Goal: Task Accomplishment & Management: Manage account settings

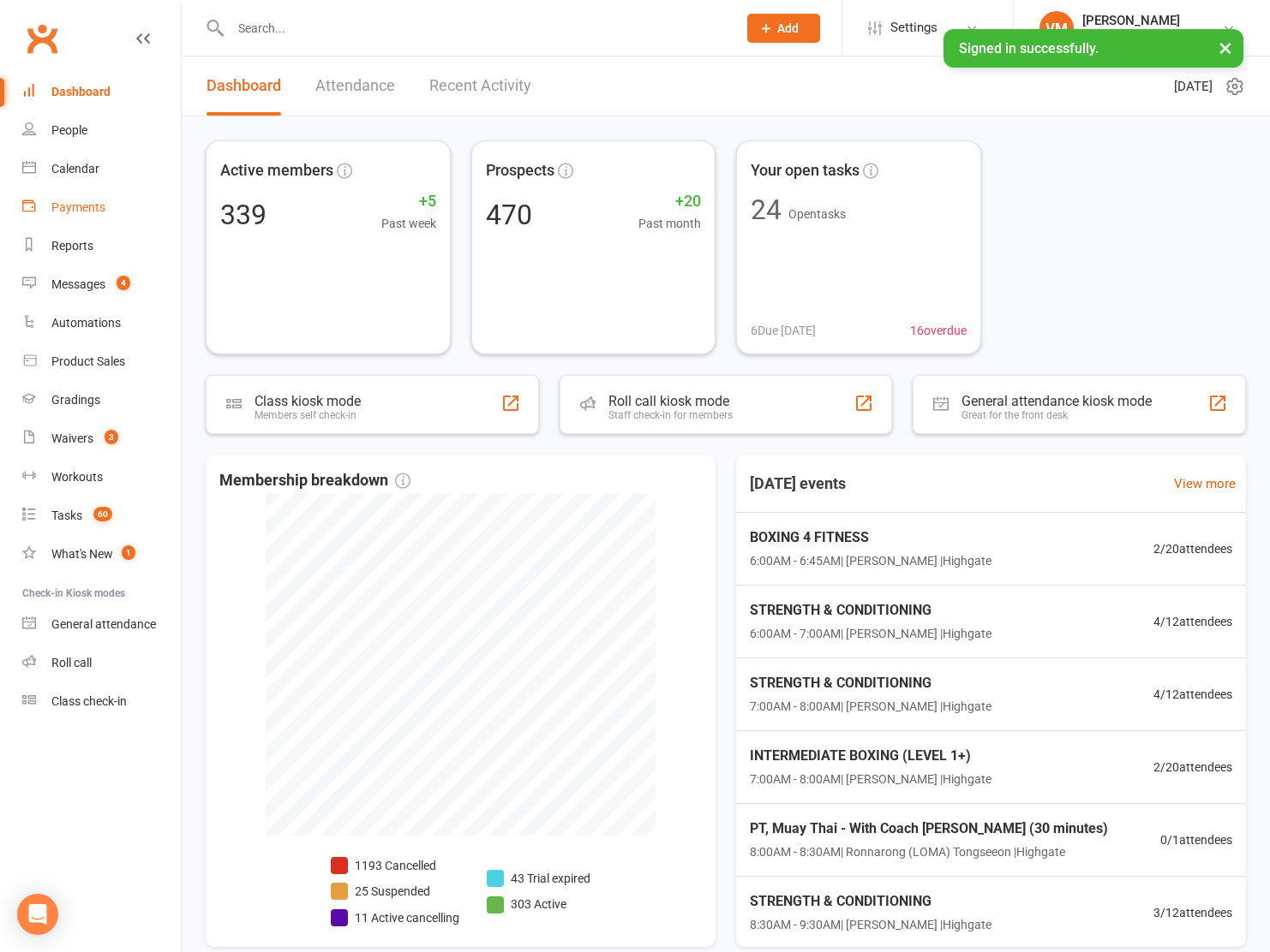
click at [107, 210] on link "Payments" at bounding box center [101, 207] width 159 height 38
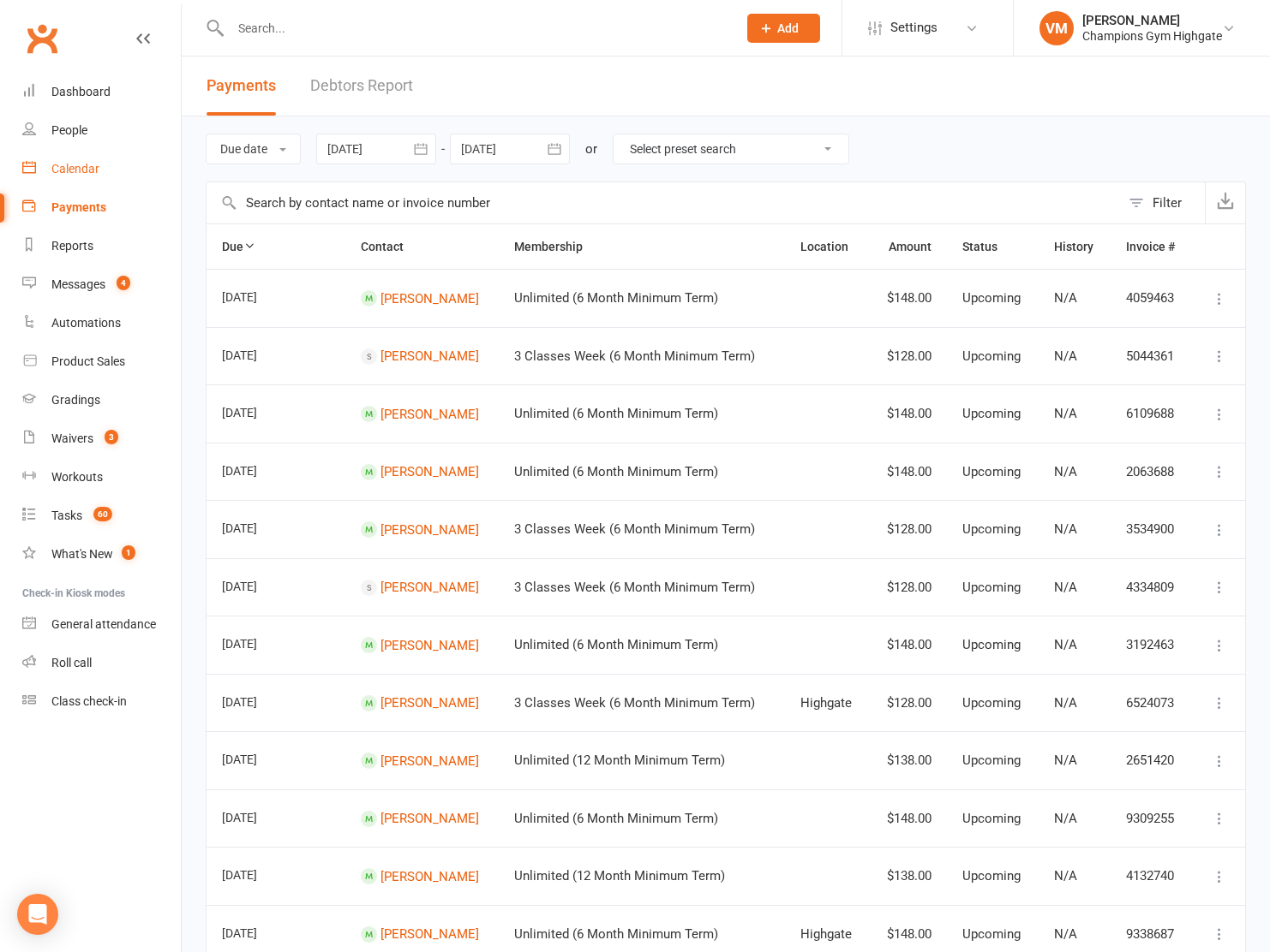
click at [96, 164] on div "Calendar" at bounding box center [76, 168] width 48 height 13
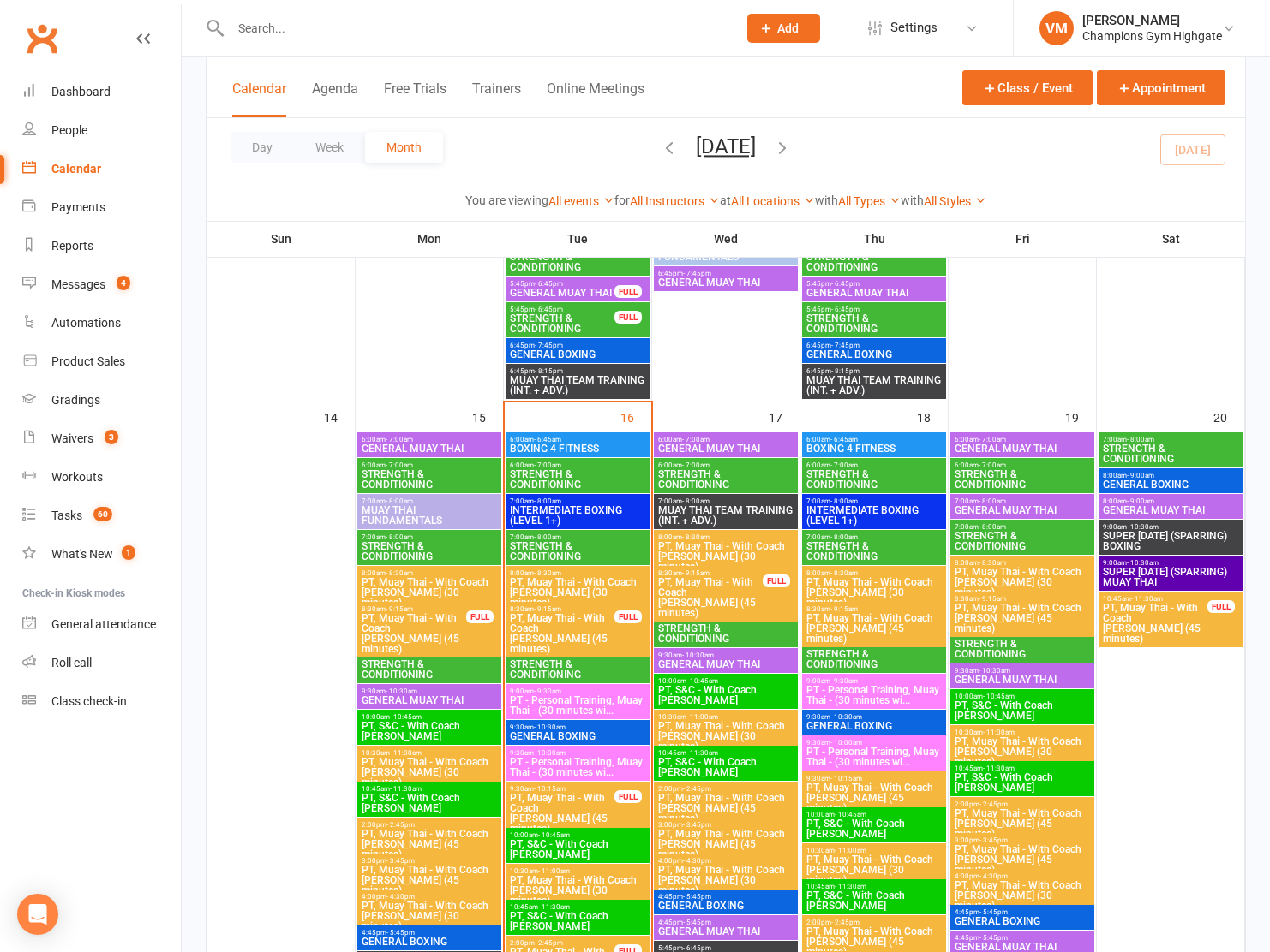
scroll to position [1655, 0]
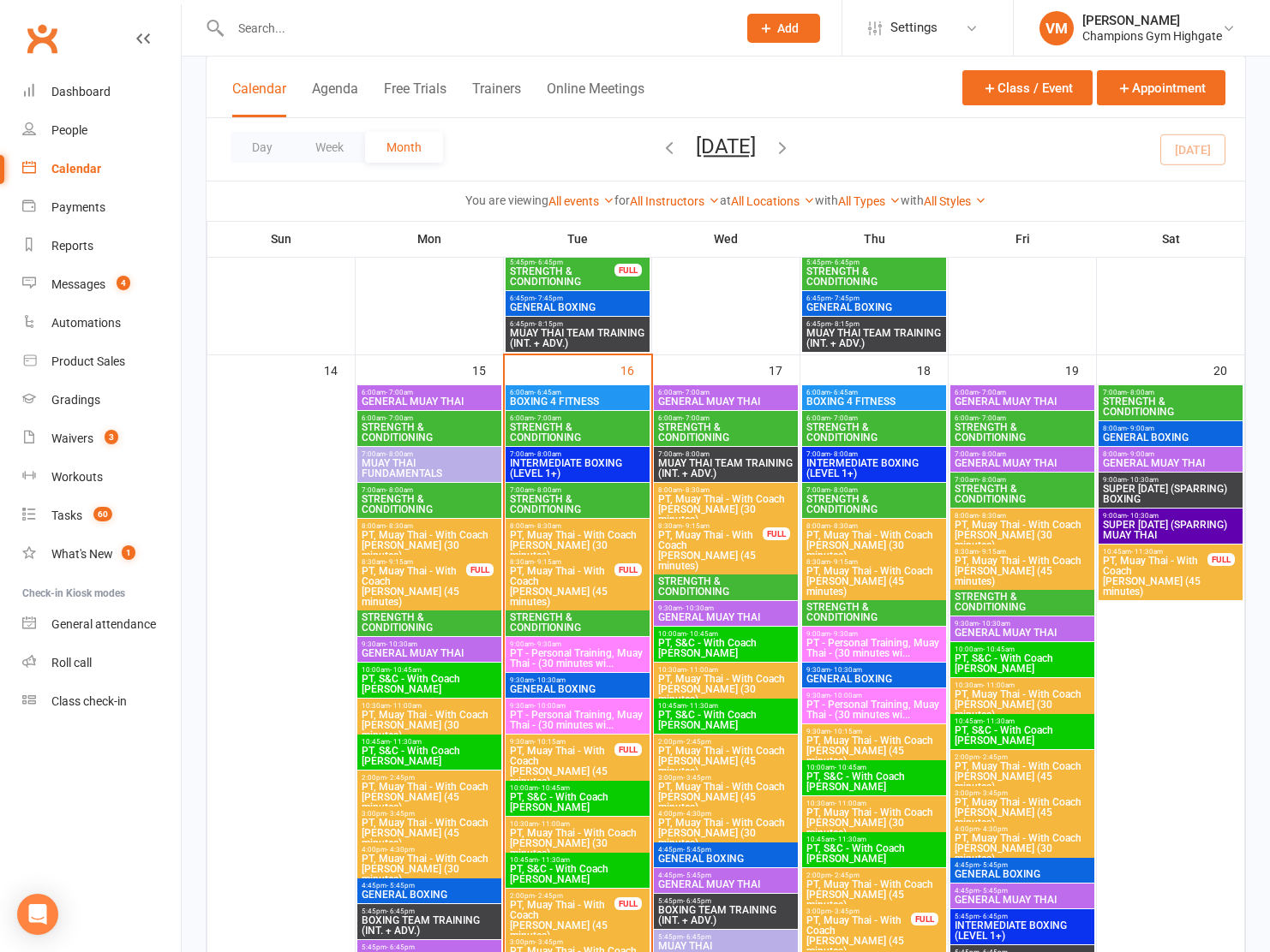
click at [597, 431] on span "STRENGTH & CONDITIONING" at bounding box center [577, 433] width 137 height 21
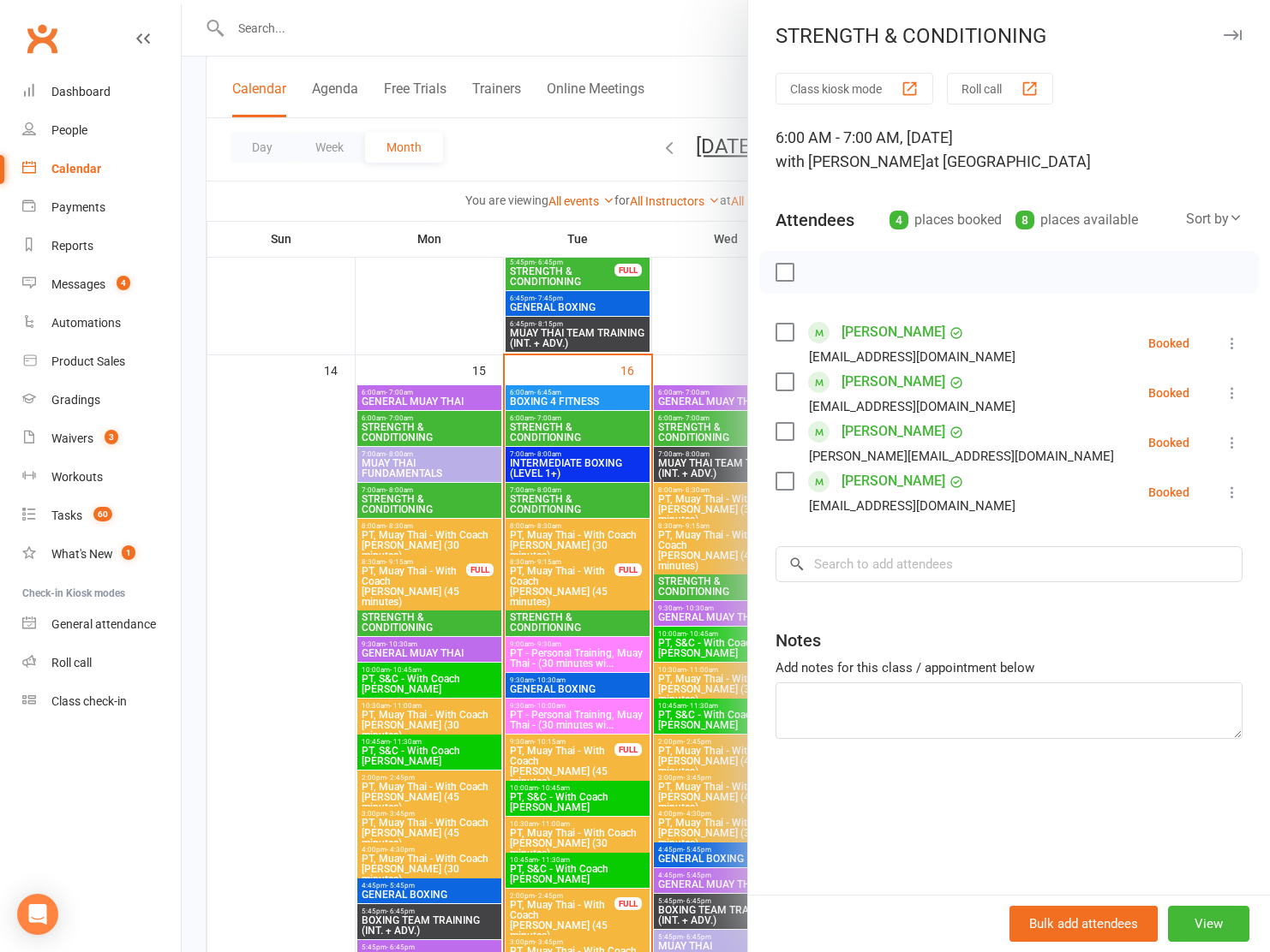
click at [786, 328] on label at bounding box center [784, 333] width 17 height 17
click at [823, 270] on icon "button" at bounding box center [822, 272] width 19 height 19
click at [784, 426] on label at bounding box center [784, 432] width 17 height 17
click at [822, 270] on icon "button" at bounding box center [822, 272] width 19 height 19
click at [671, 267] on div at bounding box center [726, 476] width 1088 height 952
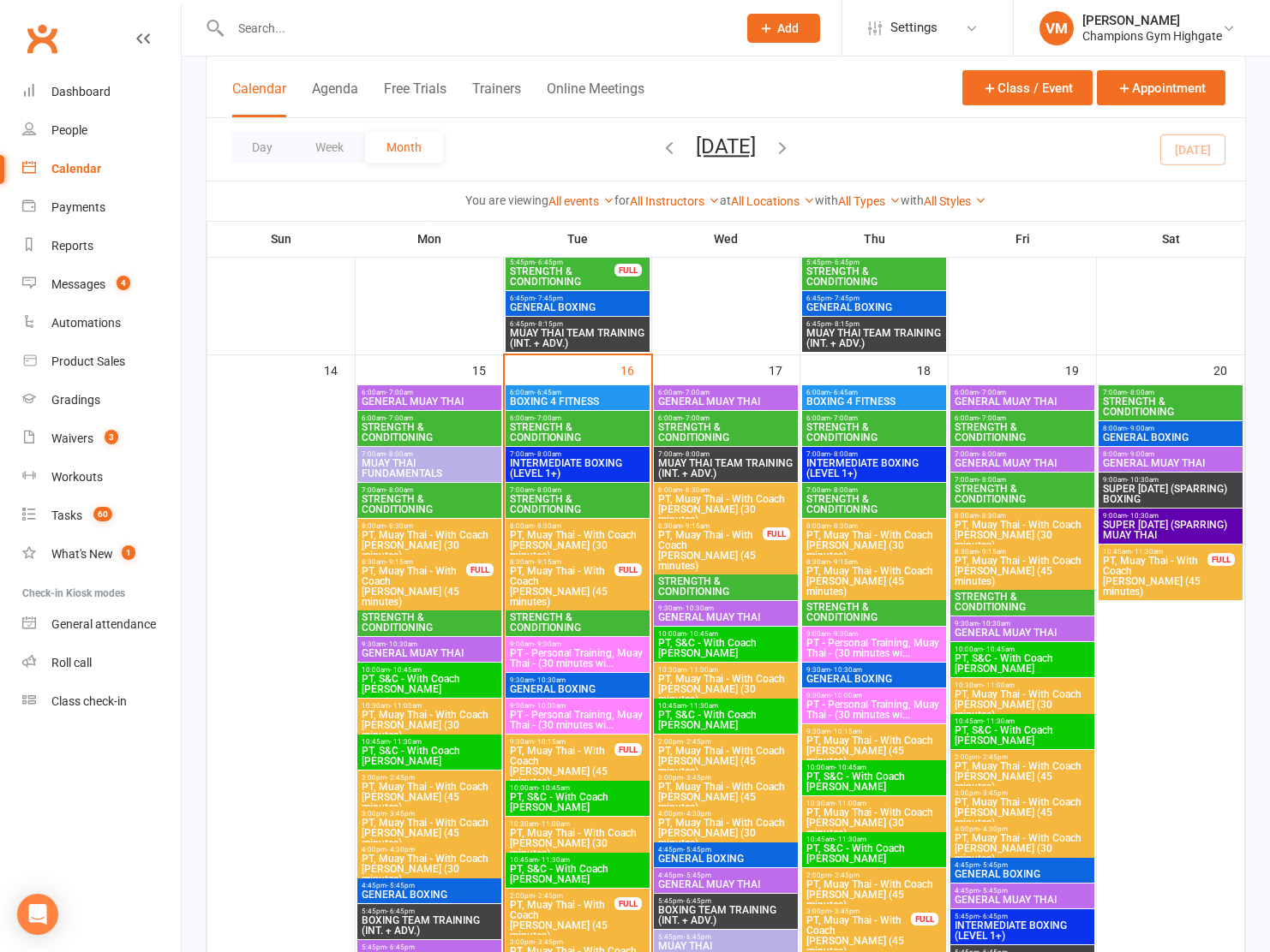
click at [580, 393] on span "6:00am - 6:45am" at bounding box center [577, 393] width 137 height 8
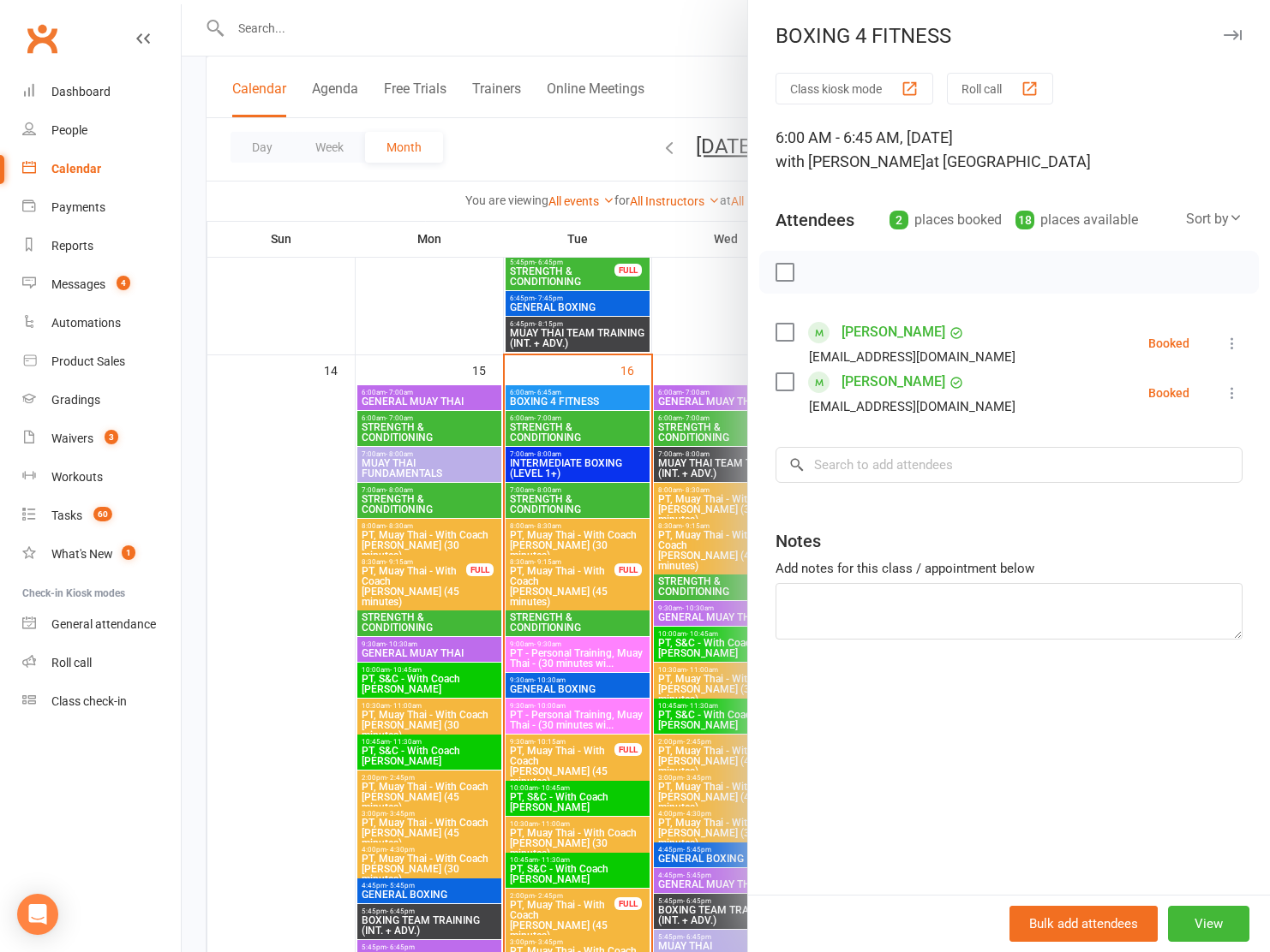
click at [560, 395] on div at bounding box center [726, 476] width 1088 height 952
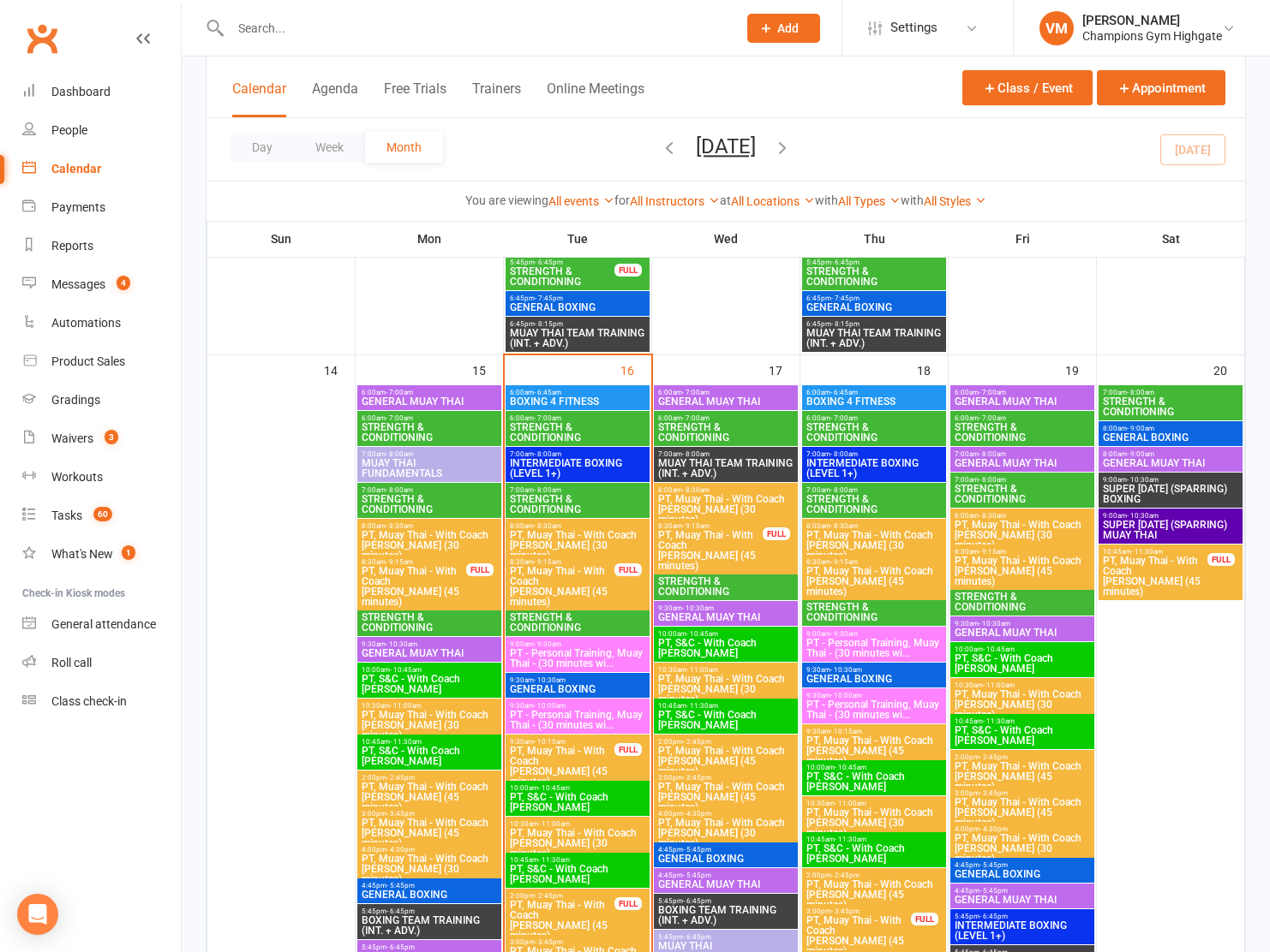
click at [560, 397] on span "BOXING 4 FITNESS" at bounding box center [577, 401] width 137 height 11
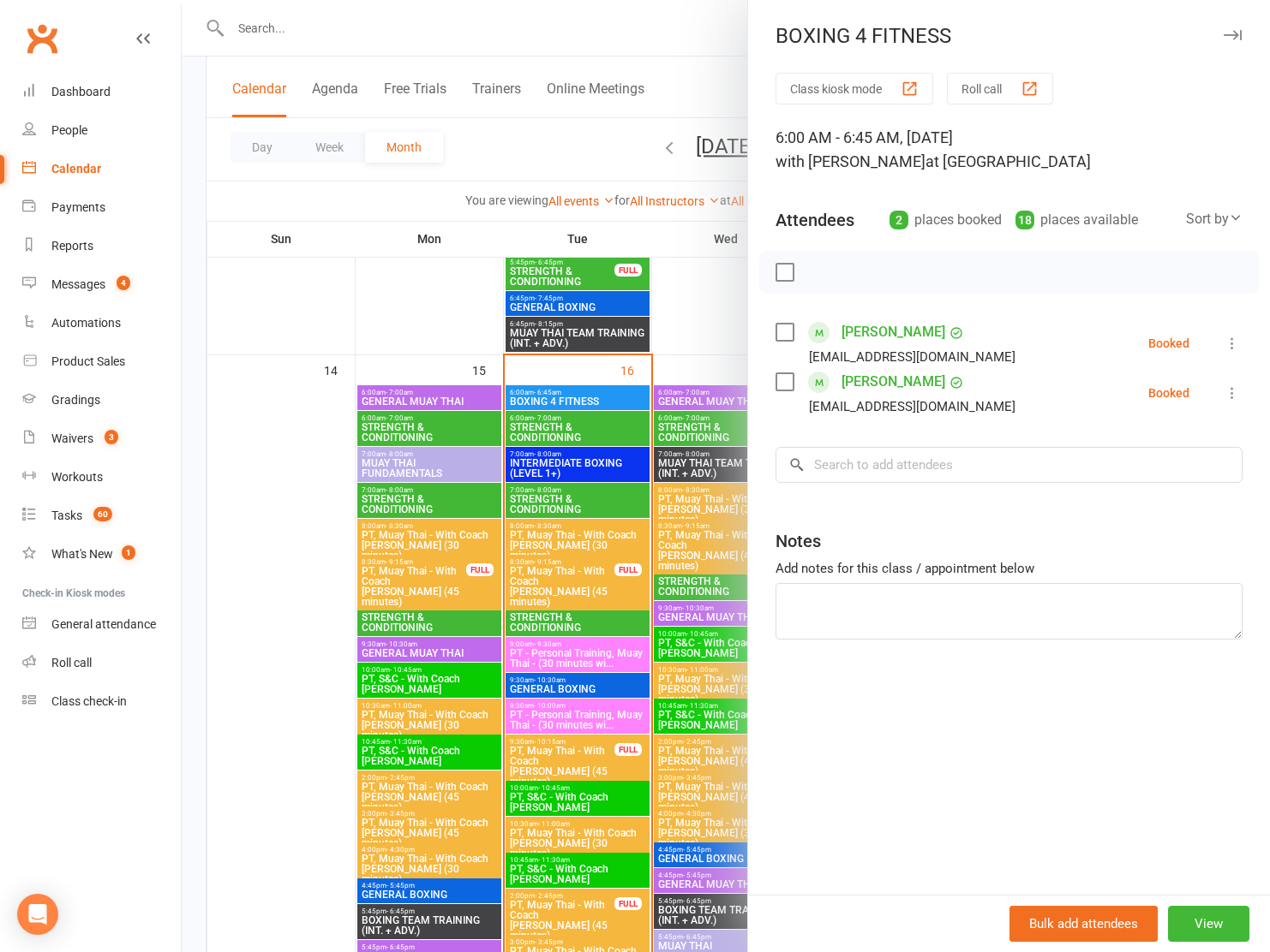
click at [851, 328] on link "[PERSON_NAME]" at bounding box center [893, 332] width 103 height 28
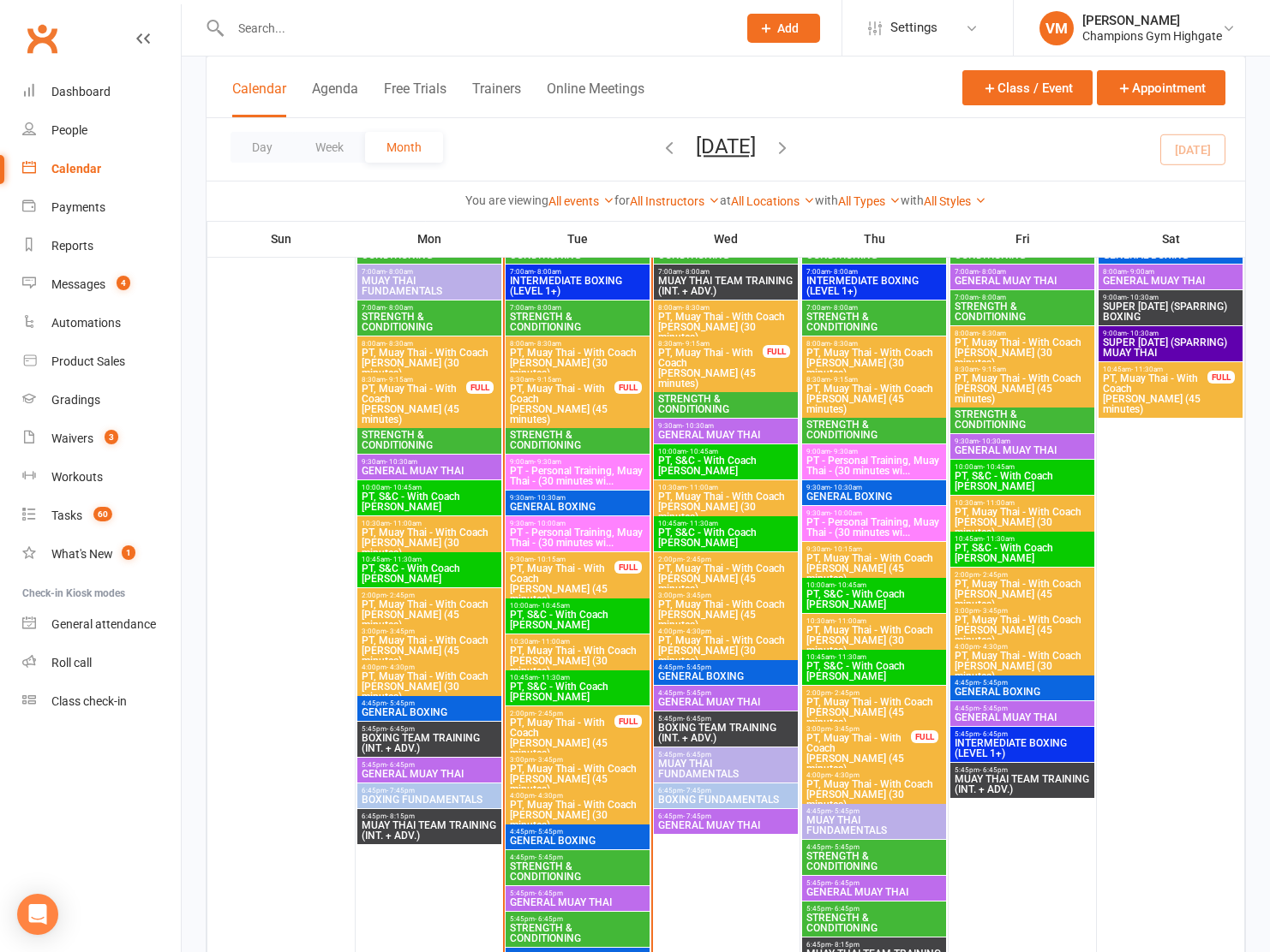
scroll to position [1670, 0]
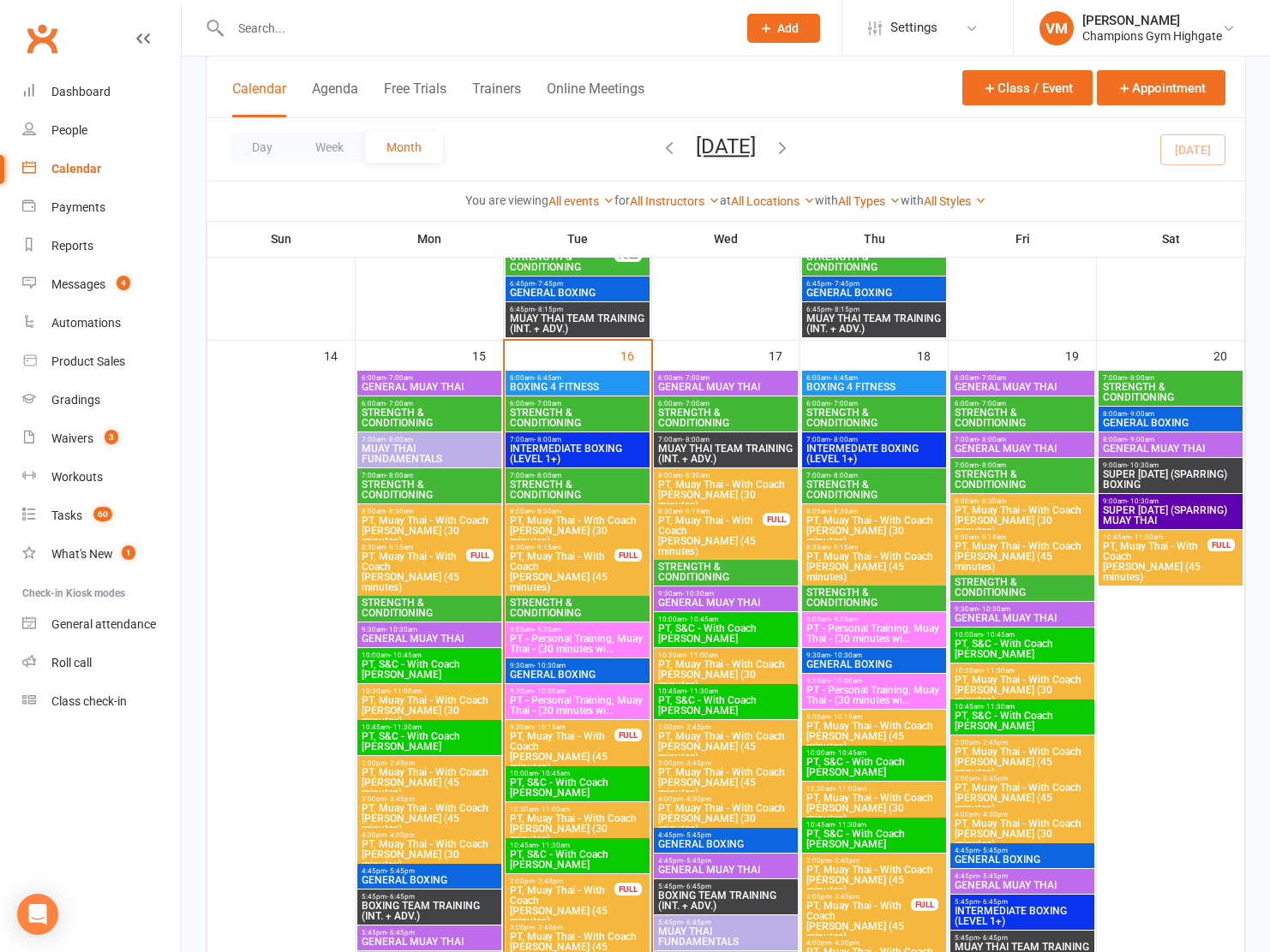
click at [582, 382] on span "BOXING 4 FITNESS" at bounding box center [577, 387] width 137 height 11
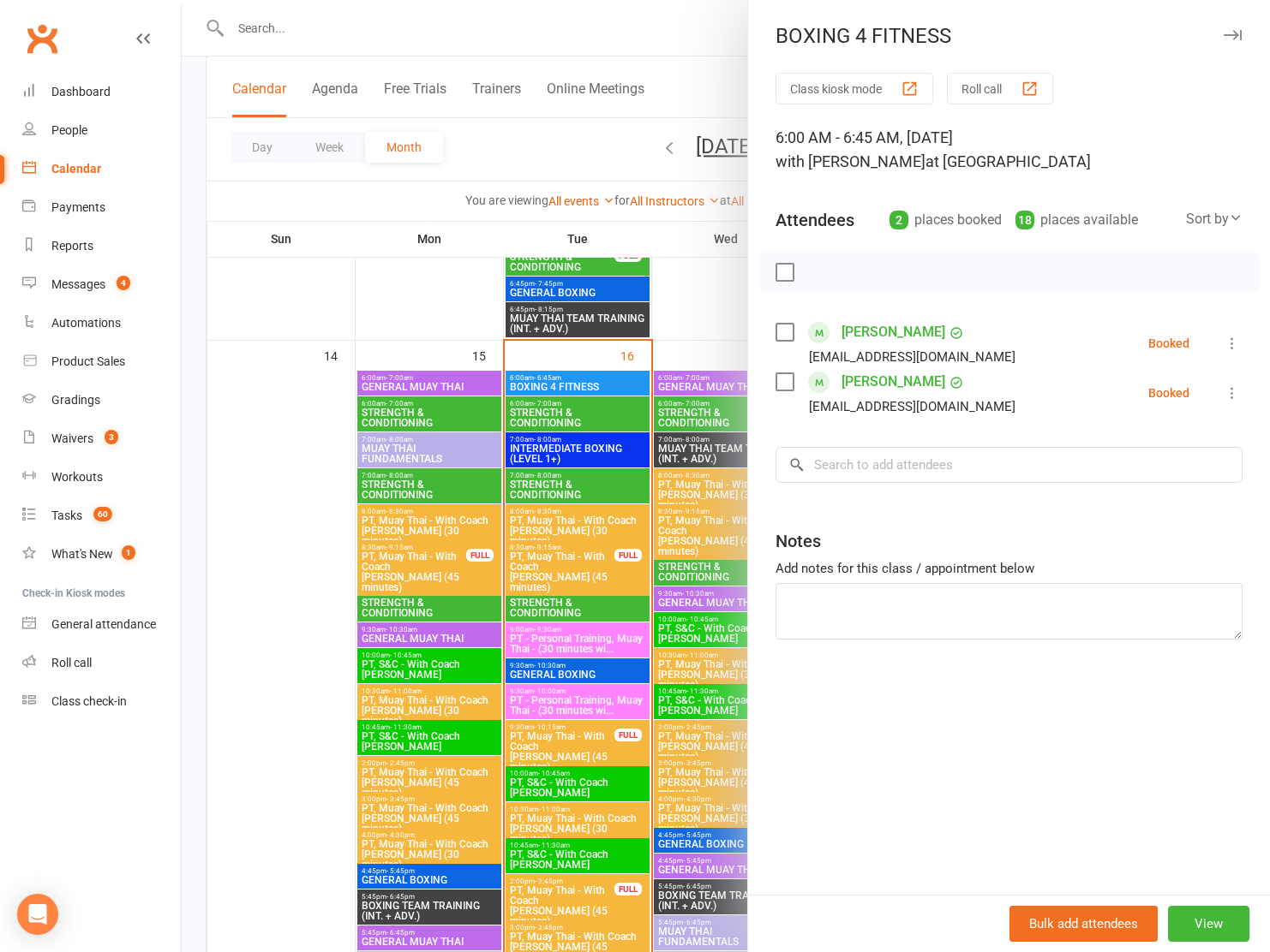
click at [884, 385] on link "[PERSON_NAME]" at bounding box center [893, 381] width 103 height 28
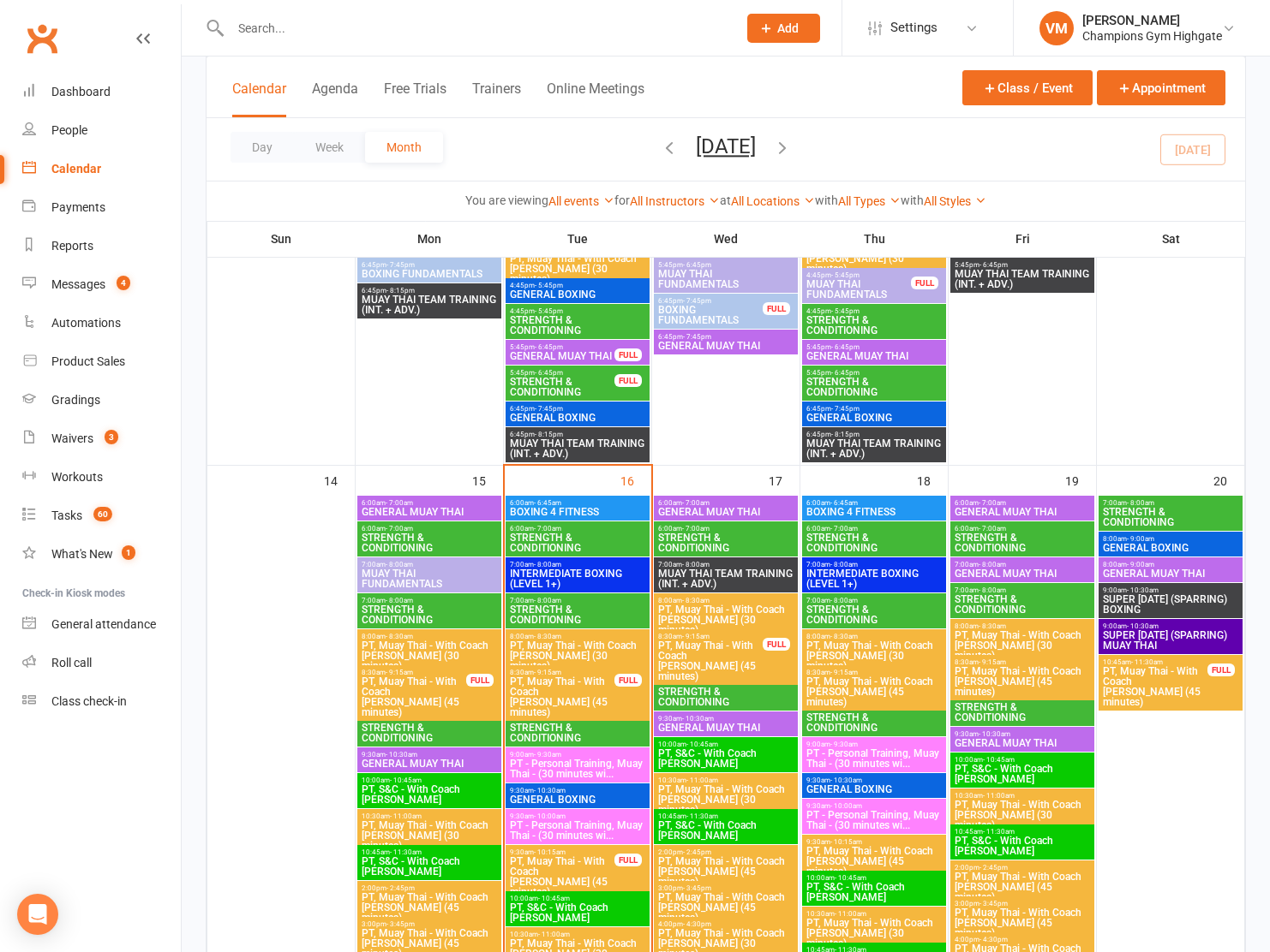
scroll to position [1561, 0]
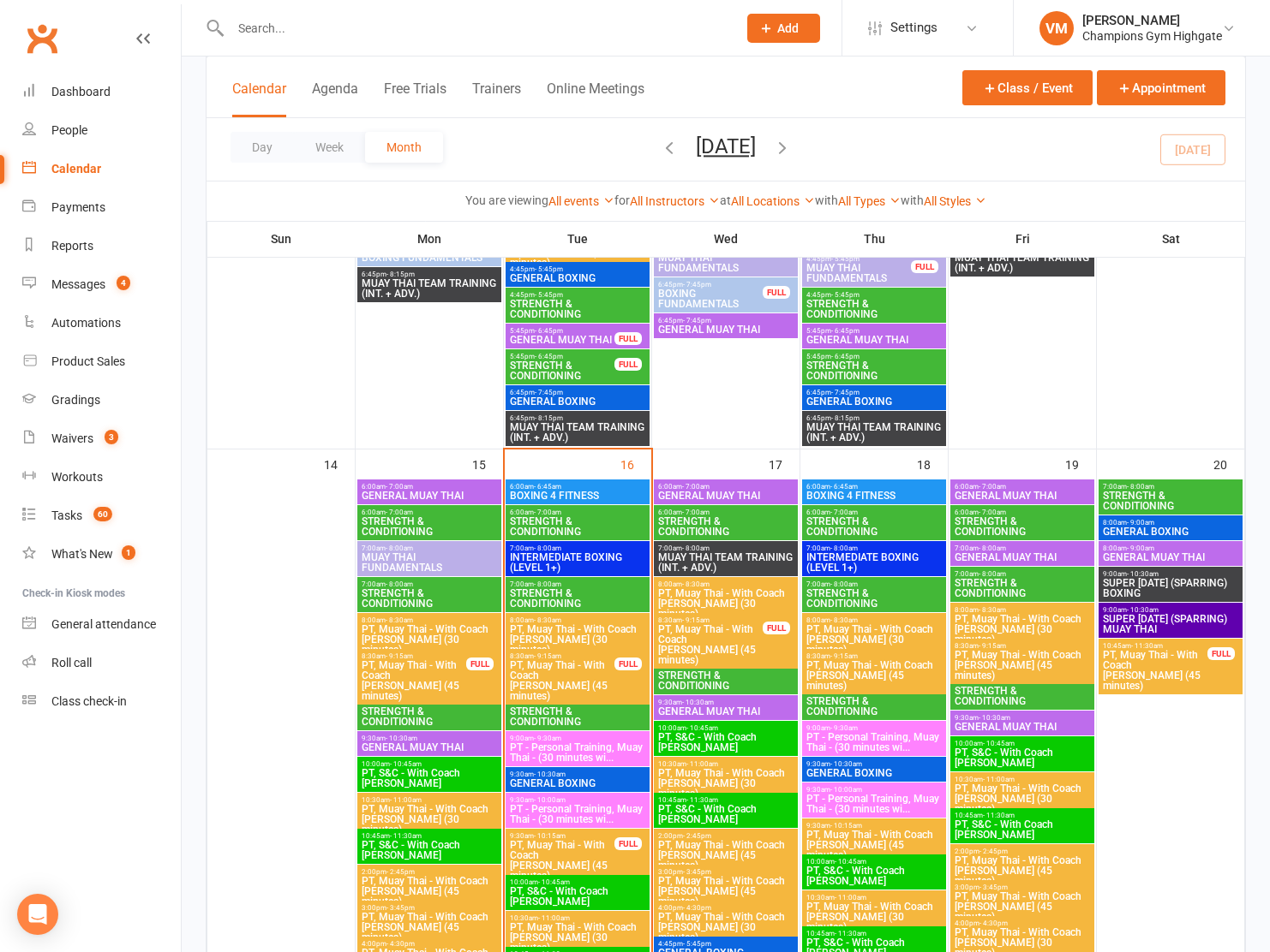
click at [587, 490] on span "BOXING 4 FITNESS" at bounding box center [577, 495] width 137 height 11
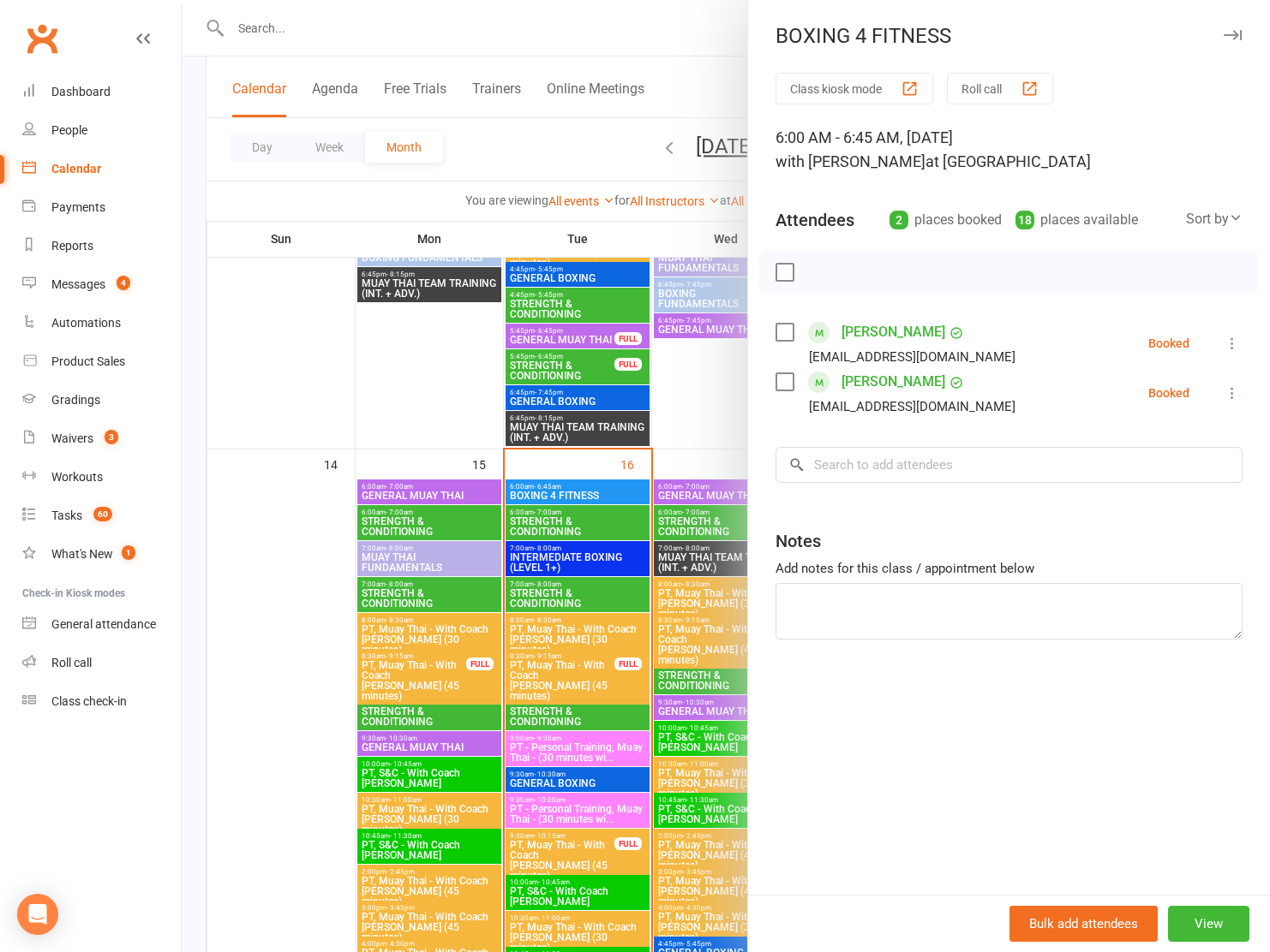
click at [788, 381] on label at bounding box center [784, 382] width 17 height 17
click at [827, 270] on icon "button" at bounding box center [822, 272] width 19 height 19
click at [841, 453] on input "search" at bounding box center [1009, 465] width 467 height 36
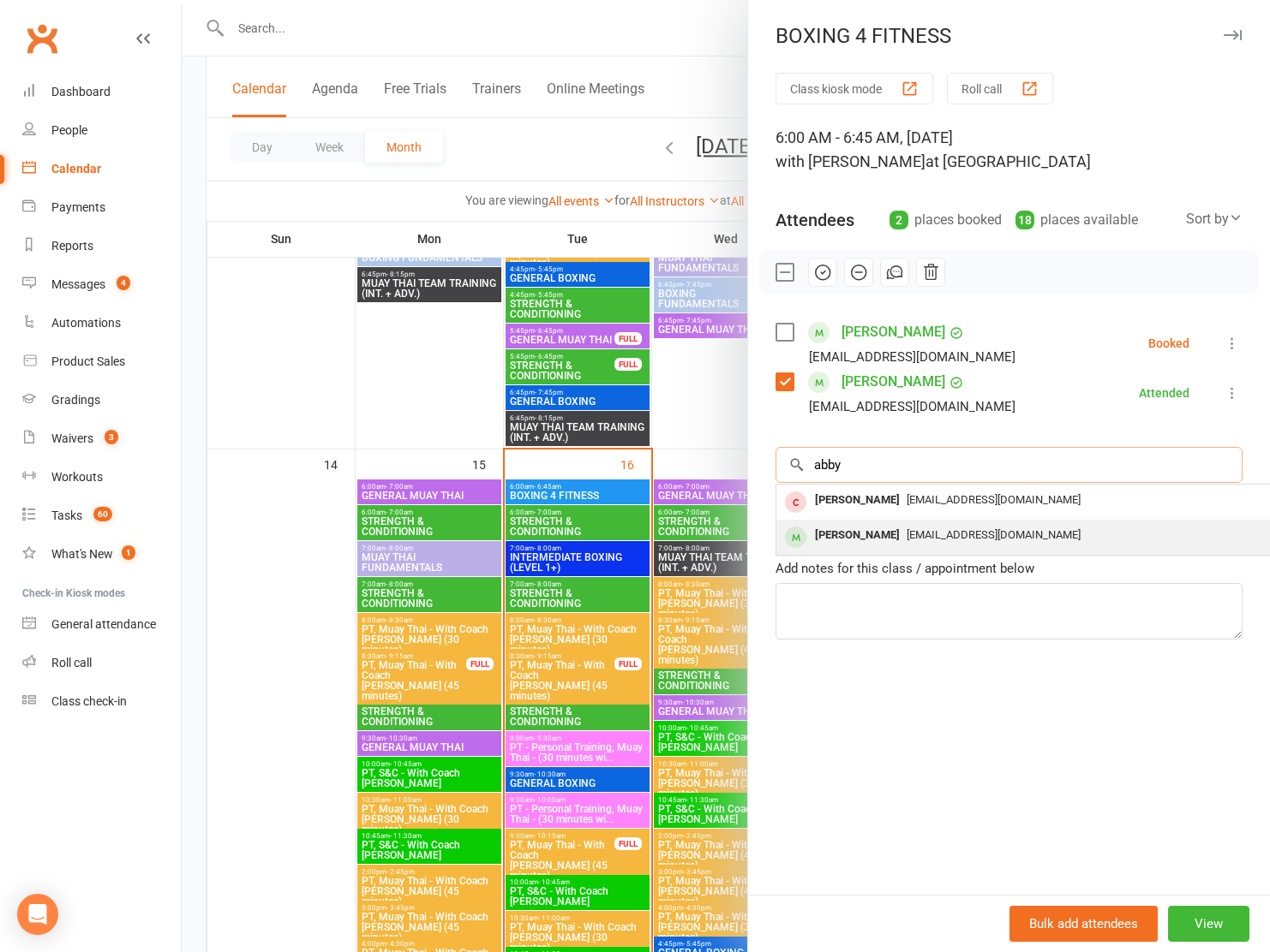
type input "abby"
click at [872, 535] on div "[PERSON_NAME]" at bounding box center [857, 535] width 99 height 25
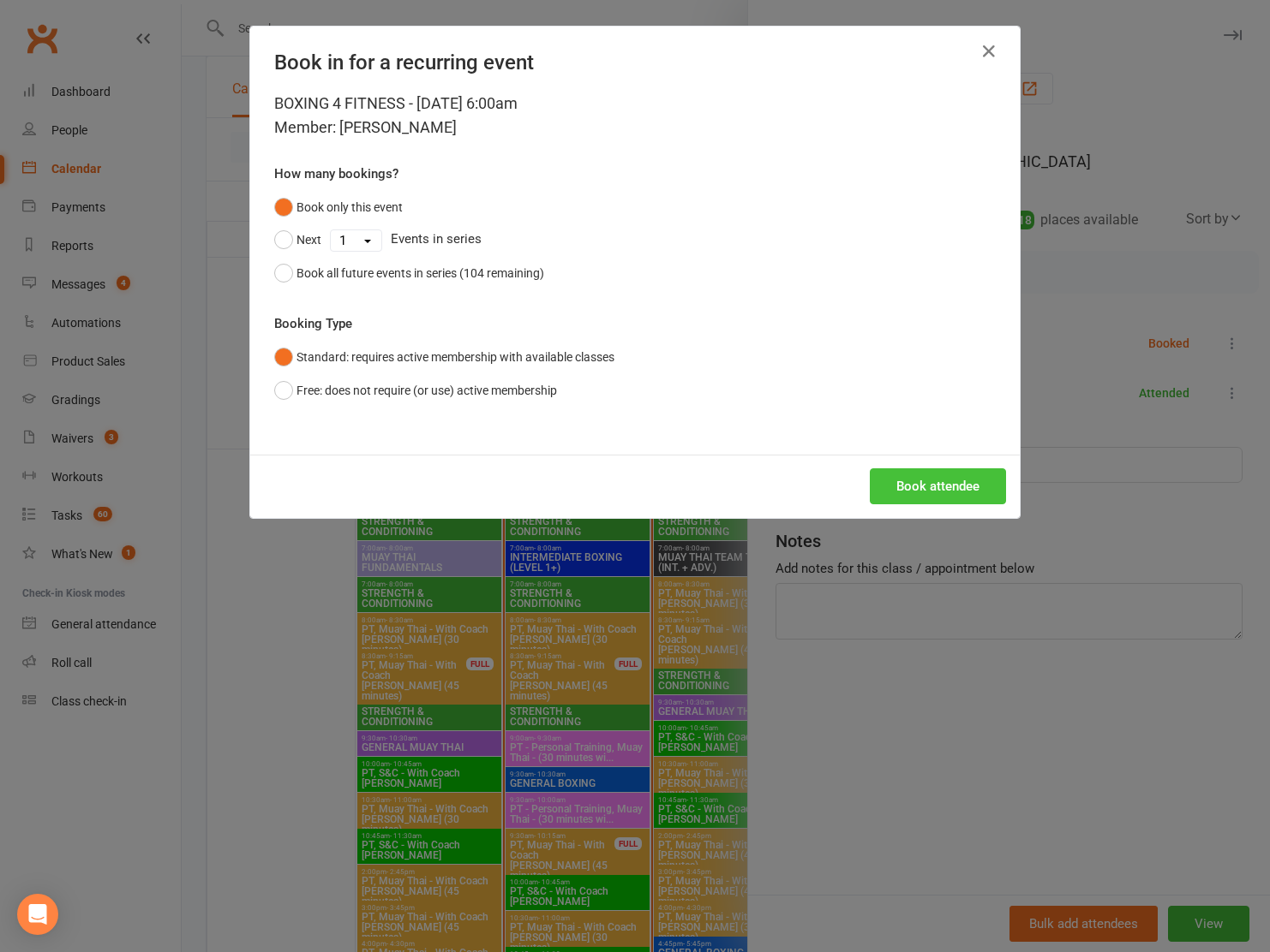
click at [929, 504] on button "Book attendee" at bounding box center [937, 487] width 136 height 36
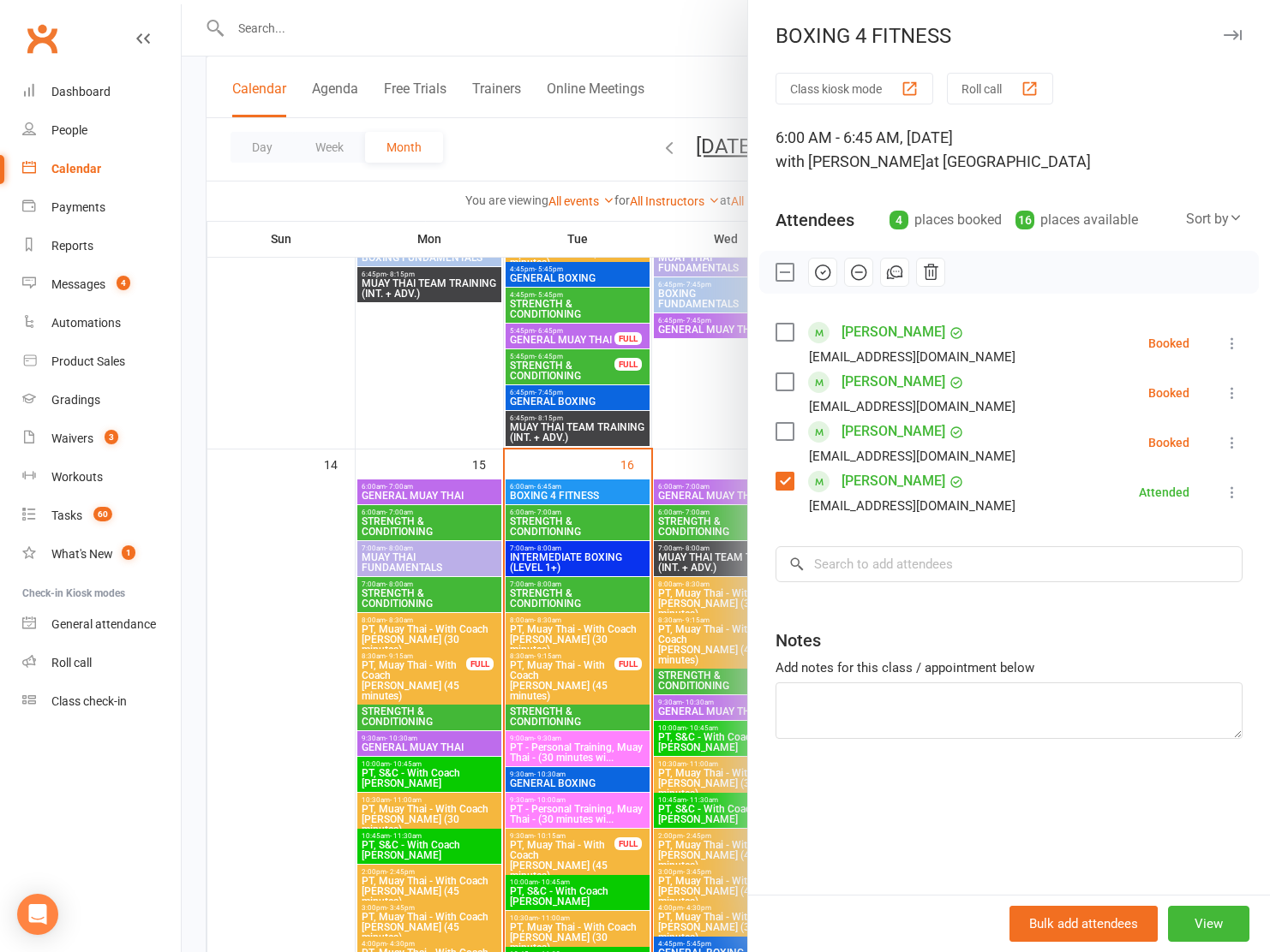
click at [877, 333] on link "[PERSON_NAME]" at bounding box center [893, 332] width 103 height 28
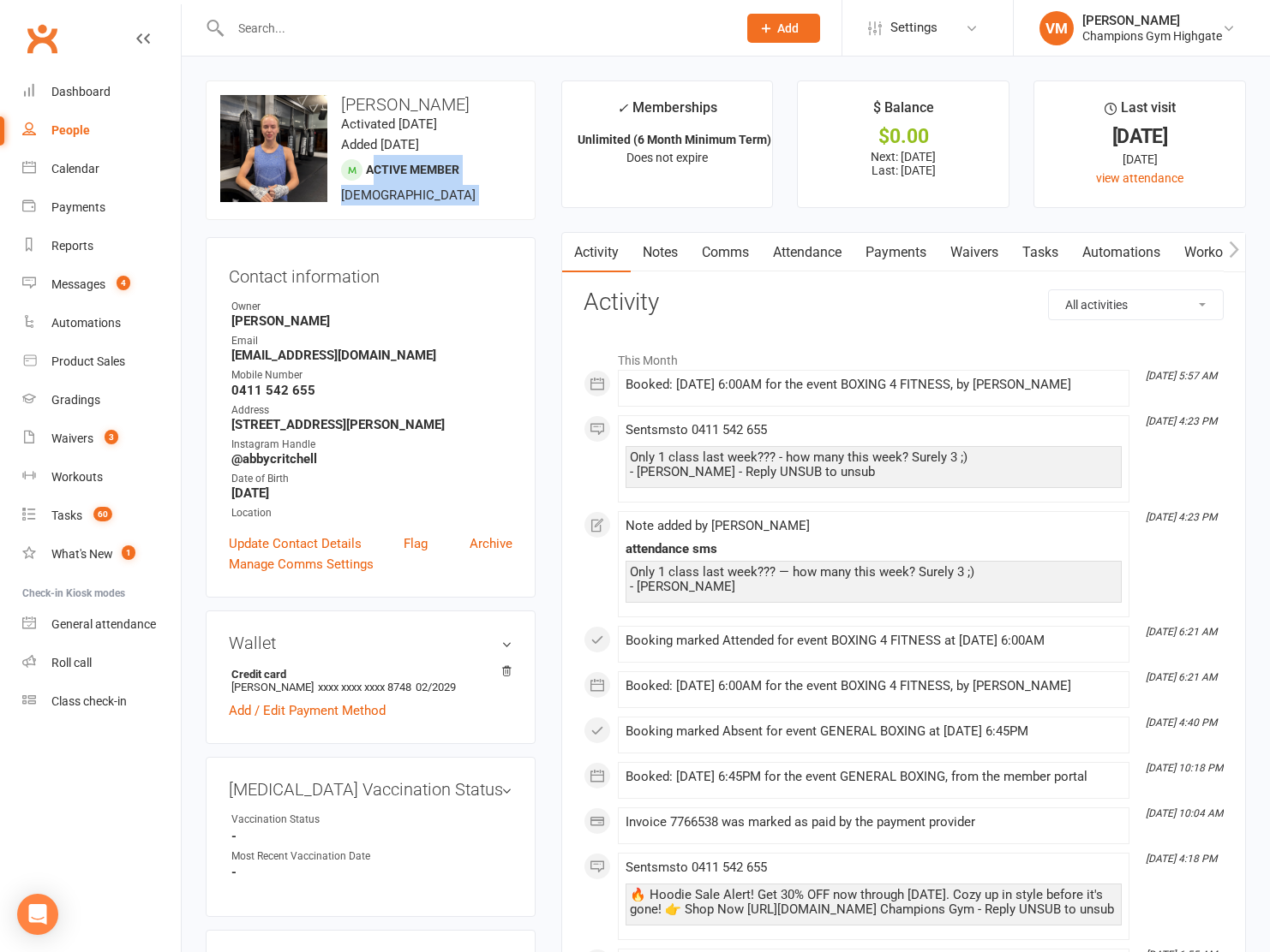
drag, startPoint x: 425, startPoint y: 254, endPoint x: 373, endPoint y: 169, distance: 99.6
click at [373, 169] on contact-information "upload photo change photo [PERSON_NAME] Activated [DATE] Added [DATE] Active me…" at bounding box center [370, 338] width 330 height 517
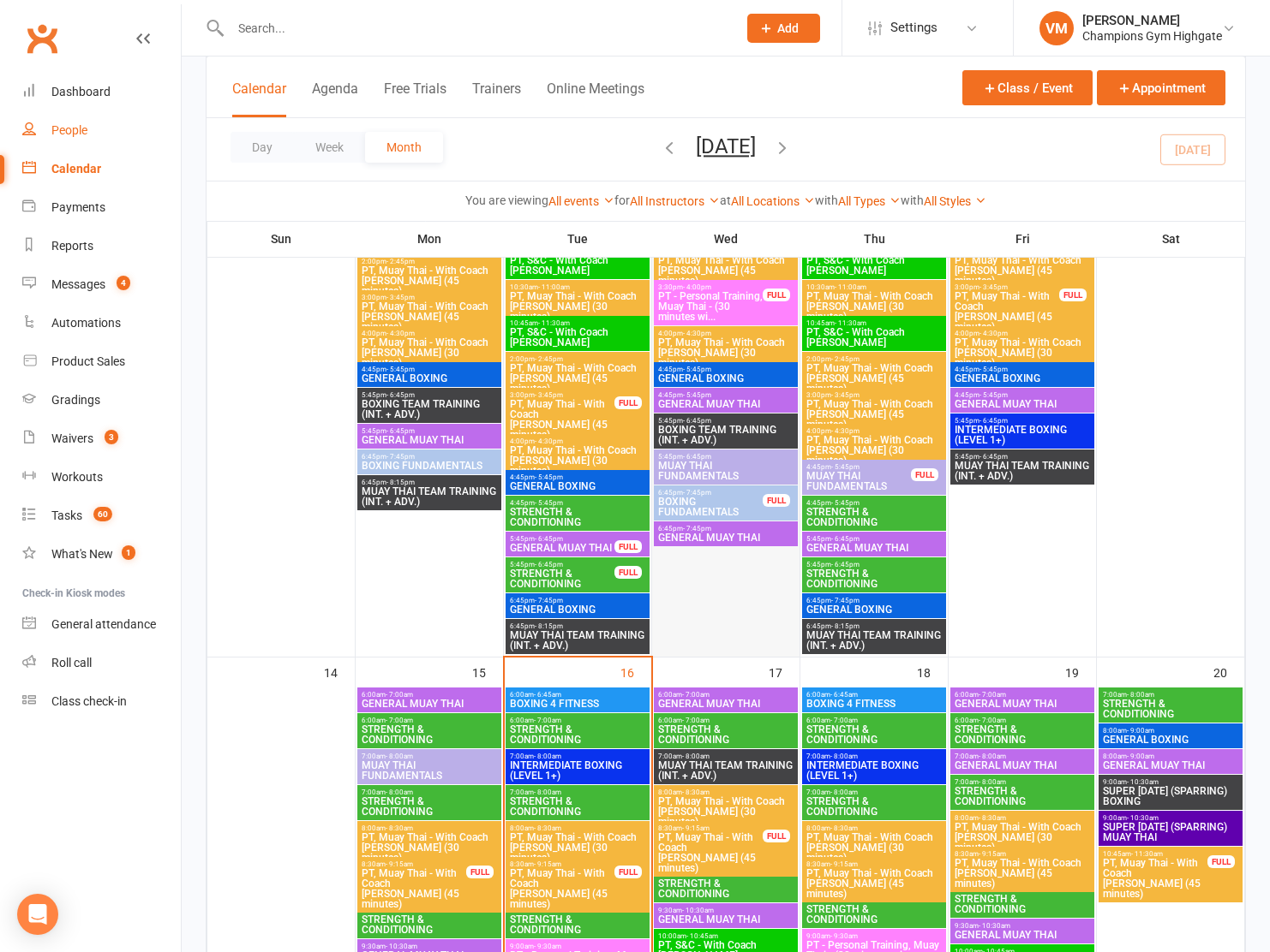
scroll to position [1577, 0]
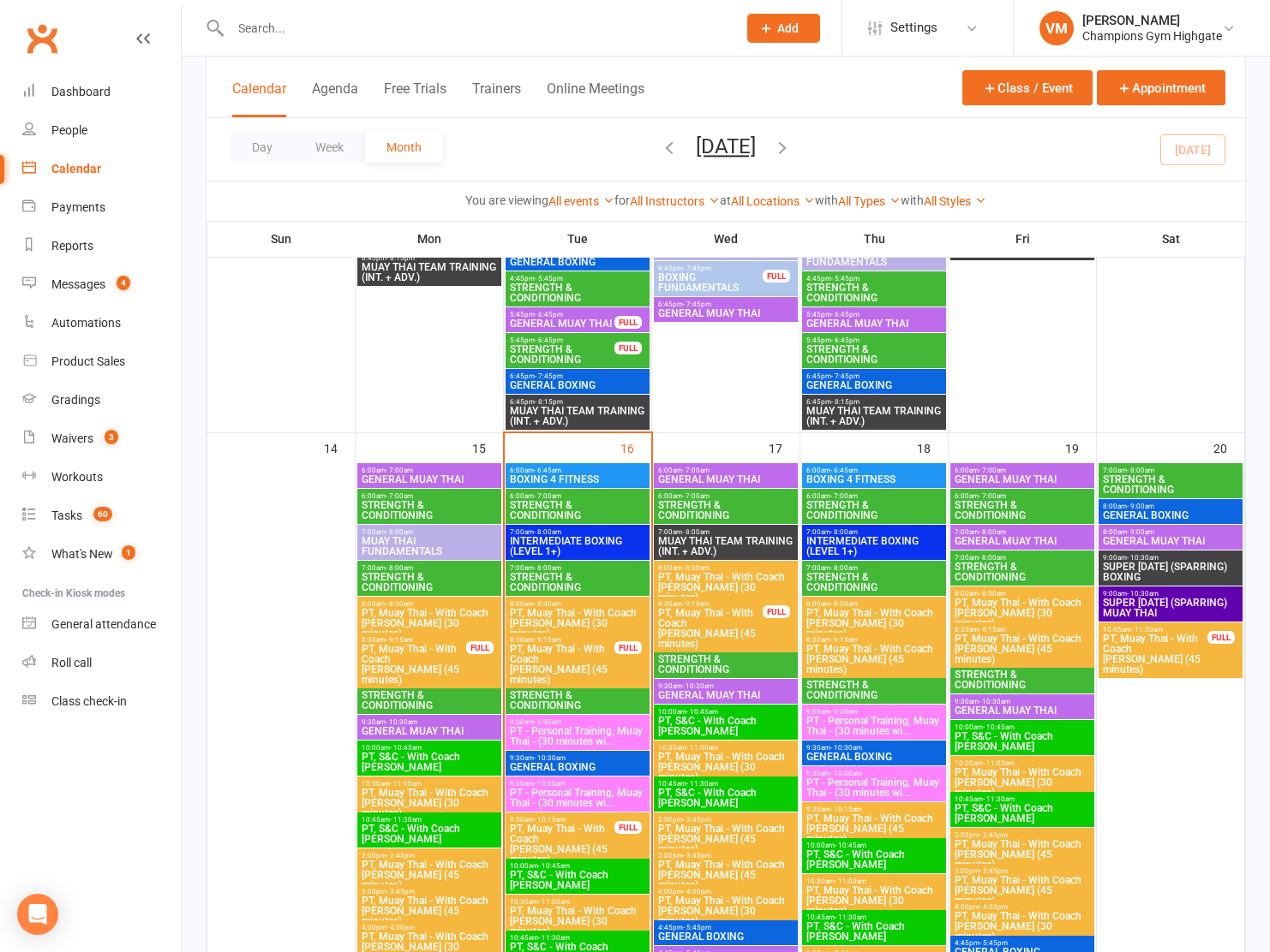
click at [615, 476] on span "BOXING 4 FITNESS" at bounding box center [577, 479] width 137 height 11
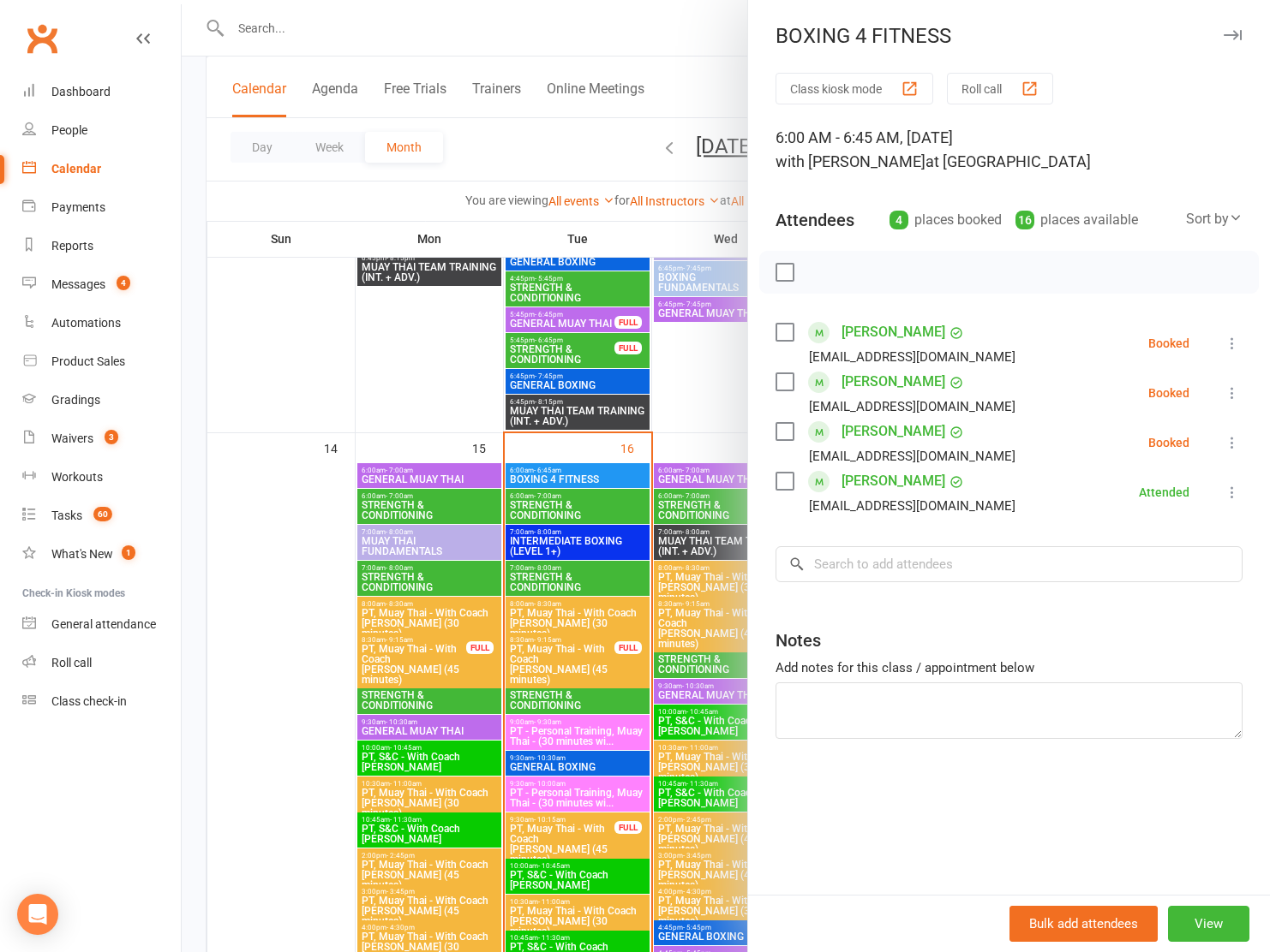
click at [786, 326] on label at bounding box center [784, 333] width 17 height 17
click at [827, 270] on icon "button" at bounding box center [822, 272] width 19 height 19
click at [845, 568] on input "search" at bounding box center [1009, 565] width 467 height 36
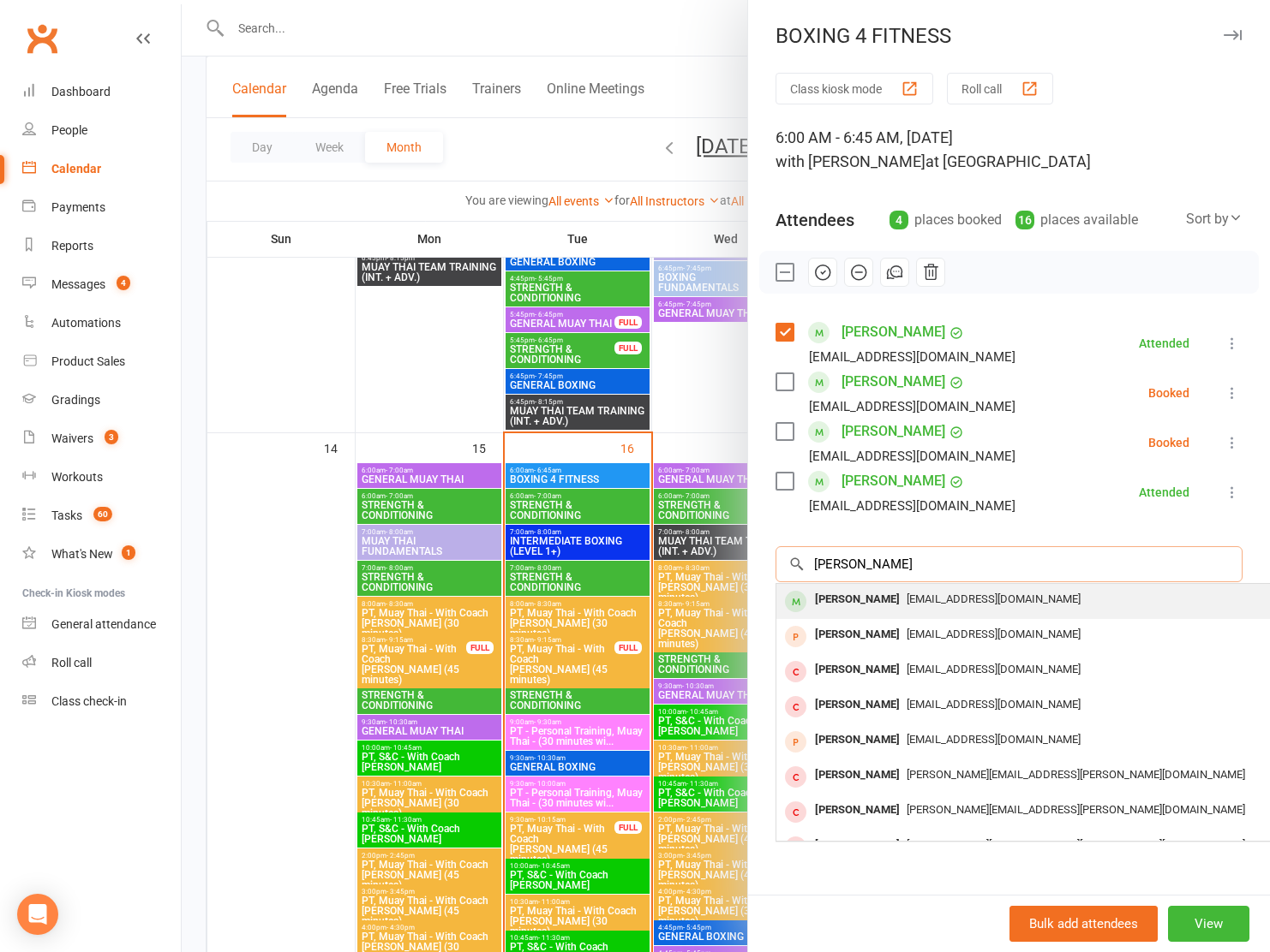
type input "[PERSON_NAME]"
click at [878, 592] on div "[PERSON_NAME]" at bounding box center [857, 600] width 99 height 25
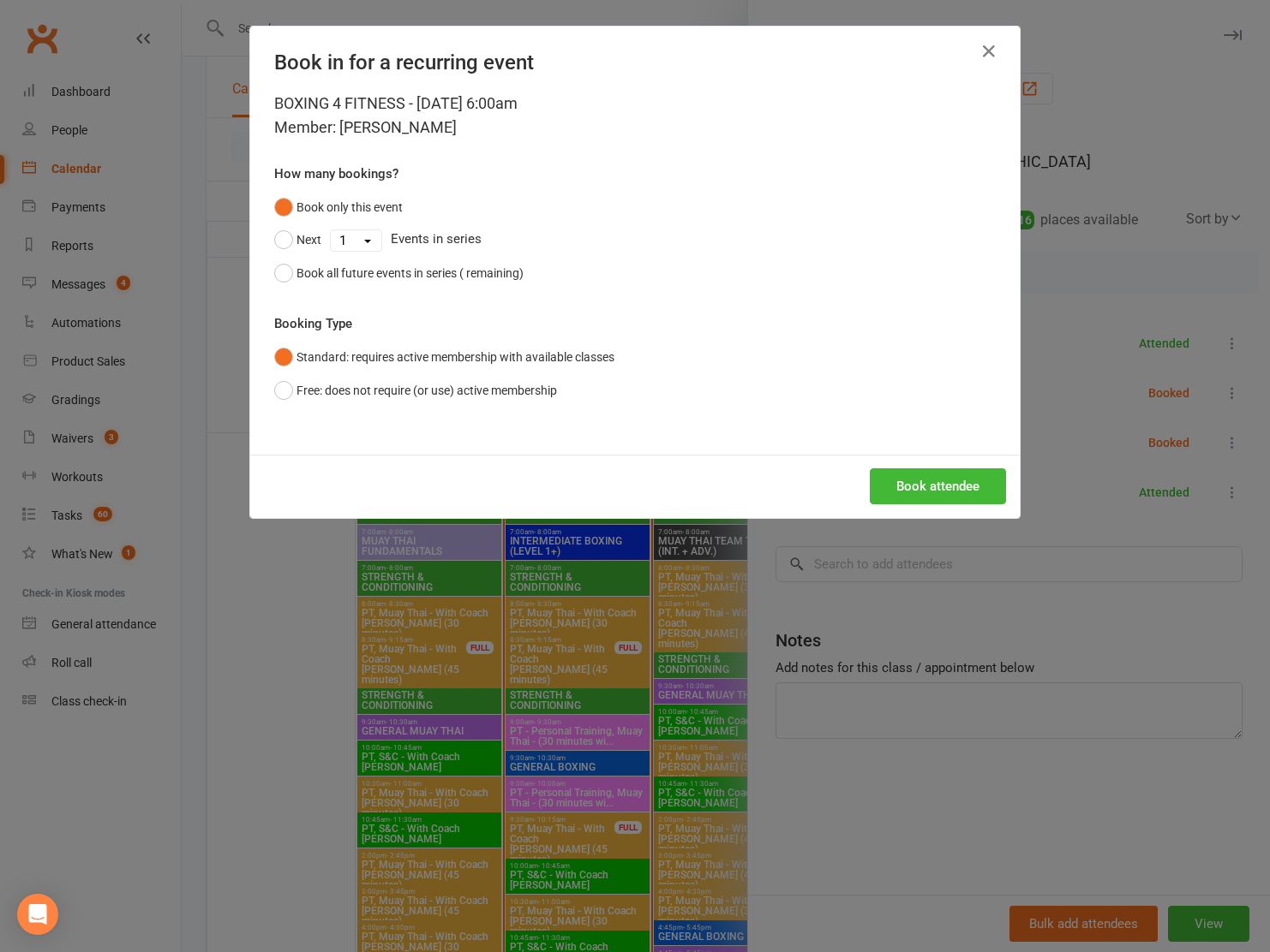
click at [918, 455] on div "BOXING 4 FITNESS - [DATE] 6:00am Member: [PERSON_NAME] How many bookings? Book …" at bounding box center [635, 273] width 770 height 363
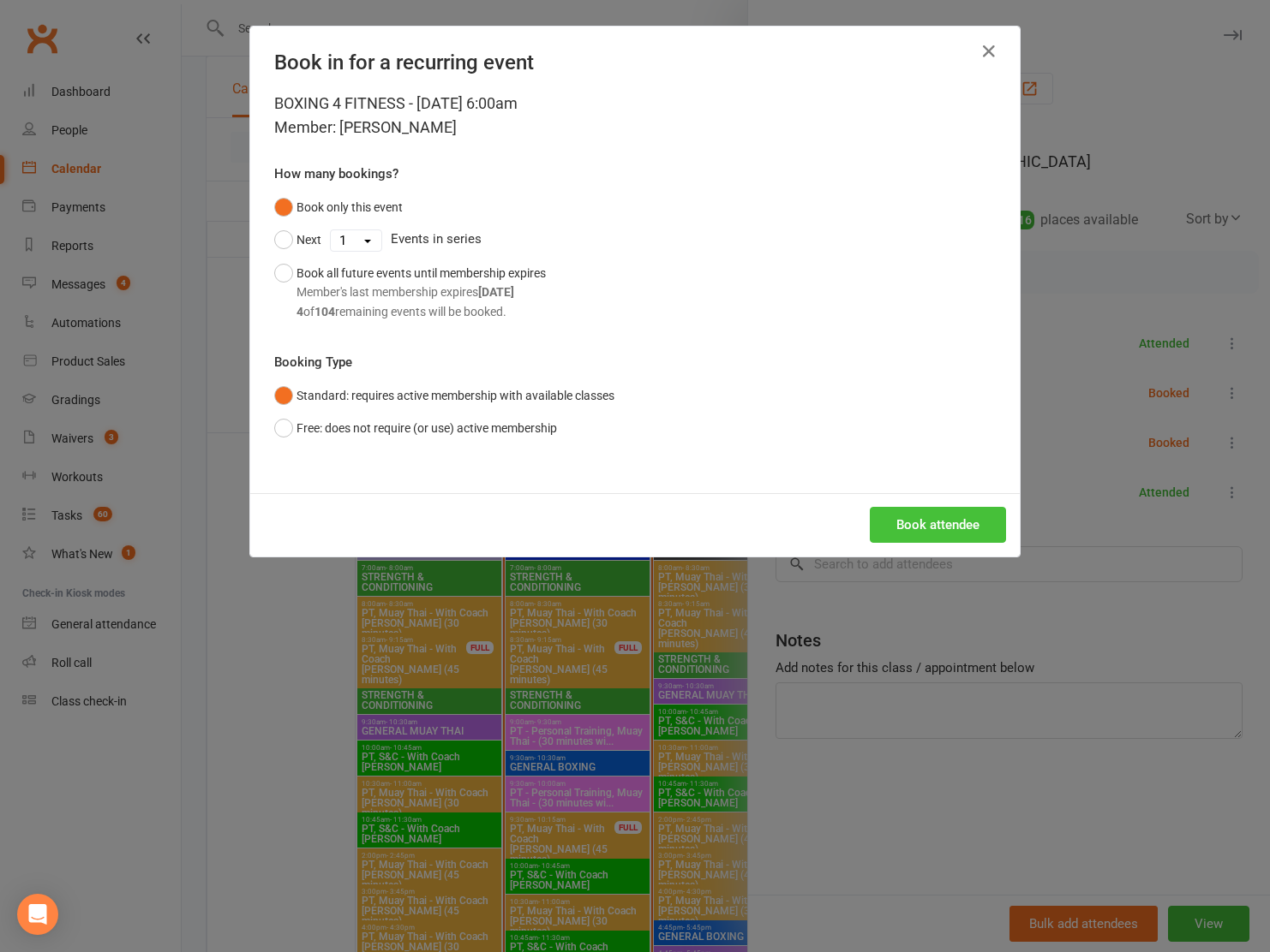
click at [911, 515] on button "Book attendee" at bounding box center [937, 525] width 136 height 36
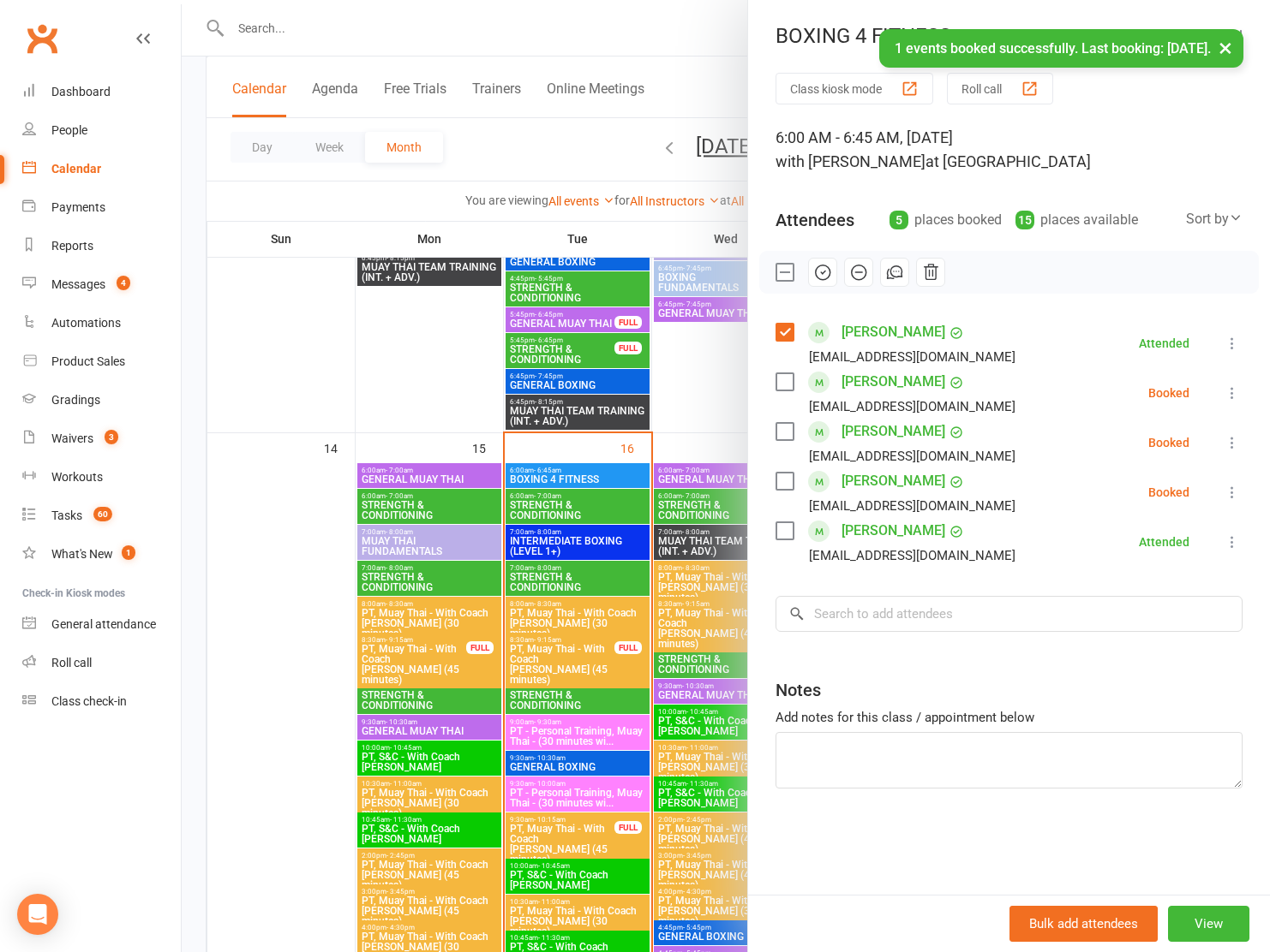
click at [786, 382] on label at bounding box center [784, 382] width 17 height 17
click at [822, 270] on icon "button" at bounding box center [822, 272] width 19 height 19
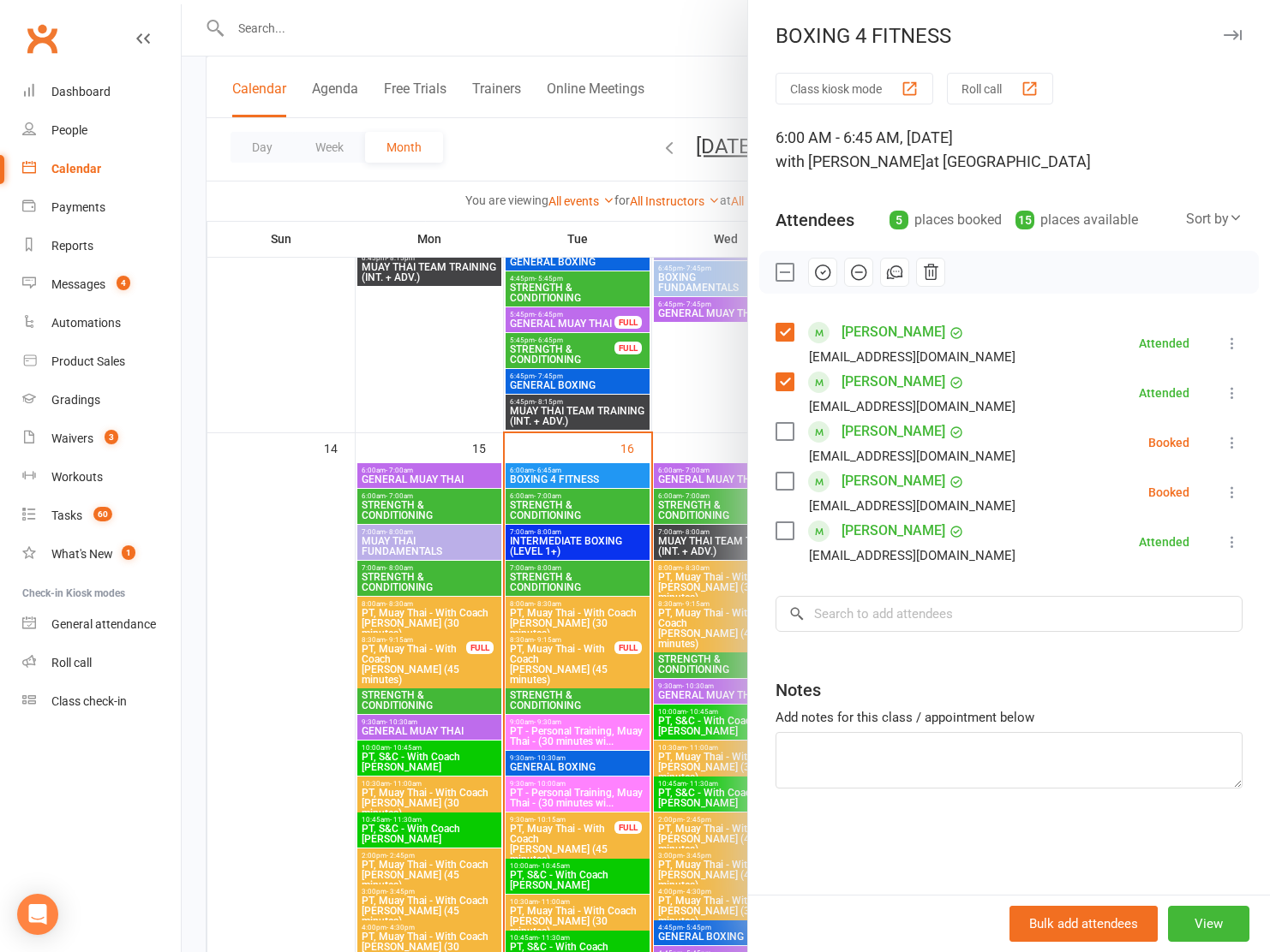
click at [786, 383] on label at bounding box center [784, 382] width 17 height 17
click at [786, 328] on label at bounding box center [784, 333] width 17 height 17
click at [546, 545] on div at bounding box center [726, 476] width 1088 height 952
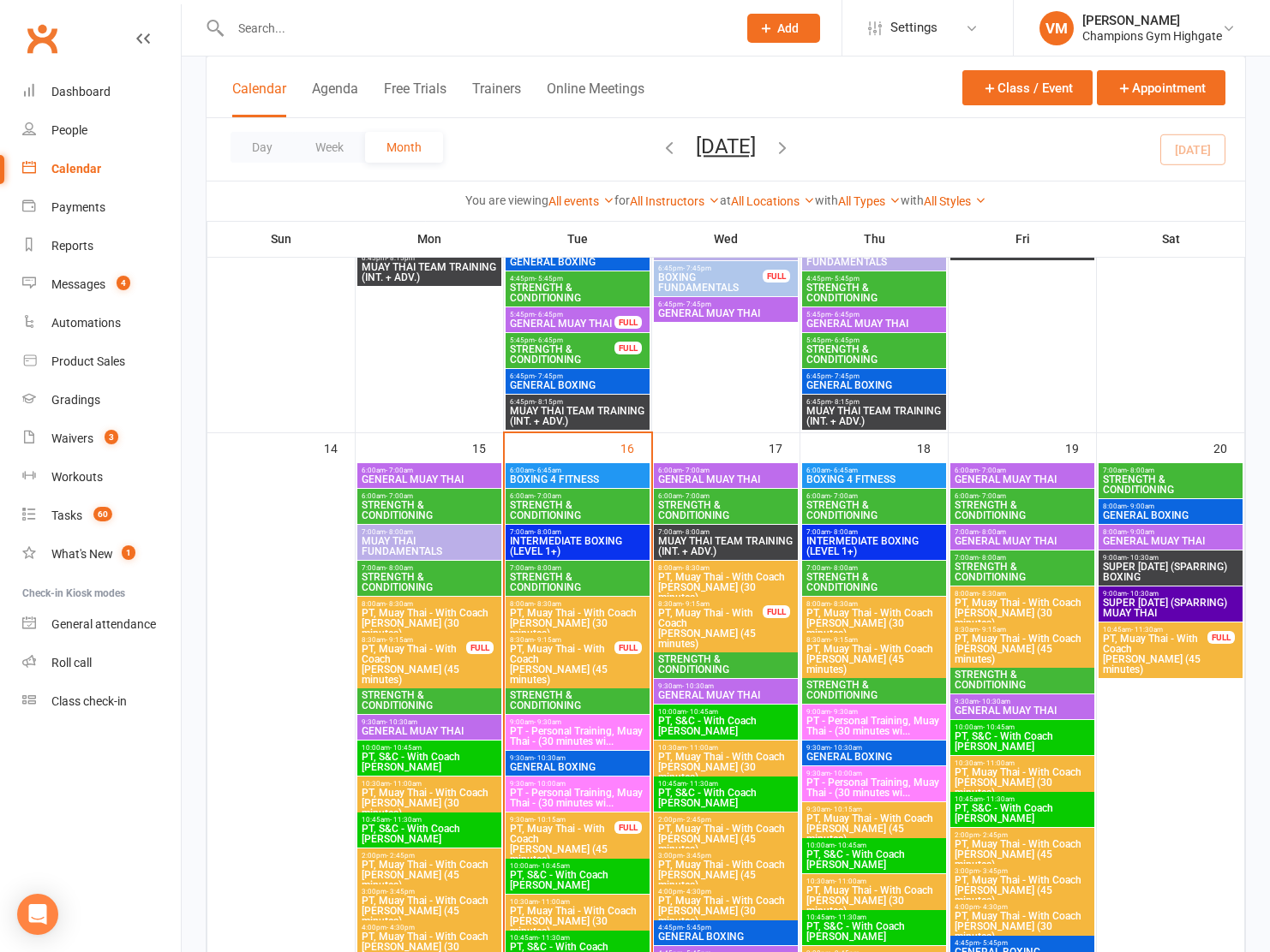
click at [567, 501] on span "STRENGTH & CONDITIONING" at bounding box center [577, 510] width 137 height 21
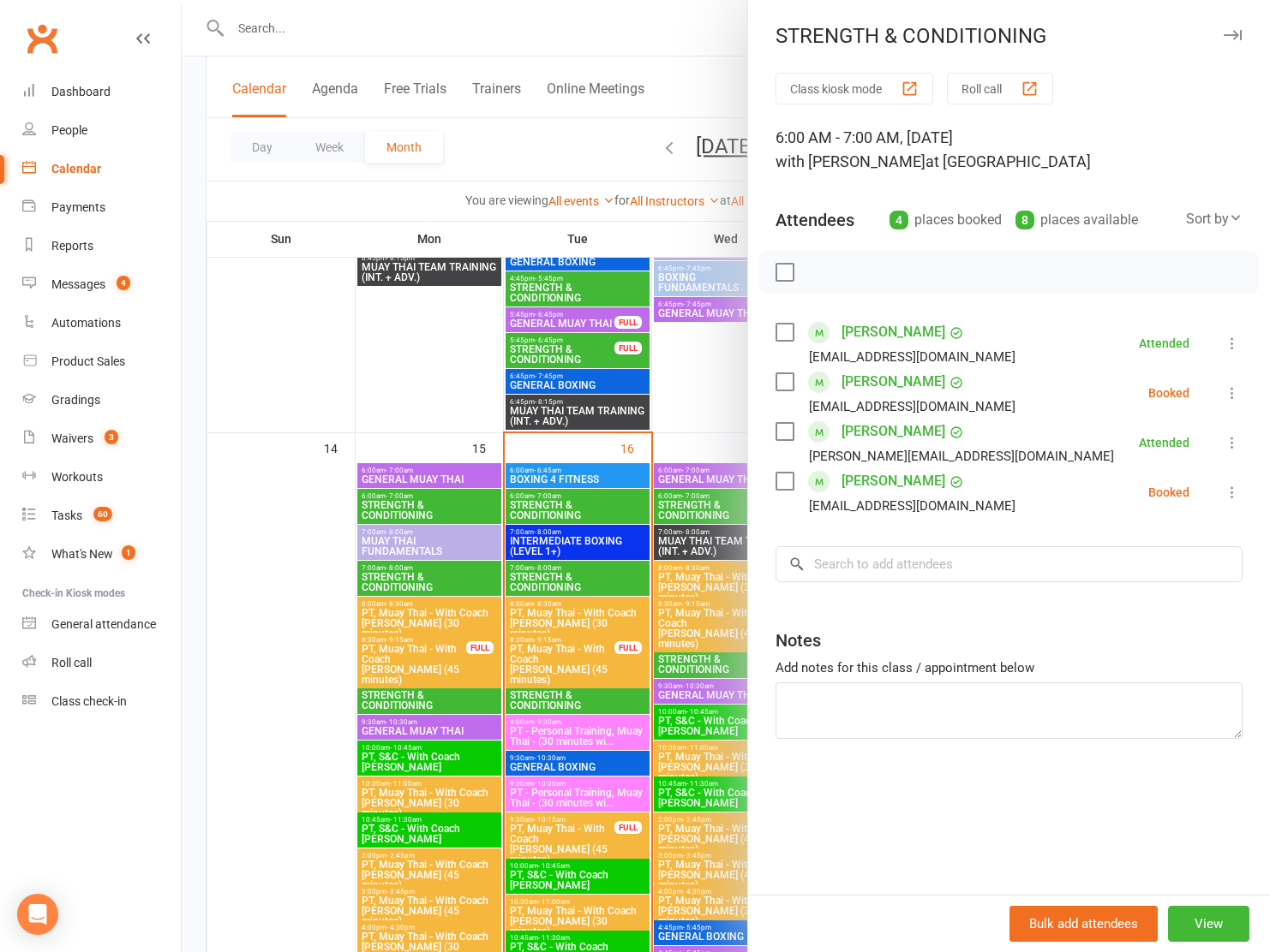
click at [777, 485] on label at bounding box center [784, 482] width 17 height 17
click at [787, 379] on label at bounding box center [784, 382] width 17 height 17
click at [821, 277] on icon "button" at bounding box center [822, 272] width 19 height 19
click at [427, 382] on div at bounding box center [726, 476] width 1088 height 952
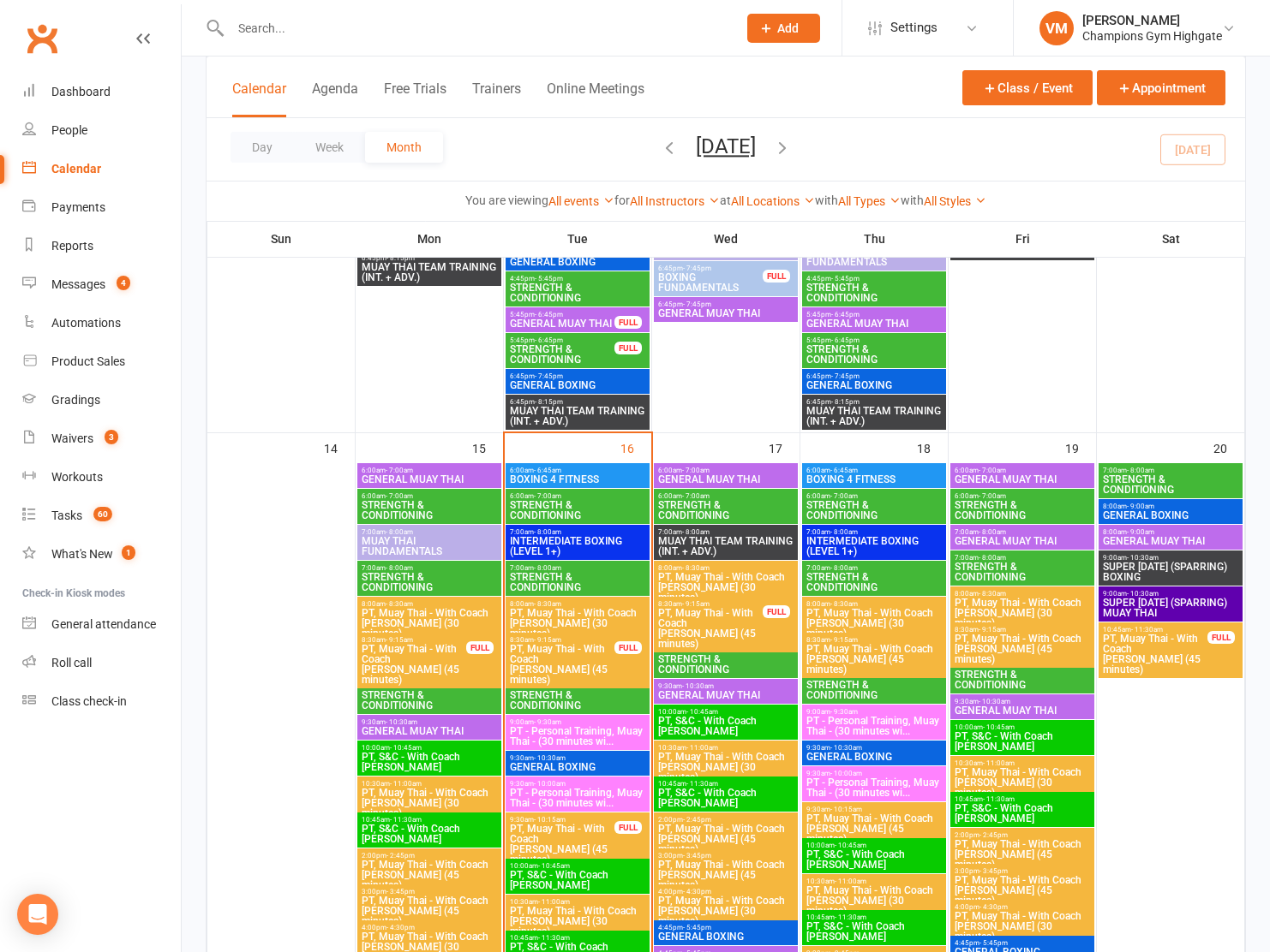
click at [554, 470] on span "- 6:45am" at bounding box center [547, 470] width 28 height 8
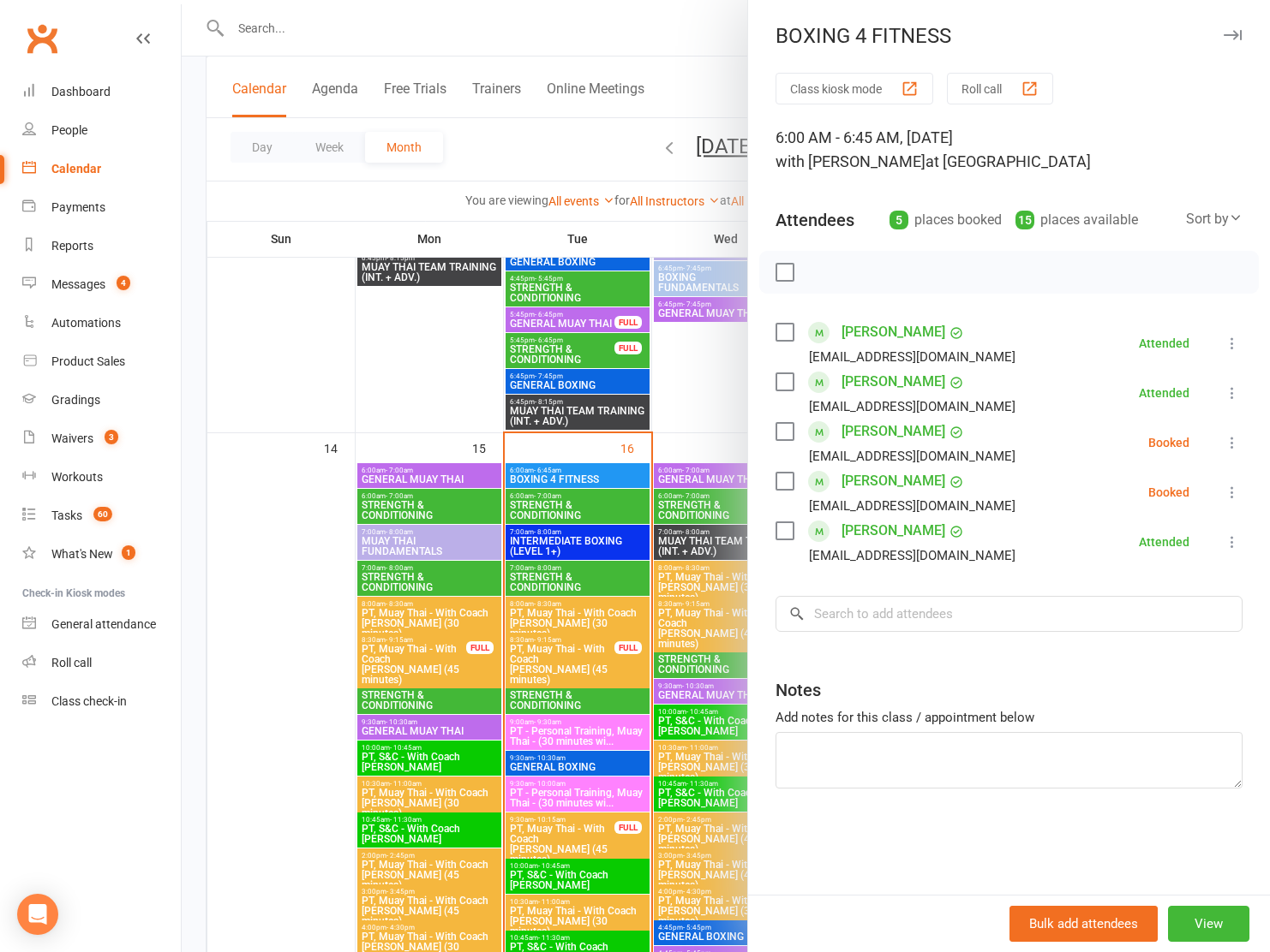
click at [877, 478] on link "[PERSON_NAME]" at bounding box center [893, 481] width 103 height 28
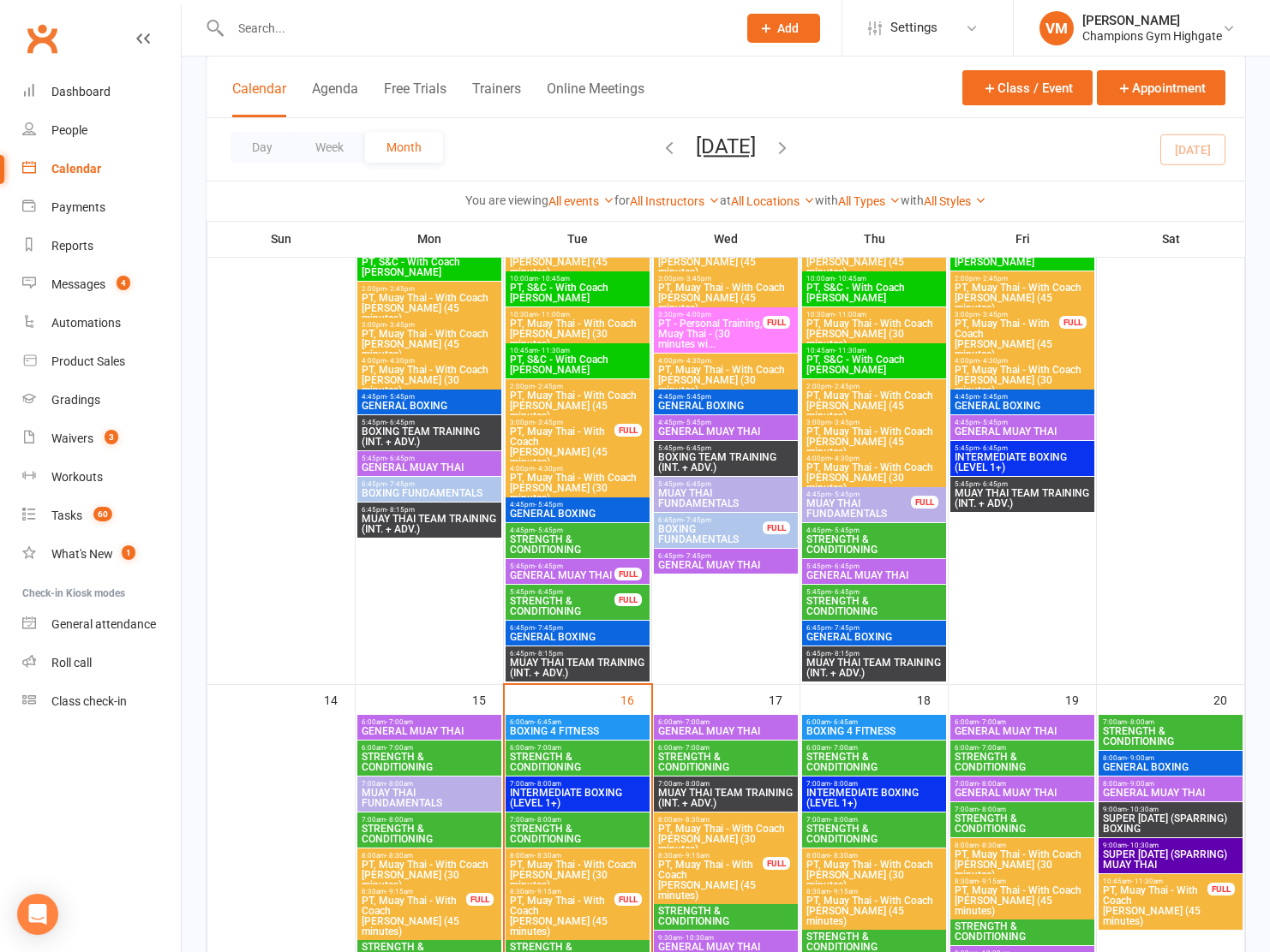
scroll to position [1321, 0]
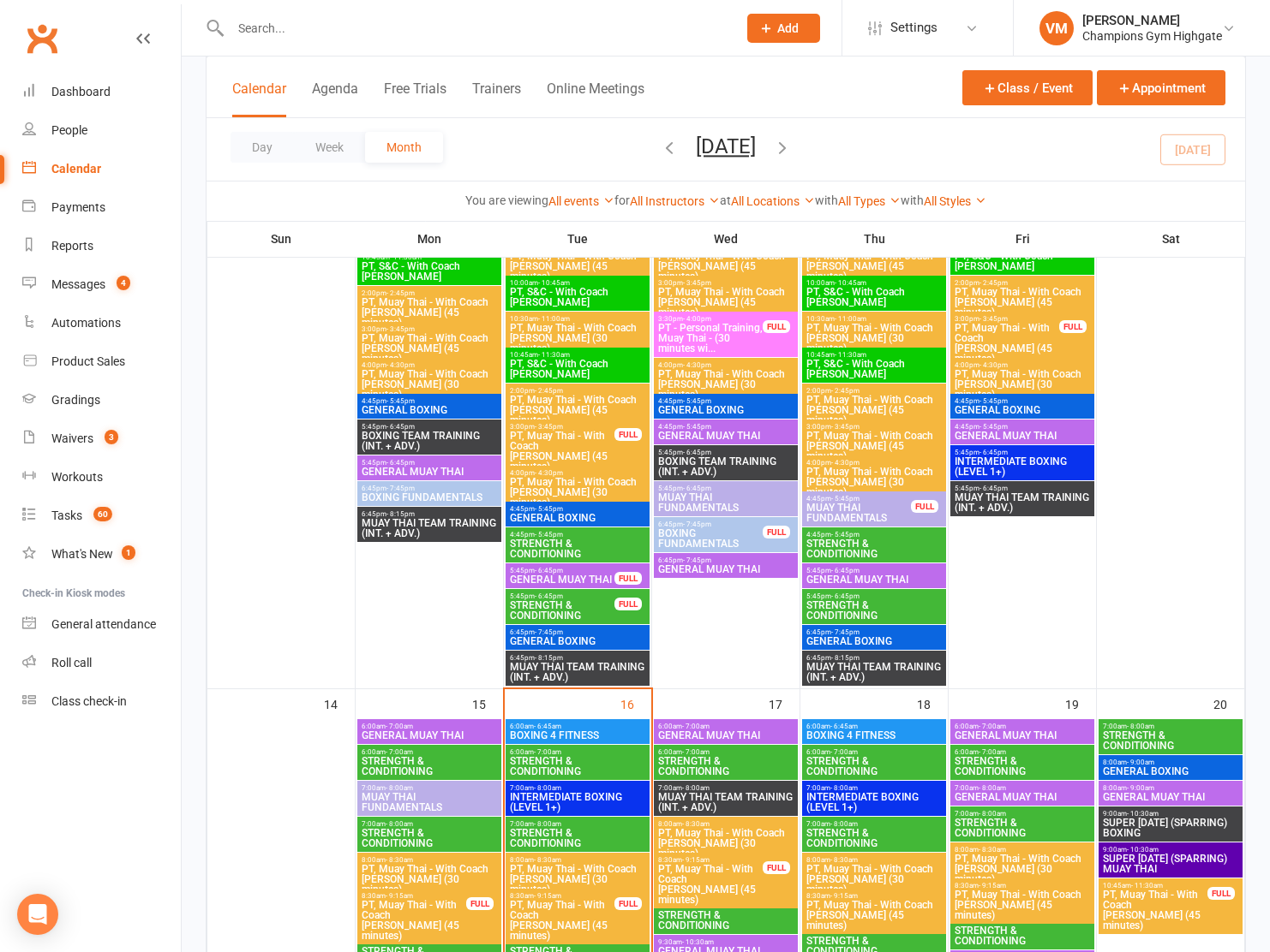
click at [558, 734] on span "BOXING 4 FITNESS" at bounding box center [577, 735] width 137 height 11
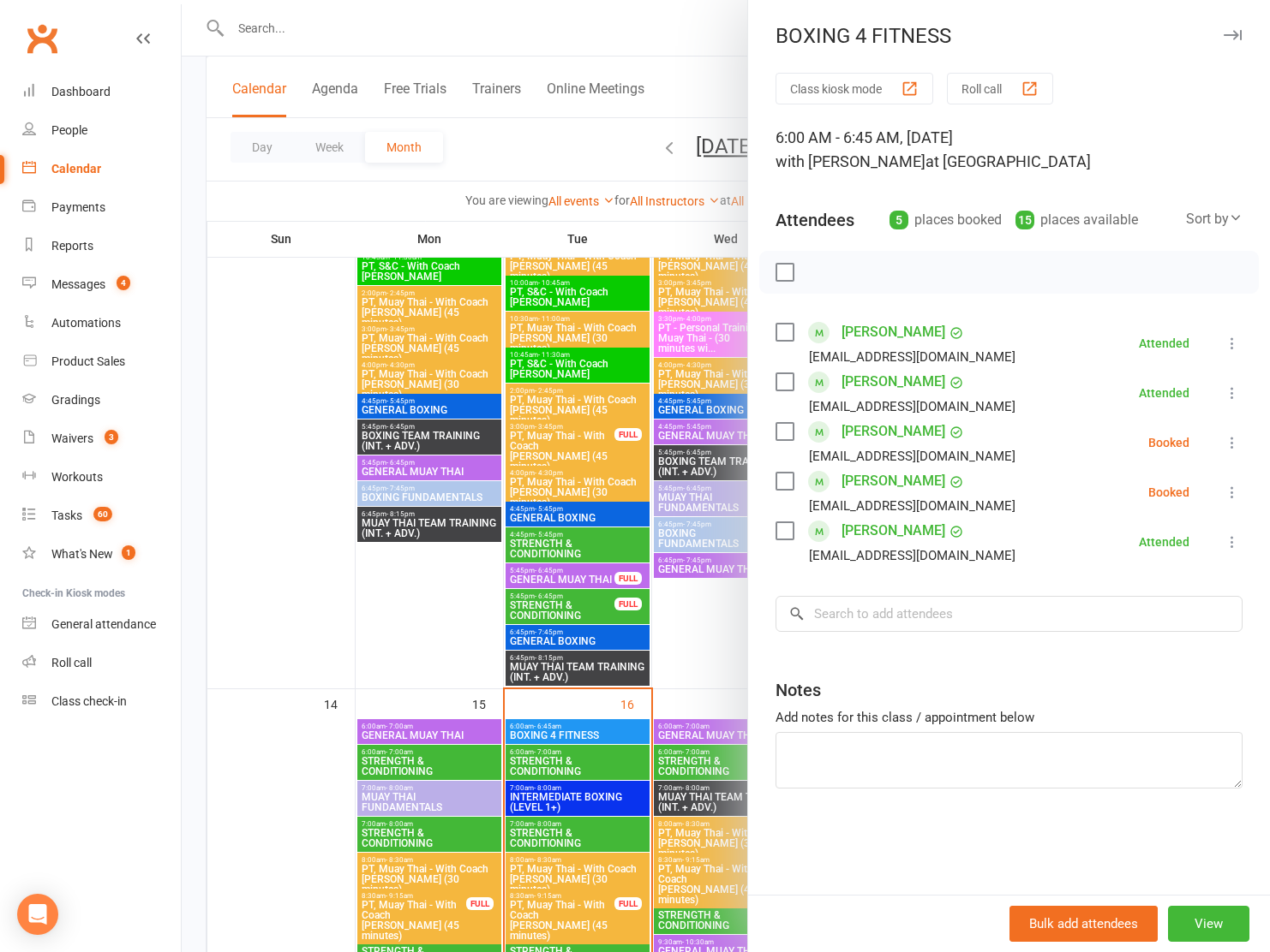
click at [879, 433] on link "[PERSON_NAME]" at bounding box center [893, 431] width 103 height 28
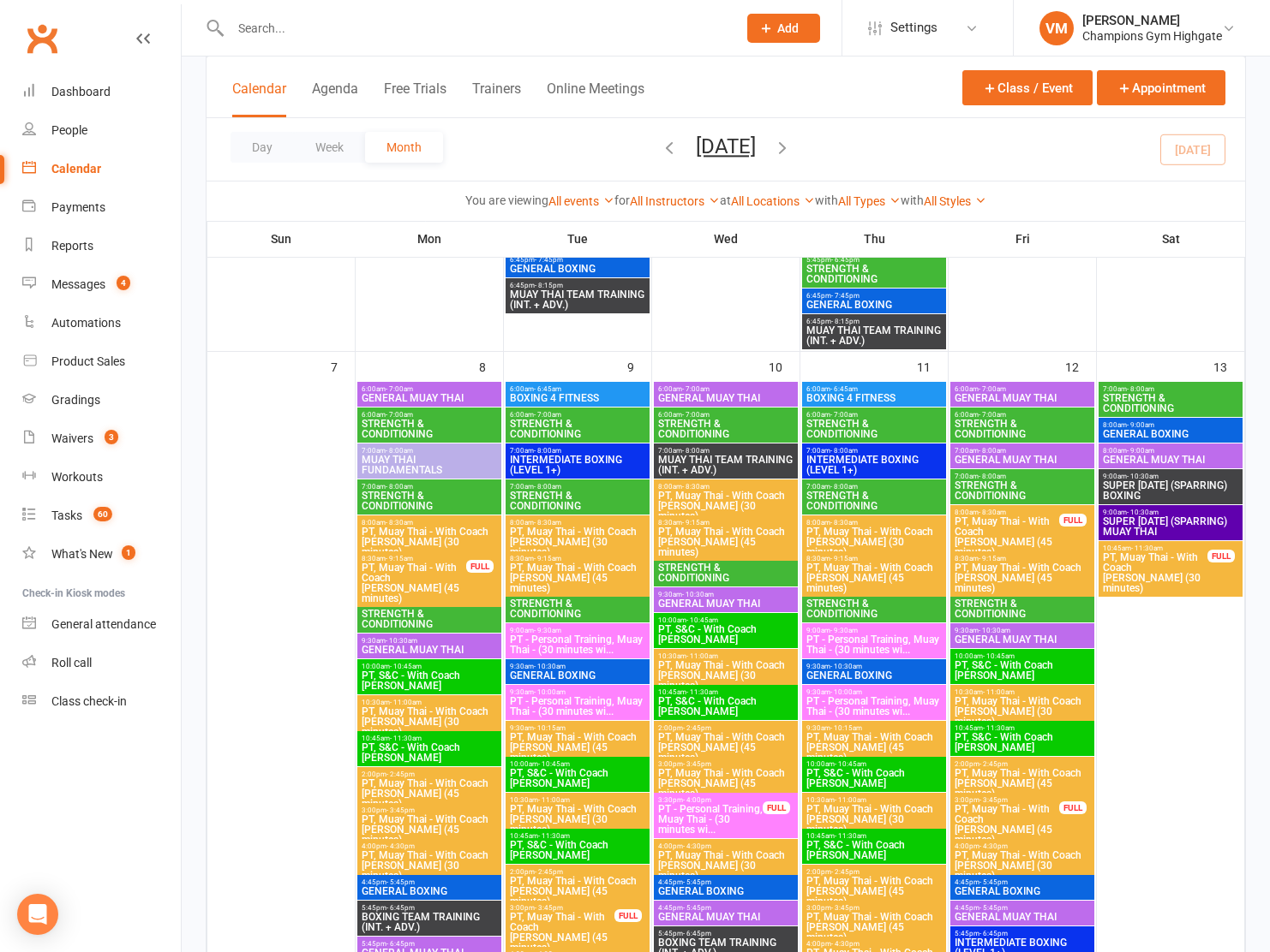
scroll to position [1539, 0]
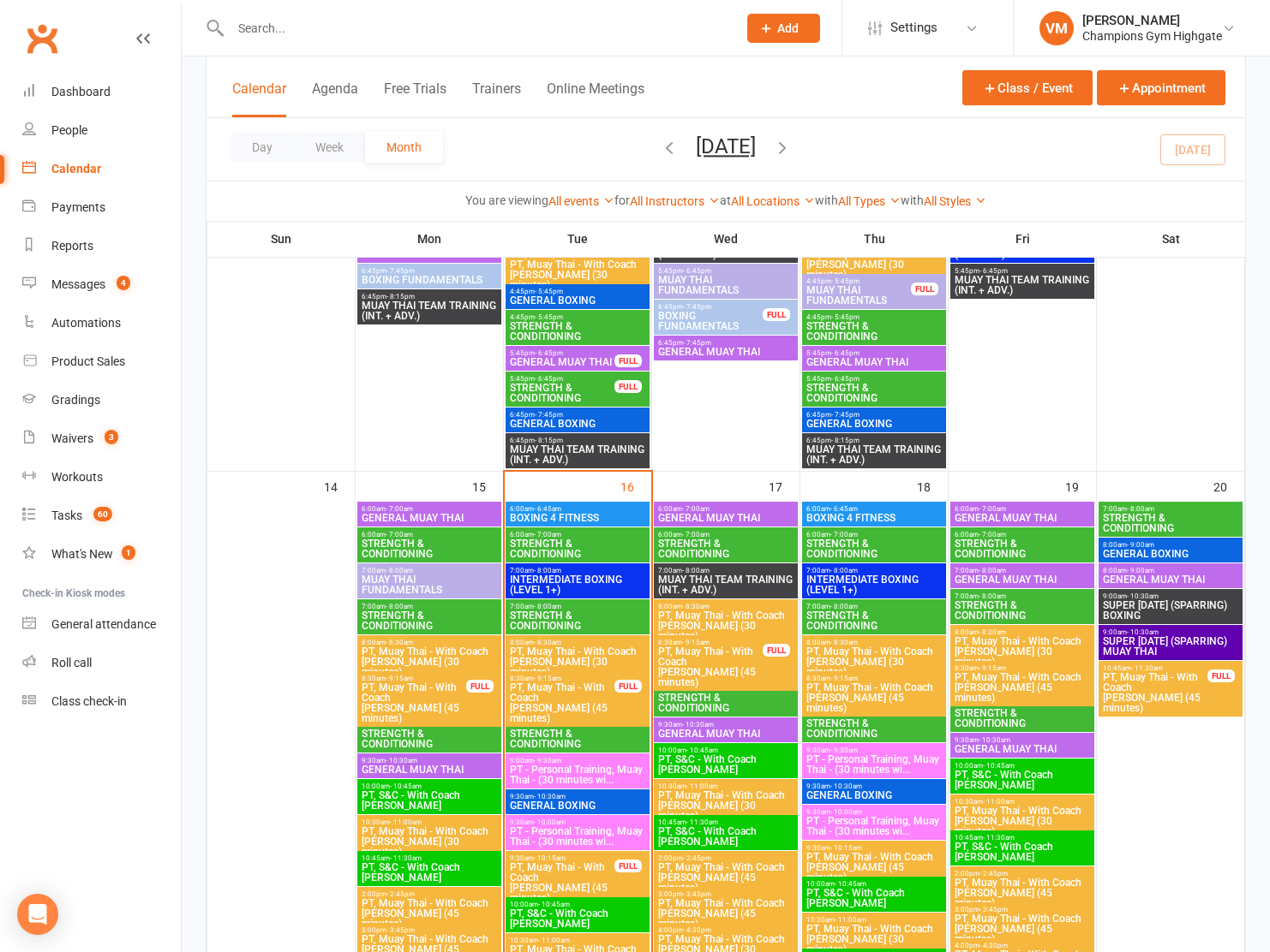
click at [566, 508] on span "6:00am - 6:45am" at bounding box center [577, 509] width 137 height 8
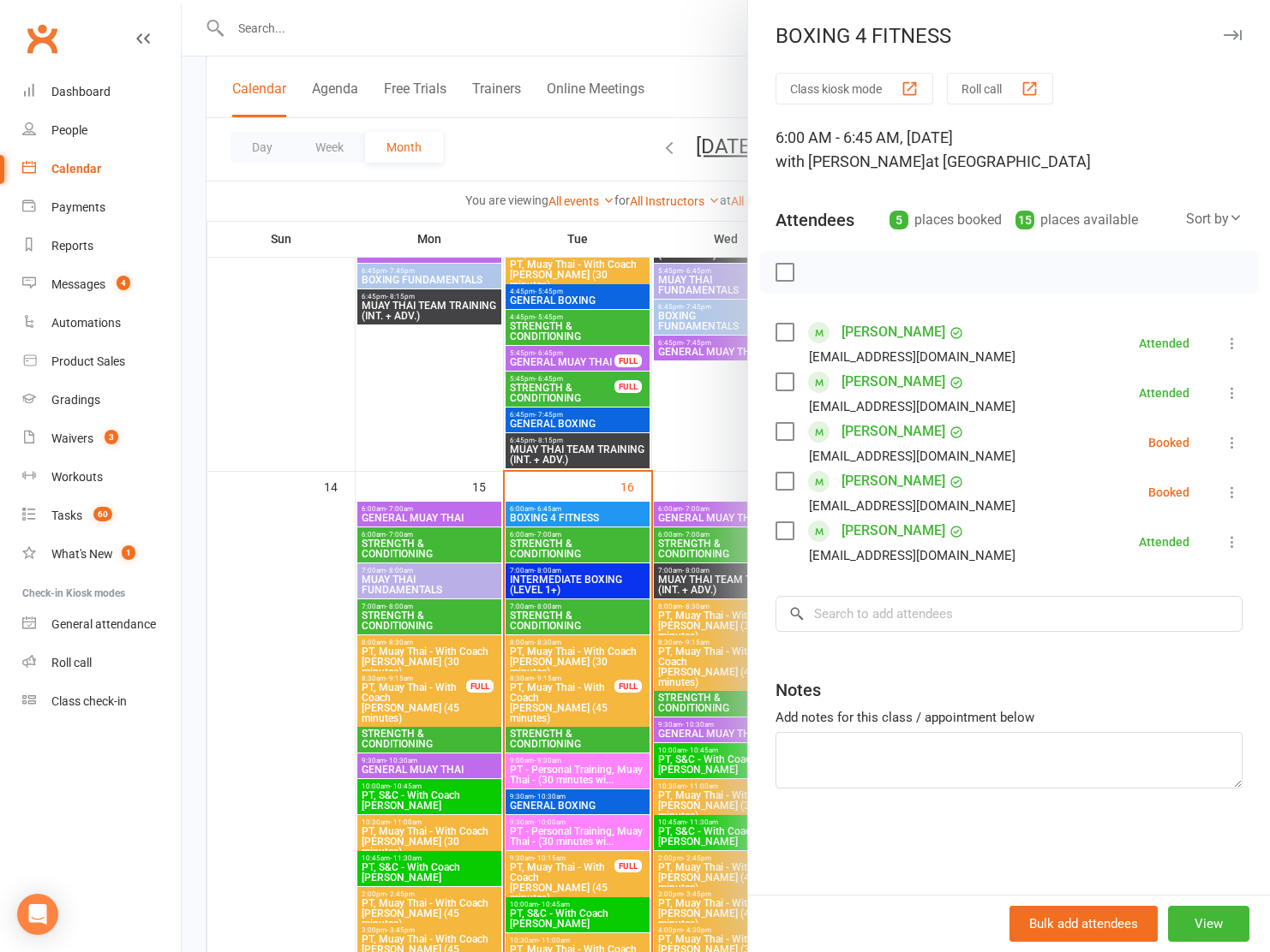
click at [780, 430] on label at bounding box center [784, 432] width 17 height 17
click at [829, 269] on icon "button" at bounding box center [822, 272] width 14 height 14
click at [780, 430] on label at bounding box center [784, 432] width 17 height 17
click at [778, 482] on label at bounding box center [784, 482] width 17 height 17
click at [822, 272] on icon "button" at bounding box center [822, 272] width 19 height 19
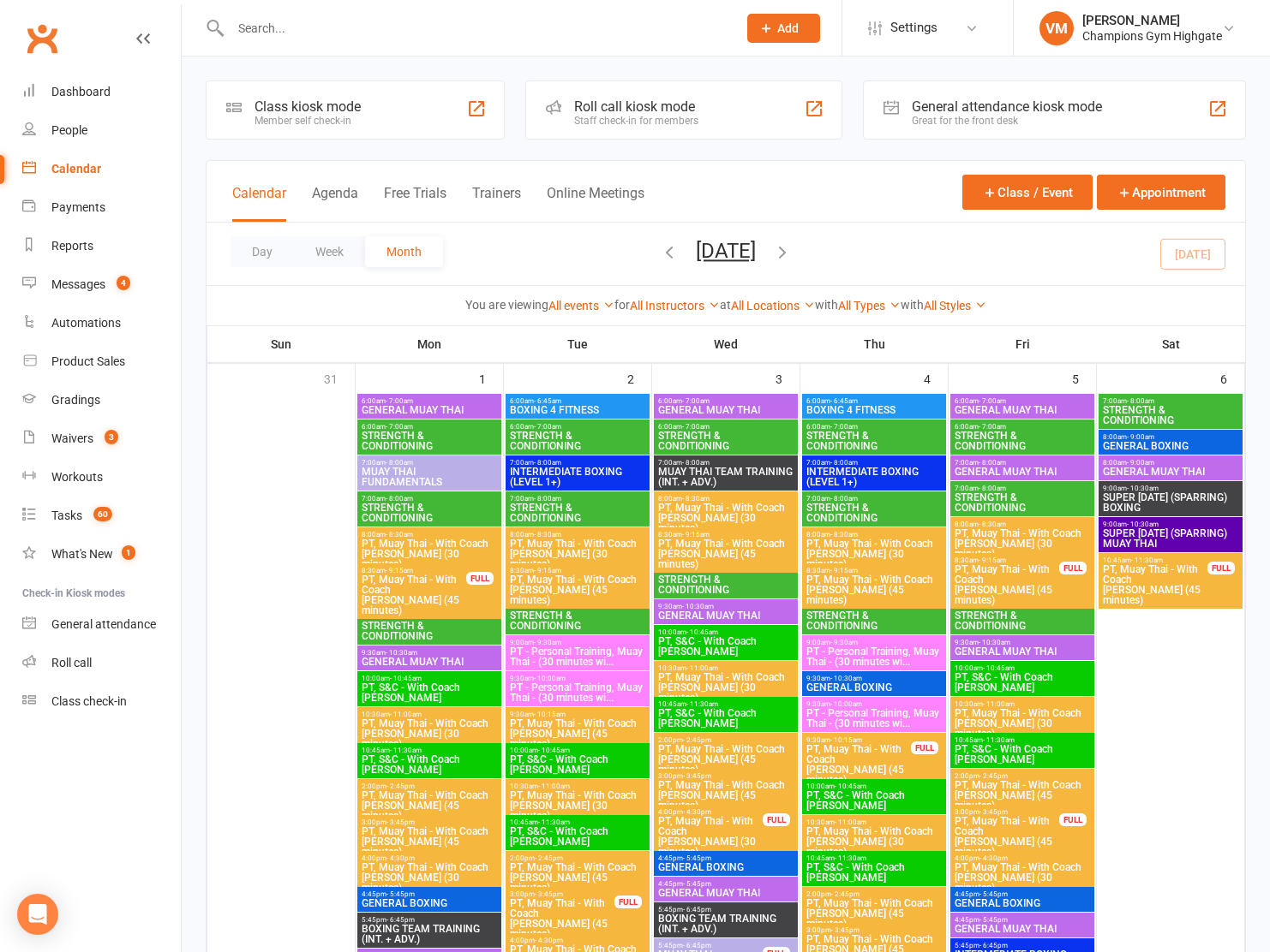
scroll to position [10, 0]
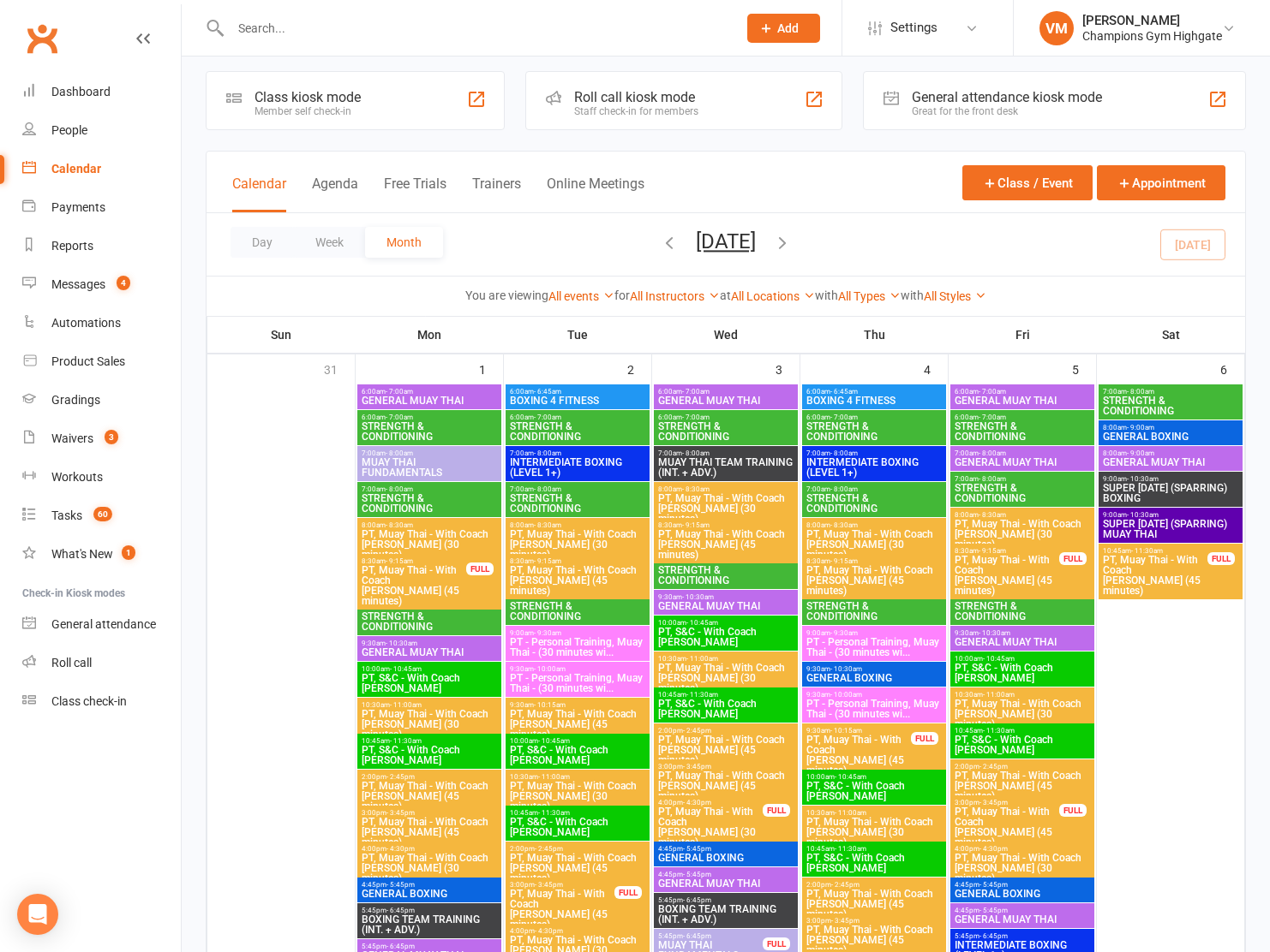
click at [579, 398] on span "BOXING 4 FITNESS" at bounding box center [577, 400] width 137 height 11
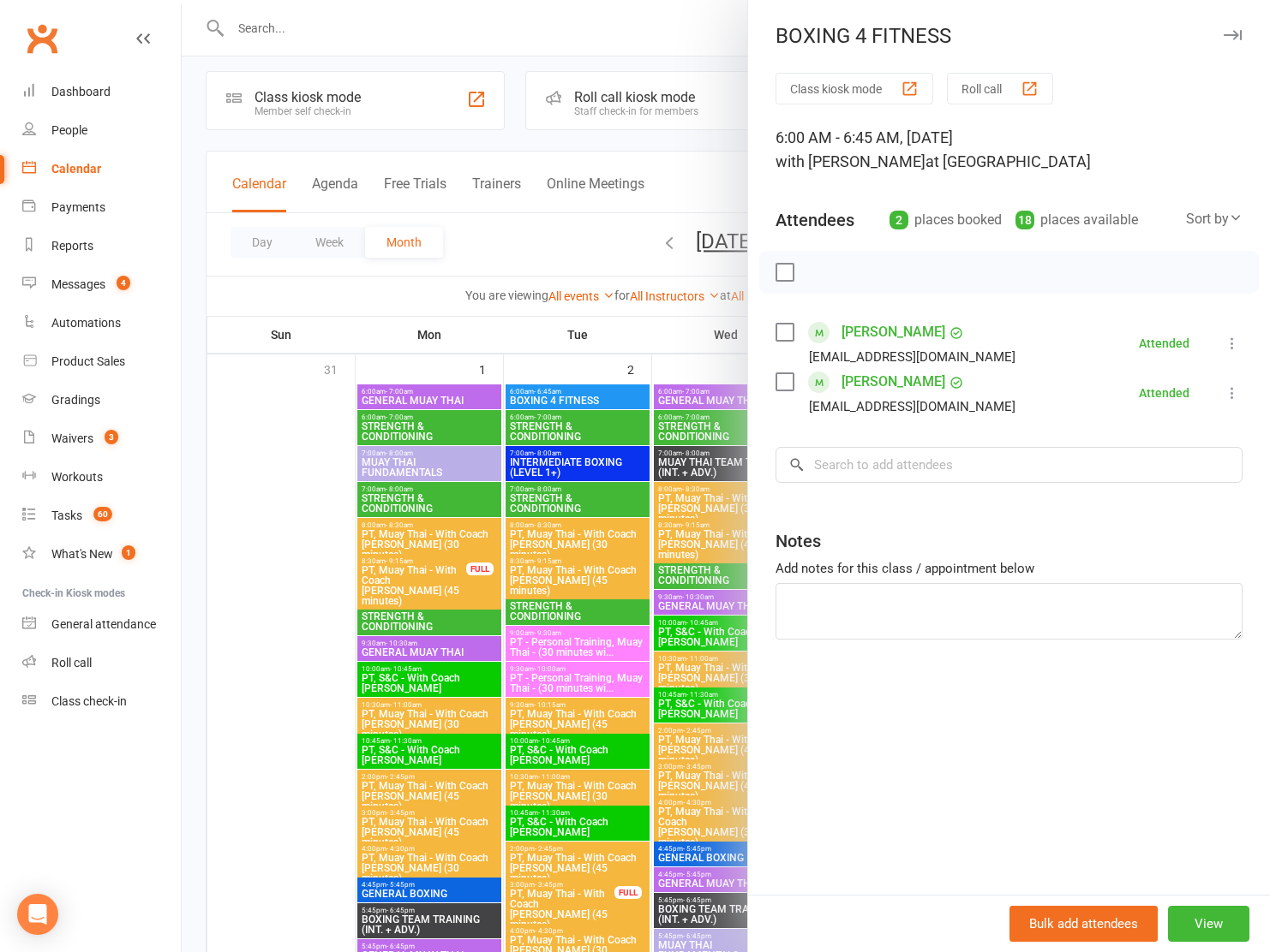
click at [579, 398] on div at bounding box center [726, 476] width 1088 height 952
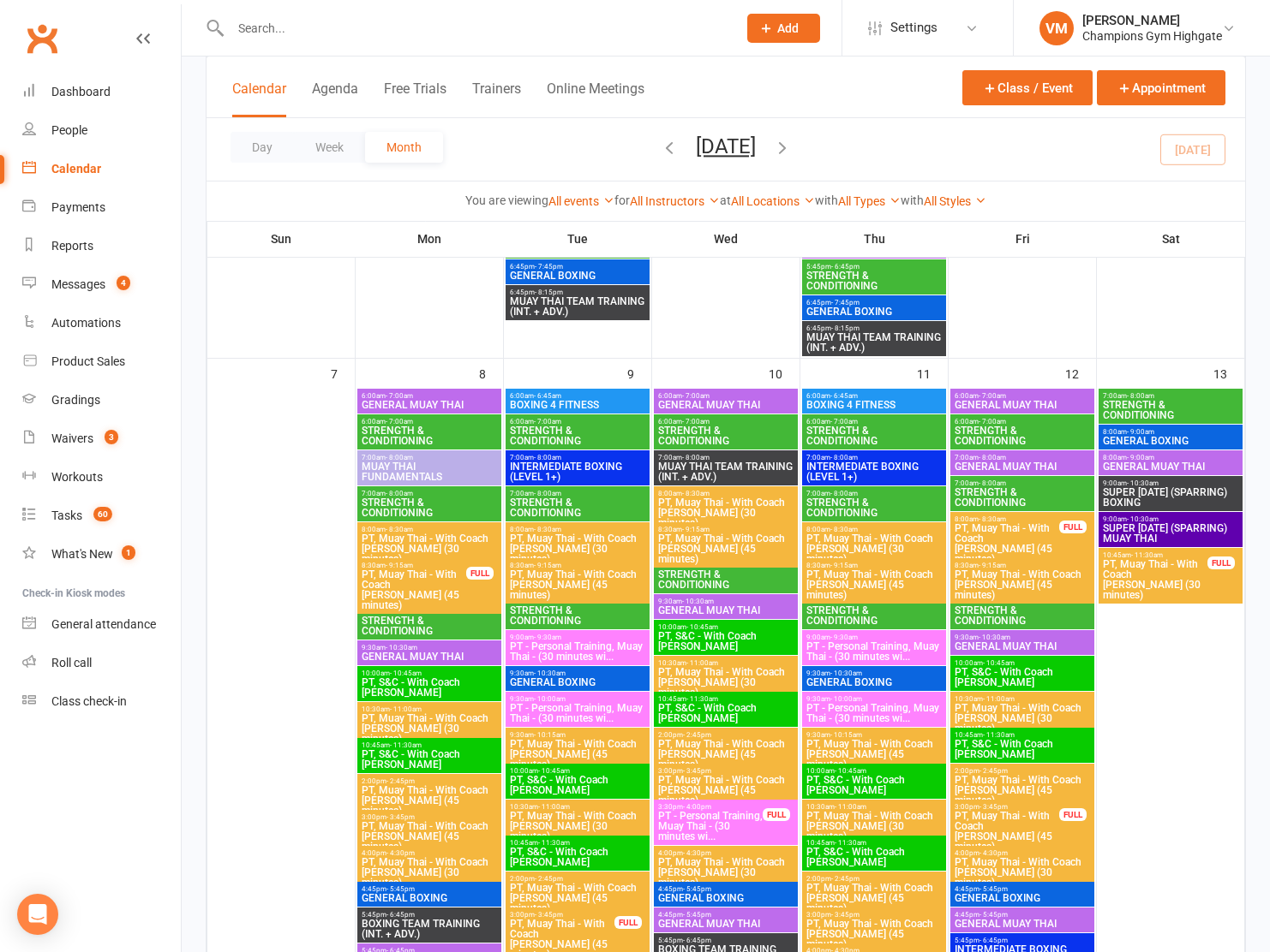
scroll to position [893, 0]
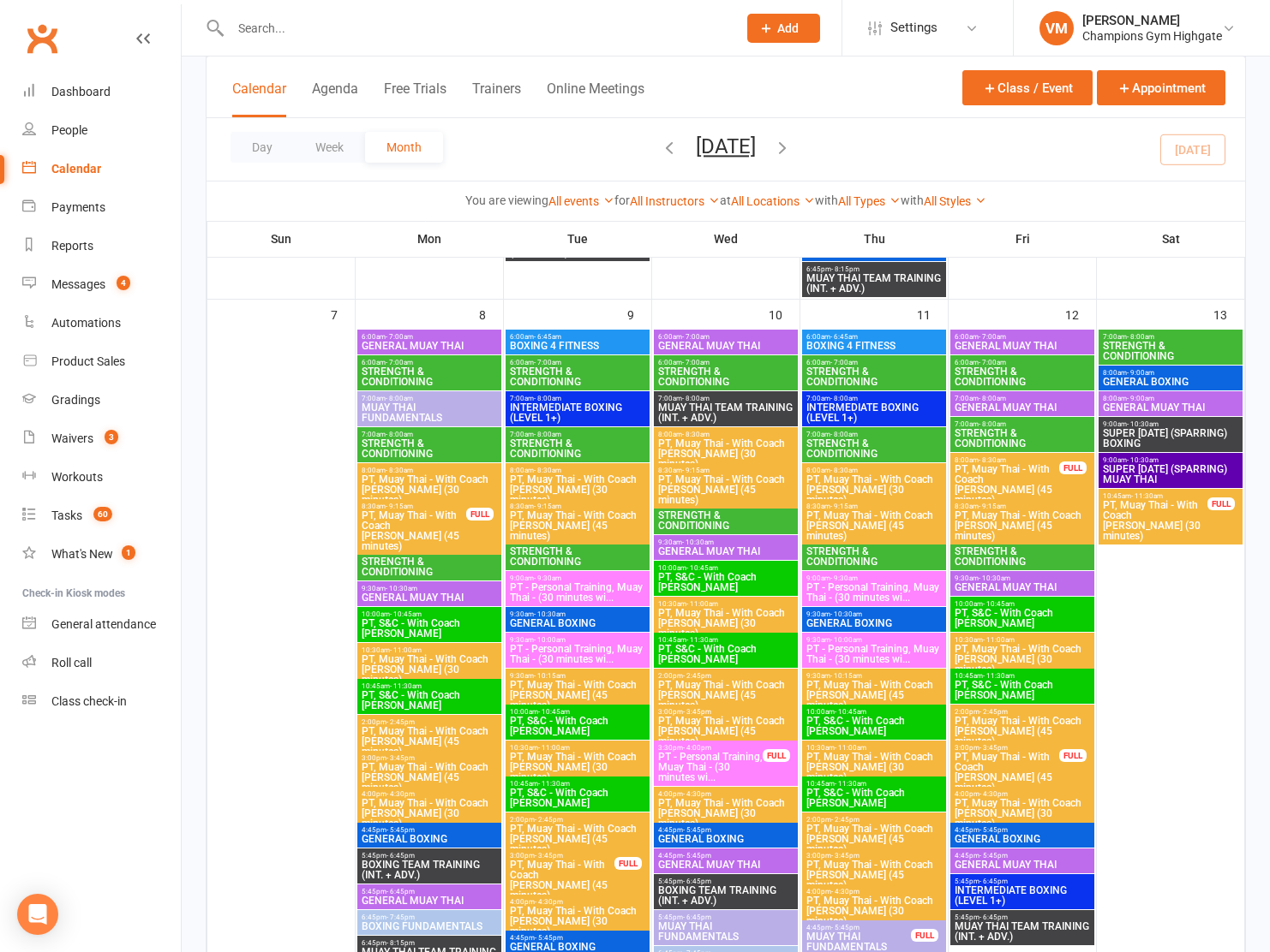
click at [588, 334] on span "6:00am - 6:45am" at bounding box center [577, 337] width 137 height 8
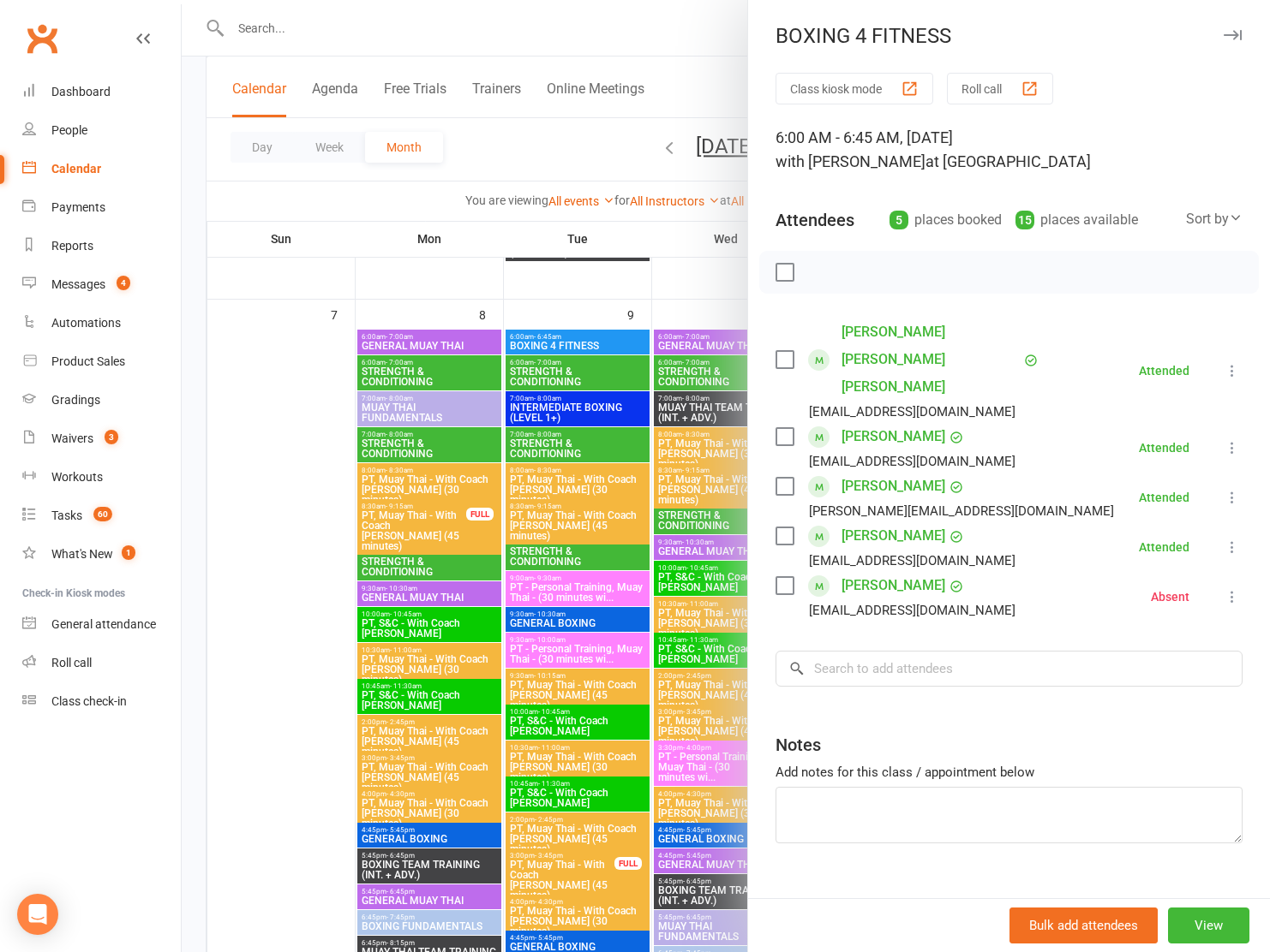
click at [588, 334] on div at bounding box center [726, 476] width 1088 height 952
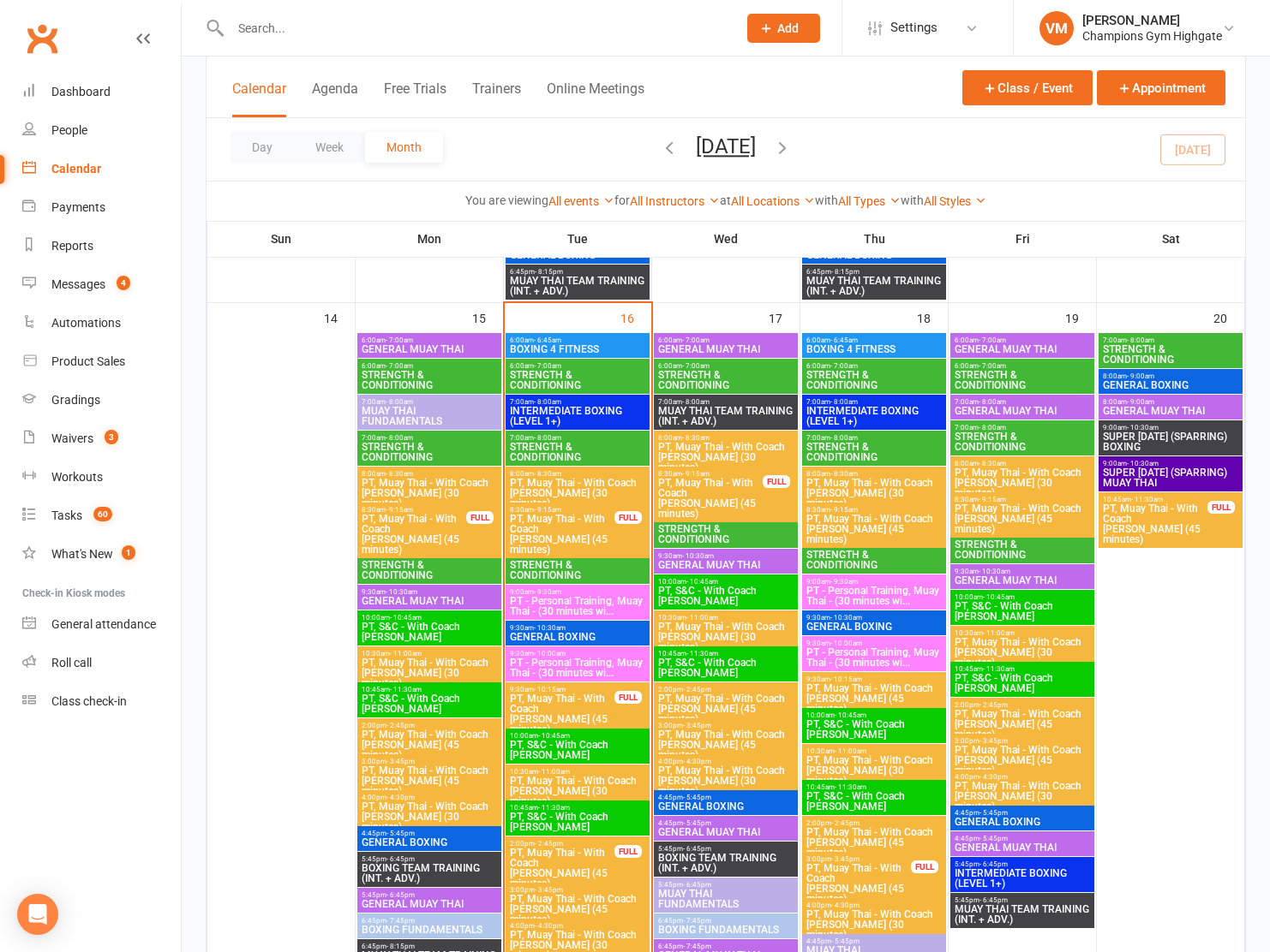
scroll to position [1755, 0]
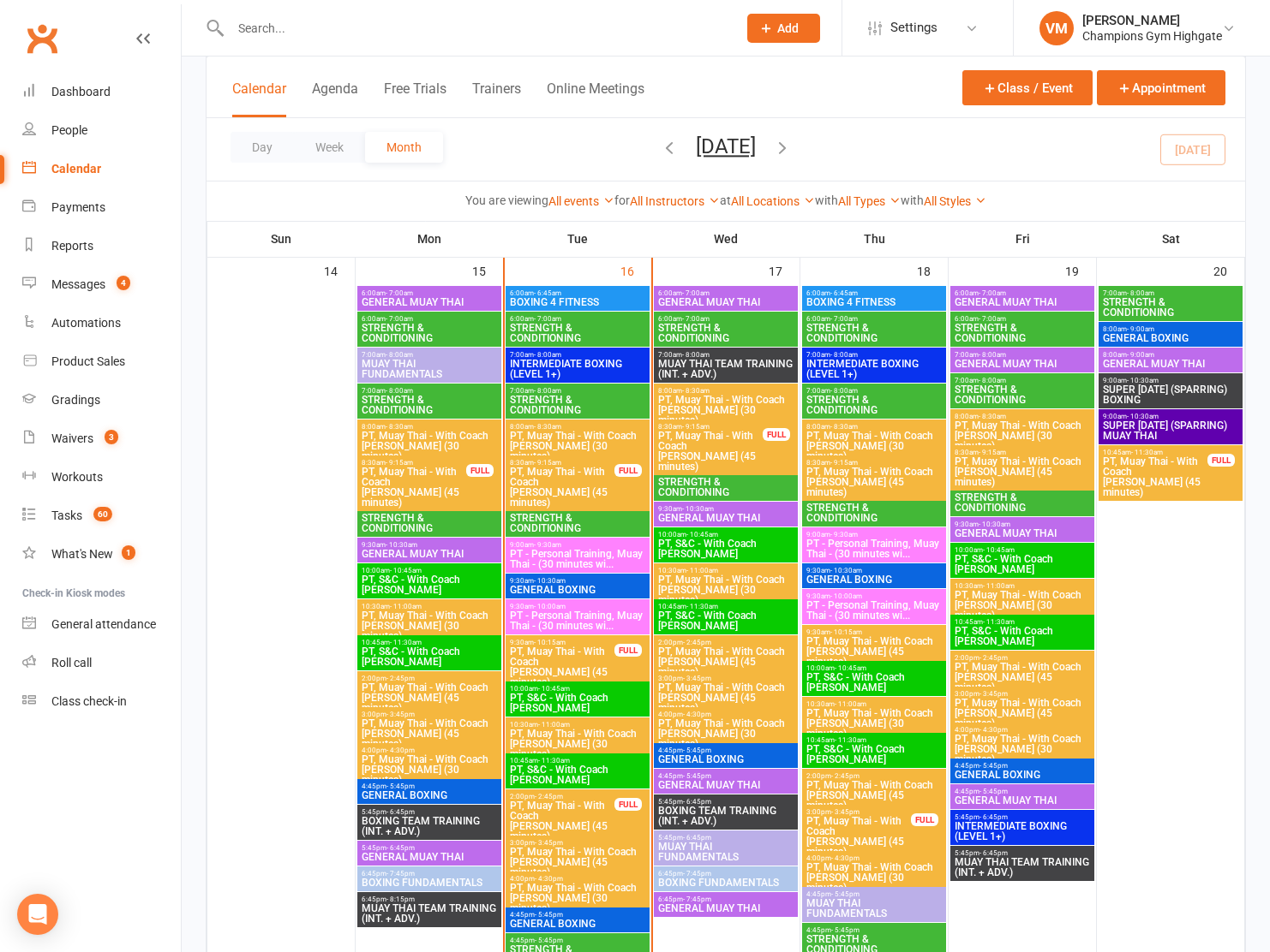
click at [570, 294] on span "6:00am - 6:45am" at bounding box center [577, 293] width 137 height 8
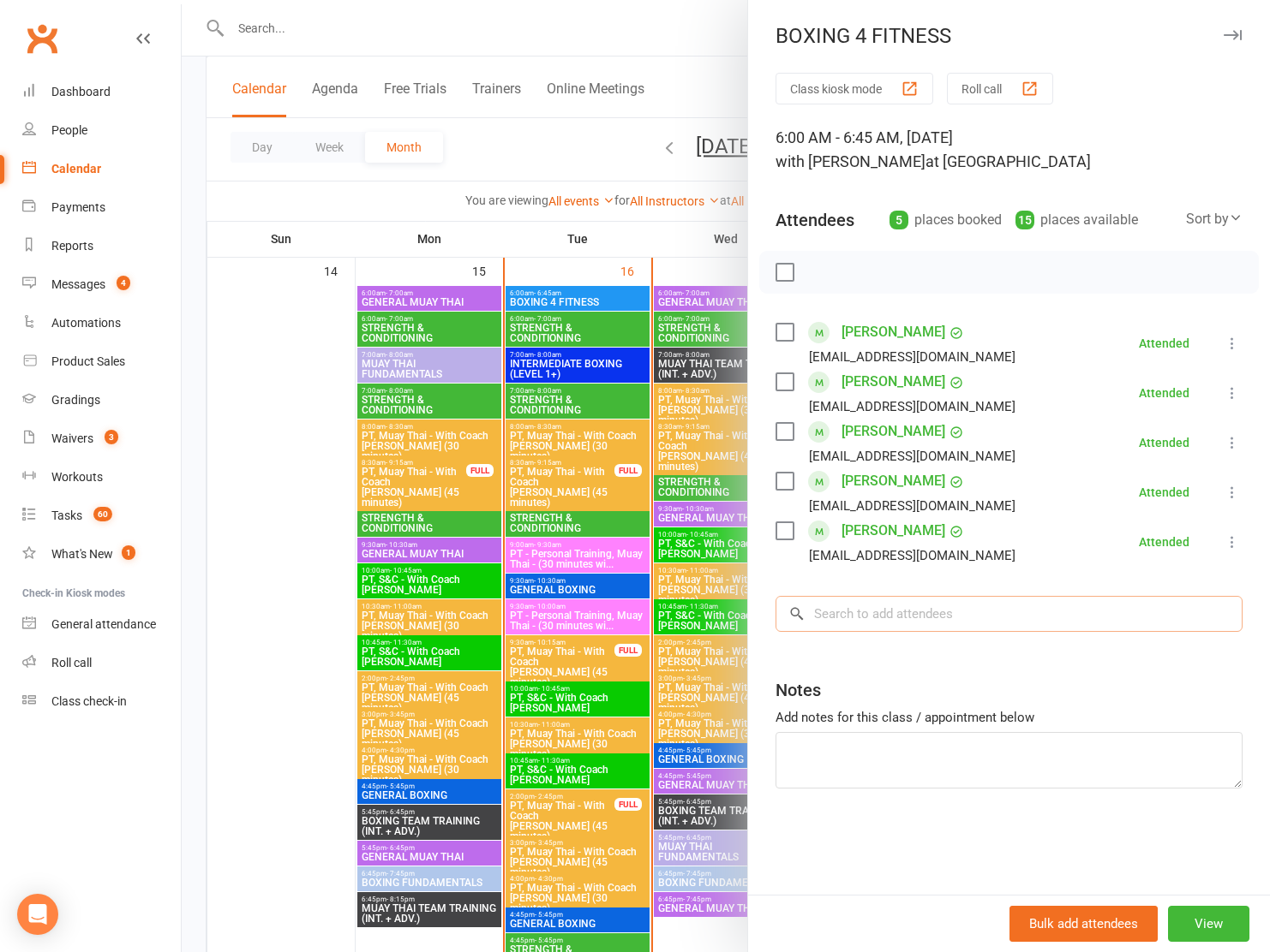
click at [884, 610] on input "search" at bounding box center [1009, 615] width 467 height 36
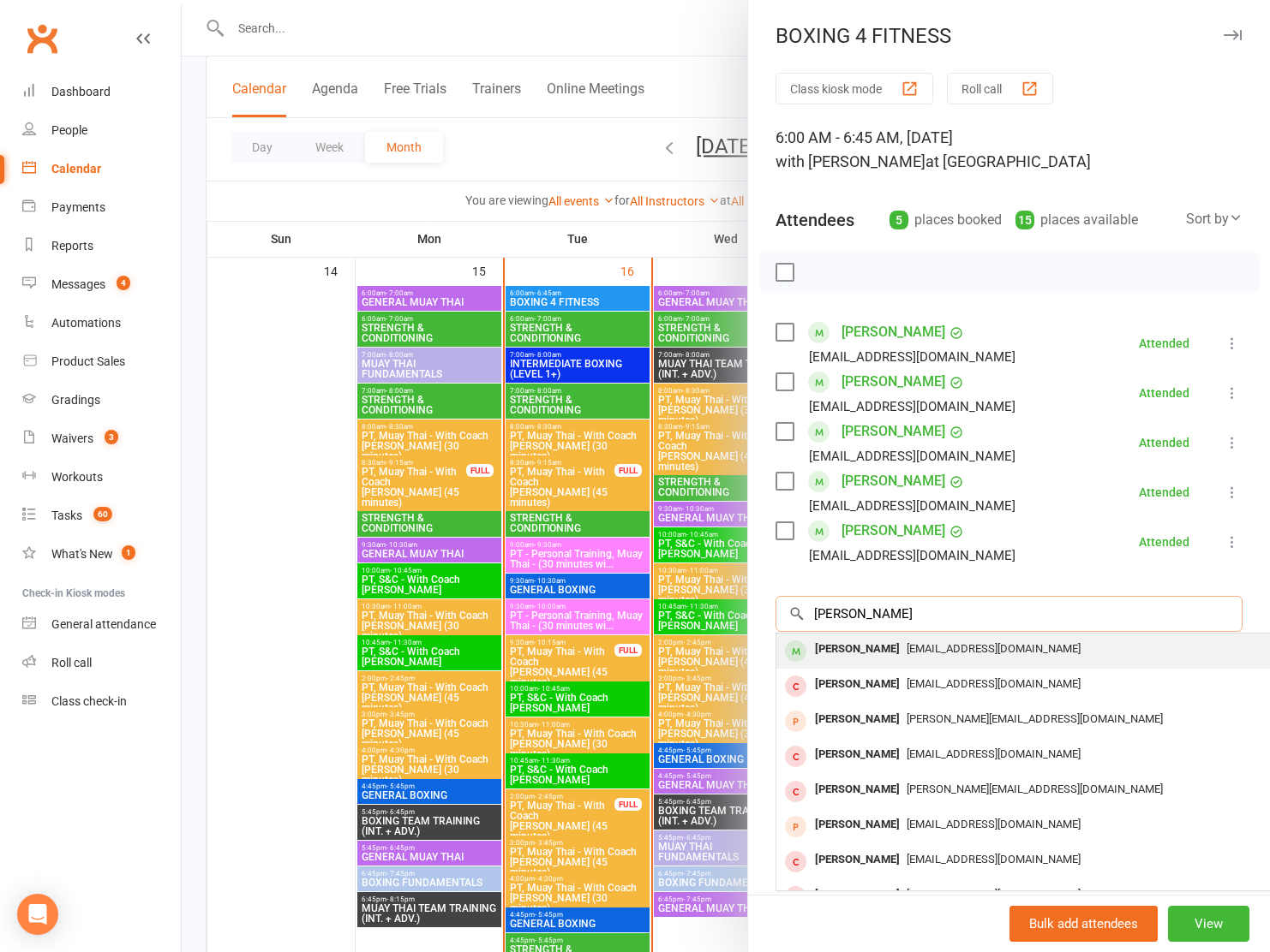
type input "daniel romanin"
click at [877, 651] on div "[PERSON_NAME]" at bounding box center [857, 650] width 99 height 25
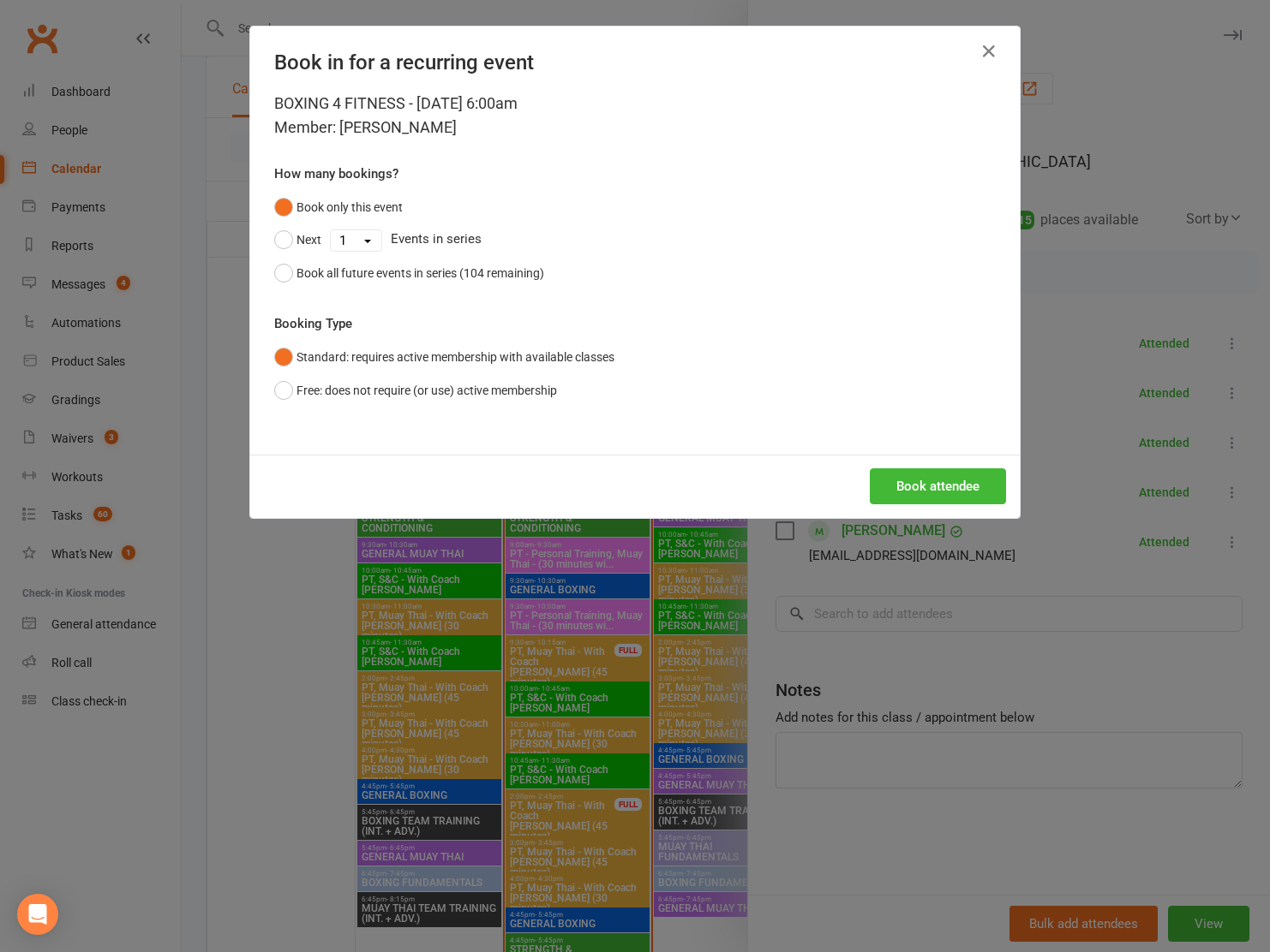
click at [926, 505] on div "Book attendee" at bounding box center [635, 487] width 770 height 63
click at [926, 491] on button "Book attendee" at bounding box center [937, 487] width 136 height 36
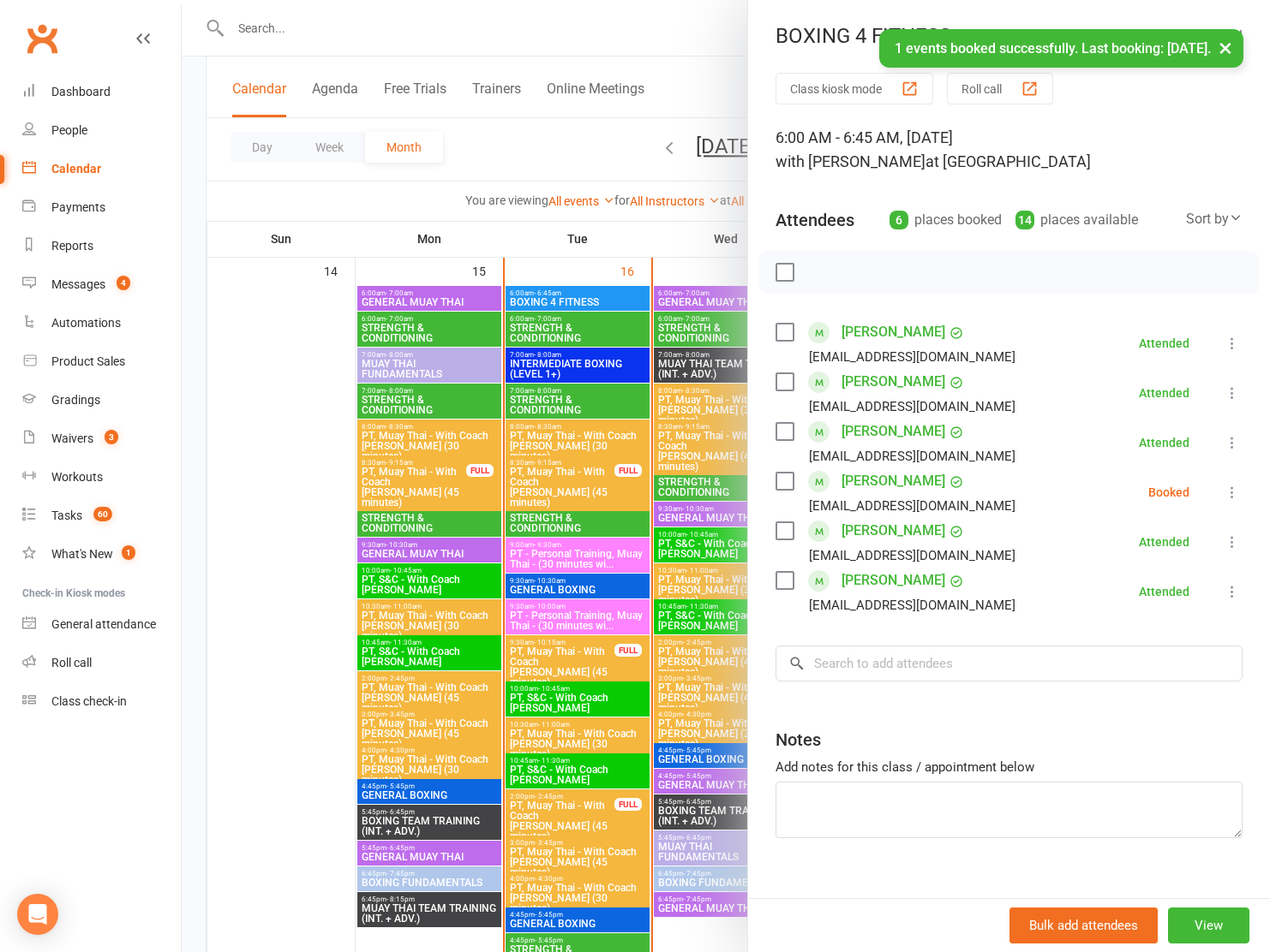
click at [784, 474] on label at bounding box center [784, 482] width 17 height 17
click at [824, 269] on icon "button" at bounding box center [822, 272] width 19 height 19
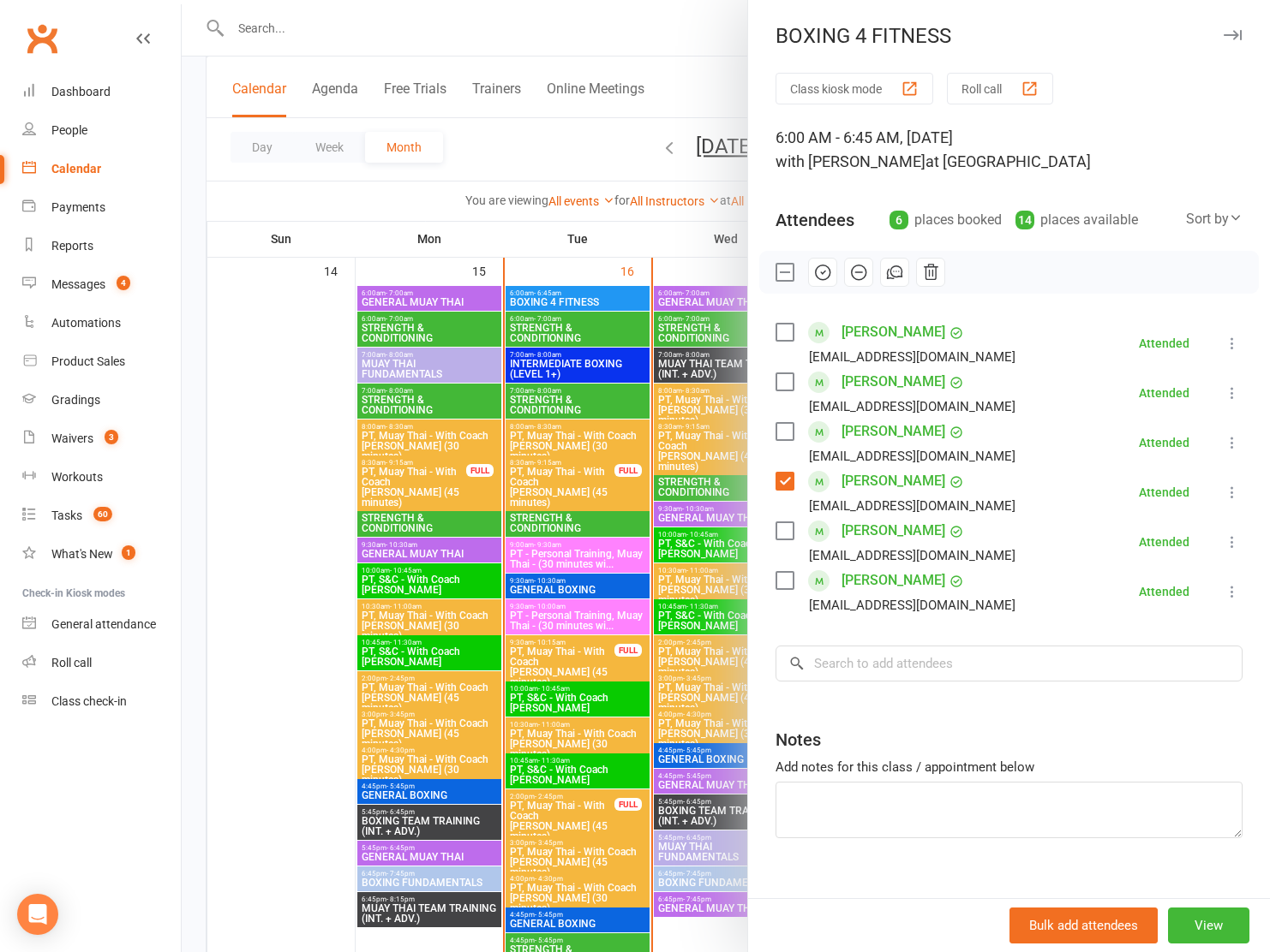
click at [783, 479] on label at bounding box center [784, 482] width 17 height 17
click at [870, 657] on input "search" at bounding box center [1009, 664] width 467 height 36
click at [880, 657] on input "search" at bounding box center [1009, 664] width 467 height 36
click at [868, 668] on input "search" at bounding box center [1009, 664] width 467 height 36
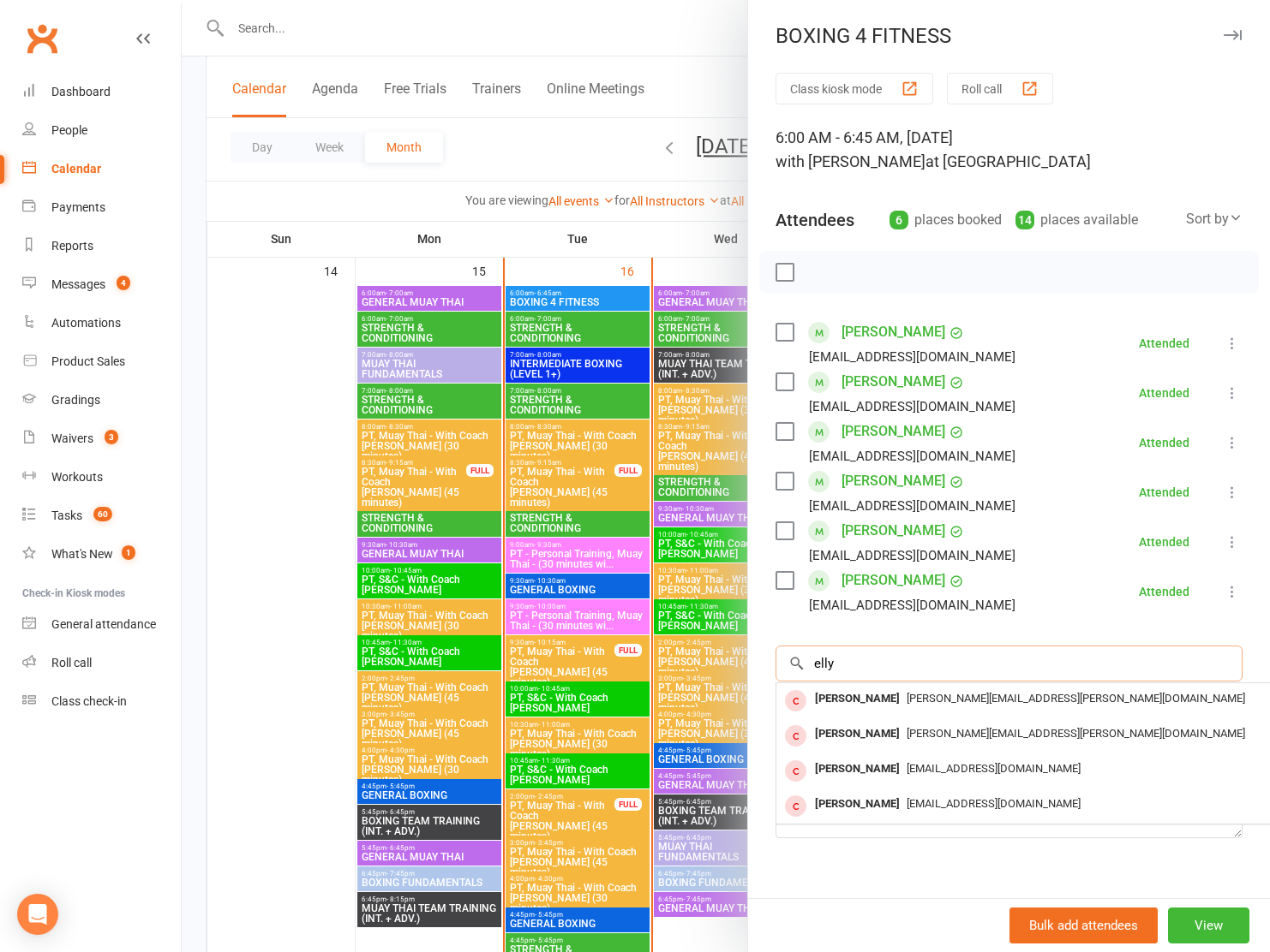
scroll to position [0, 0]
type input "e"
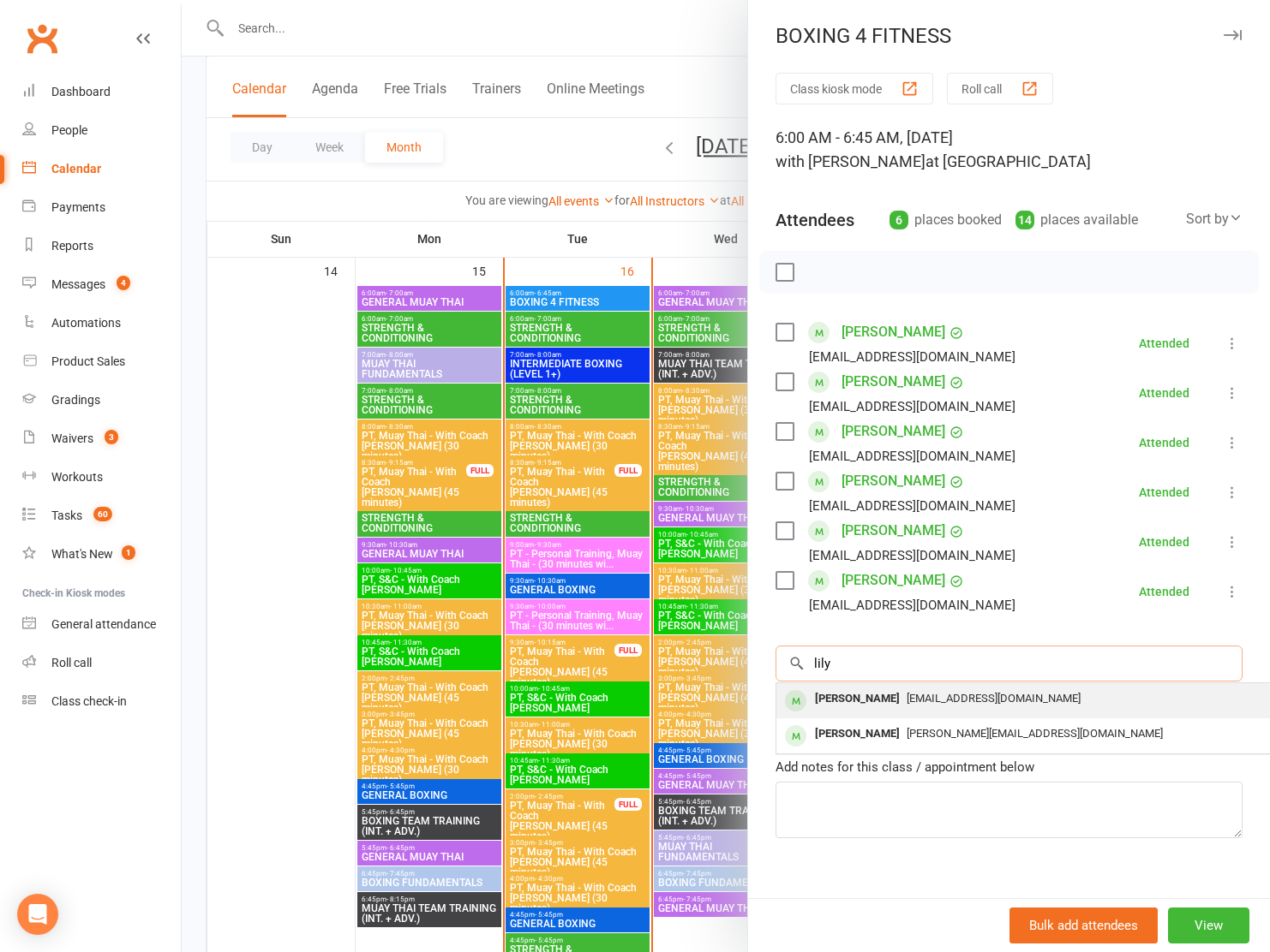
type input "lily"
click at [907, 703] on span "lily.mccoy1@outlook.com" at bounding box center [994, 698] width 174 height 12
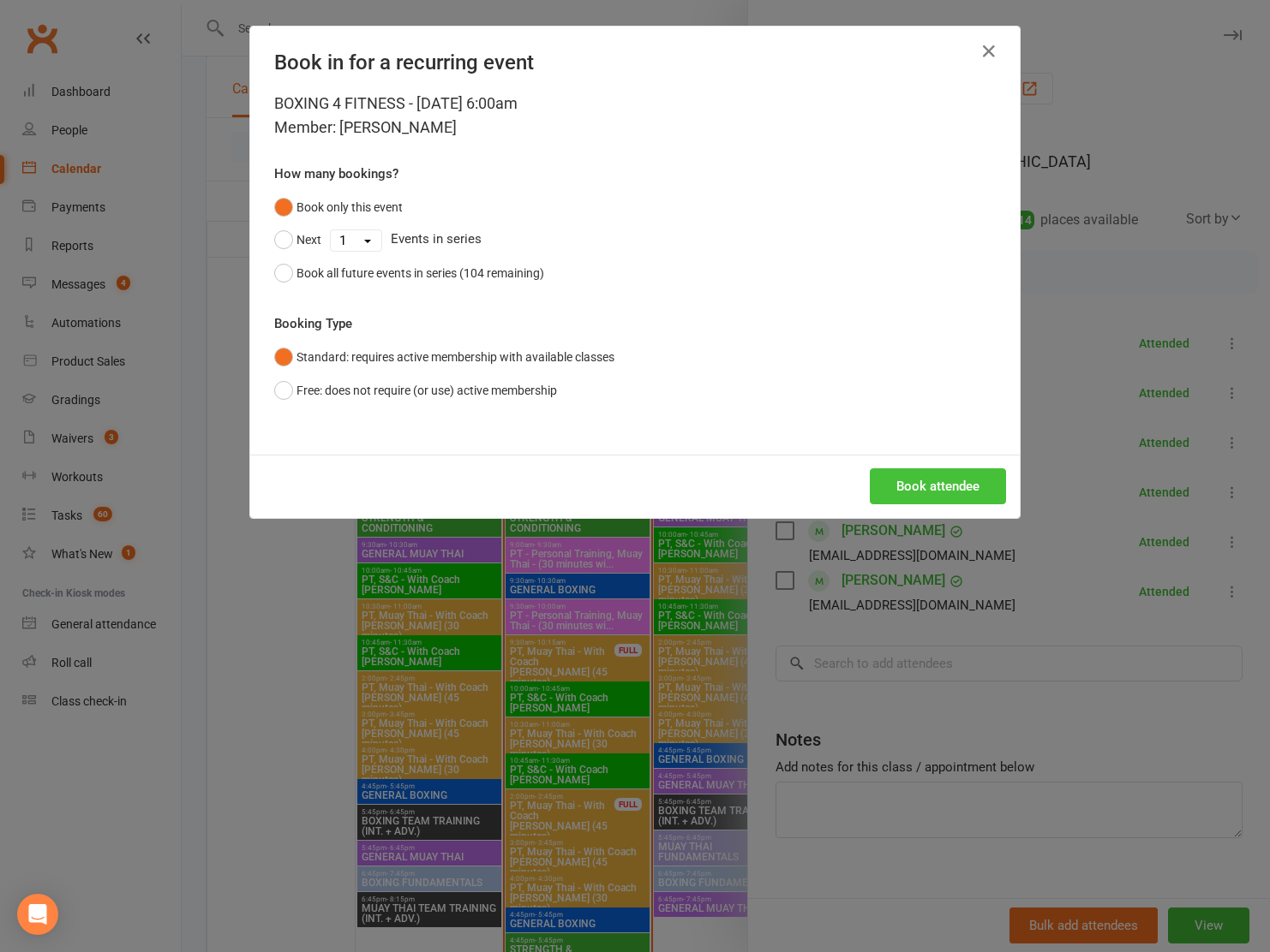
click at [935, 491] on button "Book attendee" at bounding box center [937, 487] width 136 height 36
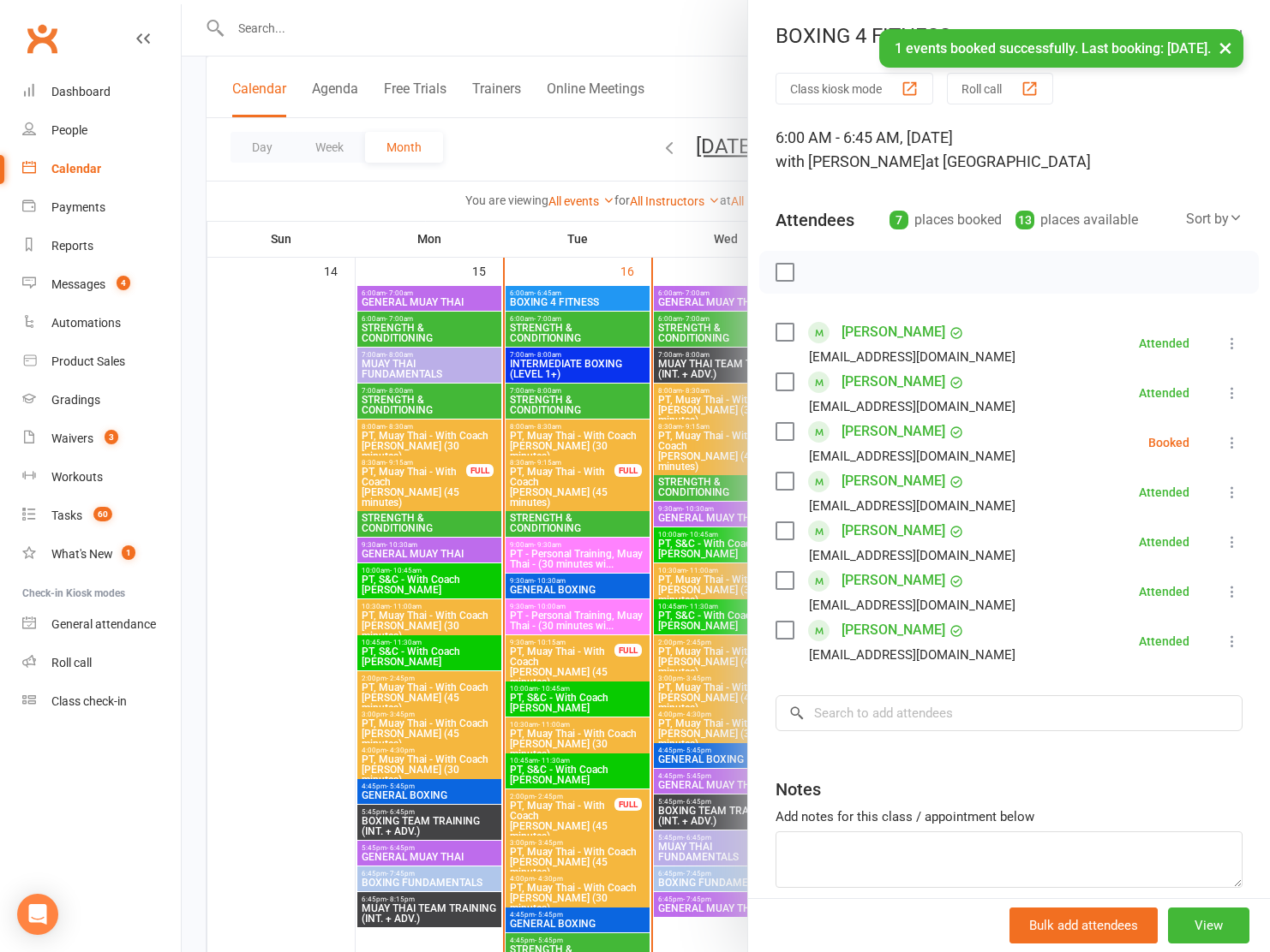
click at [787, 428] on label at bounding box center [784, 432] width 17 height 17
click at [827, 275] on icon "button" at bounding box center [822, 272] width 19 height 19
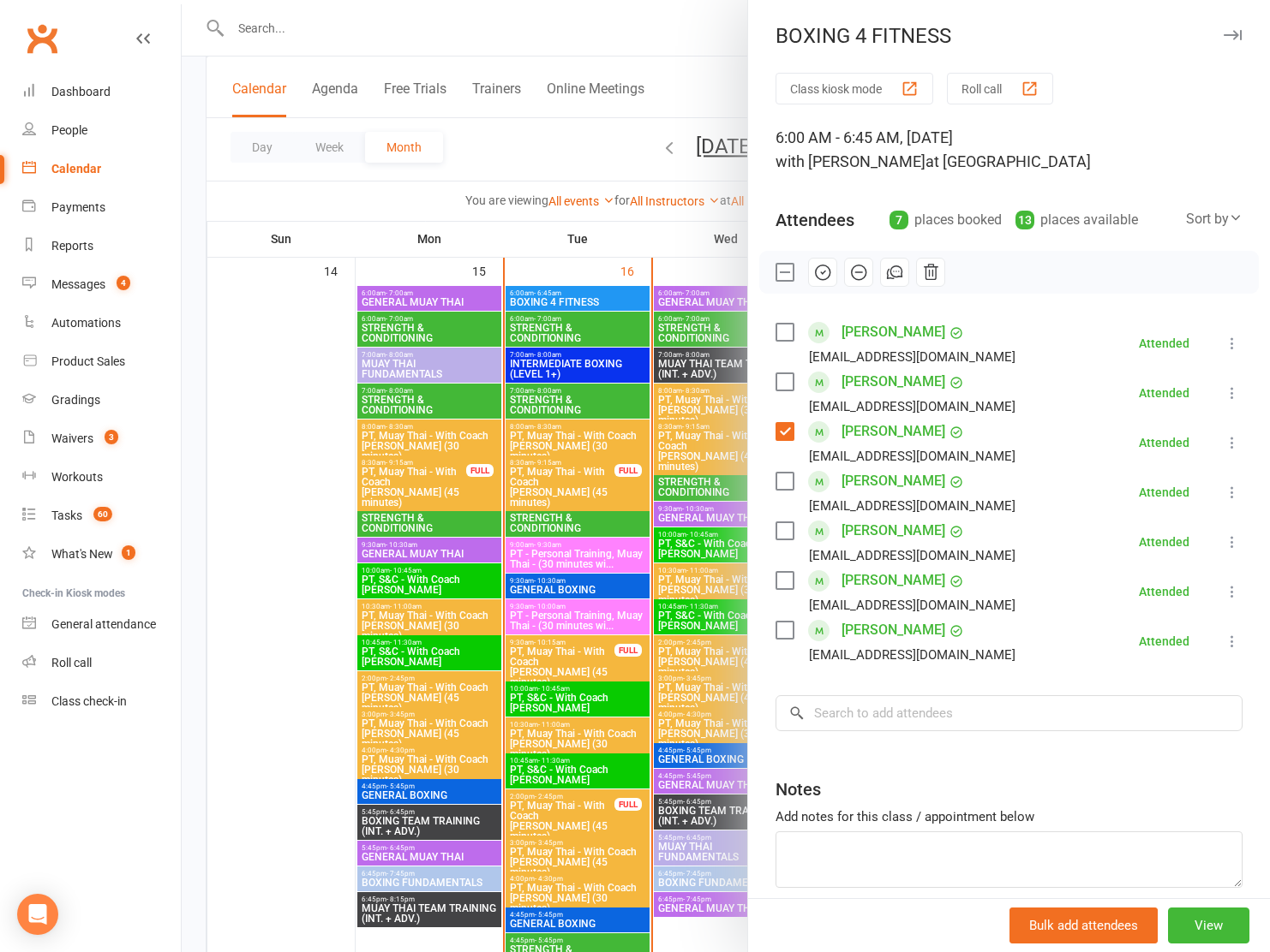
click at [778, 437] on label at bounding box center [784, 432] width 17 height 17
click at [538, 144] on div at bounding box center [726, 476] width 1088 height 952
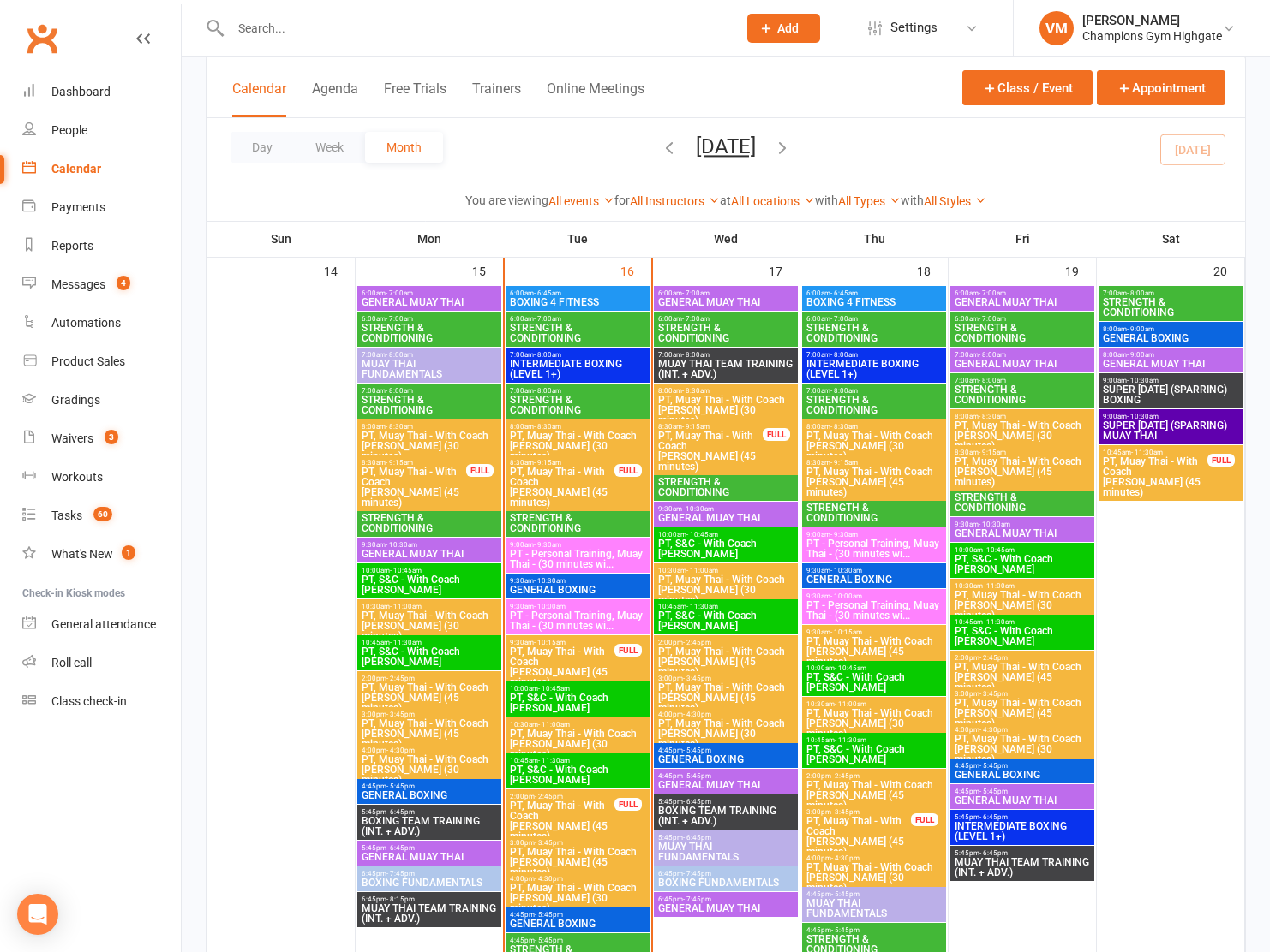
click at [572, 366] on span "INTERMEDIATE BOXING (LEVEL 1+)" at bounding box center [577, 369] width 137 height 21
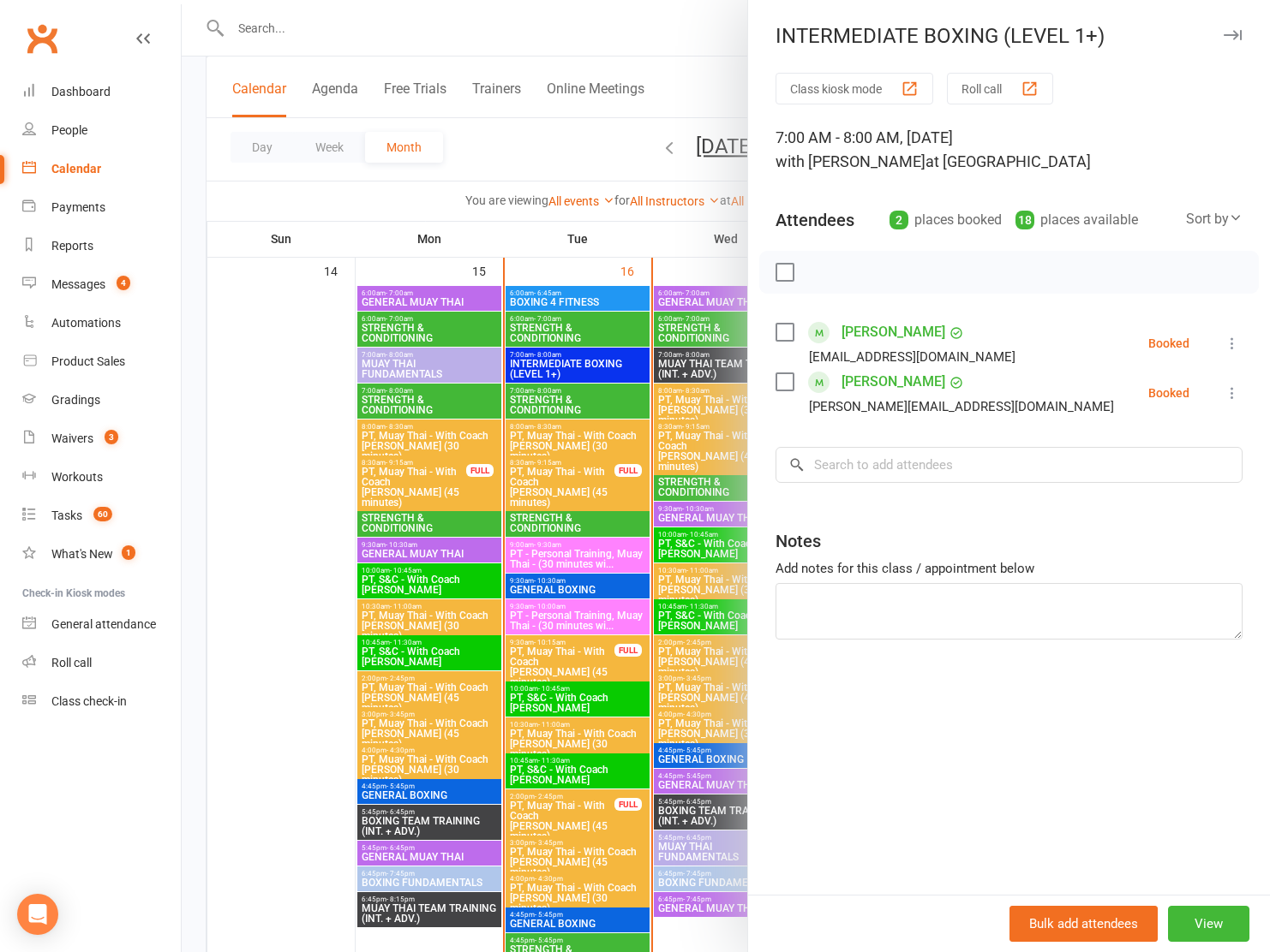
click at [572, 366] on div at bounding box center [726, 476] width 1088 height 952
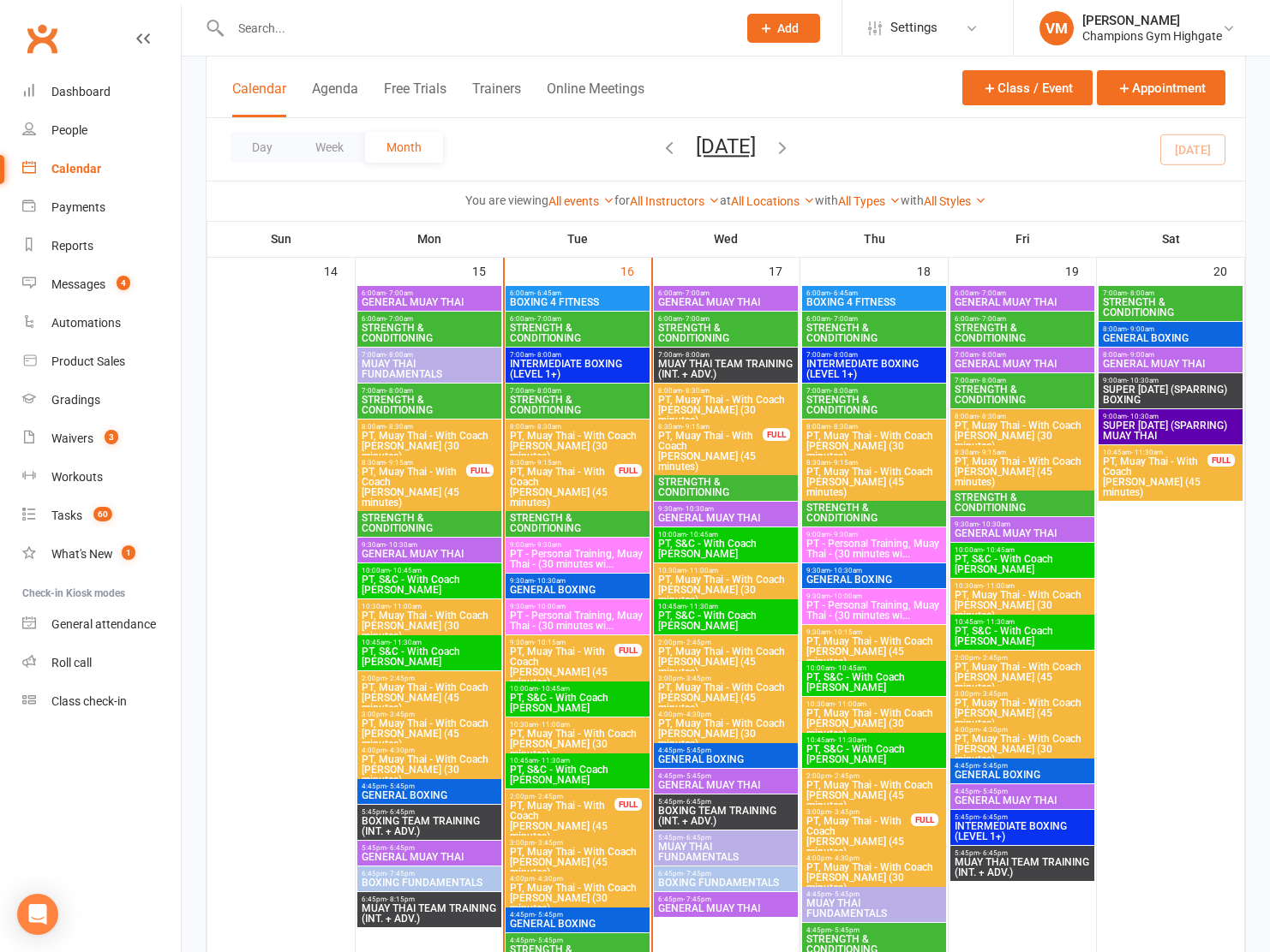
click at [564, 395] on span "STRENGTH & CONDITIONING" at bounding box center [577, 405] width 137 height 21
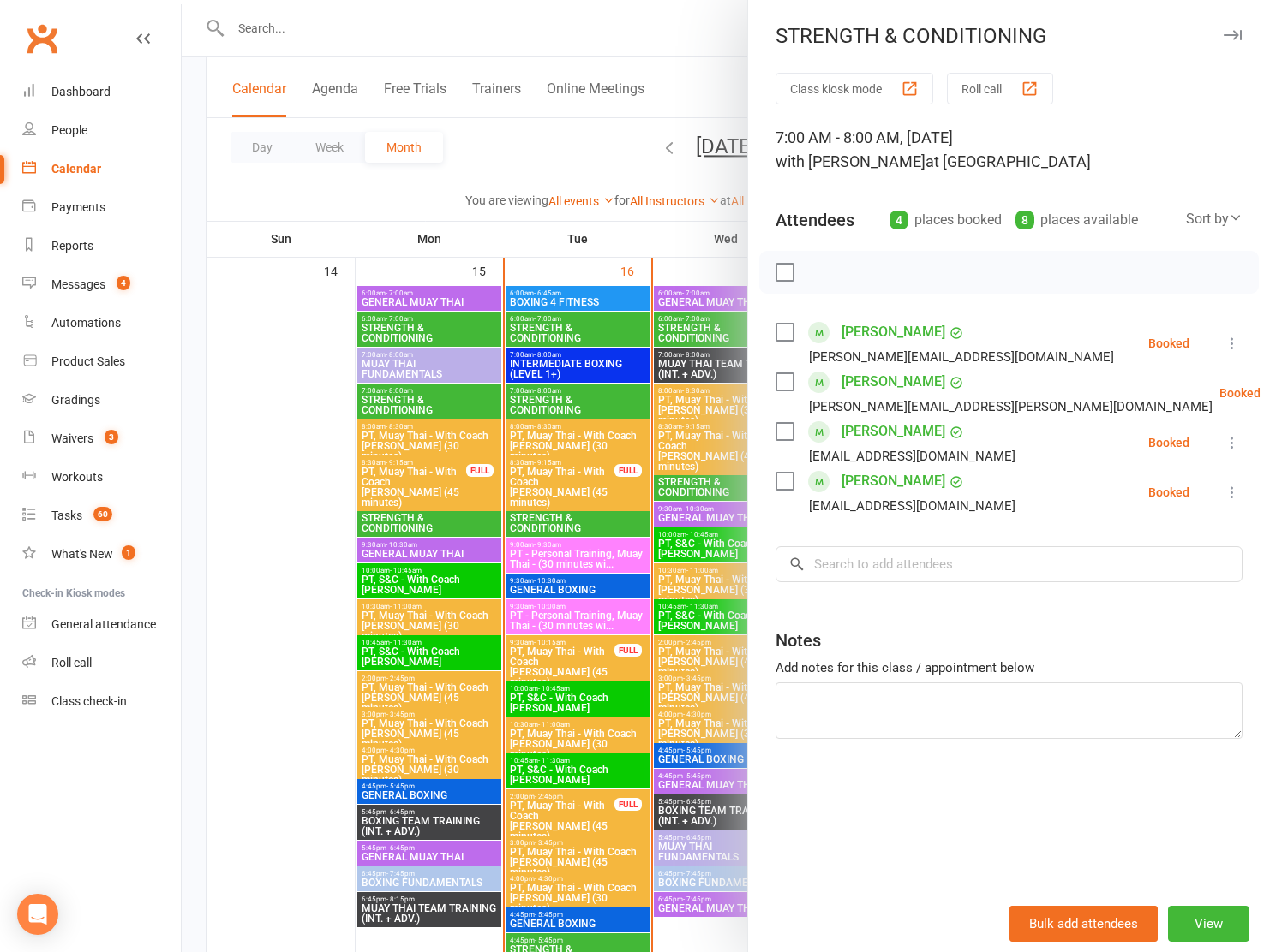
click at [562, 400] on div at bounding box center [726, 476] width 1088 height 952
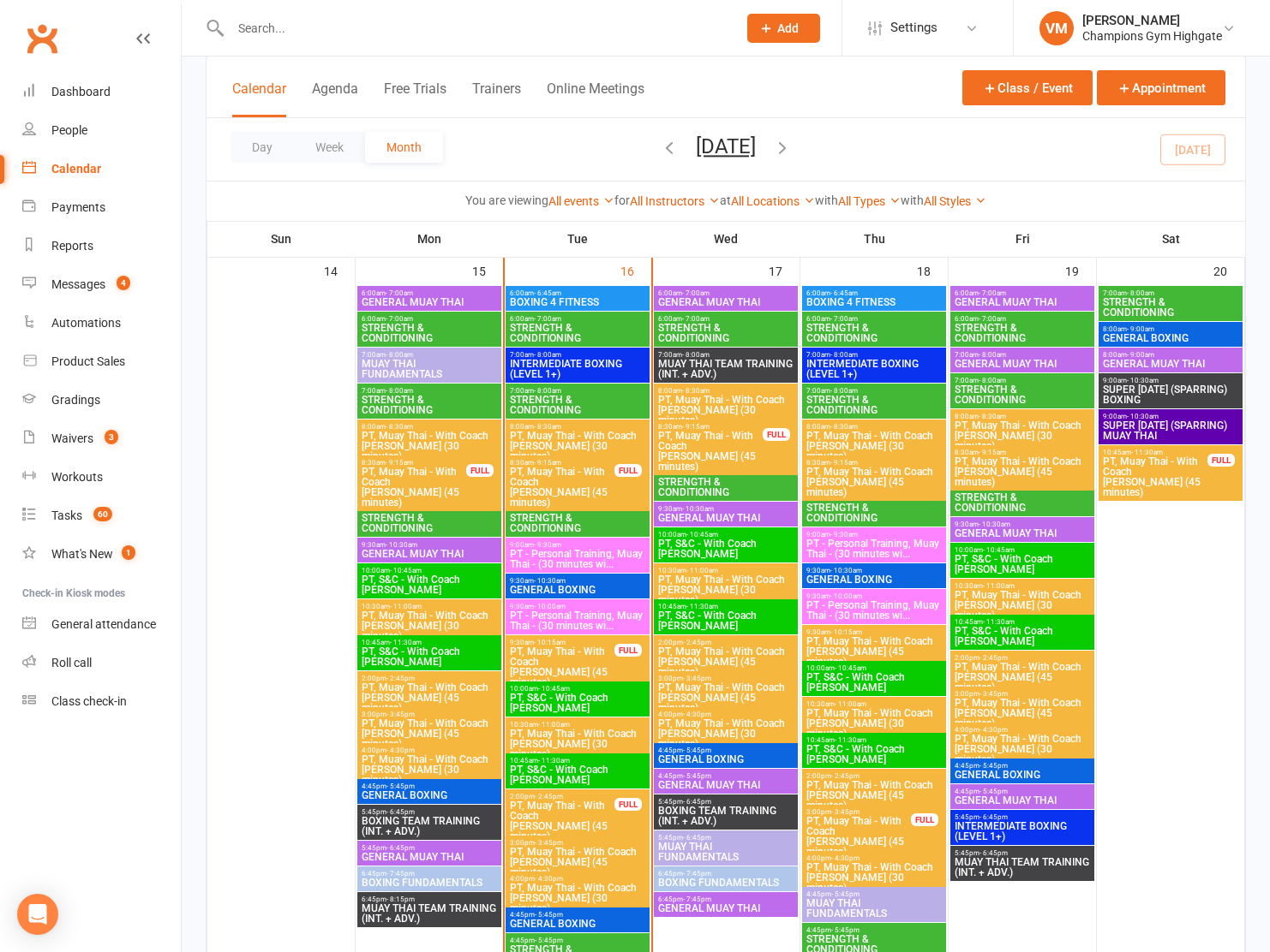
click at [548, 522] on span "STRENGTH & CONDITIONING" at bounding box center [577, 524] width 137 height 21
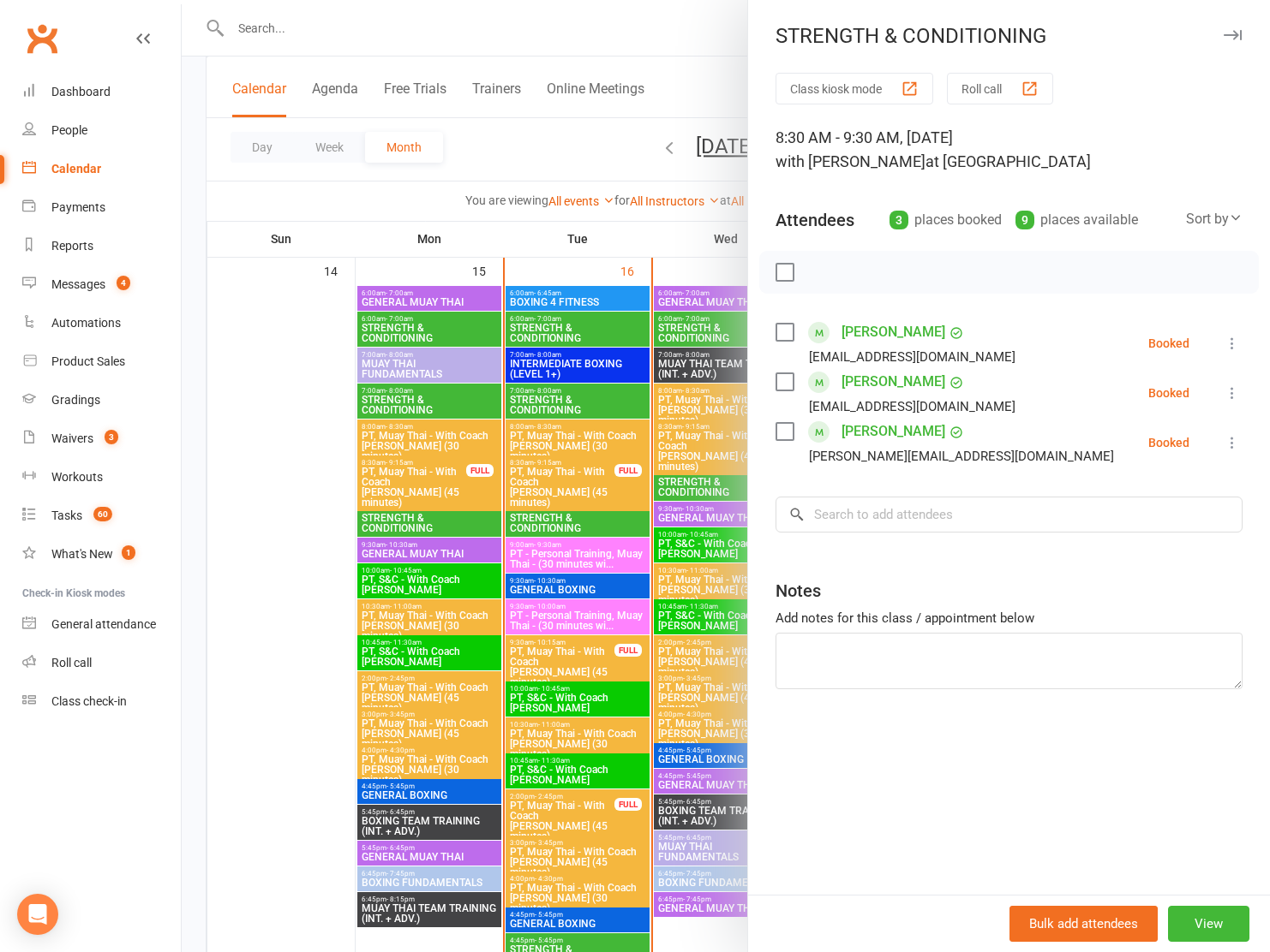
click at [548, 522] on div at bounding box center [726, 476] width 1088 height 952
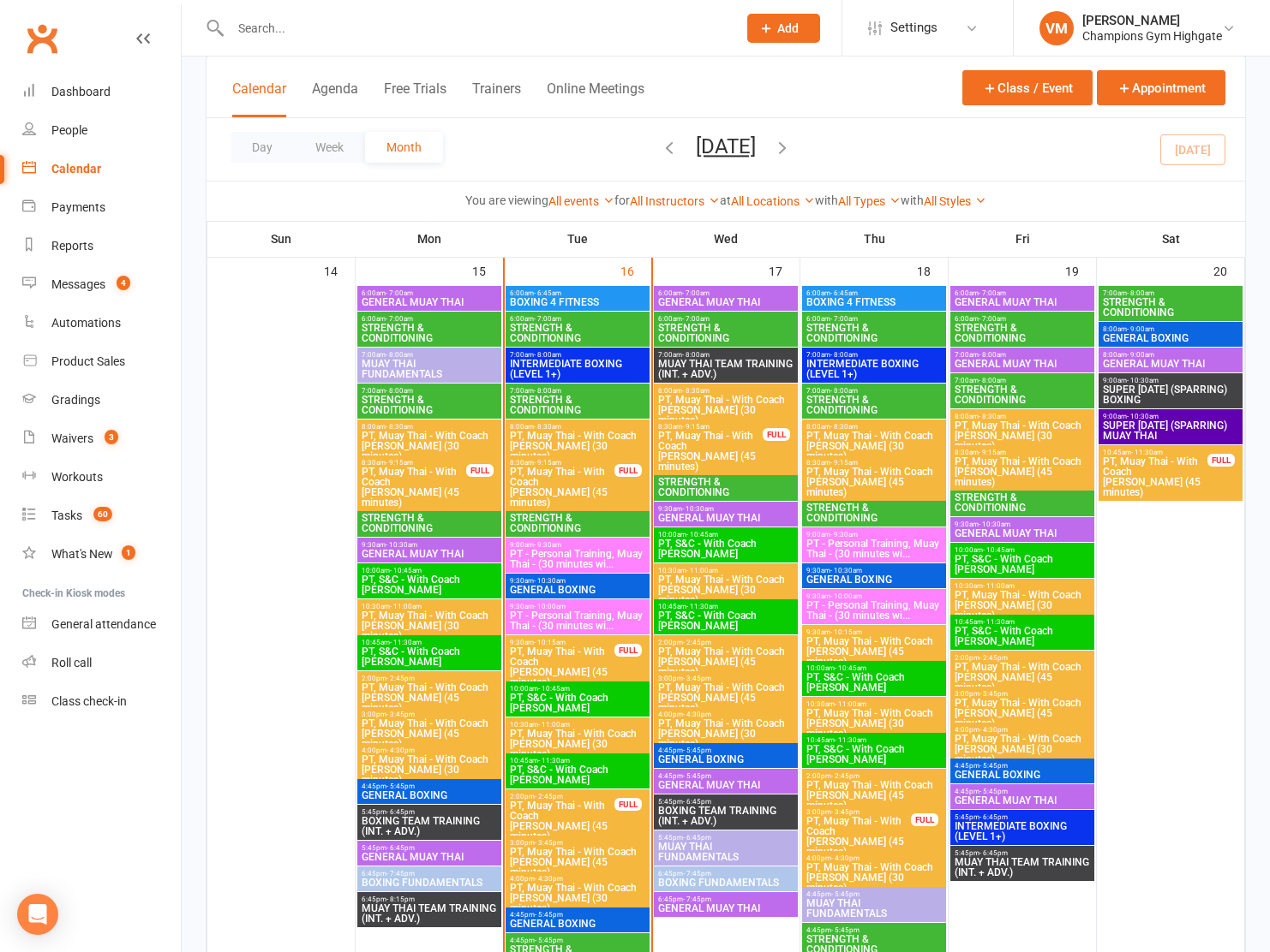
scroll to position [1761, 0]
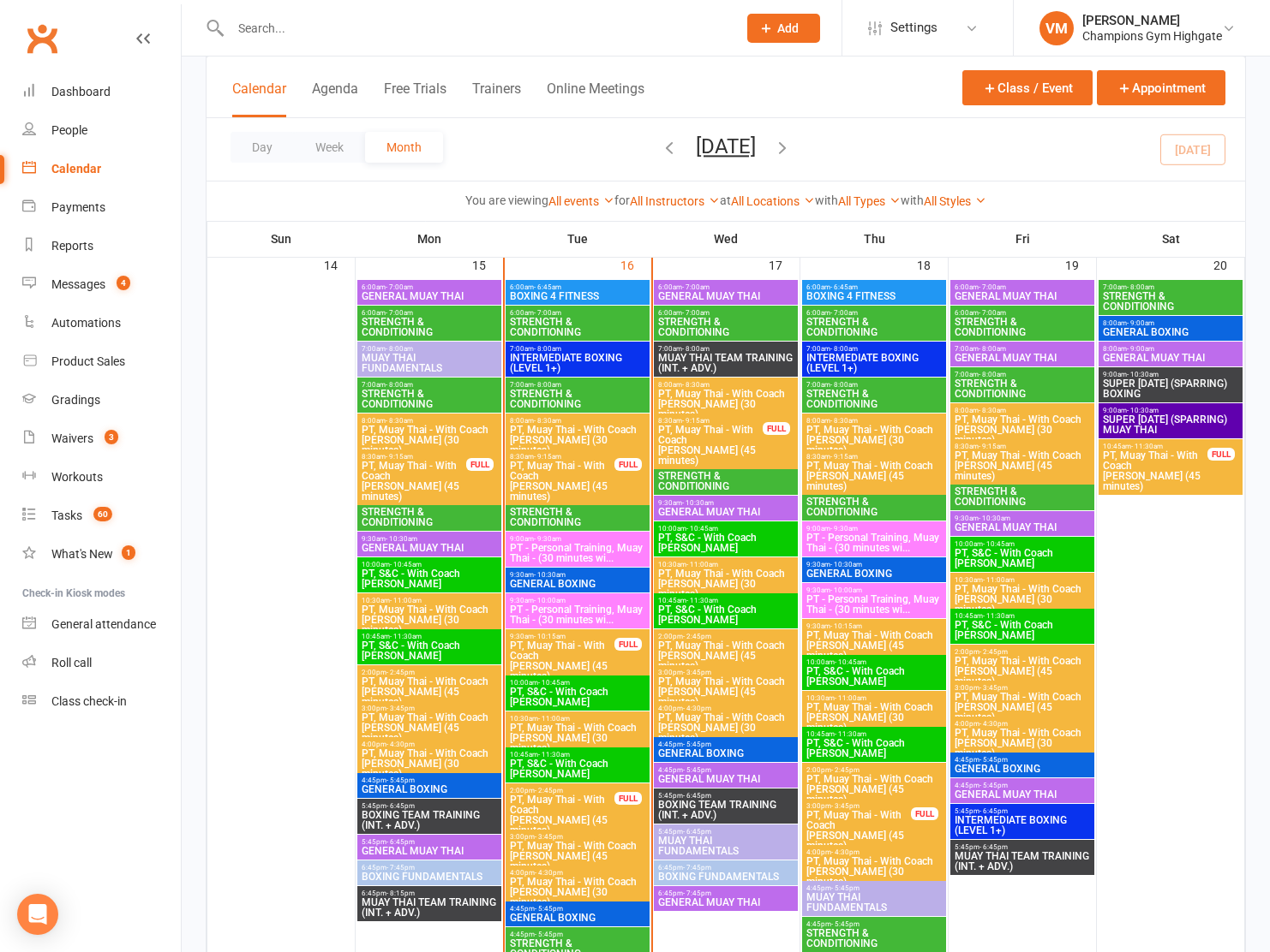
click at [567, 395] on span "STRENGTH & CONDITIONING" at bounding box center [577, 400] width 137 height 21
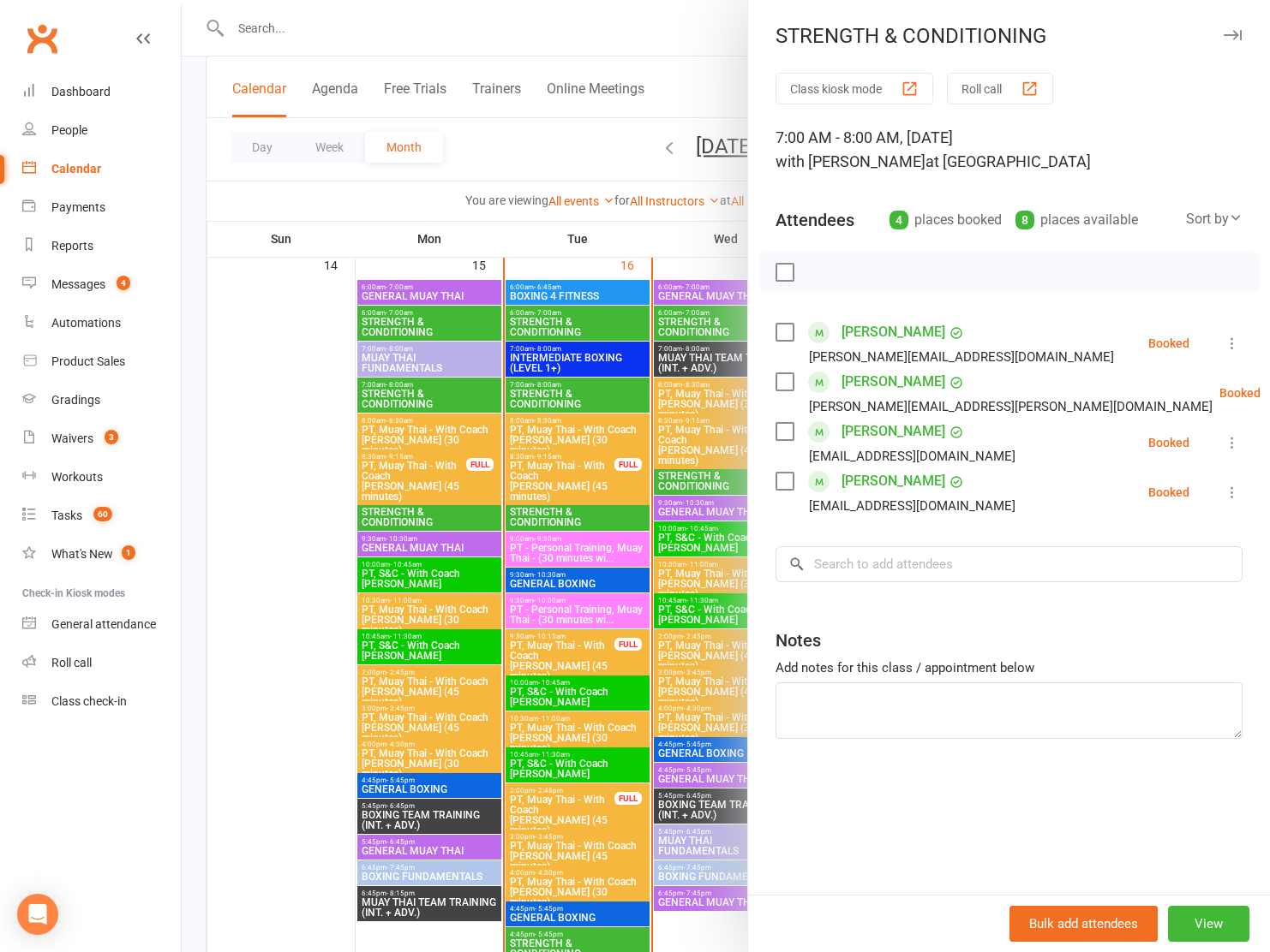
click at [567, 395] on div at bounding box center [726, 476] width 1088 height 952
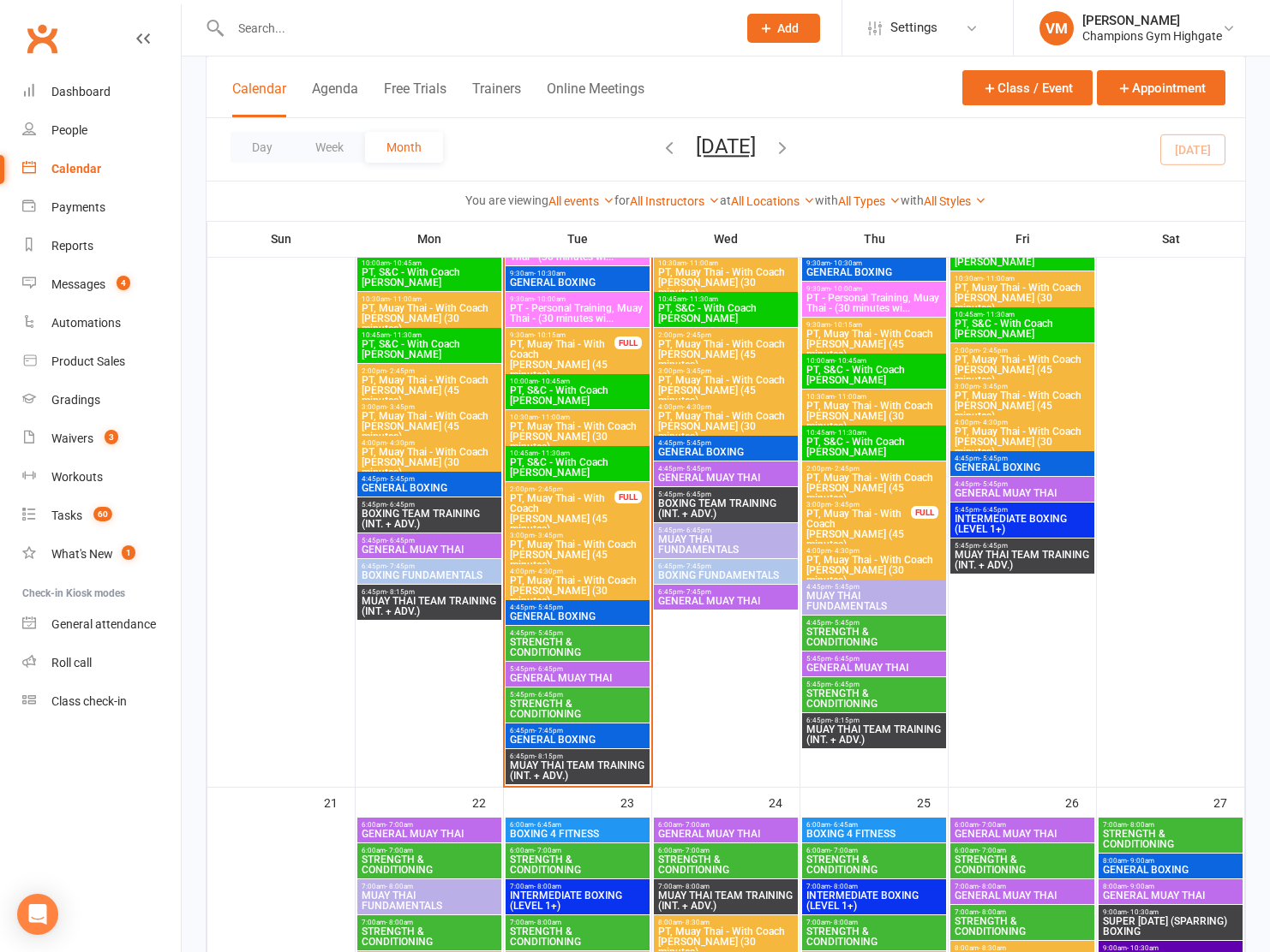
scroll to position [2072, 0]
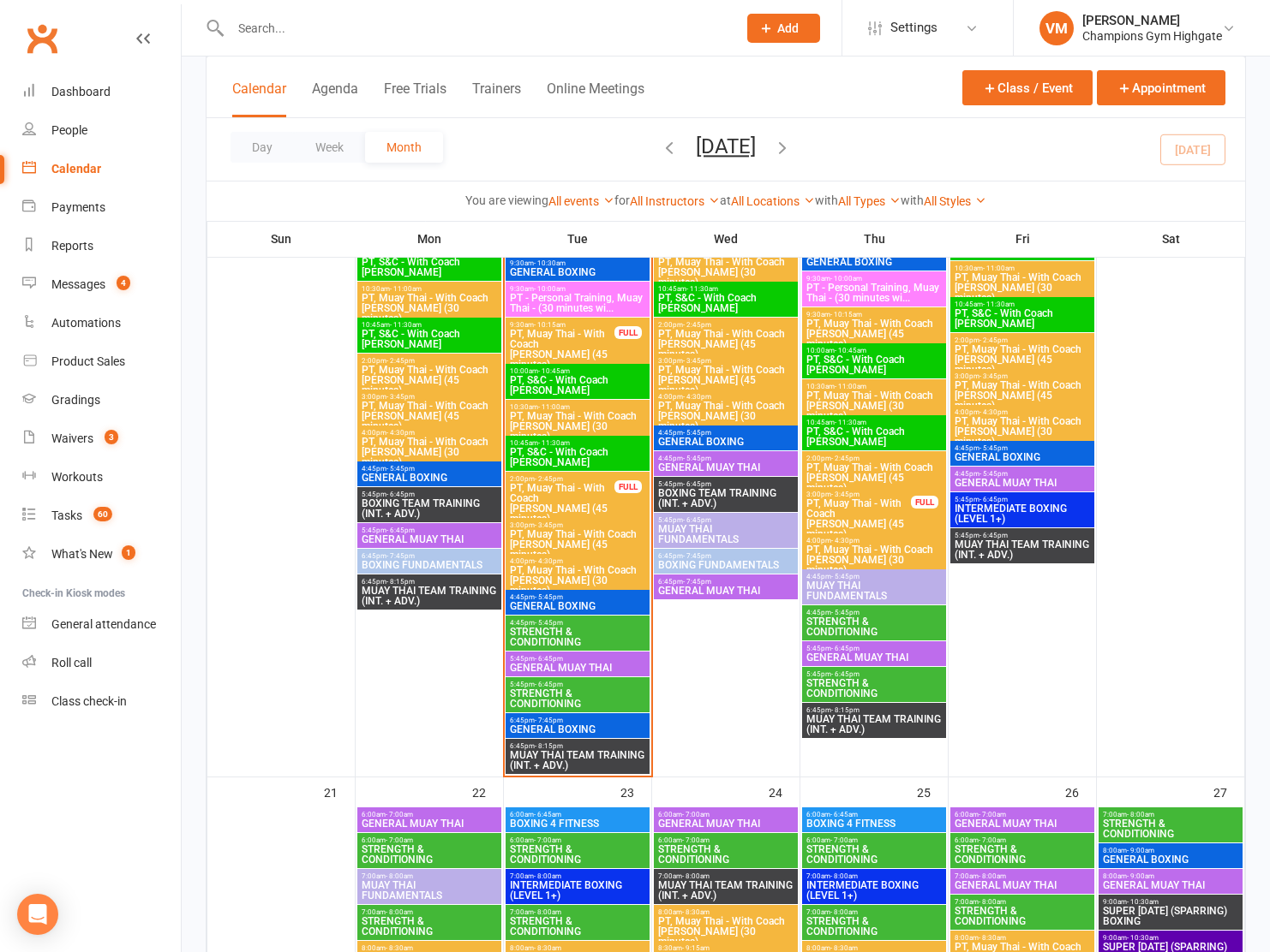
click at [572, 635] on span "STRENGTH & CONDITIONING" at bounding box center [577, 638] width 137 height 21
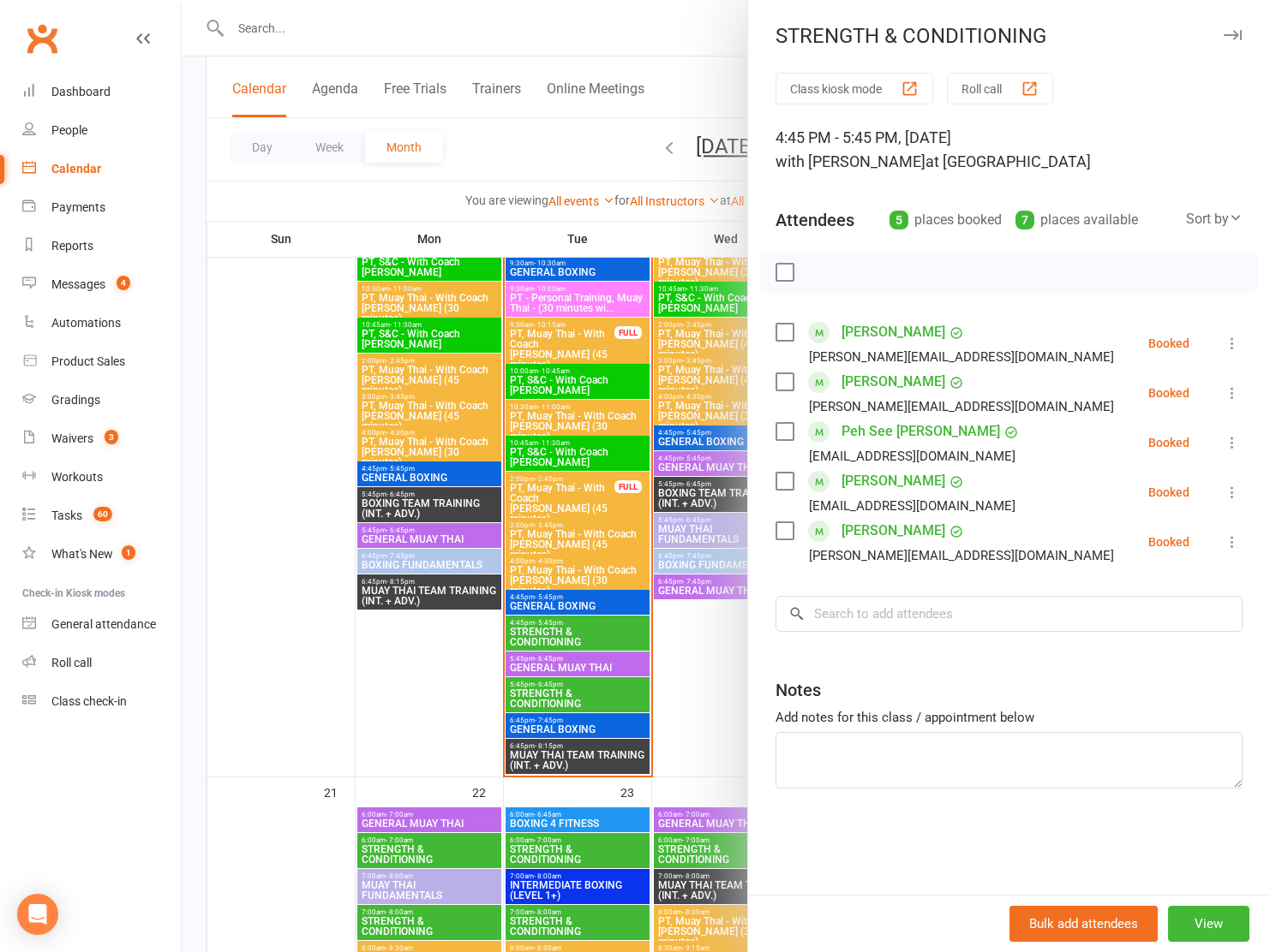
click at [572, 635] on div at bounding box center [726, 476] width 1088 height 952
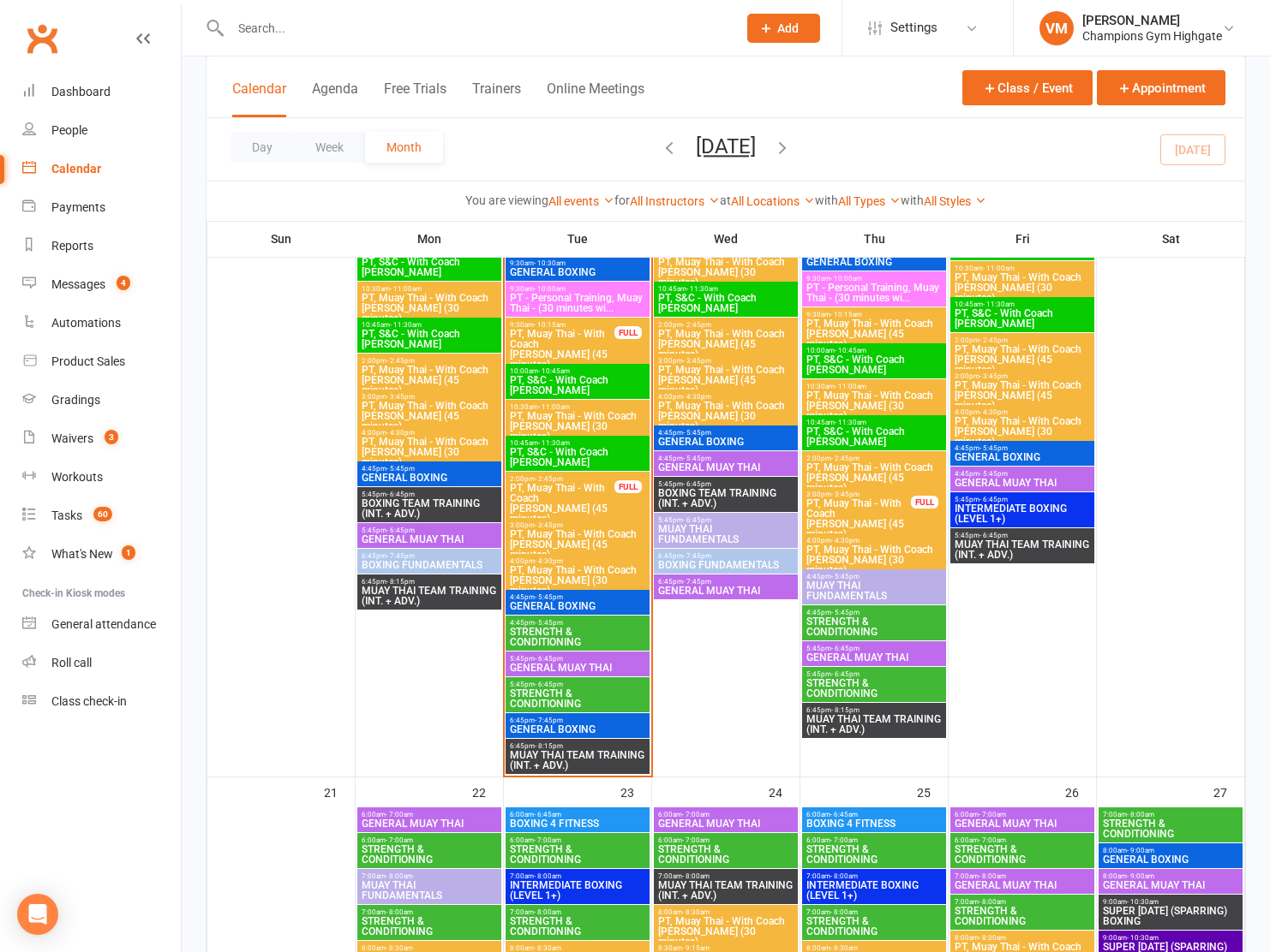
click at [564, 694] on span "STRENGTH & CONDITIONING" at bounding box center [577, 699] width 137 height 21
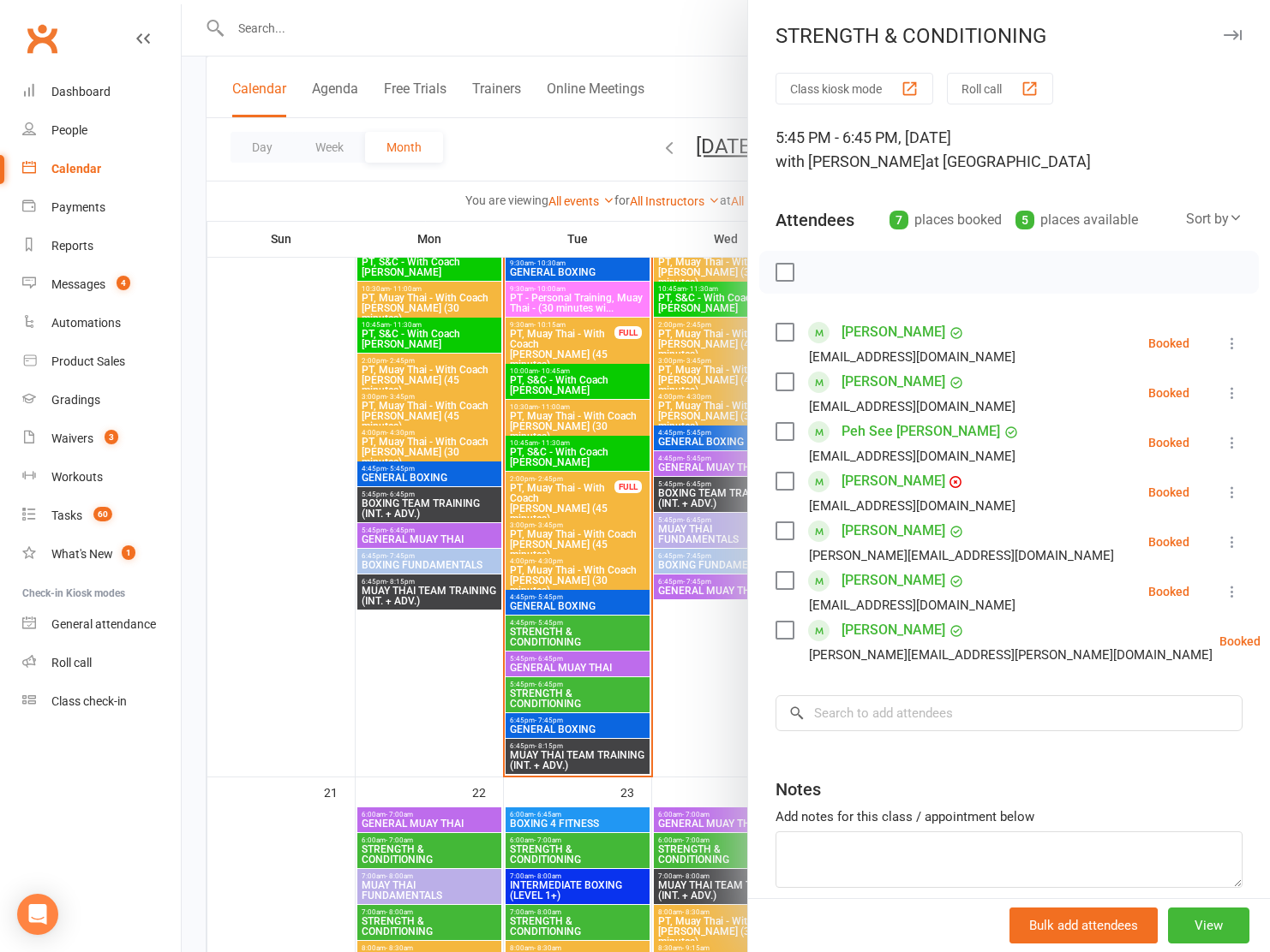
click at [564, 694] on div at bounding box center [726, 476] width 1088 height 952
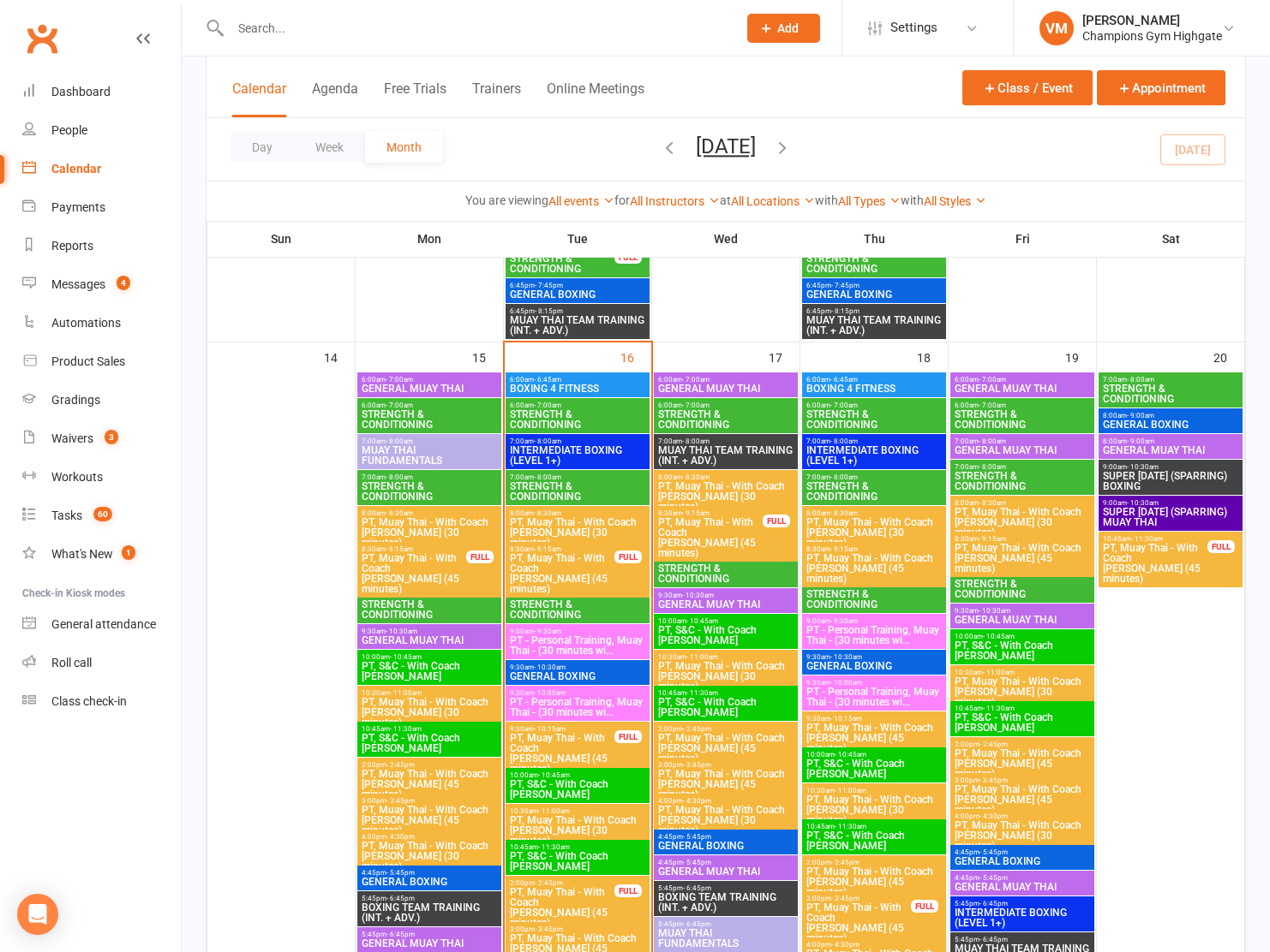
scroll to position [1601, 0]
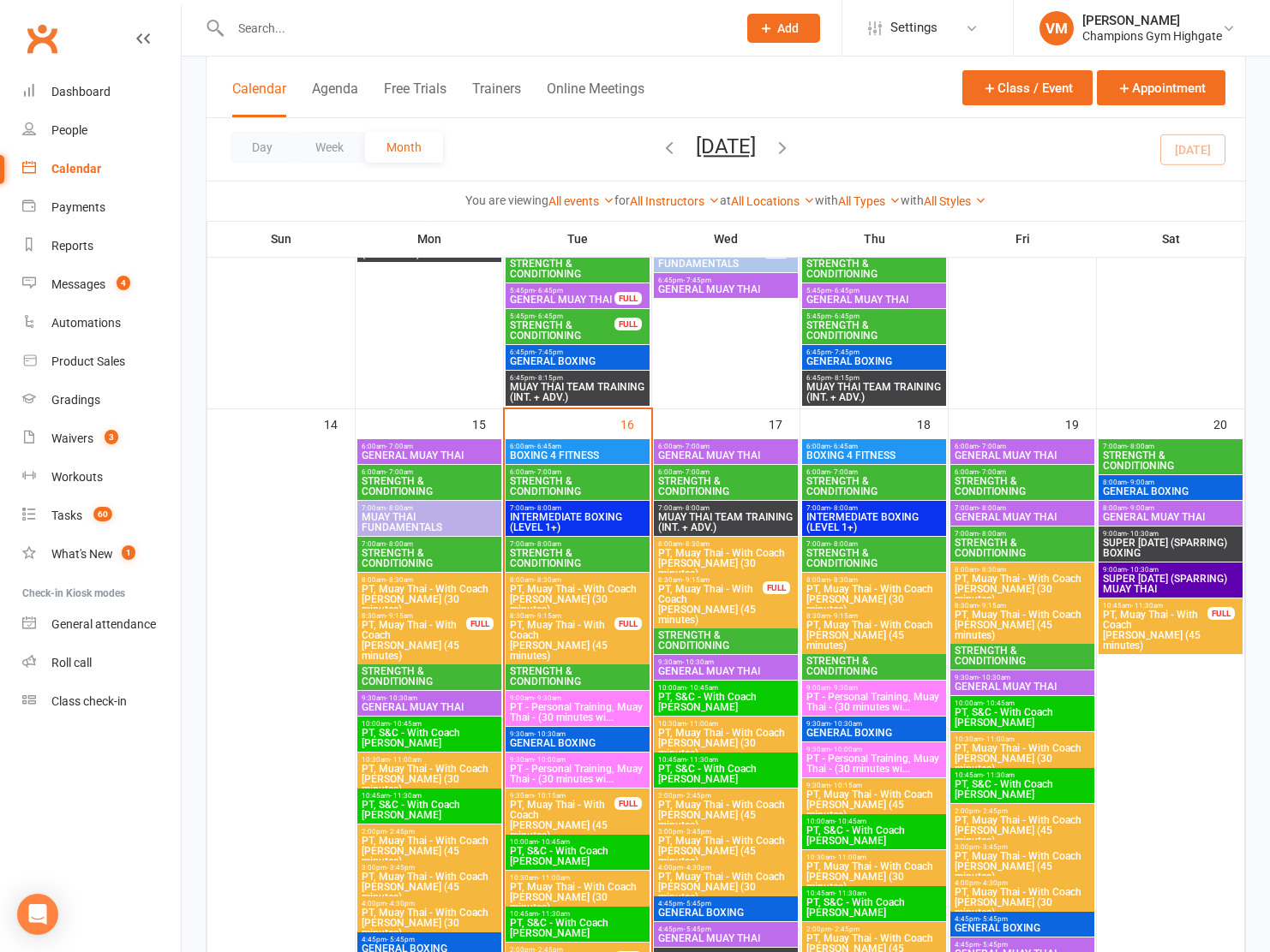
click at [555, 548] on span "STRENGTH & CONDITIONING" at bounding box center [577, 558] width 137 height 21
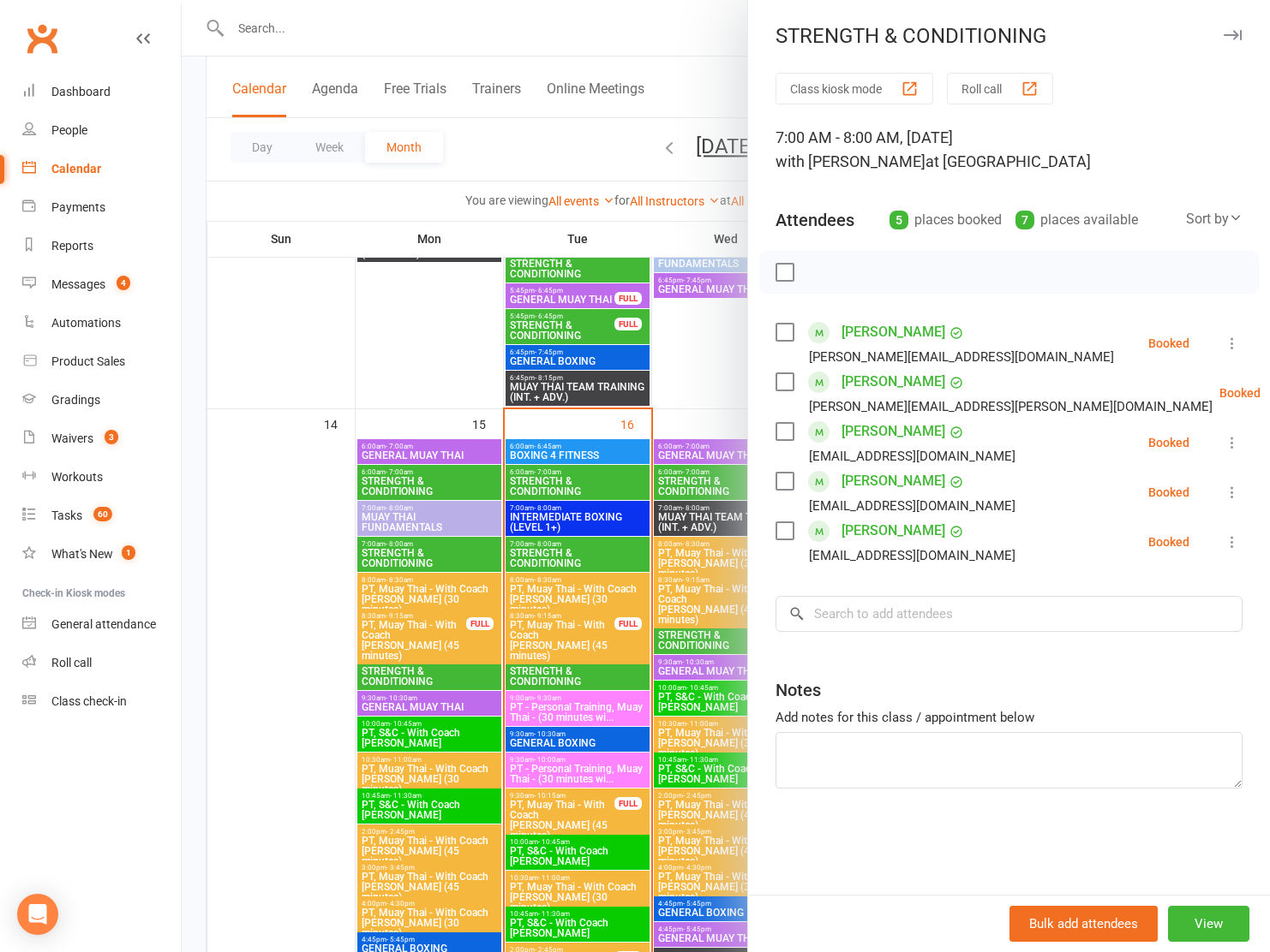
click at [553, 488] on div at bounding box center [726, 476] width 1088 height 952
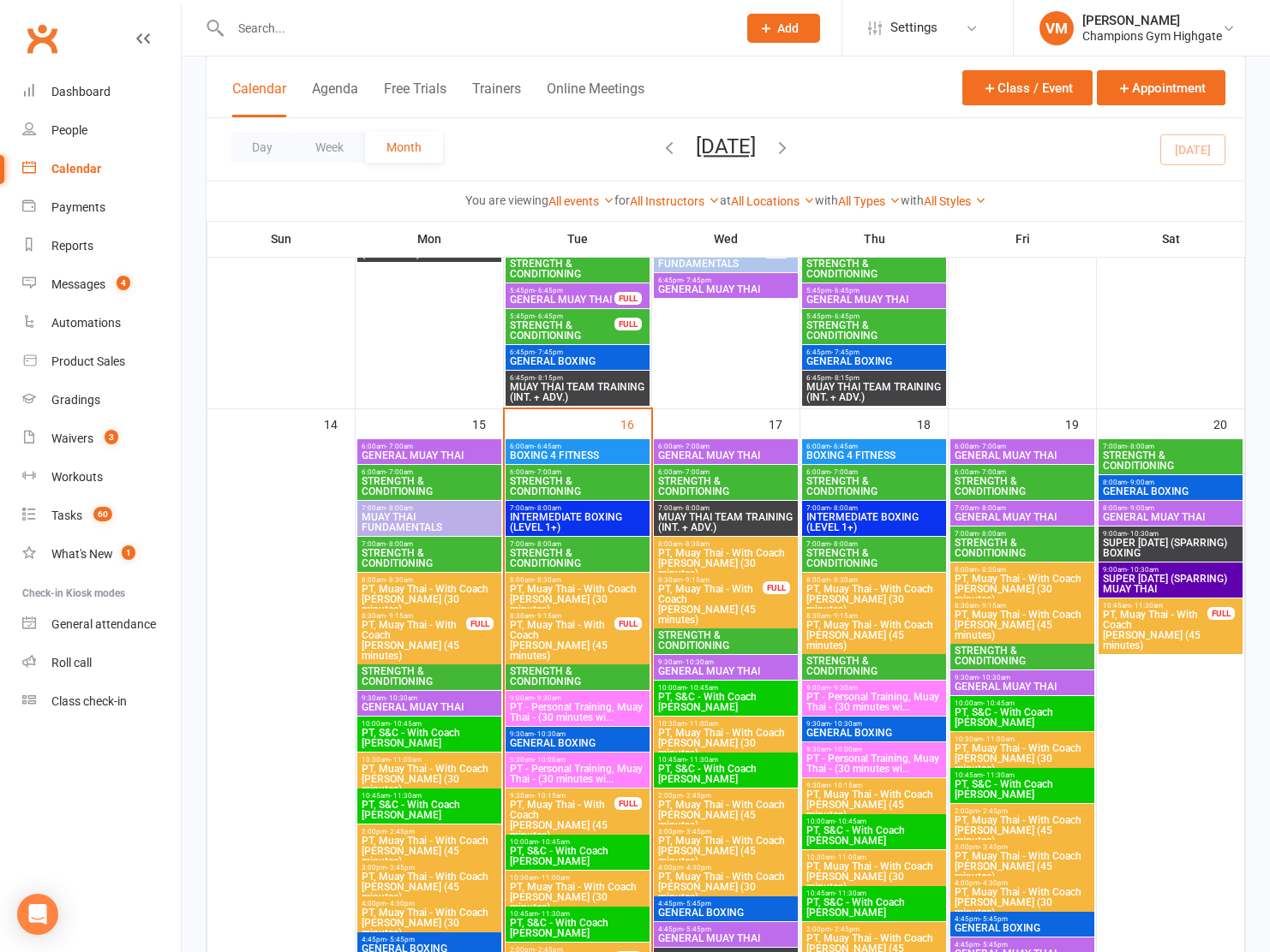
click at [556, 477] on span "STRENGTH & CONDITIONING" at bounding box center [577, 487] width 137 height 21
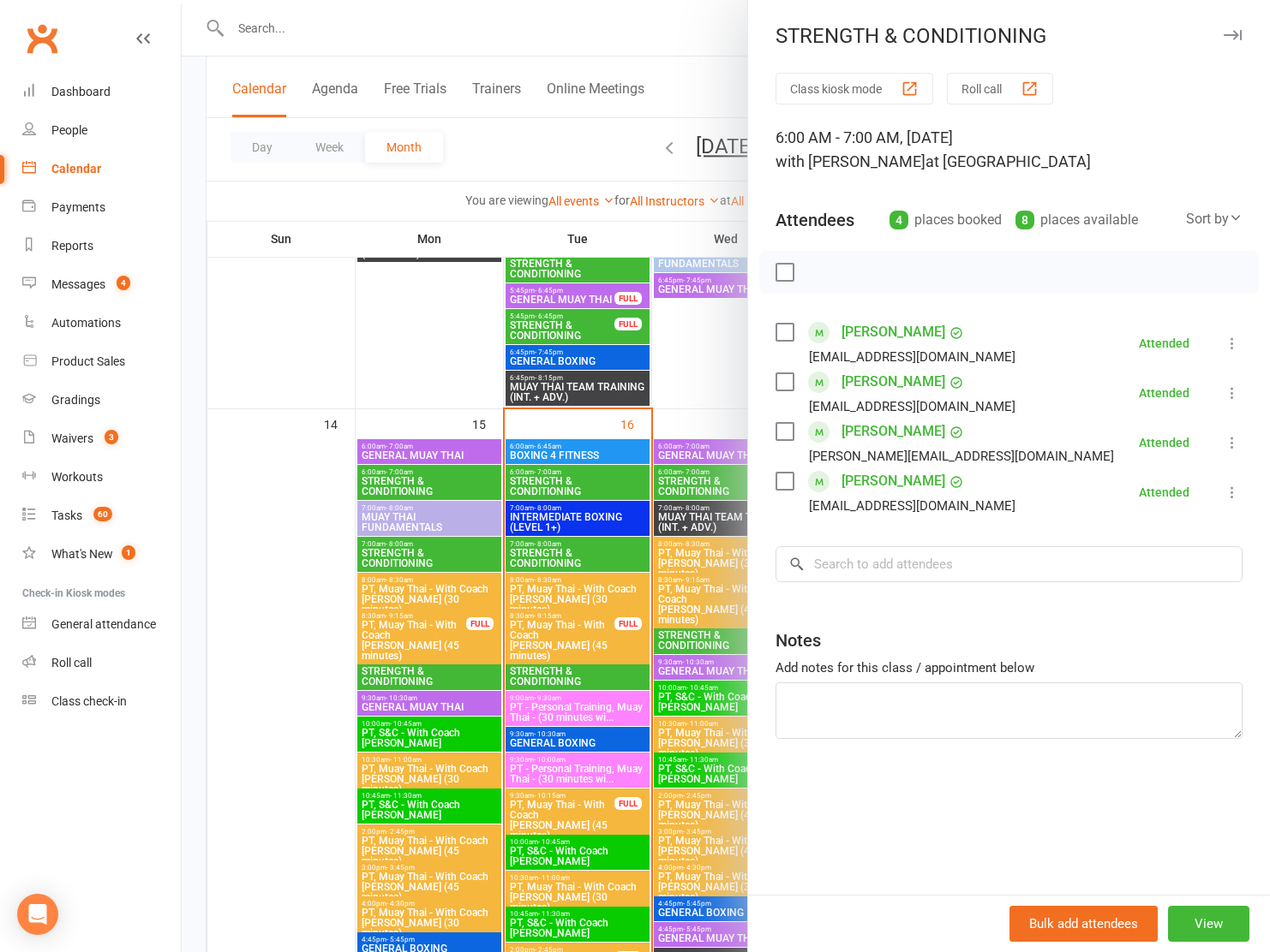
click at [877, 336] on link "[PERSON_NAME]" at bounding box center [893, 332] width 103 height 28
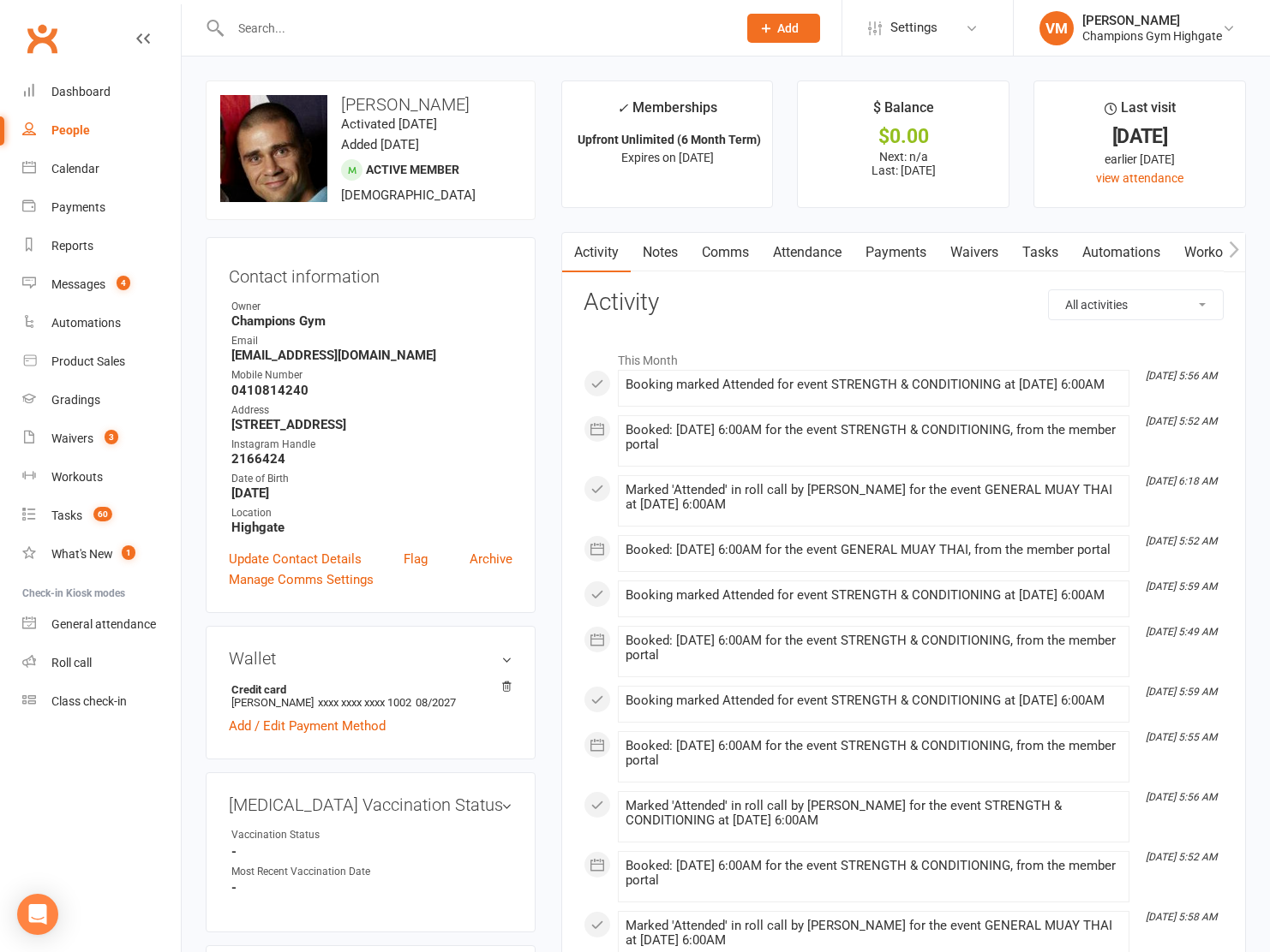
click at [349, 357] on strong "[EMAIL_ADDRESS][DOMAIN_NAME]" at bounding box center [372, 356] width 281 height 15
click at [79, 167] on div "Calendar" at bounding box center [76, 168] width 48 height 13
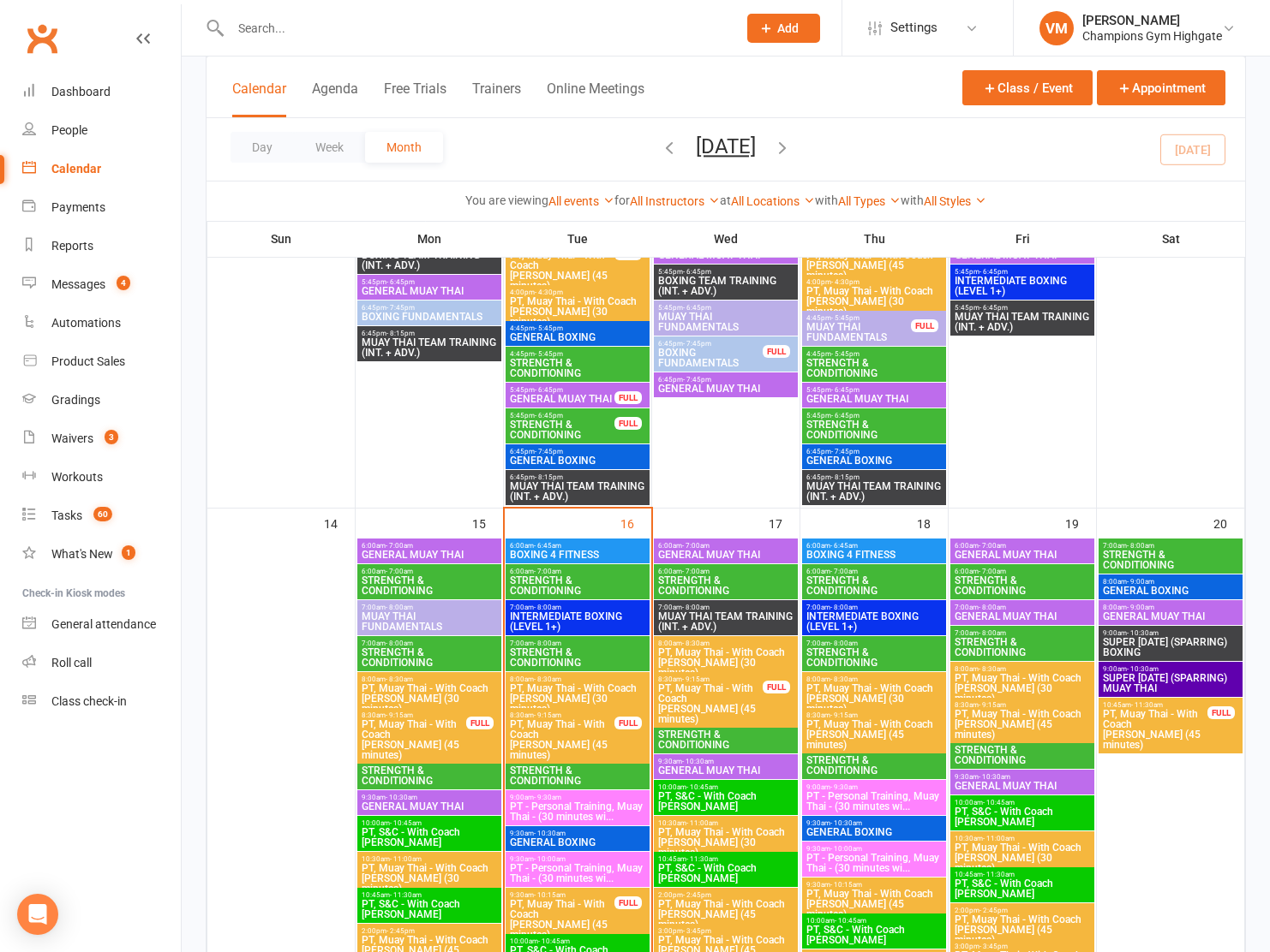
scroll to position [1519, 0]
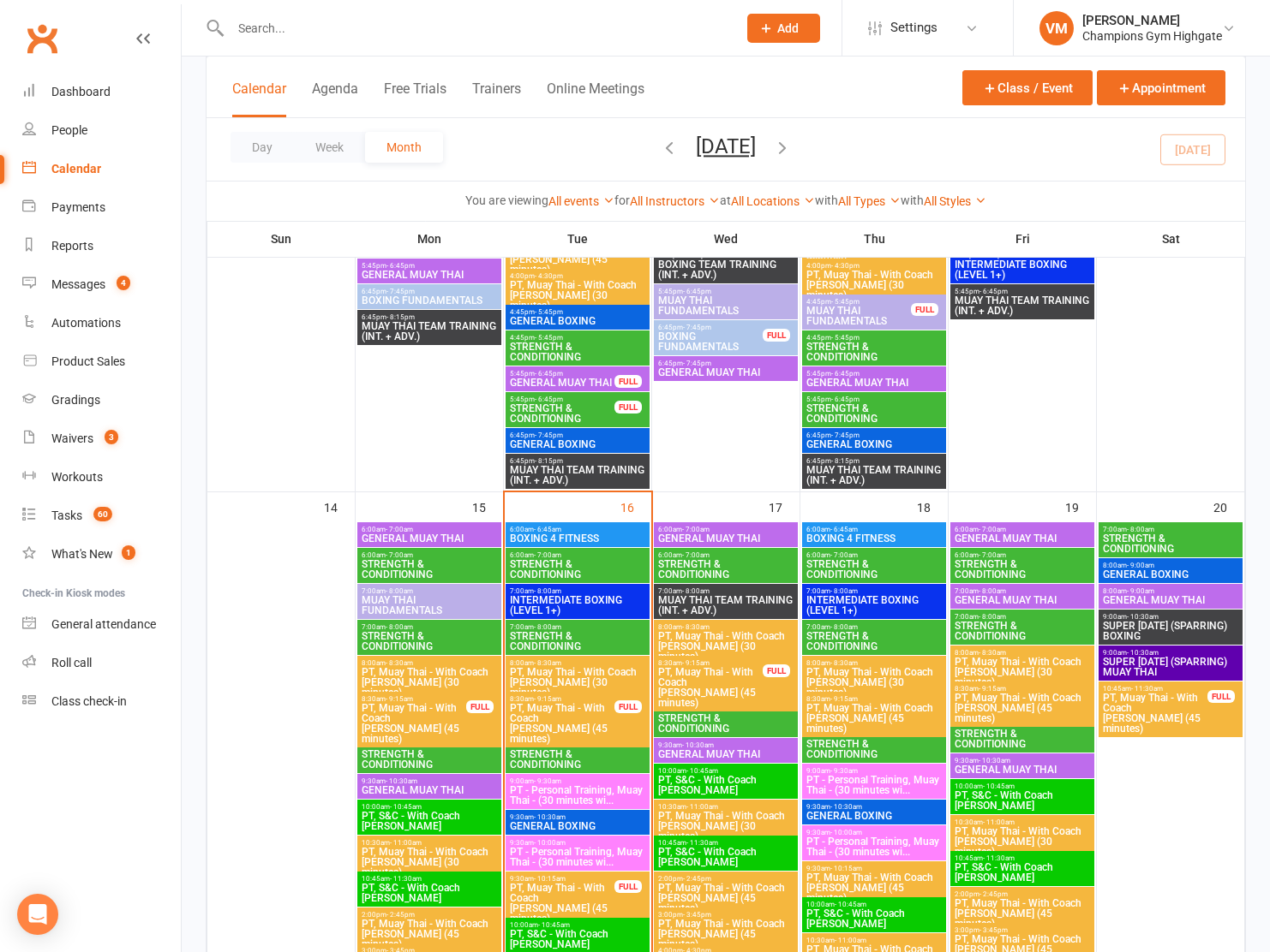
click at [552, 633] on span "STRENGTH & CONDITIONING" at bounding box center [577, 641] width 137 height 21
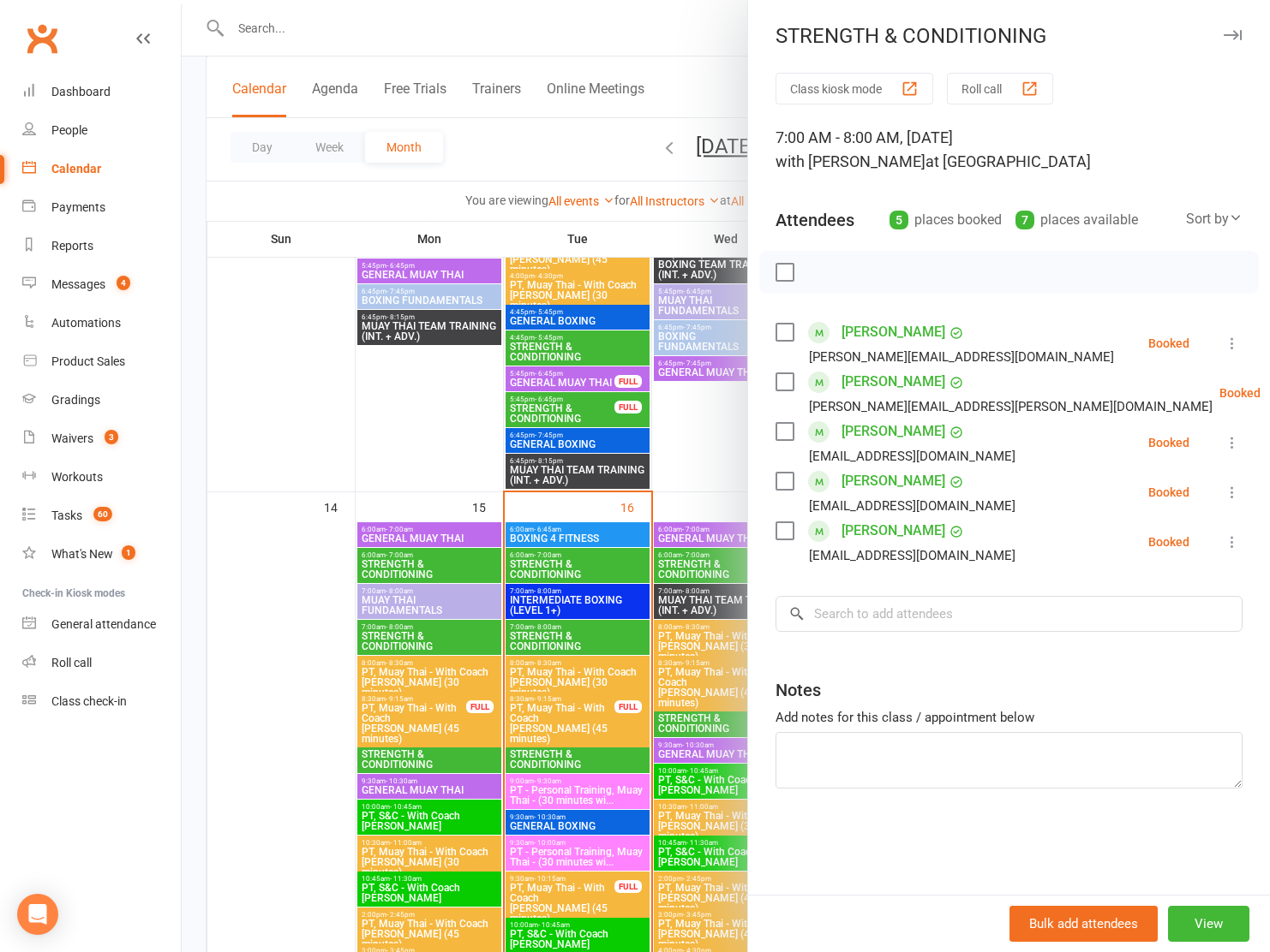
click at [783, 435] on label at bounding box center [784, 432] width 17 height 17
click at [786, 488] on label at bounding box center [784, 482] width 17 height 17
click at [819, 266] on icon "button" at bounding box center [822, 272] width 19 height 19
click at [781, 432] on label at bounding box center [784, 432] width 17 height 17
click at [786, 491] on div "Luisa Garcia Hernandez legh1742@gmail.com" at bounding box center [899, 492] width 247 height 50
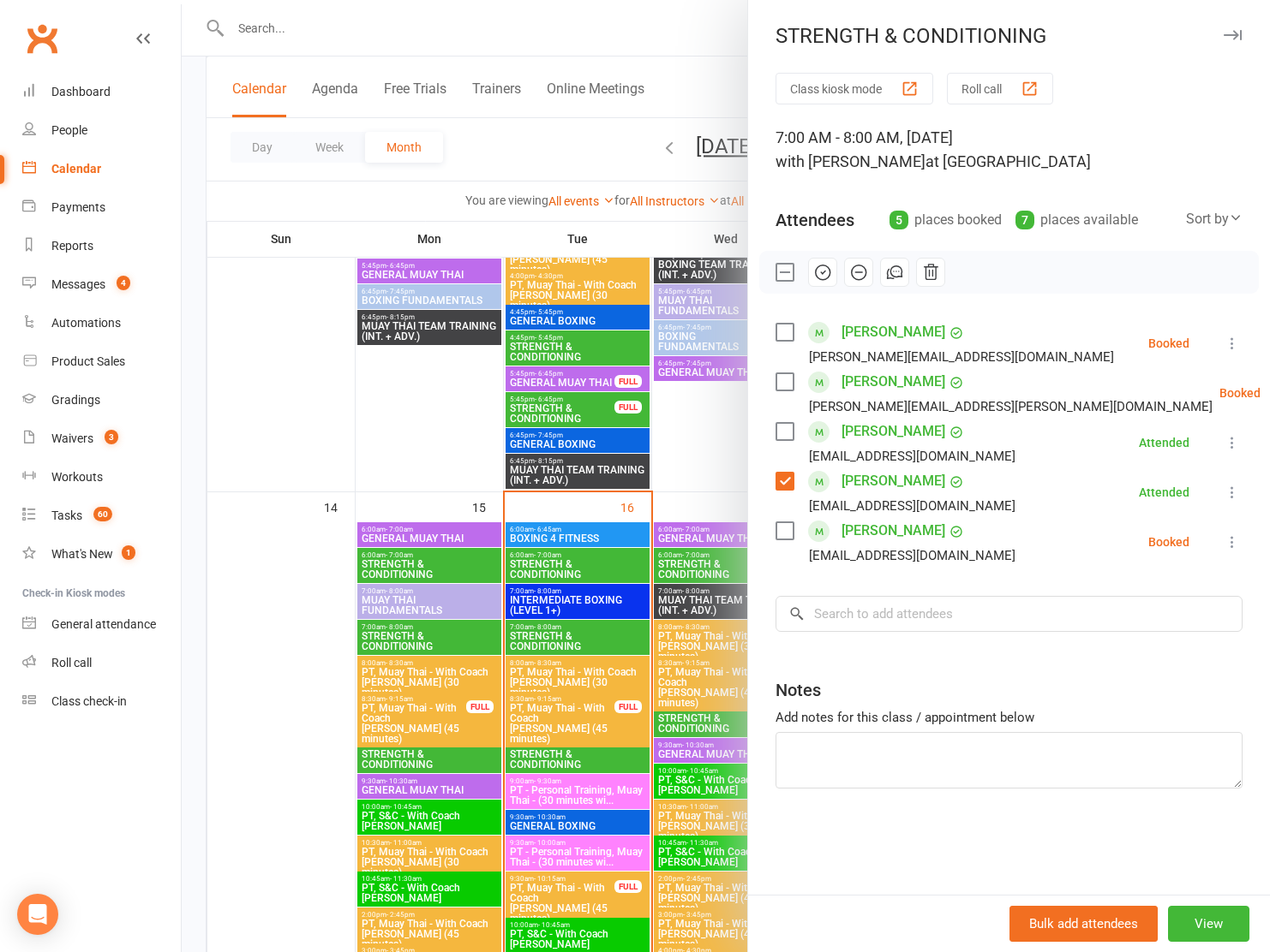
click at [786, 477] on label at bounding box center [784, 482] width 17 height 17
click at [784, 334] on label at bounding box center [784, 333] width 17 height 17
click at [776, 529] on label at bounding box center [784, 531] width 17 height 17
click at [817, 259] on button "button" at bounding box center [822, 272] width 29 height 29
click at [793, 271] on label at bounding box center [784, 272] width 17 height 17
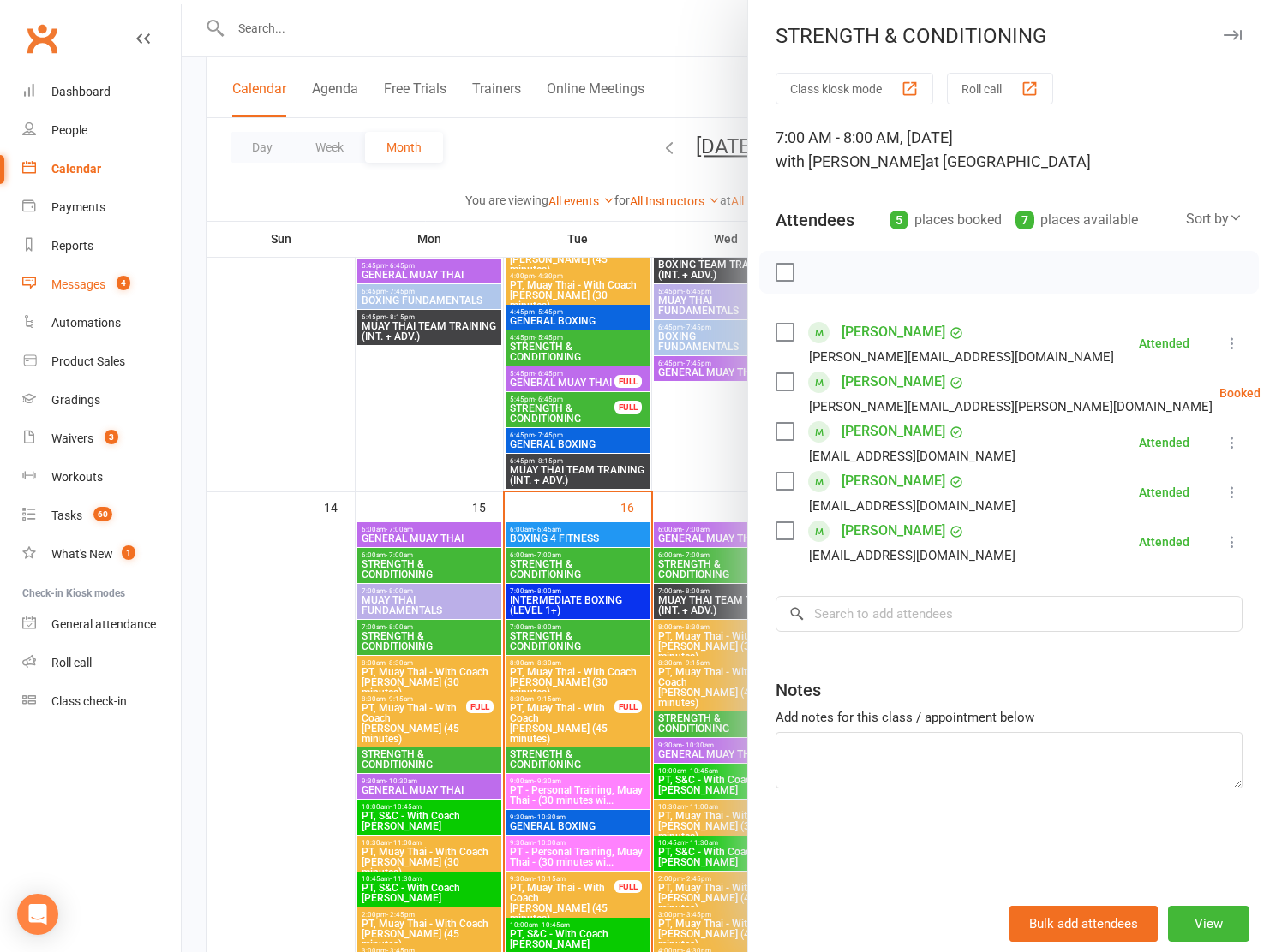
click at [99, 285] on div "Messages" at bounding box center [78, 284] width 54 height 13
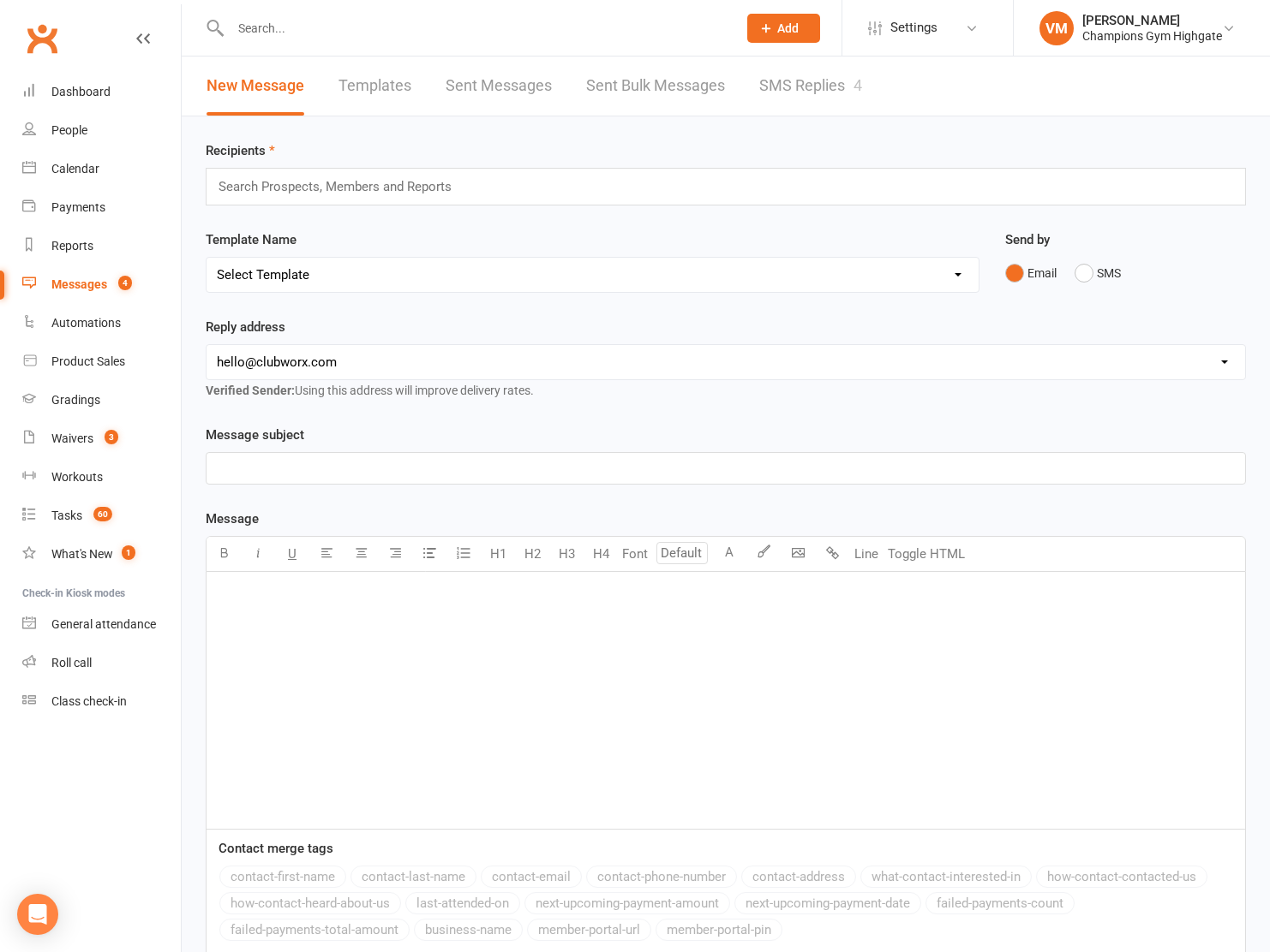
click at [806, 76] on link "SMS Replies 4" at bounding box center [811, 86] width 103 height 59
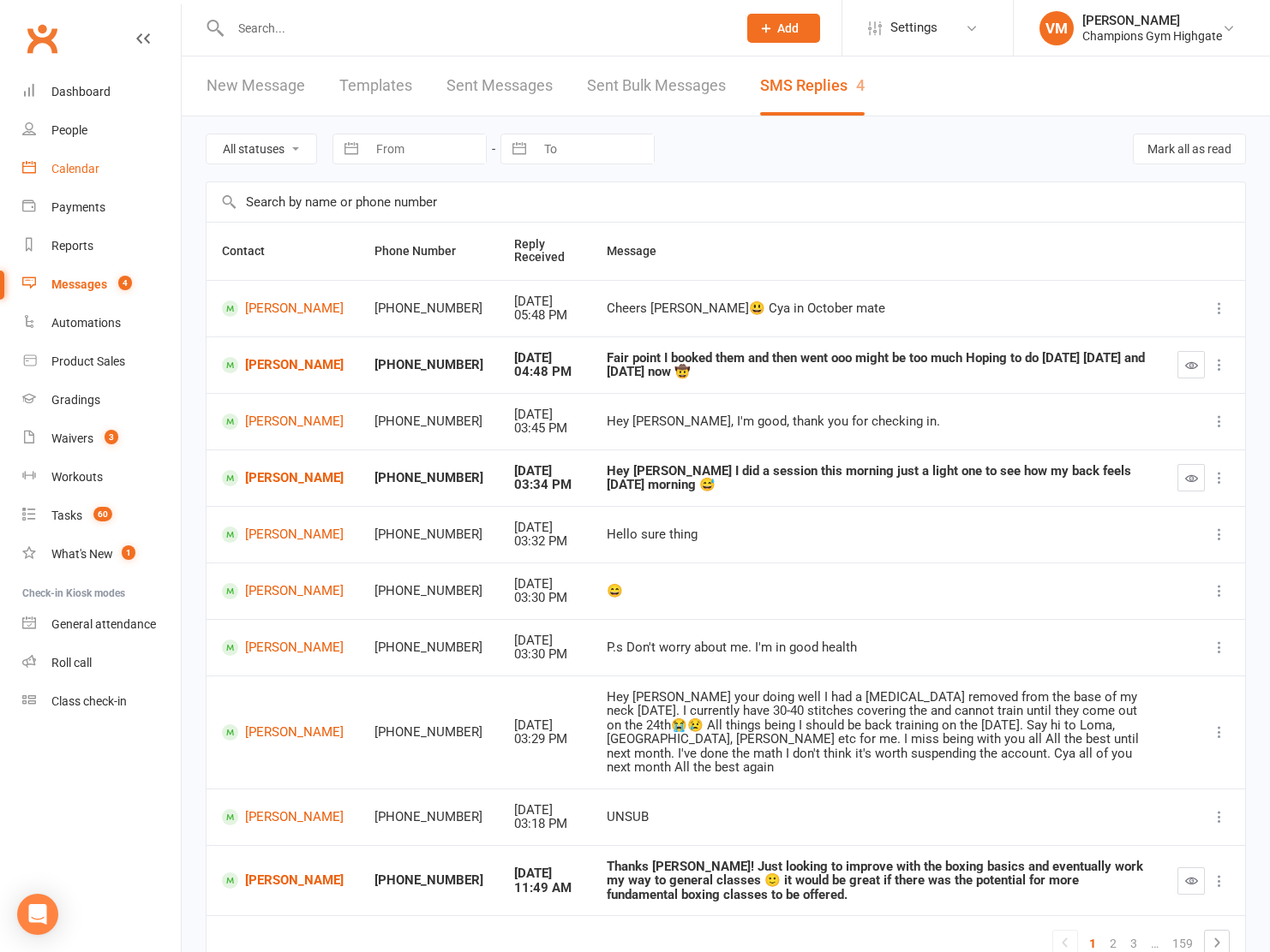
click at [85, 165] on div "Calendar" at bounding box center [76, 168] width 48 height 13
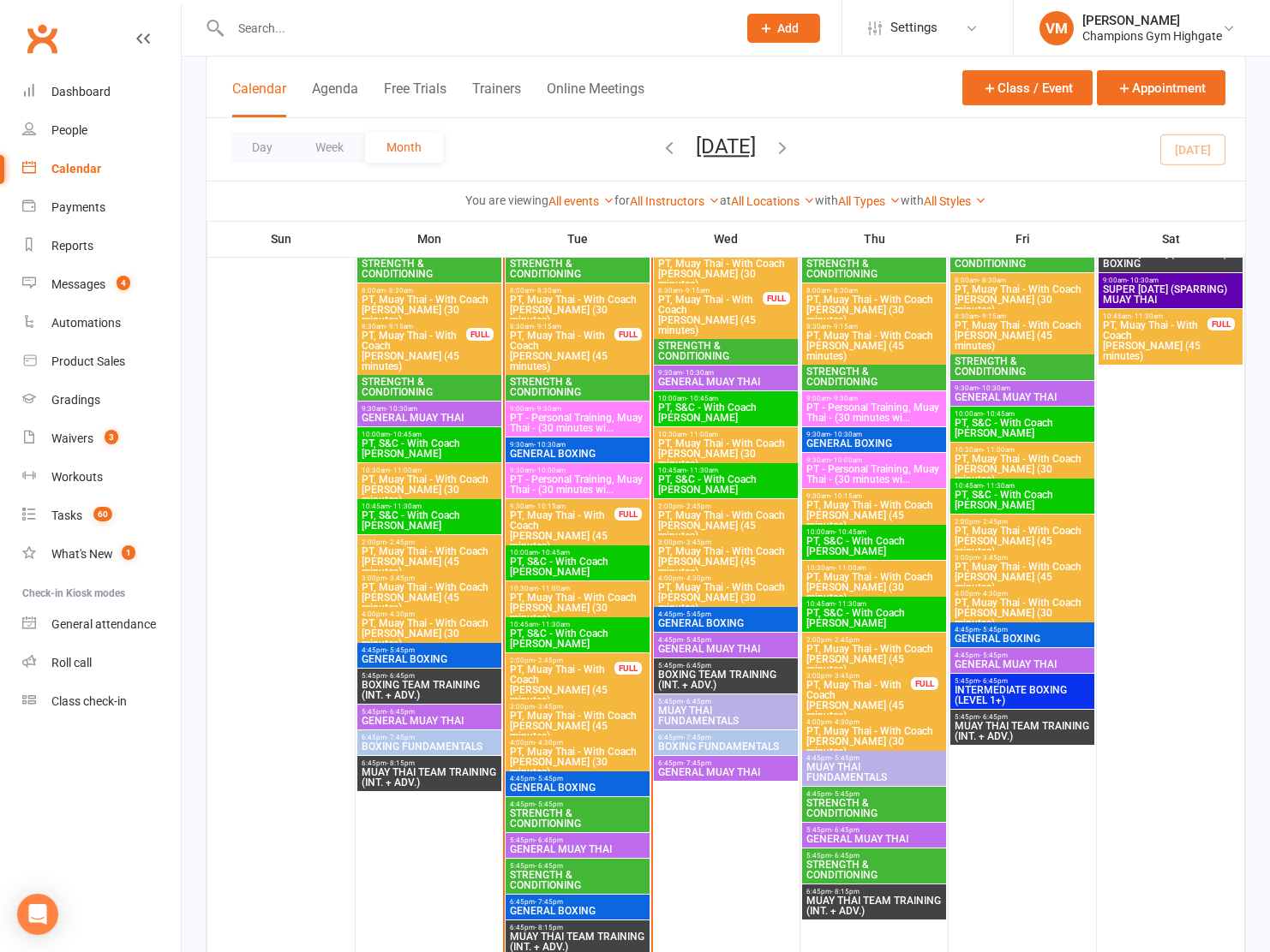
scroll to position [2026, 0]
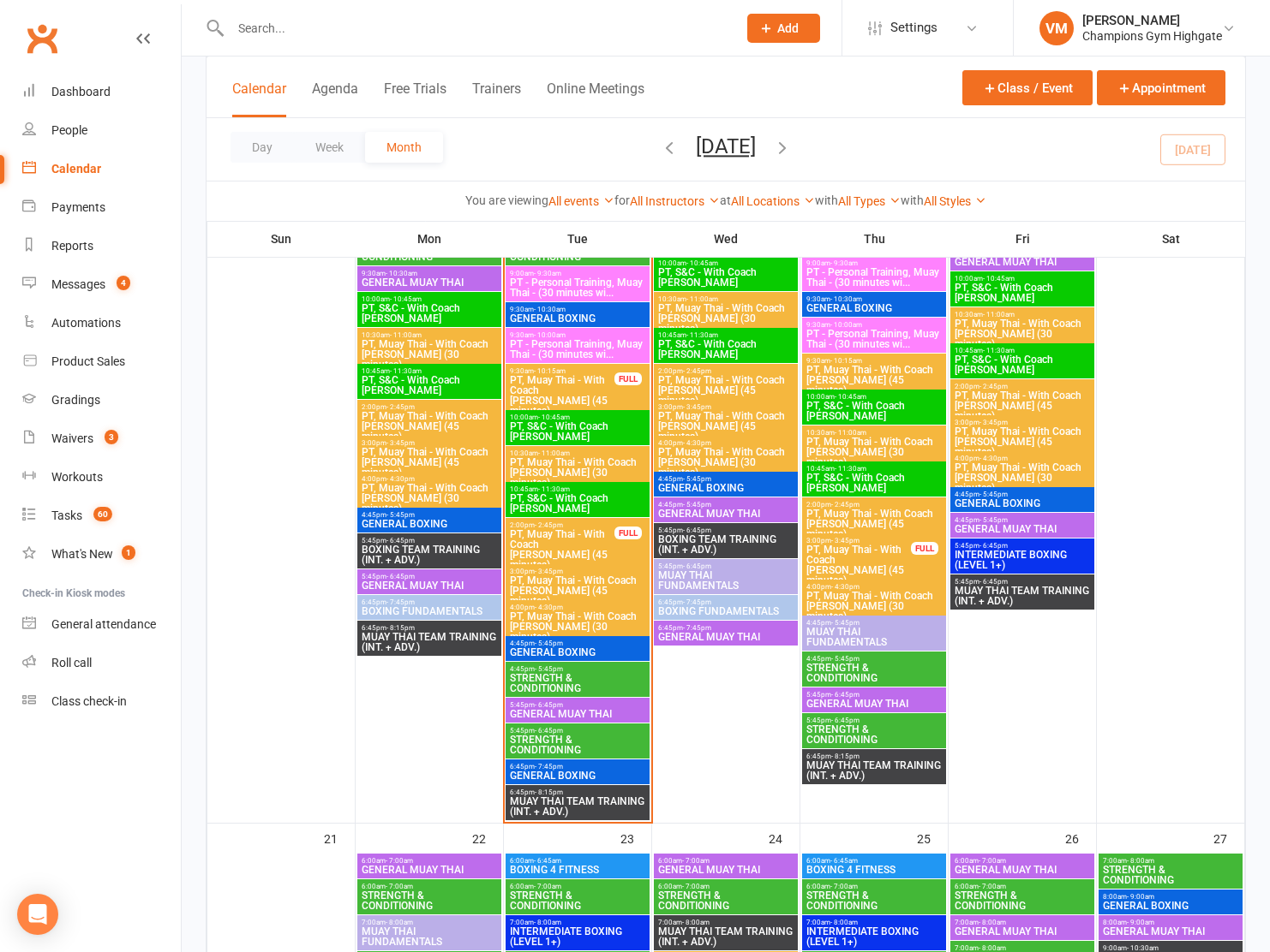
click at [553, 674] on span "STRENGTH & CONDITIONING" at bounding box center [577, 683] width 137 height 21
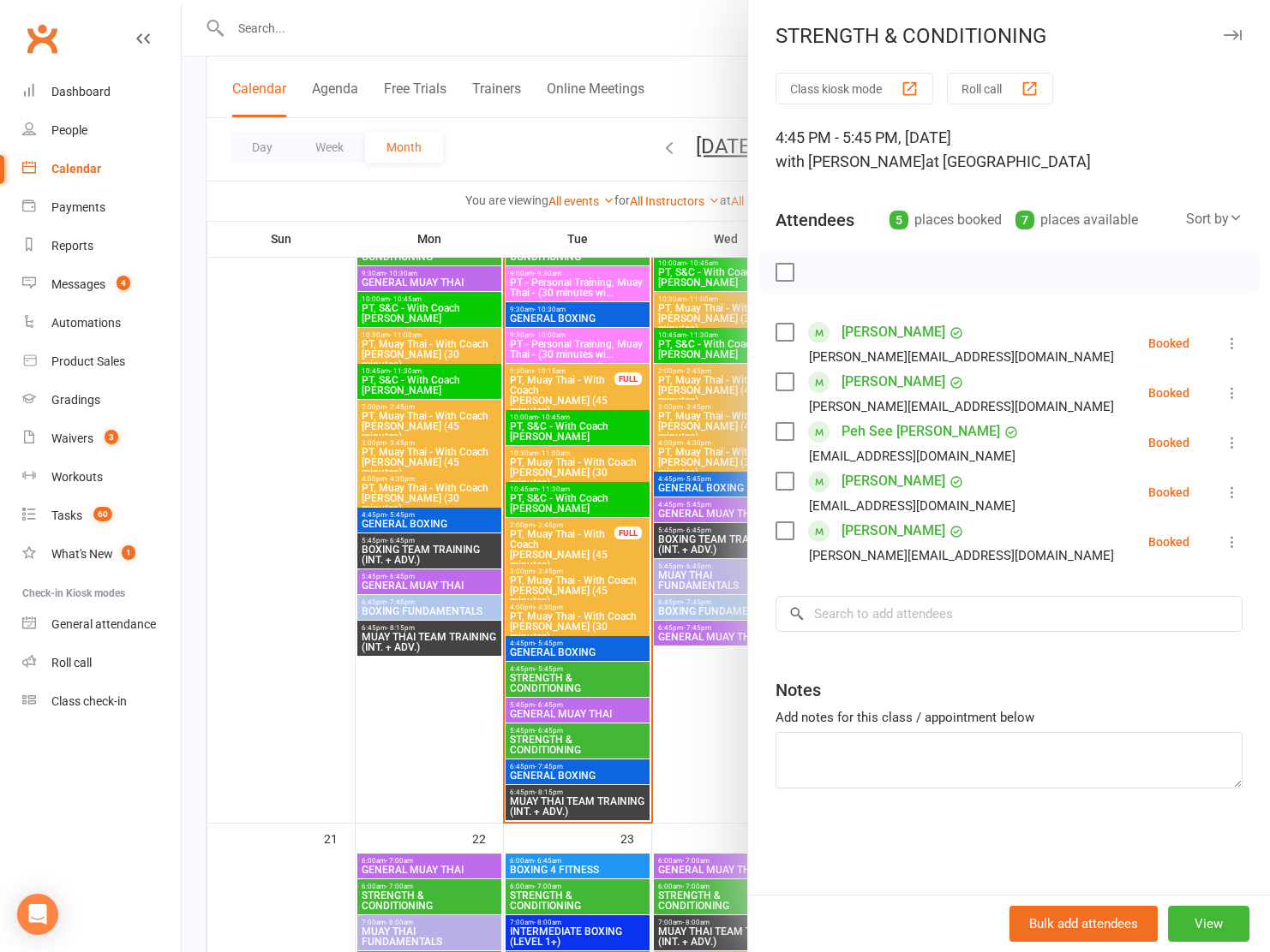
click at [552, 679] on div at bounding box center [726, 476] width 1088 height 952
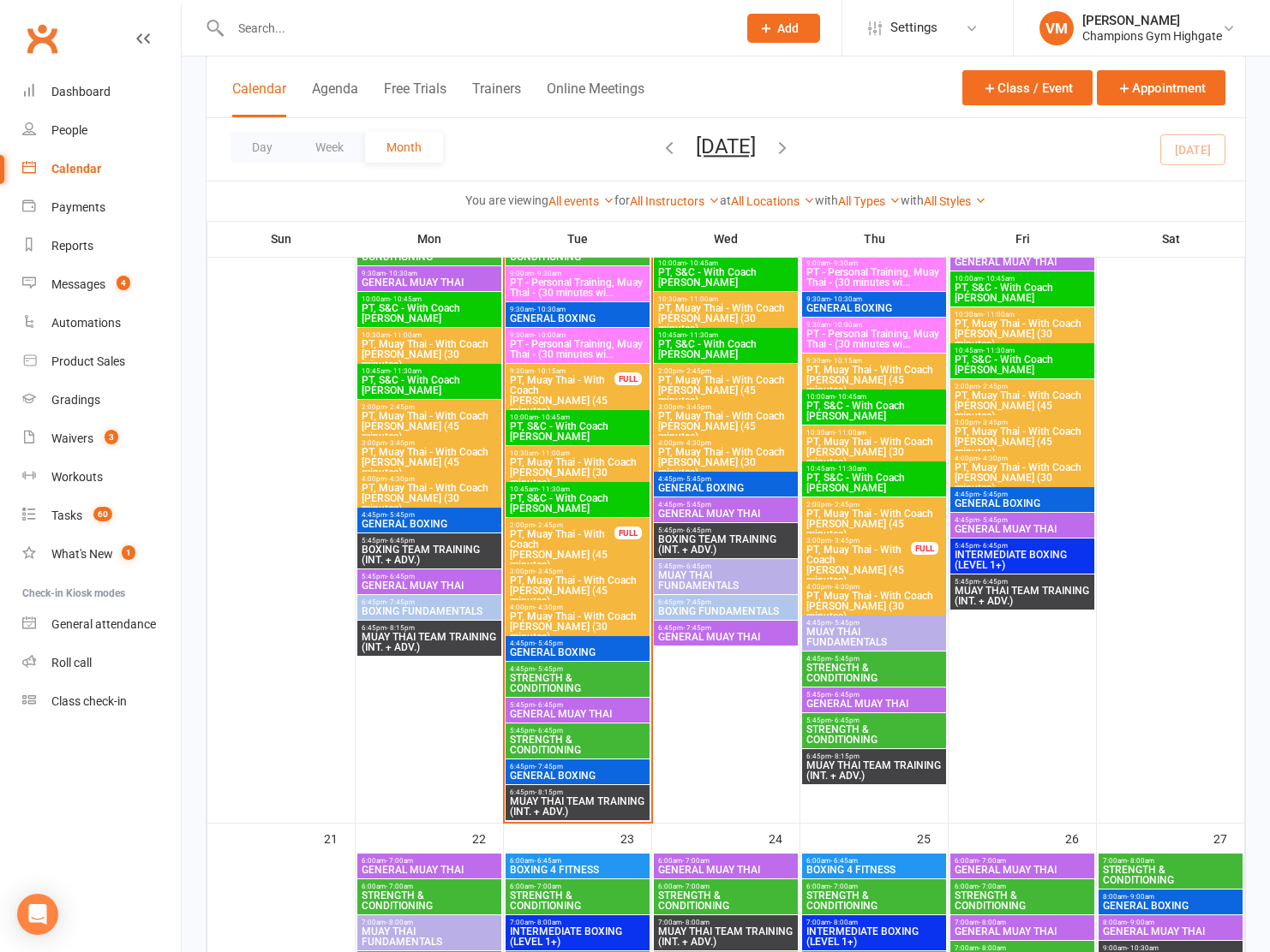
click at [547, 728] on span "- 6:45pm" at bounding box center [549, 731] width 29 height 8
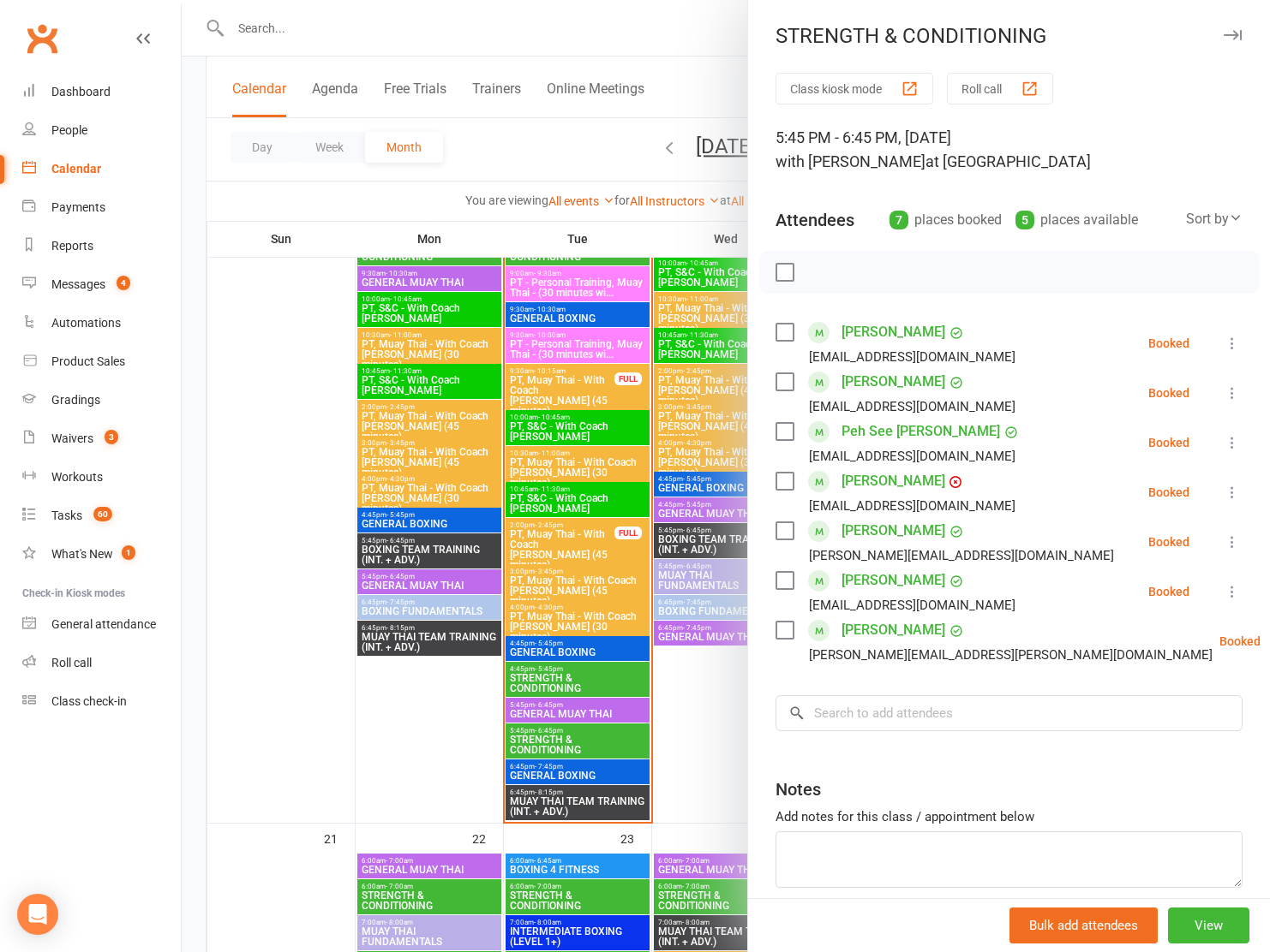
click at [546, 732] on div at bounding box center [726, 476] width 1088 height 952
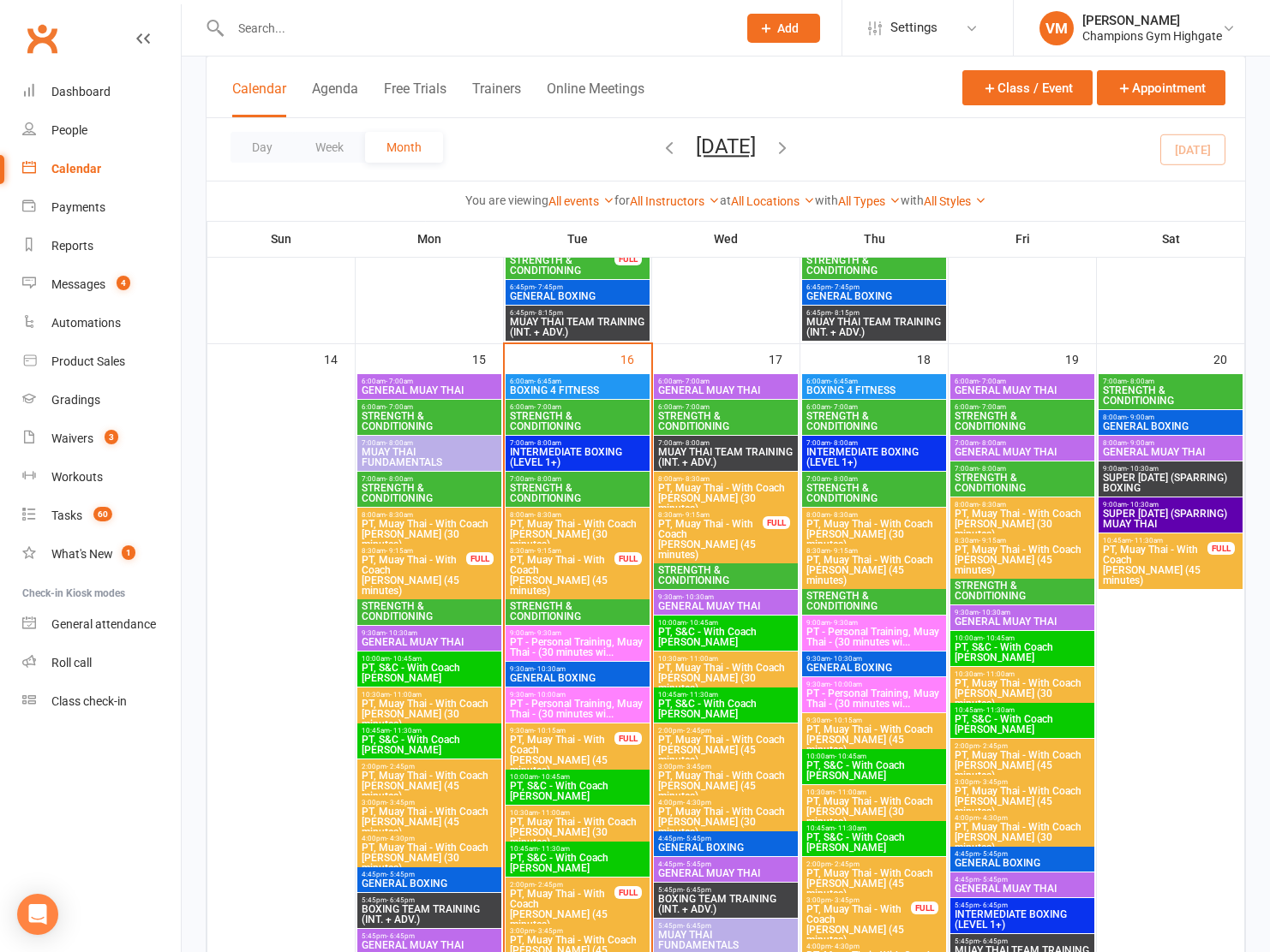
scroll to position [1633, 0]
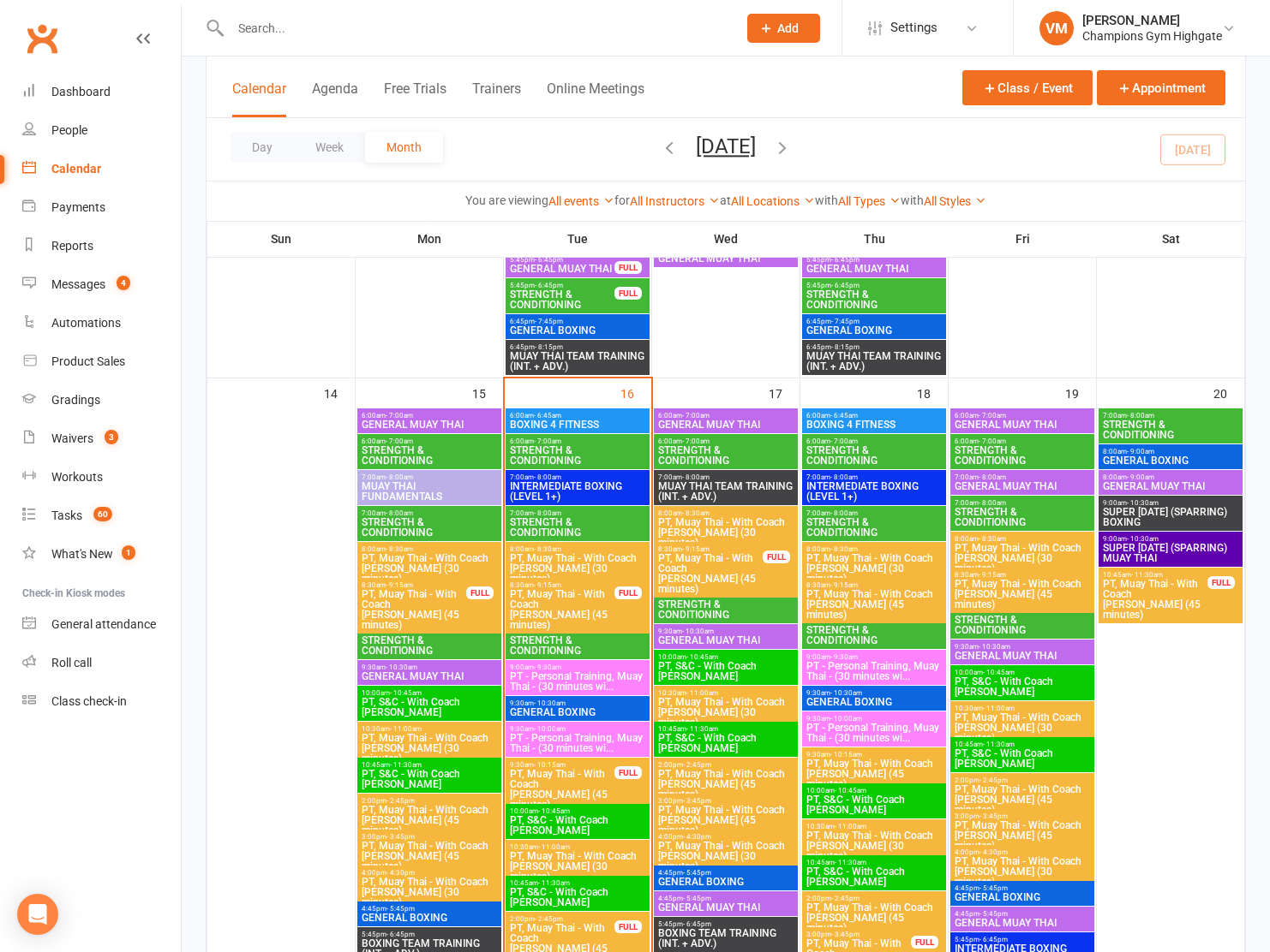
click at [553, 490] on span "INTERMEDIATE BOXING (LEVEL 1+)" at bounding box center [577, 492] width 137 height 21
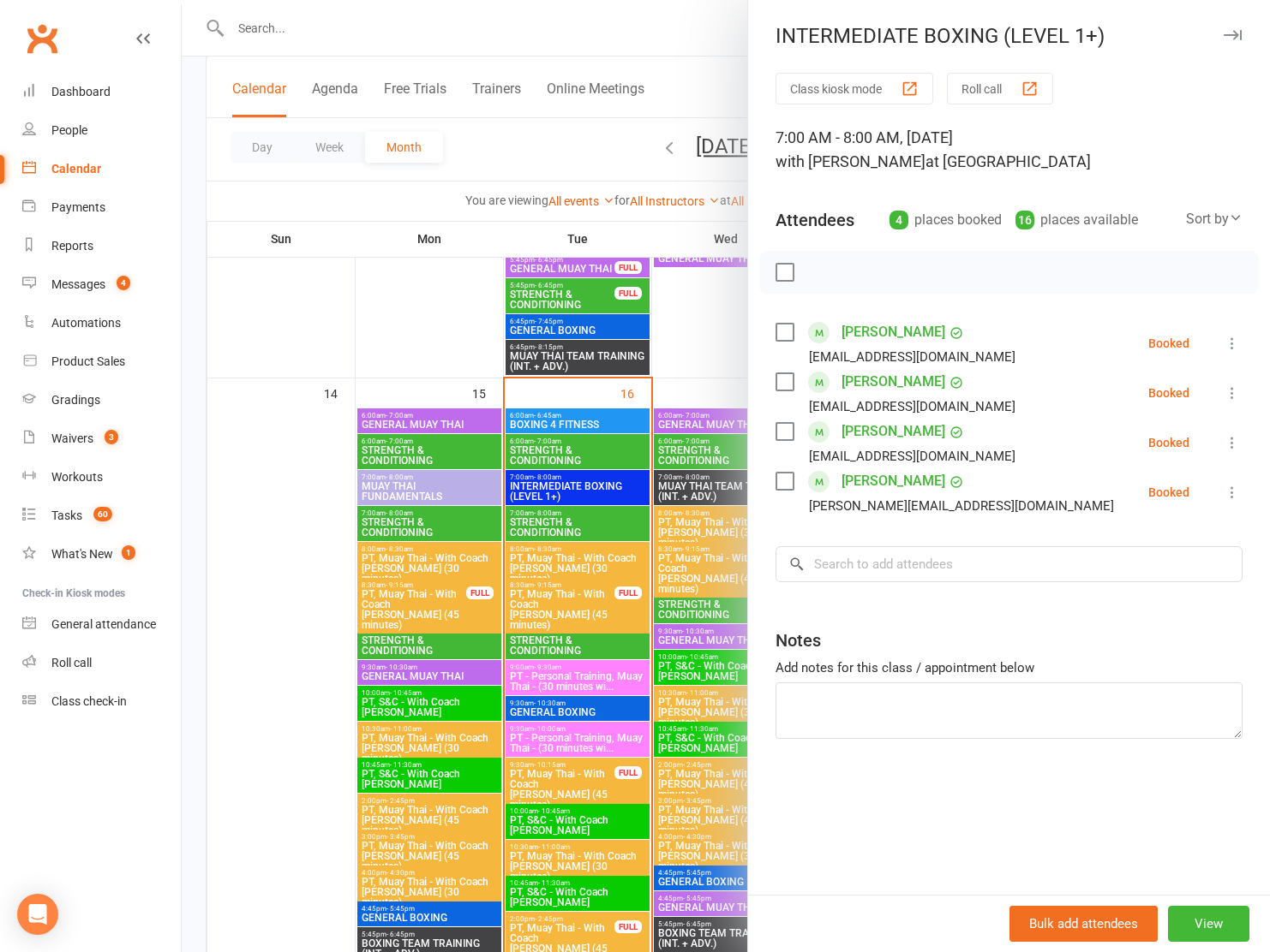
click at [786, 276] on label at bounding box center [784, 272] width 17 height 17
click at [822, 269] on icon "button" at bounding box center [822, 272] width 19 height 19
click at [432, 321] on div at bounding box center [726, 476] width 1088 height 952
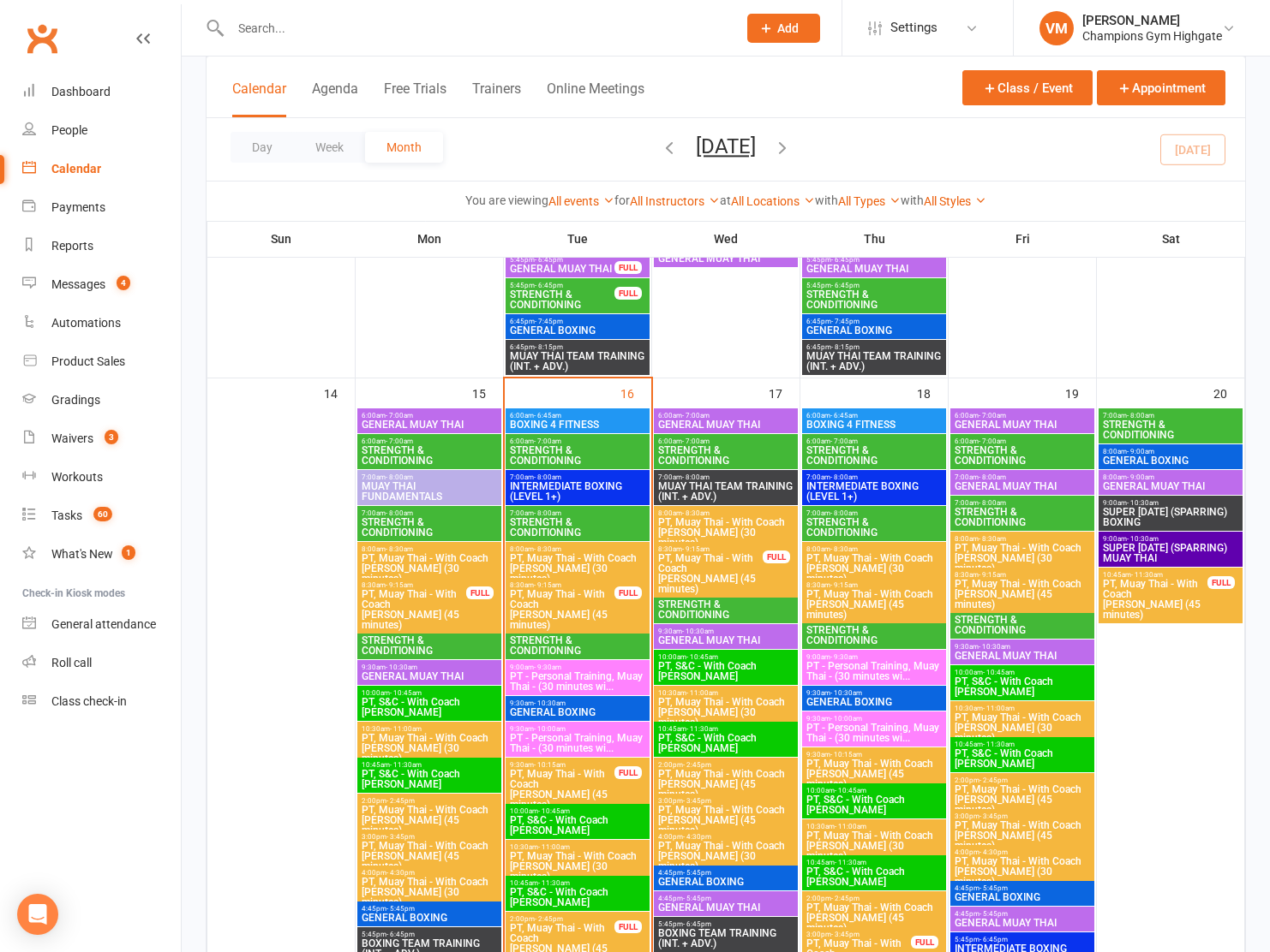
click at [558, 518] on span "STRENGTH & CONDITIONING" at bounding box center [577, 528] width 137 height 21
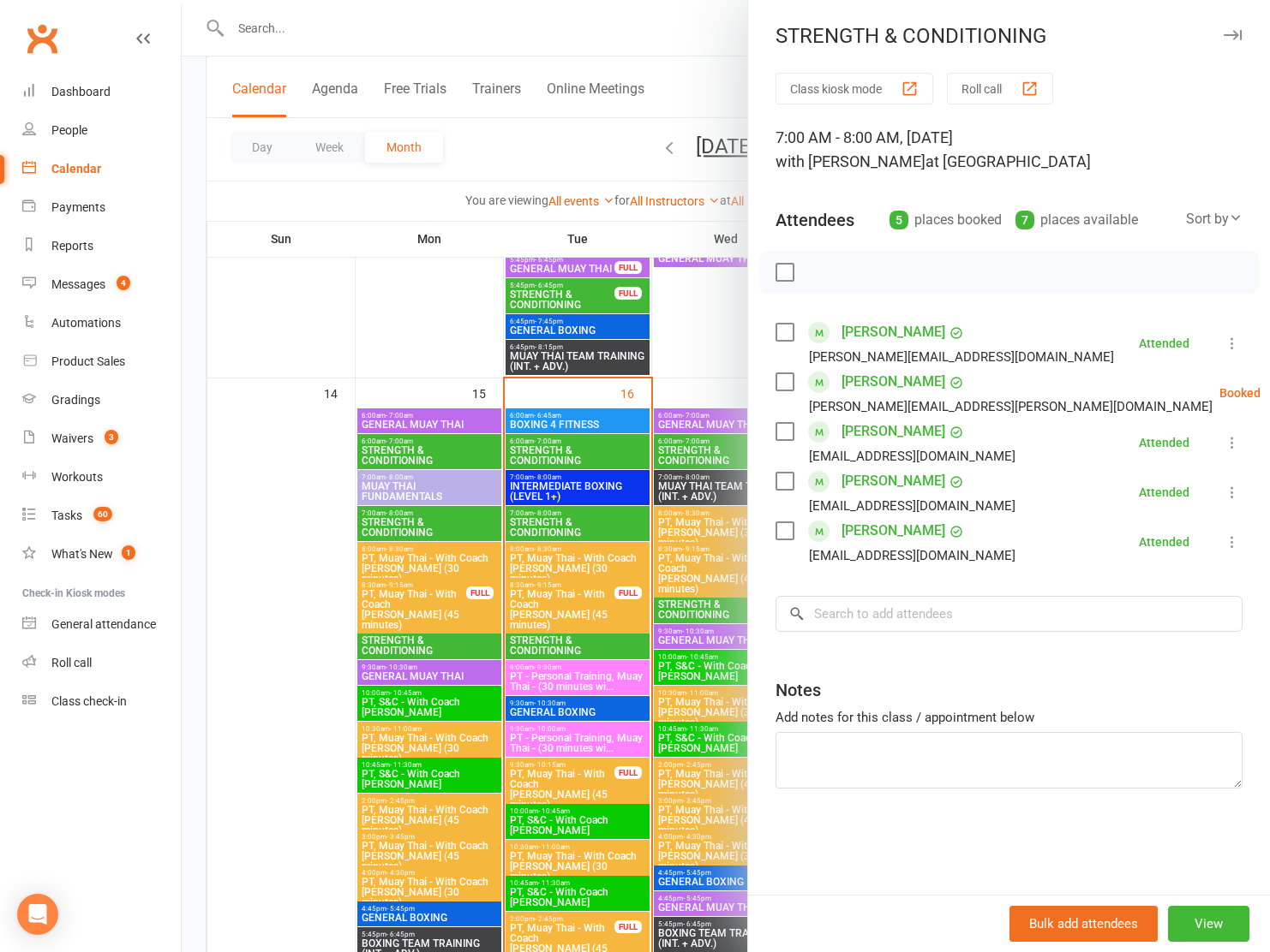
click at [558, 519] on div at bounding box center [726, 476] width 1088 height 952
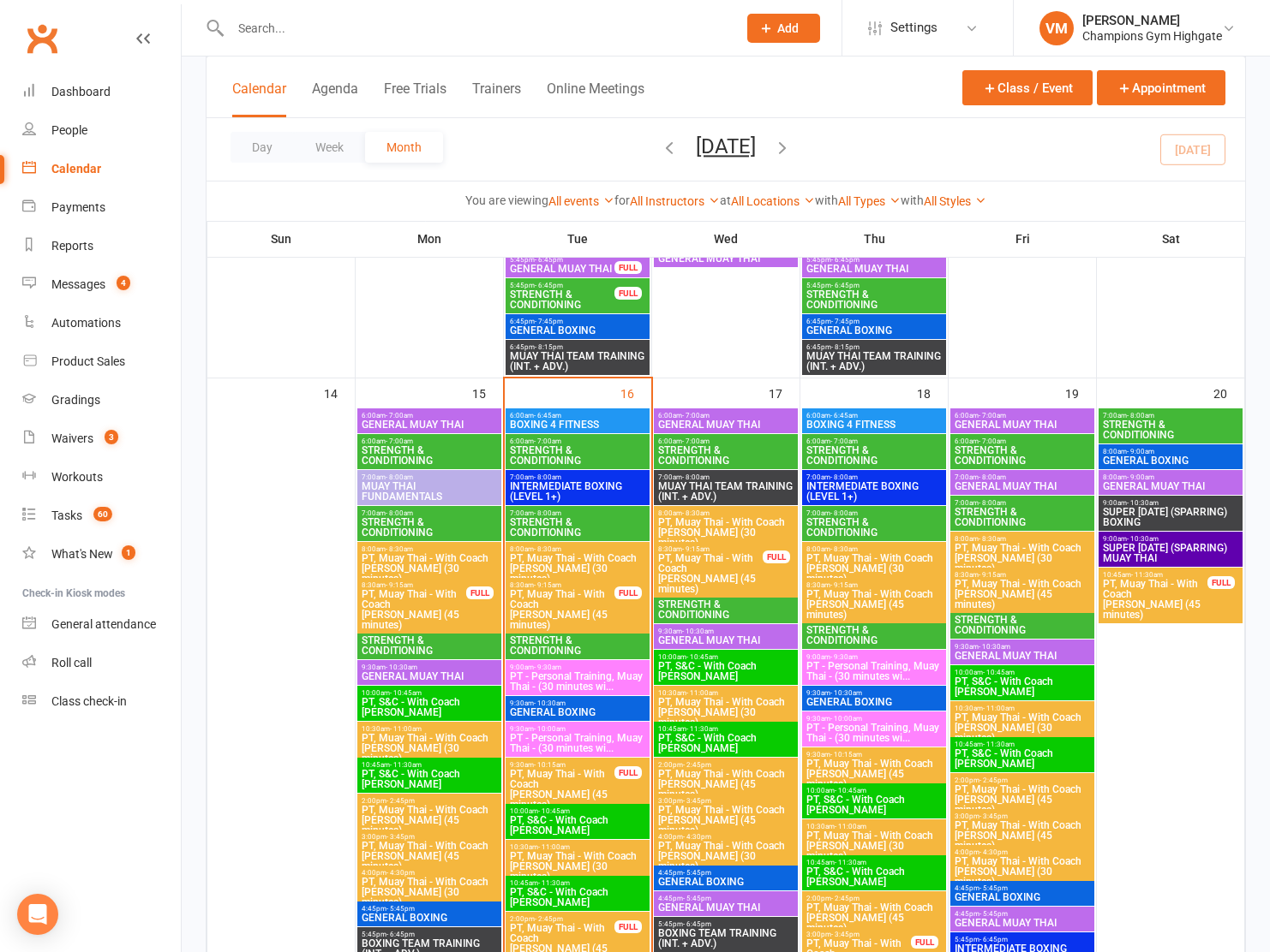
click at [551, 636] on span "STRENGTH & CONDITIONING" at bounding box center [577, 646] width 137 height 21
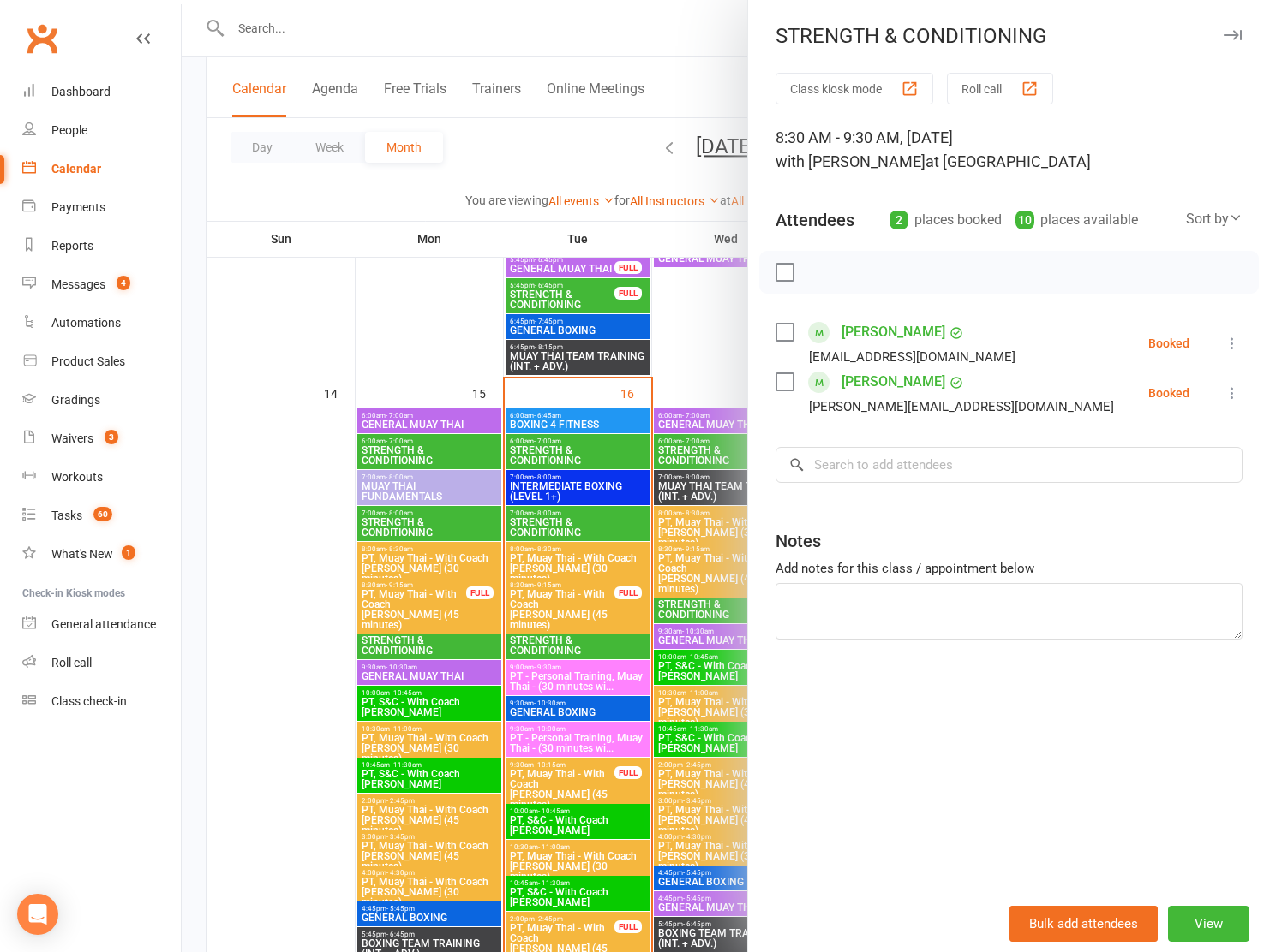
click at [551, 635] on div at bounding box center [726, 476] width 1088 height 952
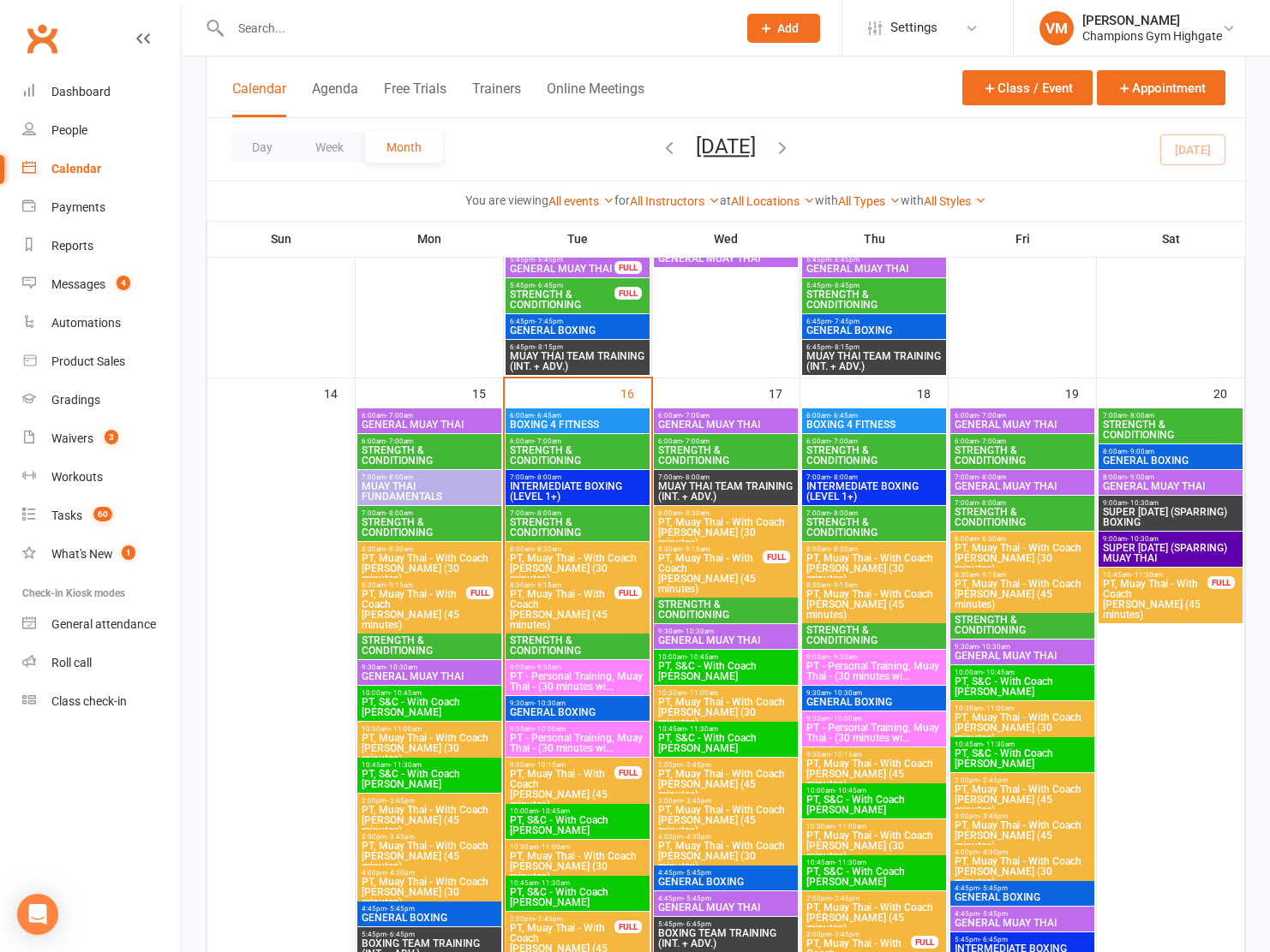
click at [83, 185] on link "Calendar" at bounding box center [101, 169] width 159 height 38
click at [84, 171] on div "Calendar" at bounding box center [77, 168] width 50 height 13
click at [559, 517] on span "STRENGTH & CONDITIONING" at bounding box center [577, 528] width 137 height 21
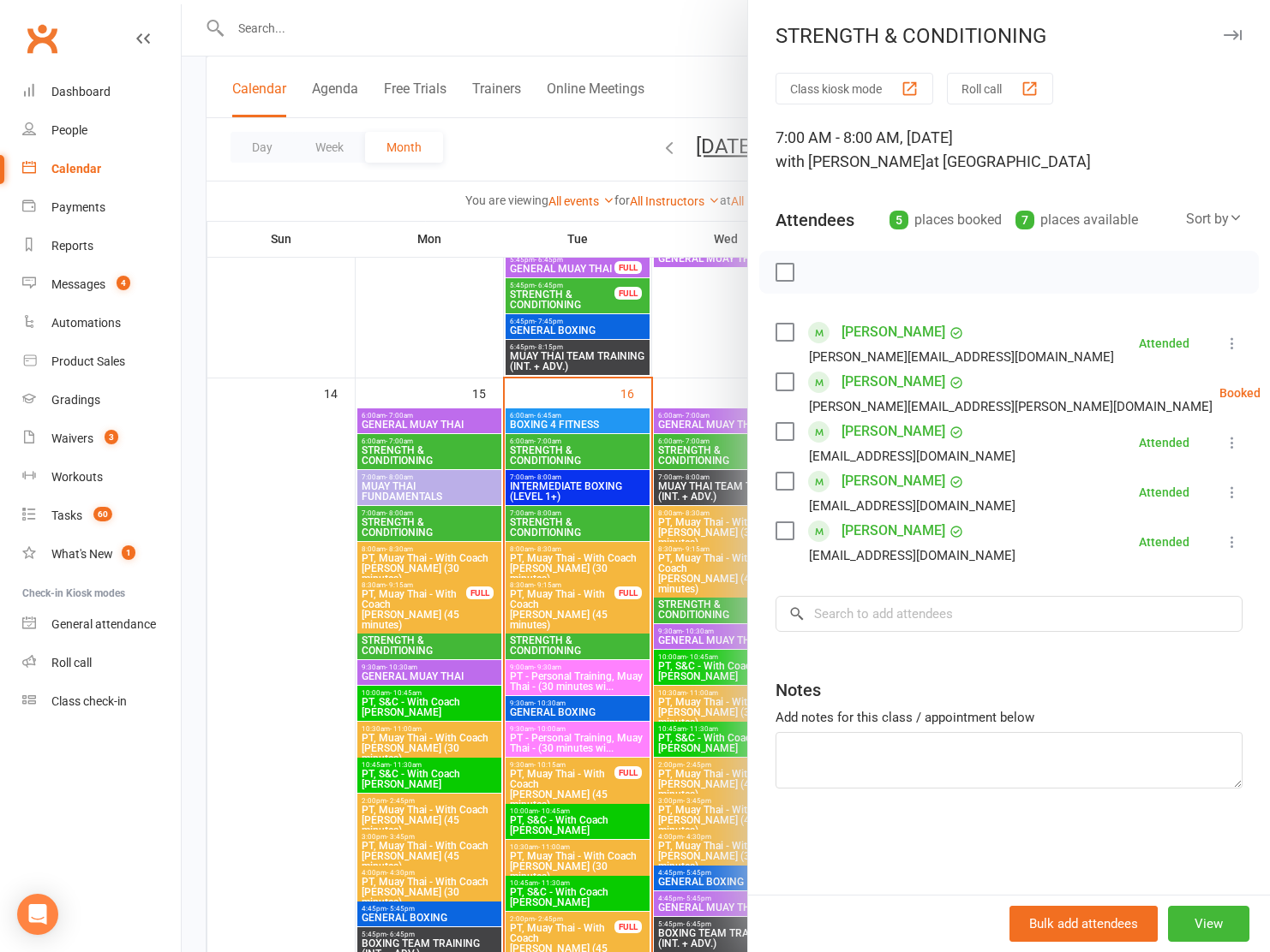
click at [559, 519] on div at bounding box center [726, 476] width 1088 height 952
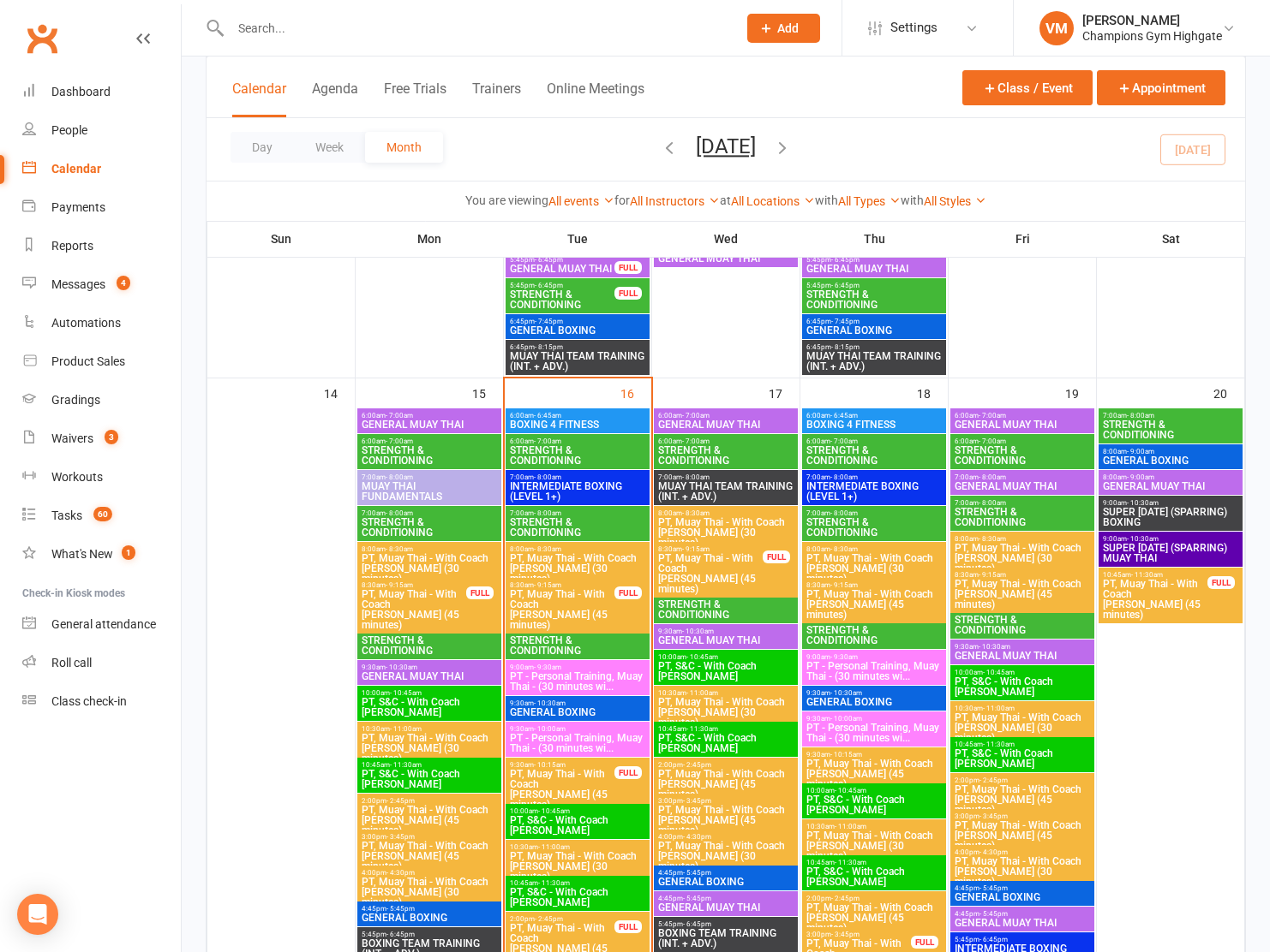
click at [564, 645] on span "STRENGTH & CONDITIONING" at bounding box center [577, 646] width 137 height 21
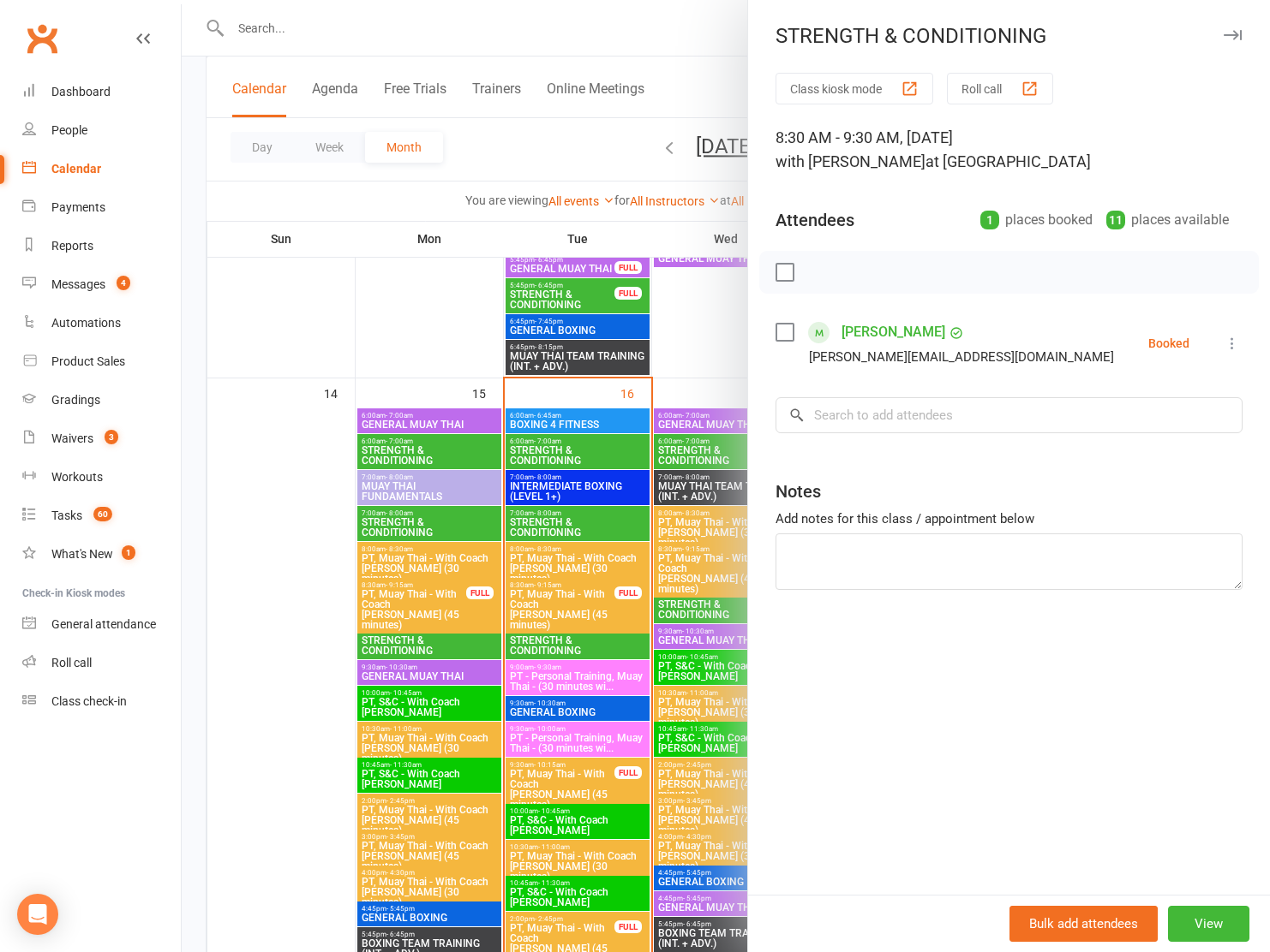
click at [564, 645] on div at bounding box center [726, 476] width 1088 height 952
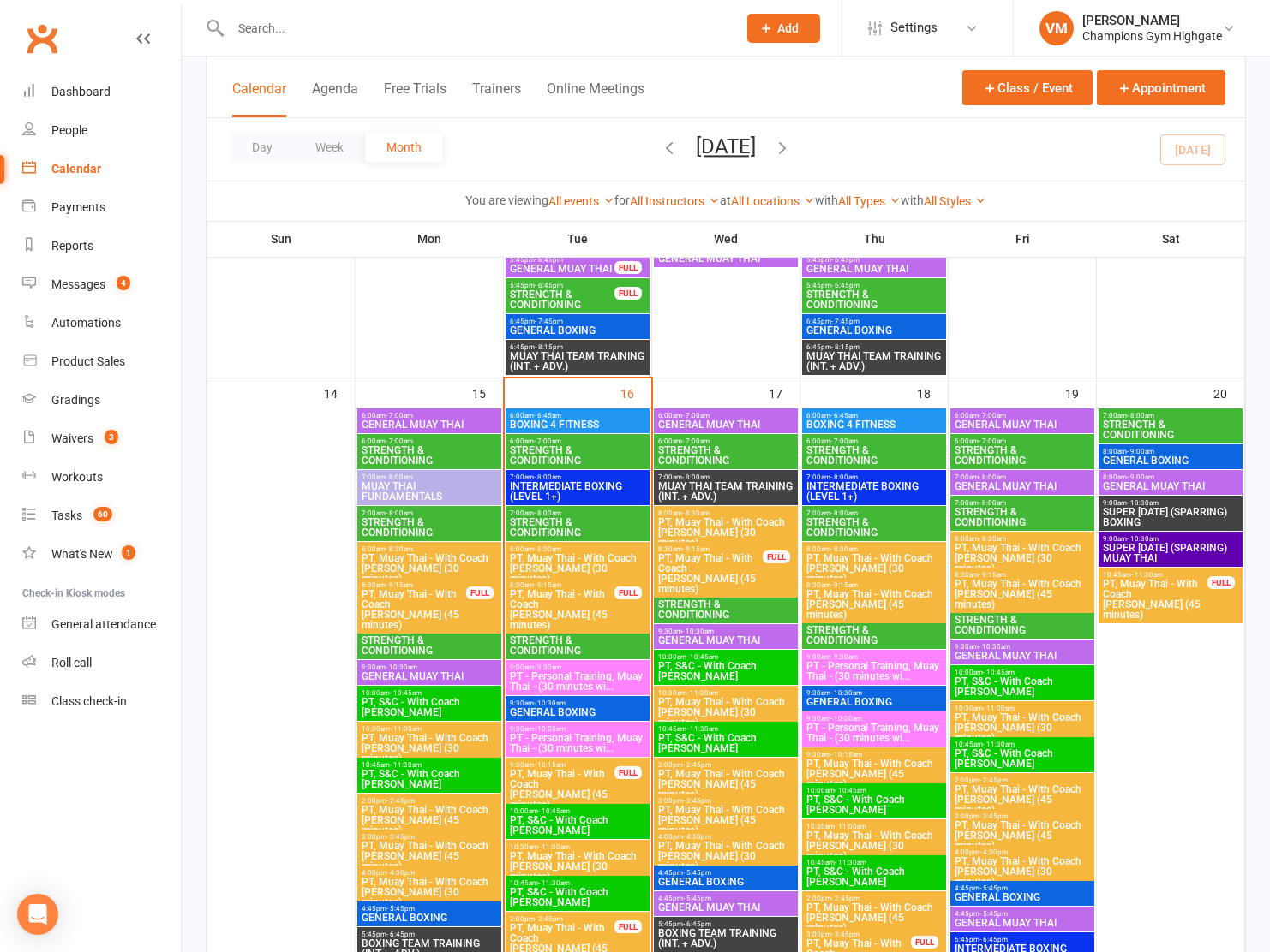
click at [690, 454] on span "STRENGTH & CONDITIONING" at bounding box center [725, 456] width 137 height 21
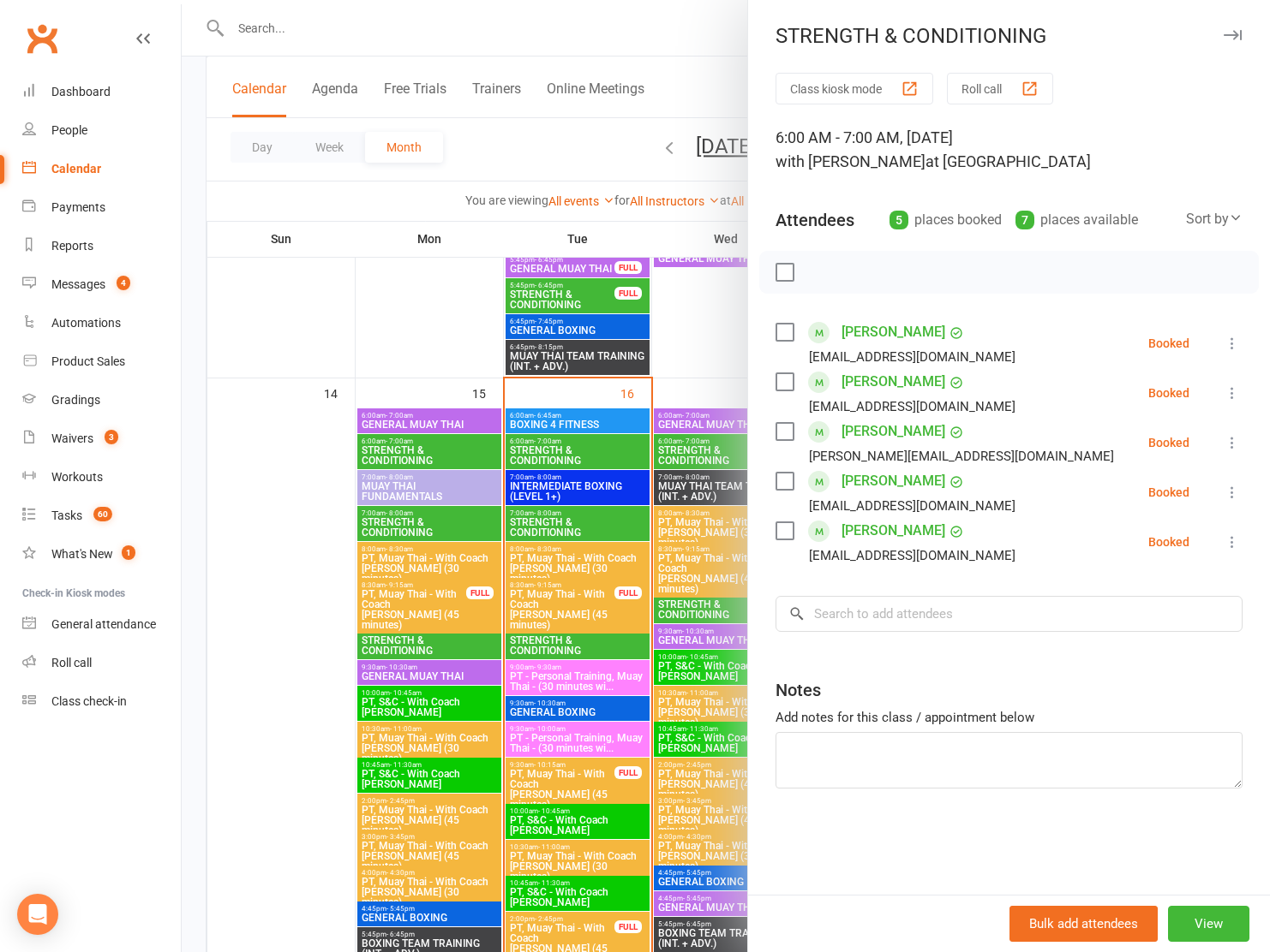
click at [690, 451] on div at bounding box center [726, 476] width 1088 height 952
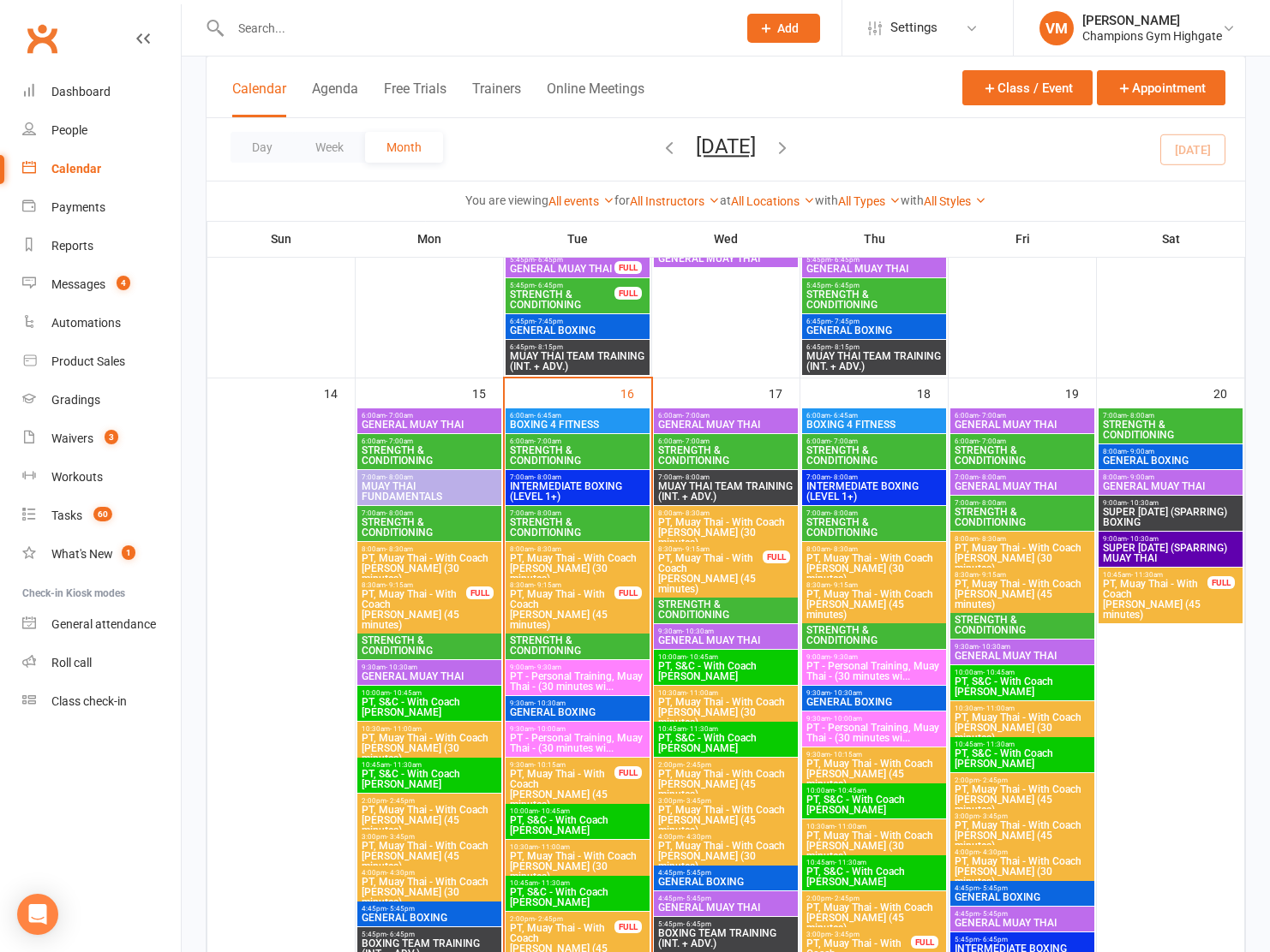
click at [690, 617] on span "STRENGTH & CONDITIONING" at bounding box center [725, 610] width 137 height 21
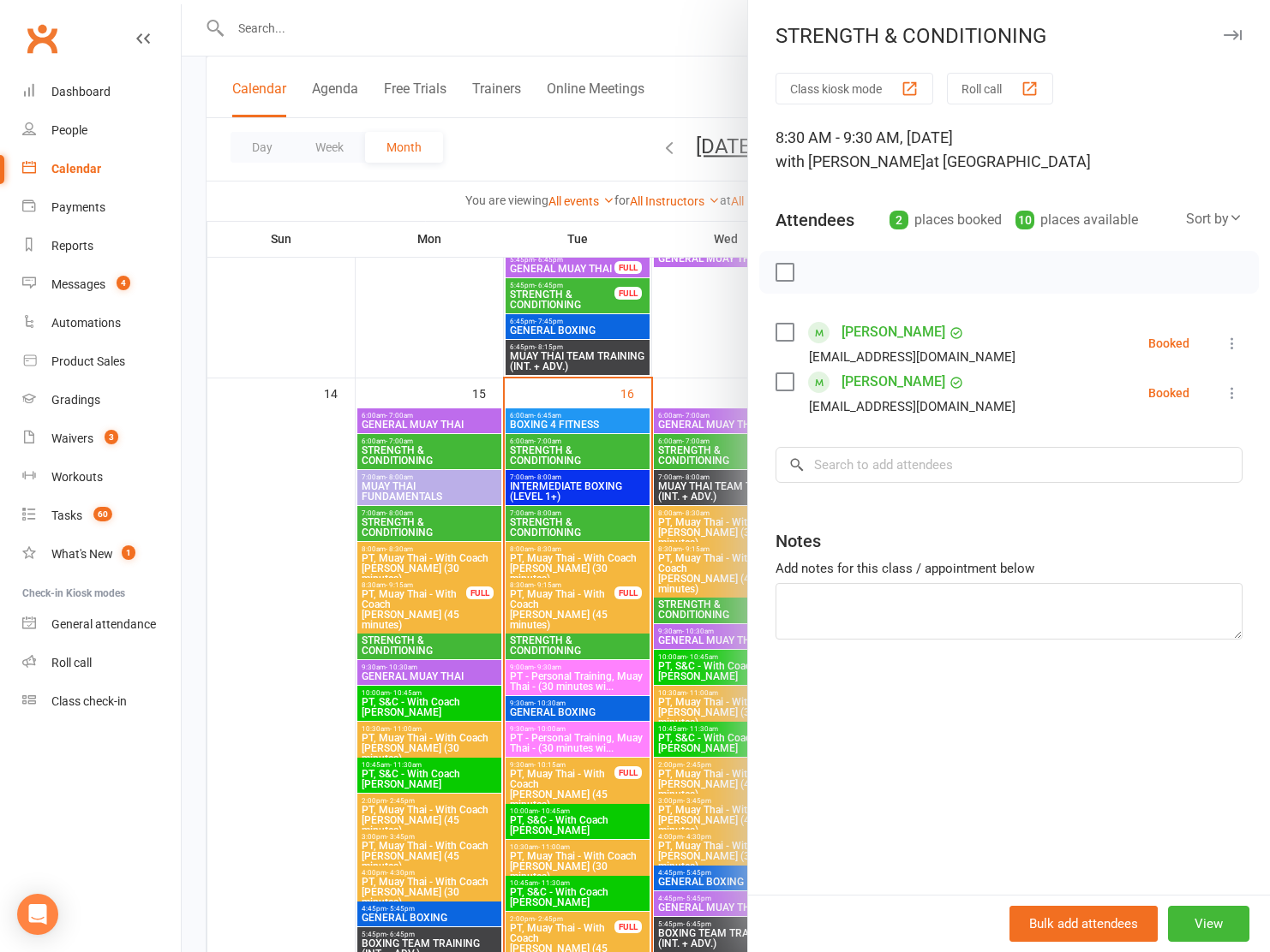
click at [690, 609] on div at bounding box center [726, 476] width 1088 height 952
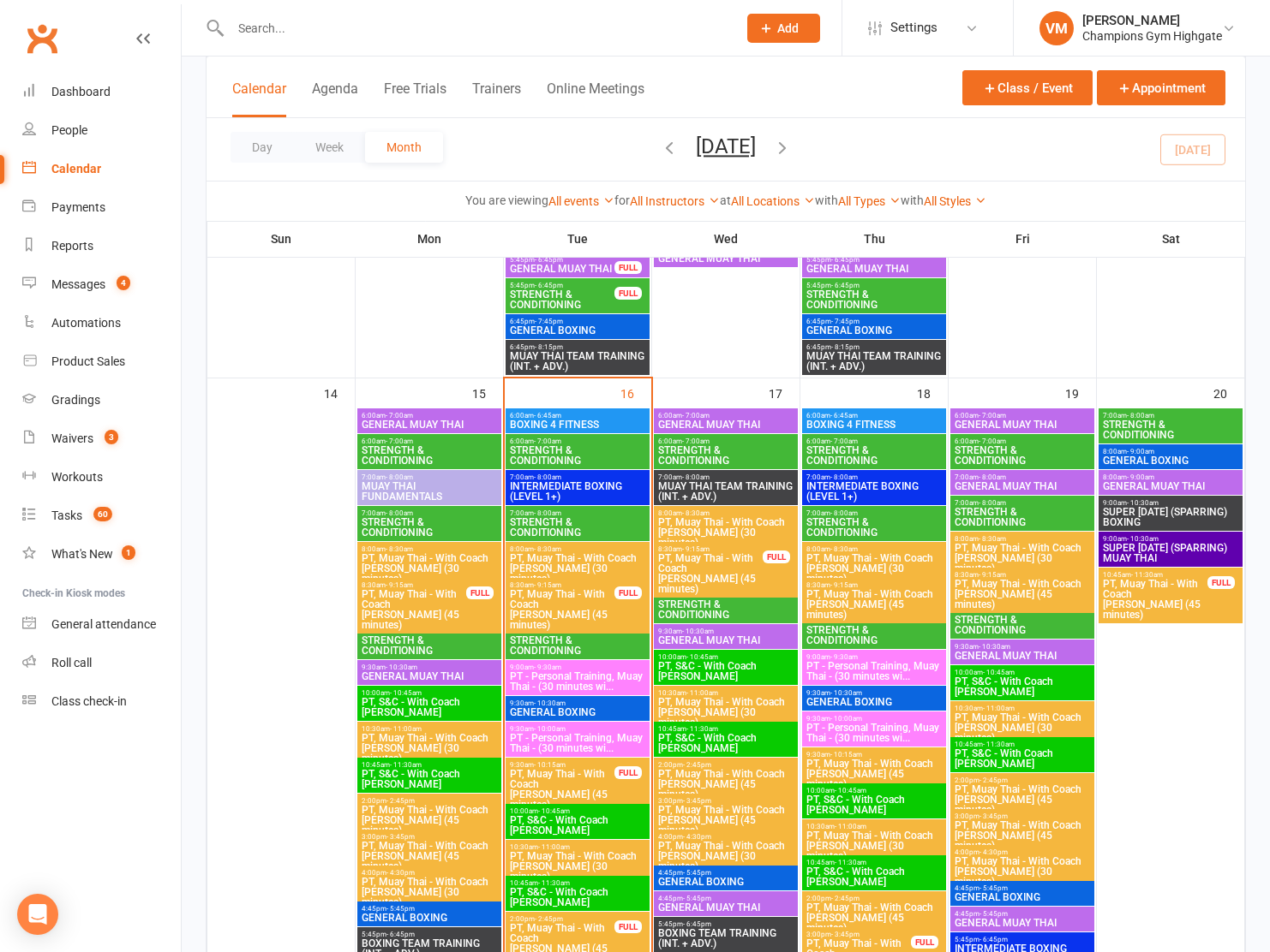
click at [886, 459] on span "STRENGTH & CONDITIONING" at bounding box center [873, 456] width 137 height 21
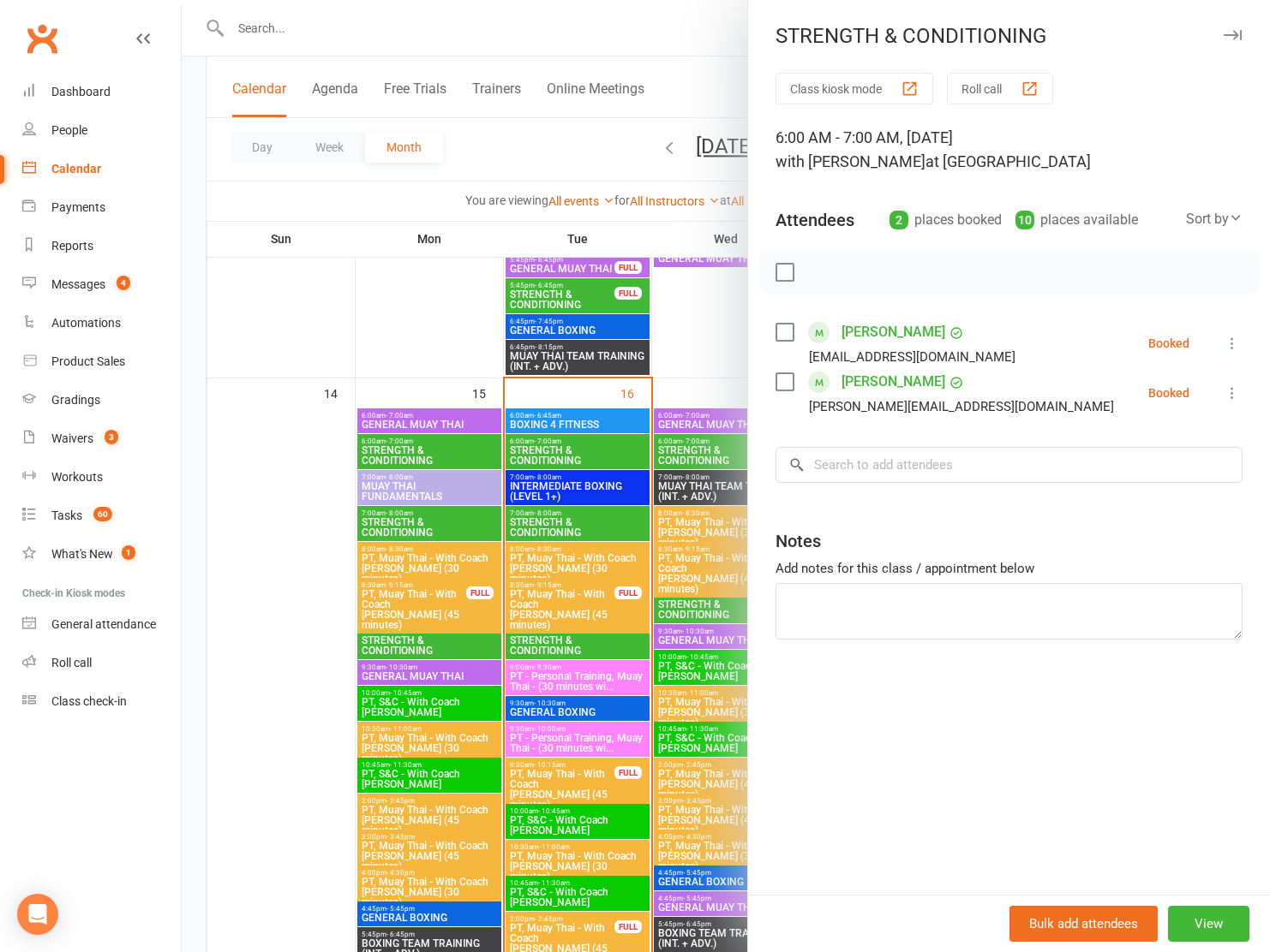
click at [717, 444] on div at bounding box center [726, 476] width 1088 height 952
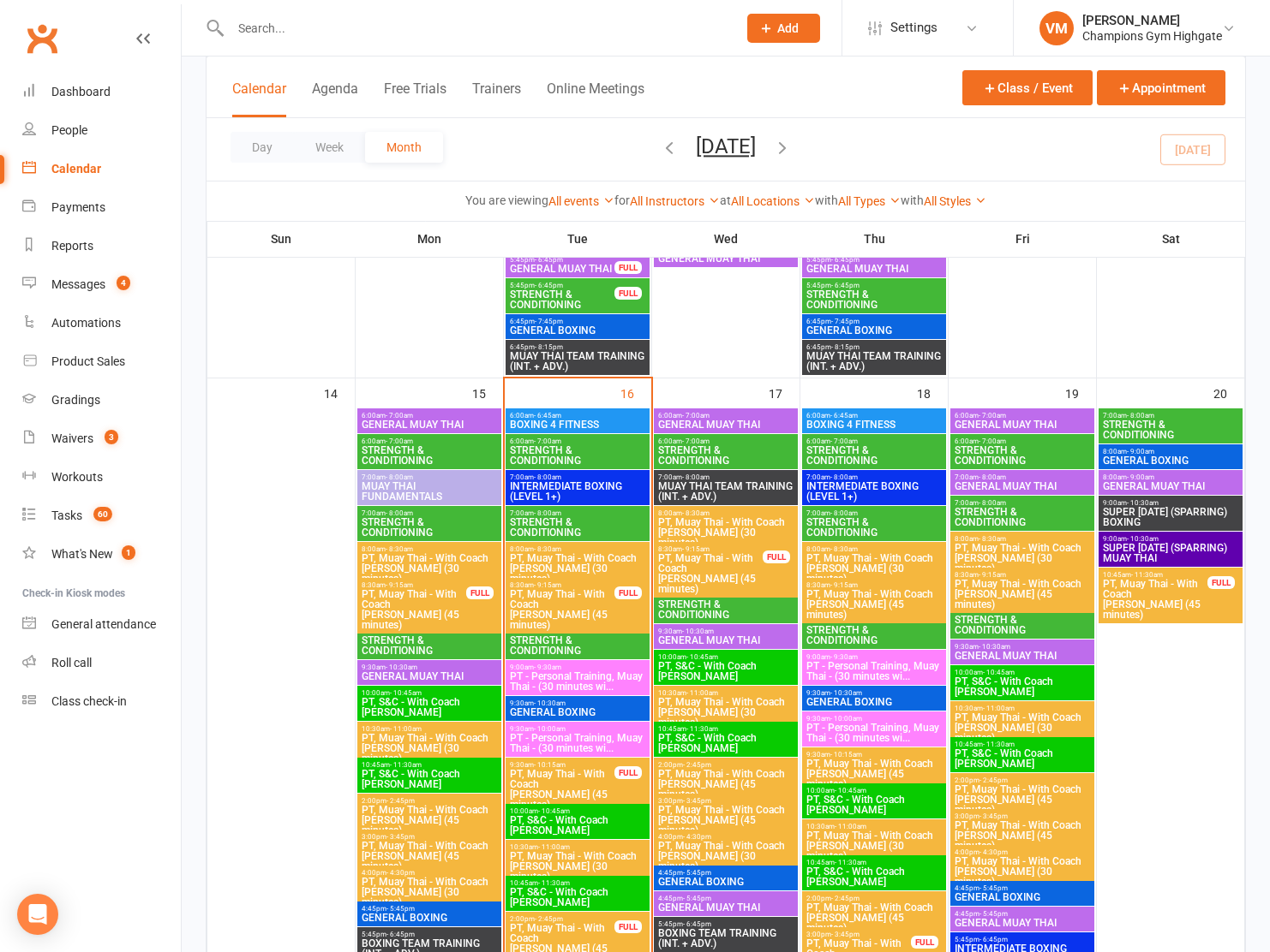
click at [843, 634] on span "STRENGTH & CONDITIONING" at bounding box center [873, 636] width 137 height 21
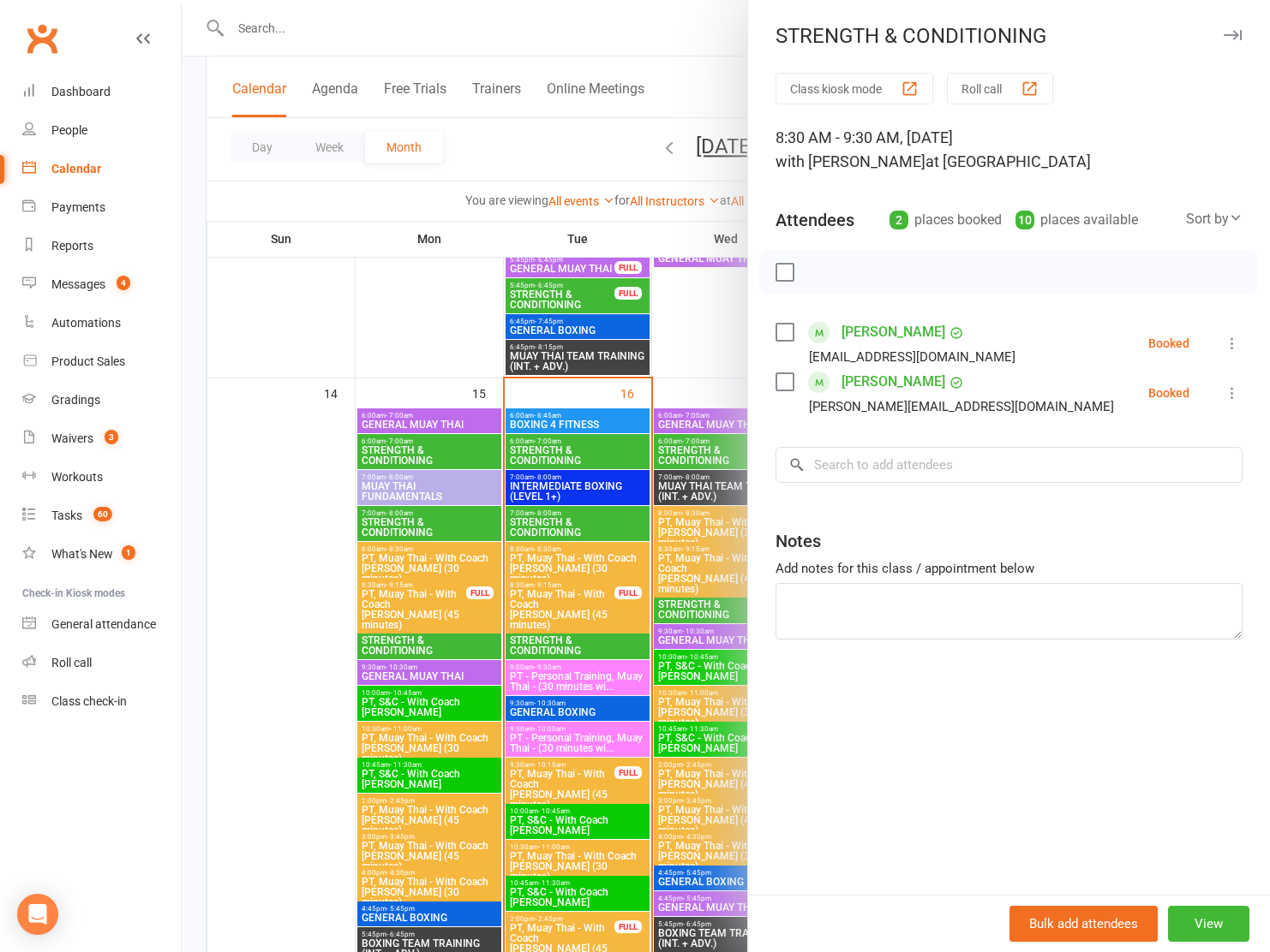
click at [690, 617] on div at bounding box center [726, 476] width 1088 height 952
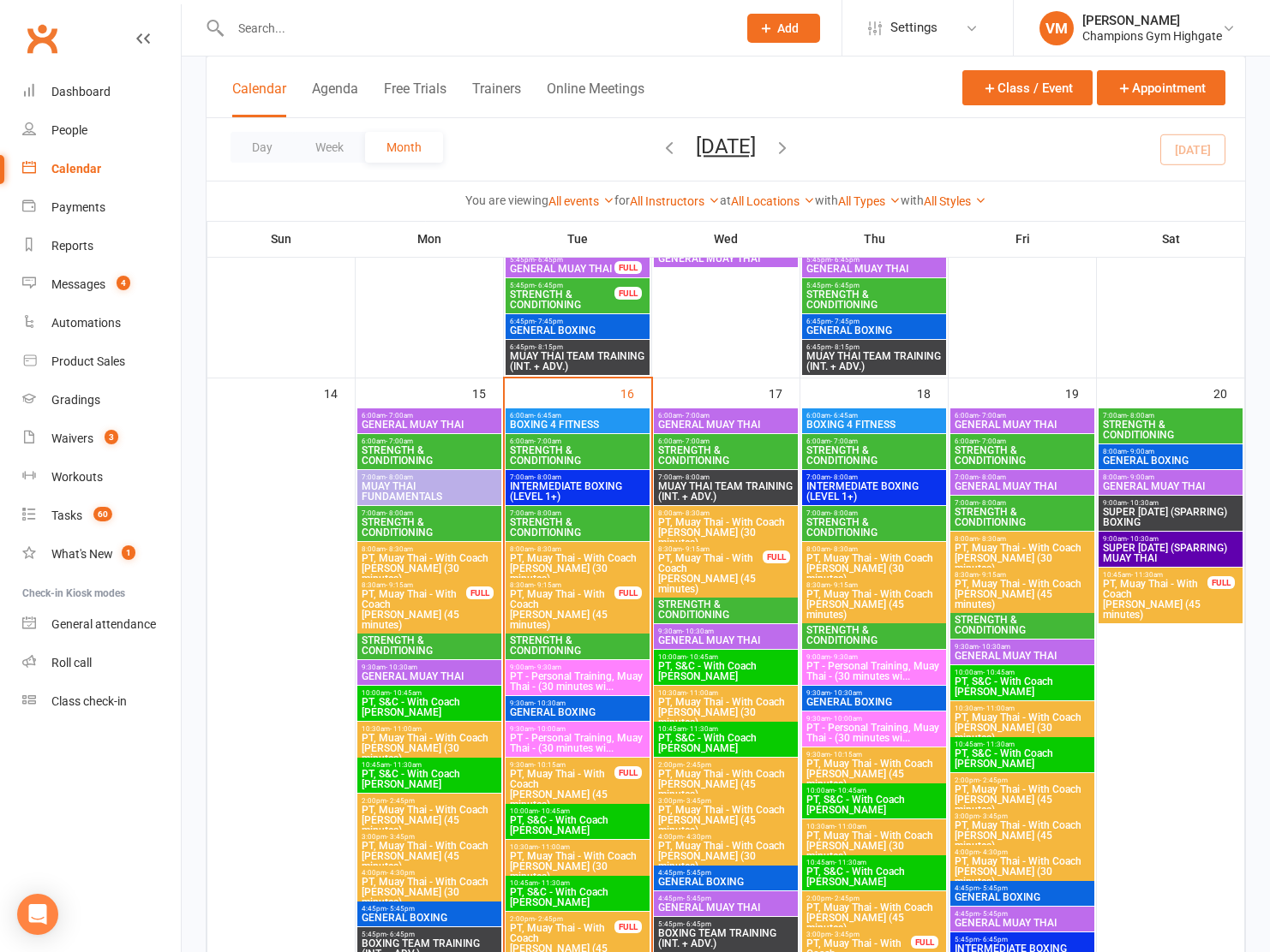
click at [1022, 613] on span "8:30am - 9:30am" at bounding box center [1021, 611] width 137 height 8
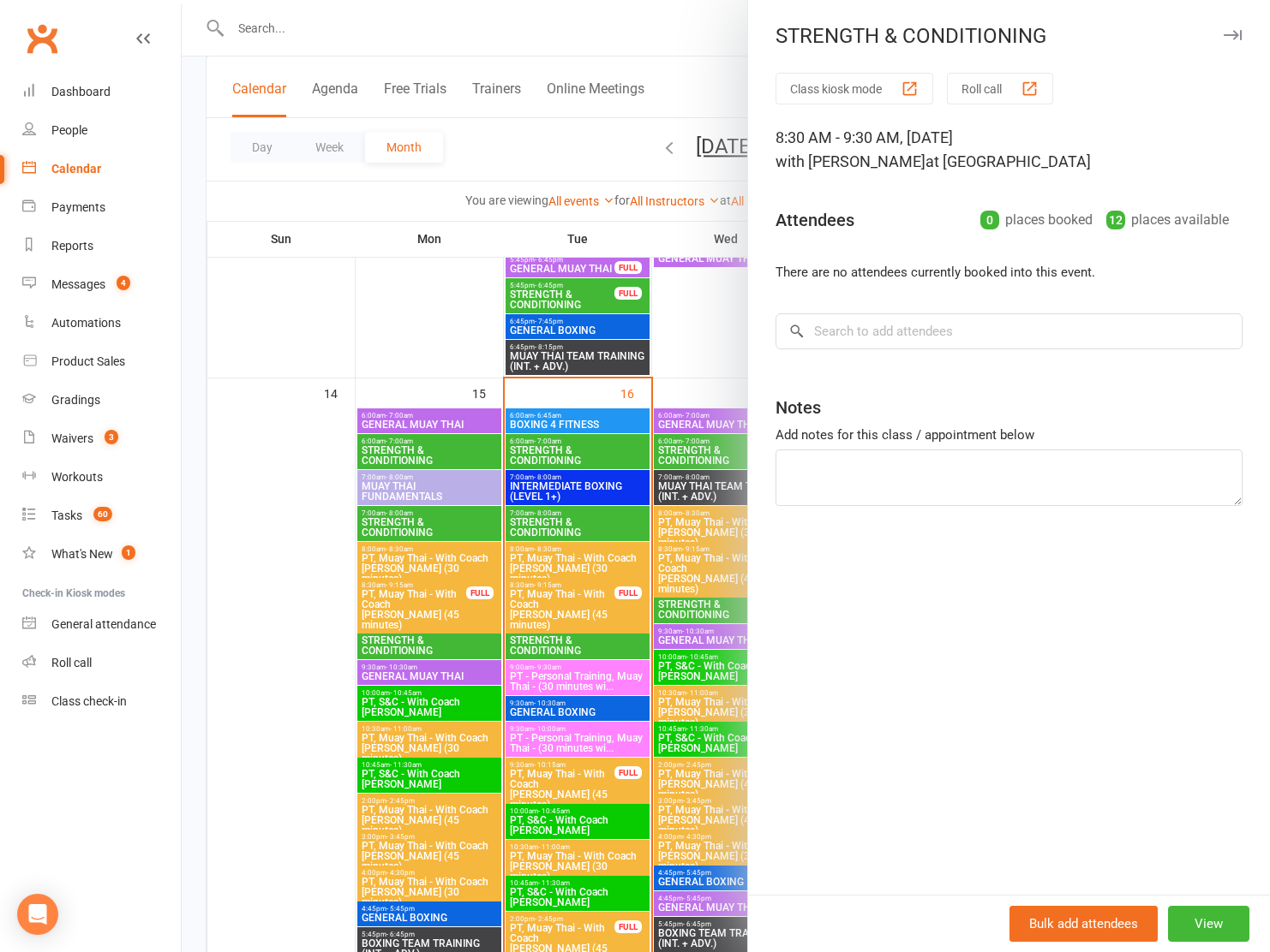
click at [586, 594] on div at bounding box center [726, 476] width 1088 height 952
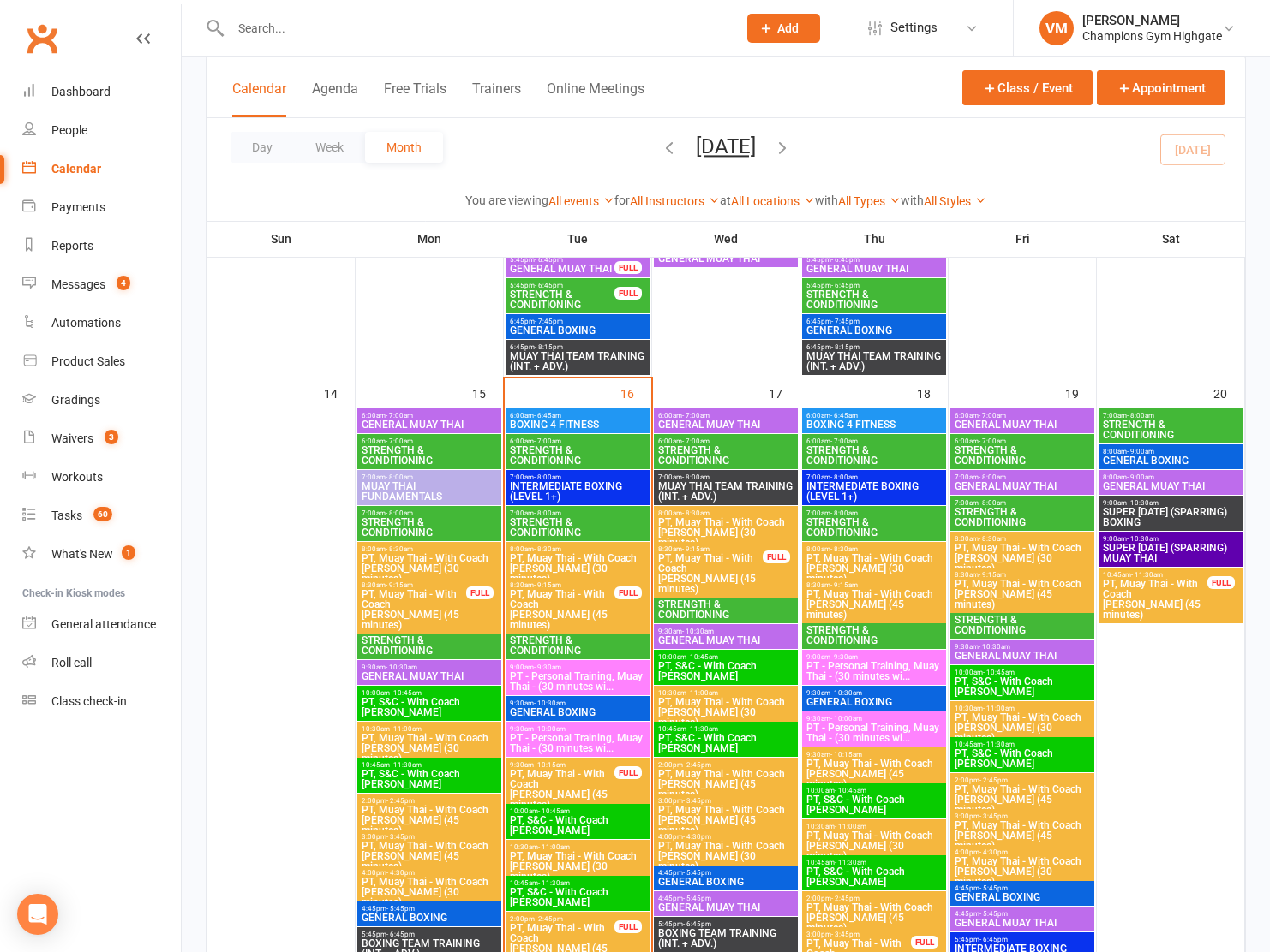
click at [968, 448] on span "STRENGTH & CONDITIONING" at bounding box center [1021, 456] width 137 height 21
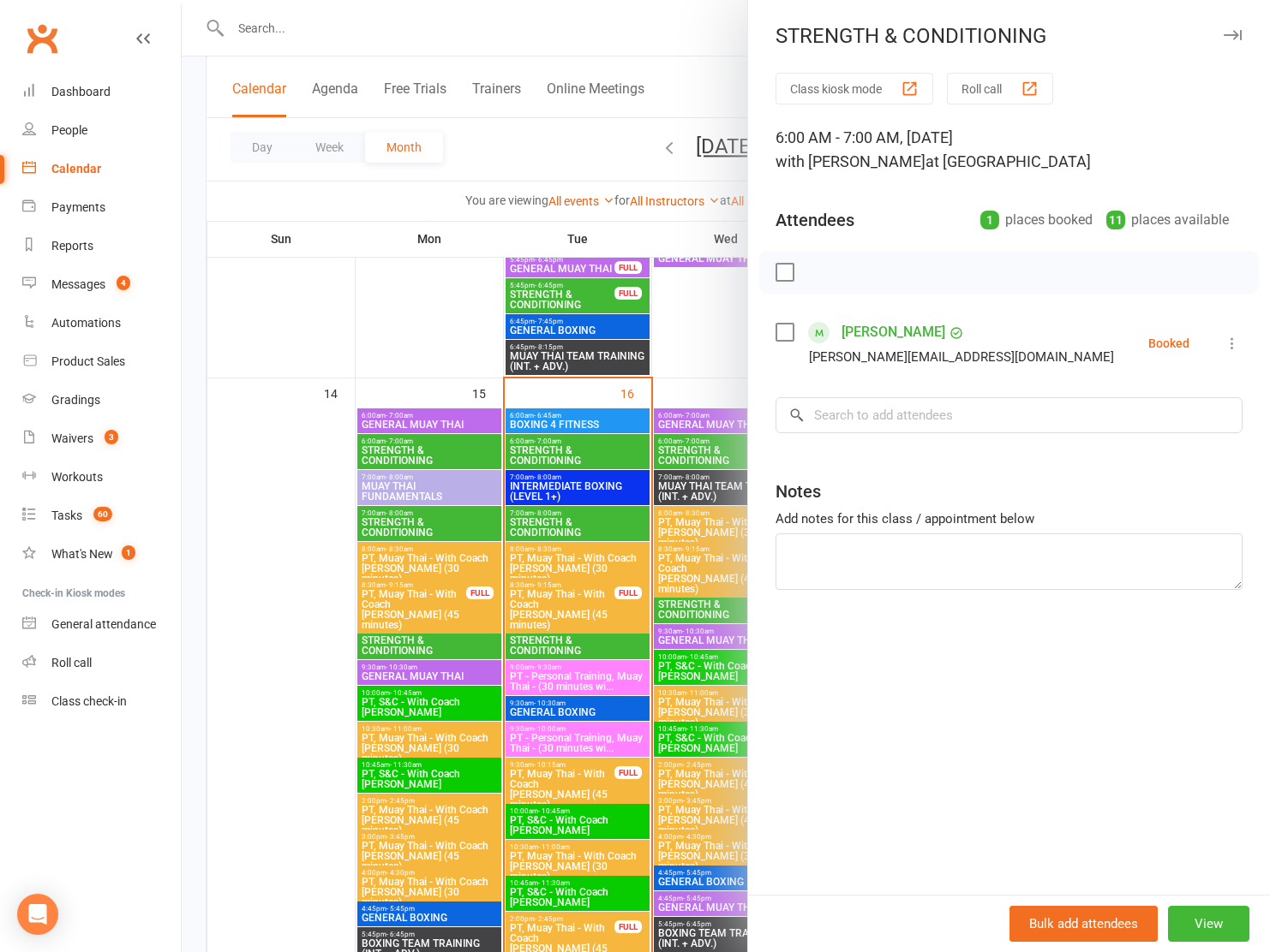
click at [507, 529] on div at bounding box center [726, 476] width 1088 height 952
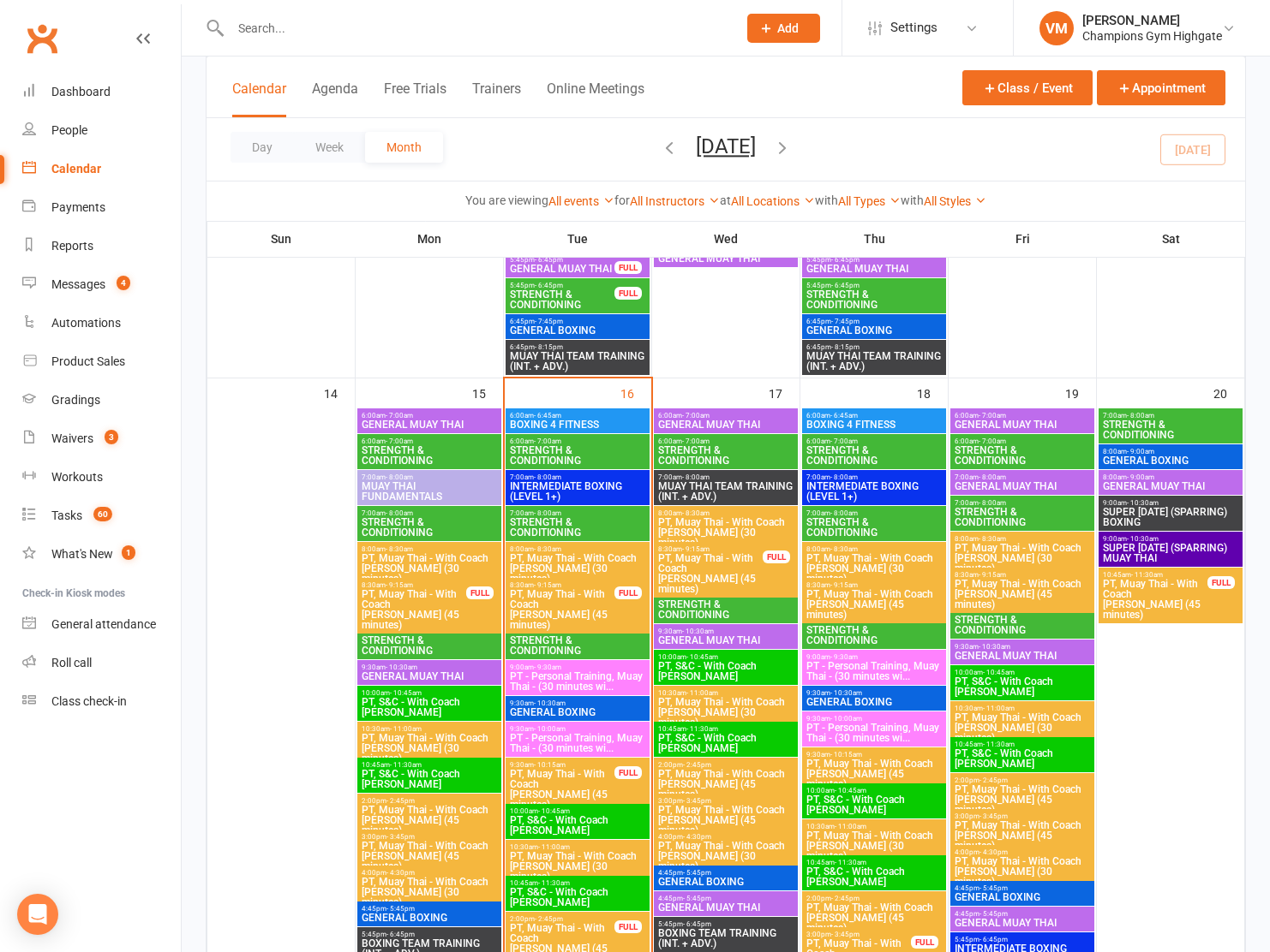
click at [1145, 427] on span "STRENGTH & CONDITIONING" at bounding box center [1170, 430] width 137 height 21
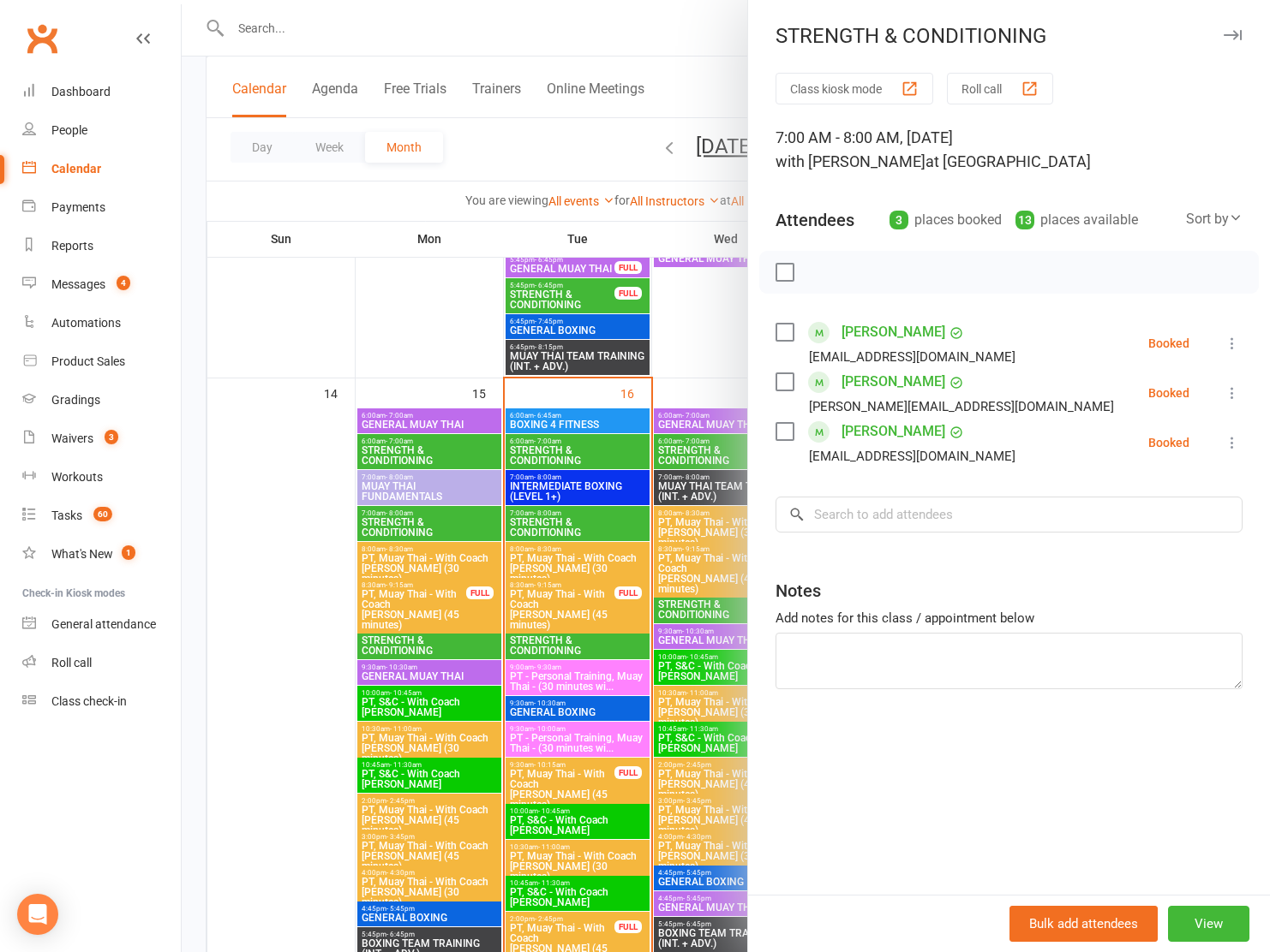
click at [591, 580] on div at bounding box center [726, 476] width 1088 height 952
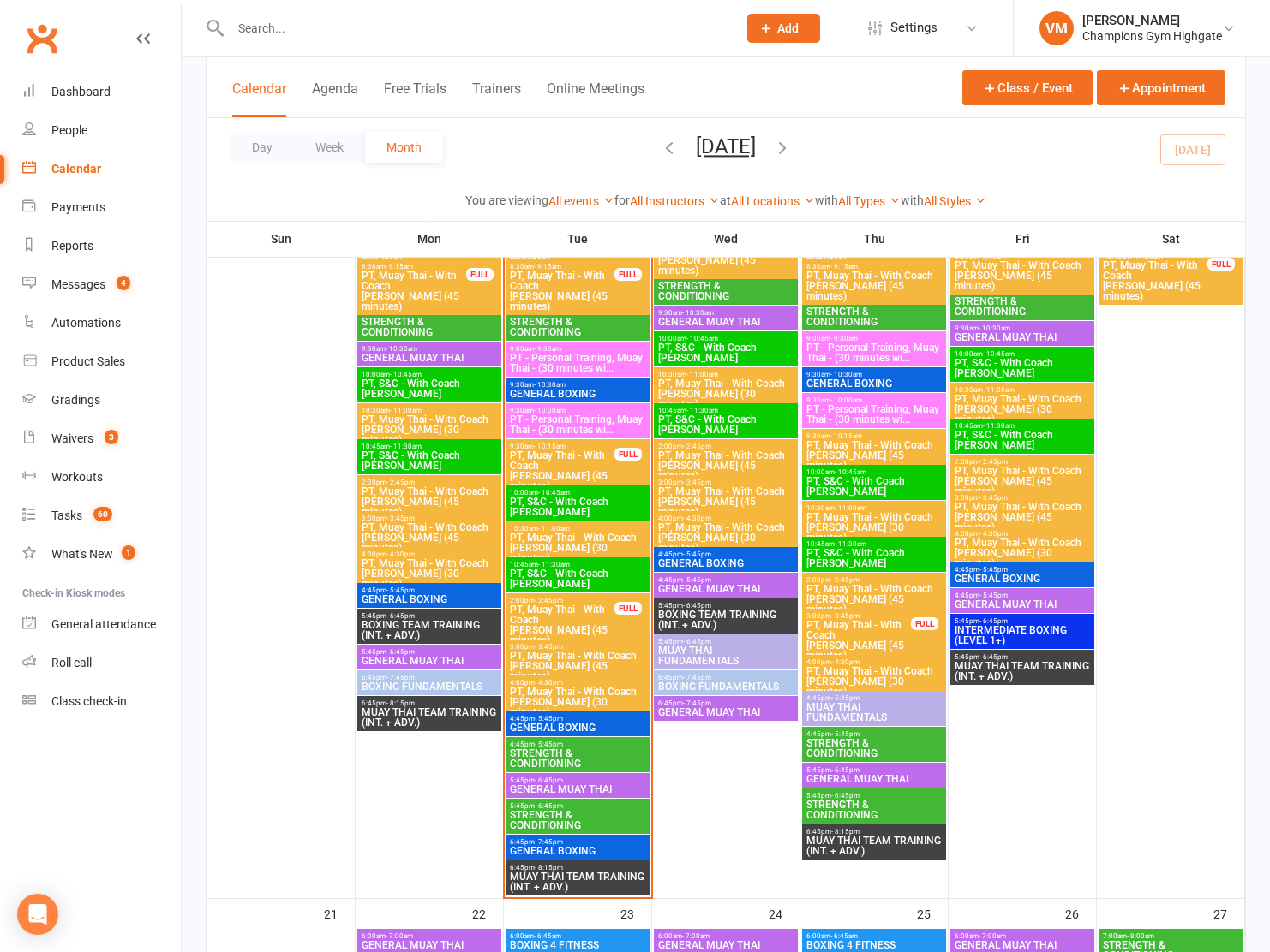
scroll to position [1954, 0]
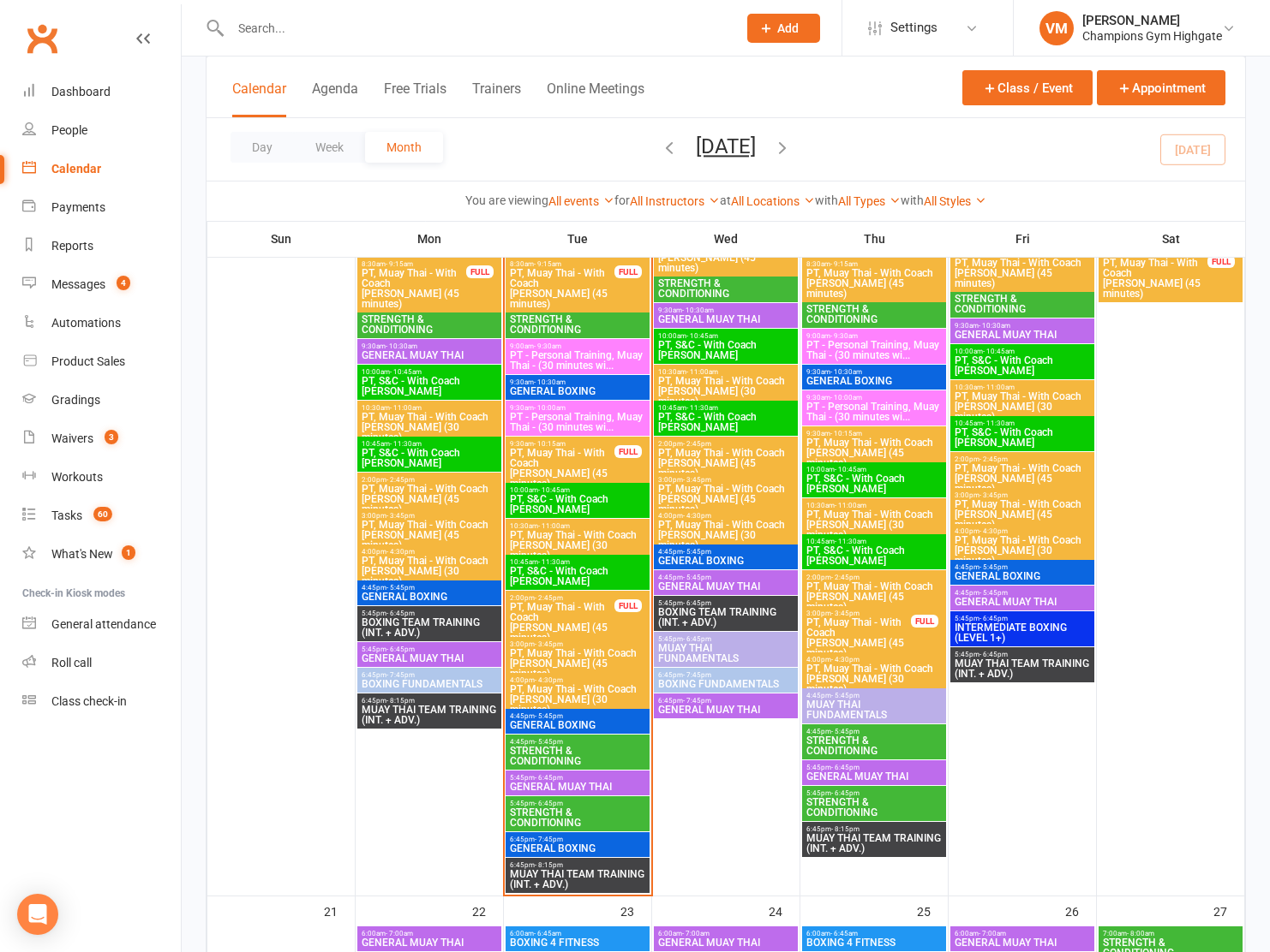
click at [558, 814] on span "STRENGTH & CONDITIONING" at bounding box center [577, 818] width 137 height 21
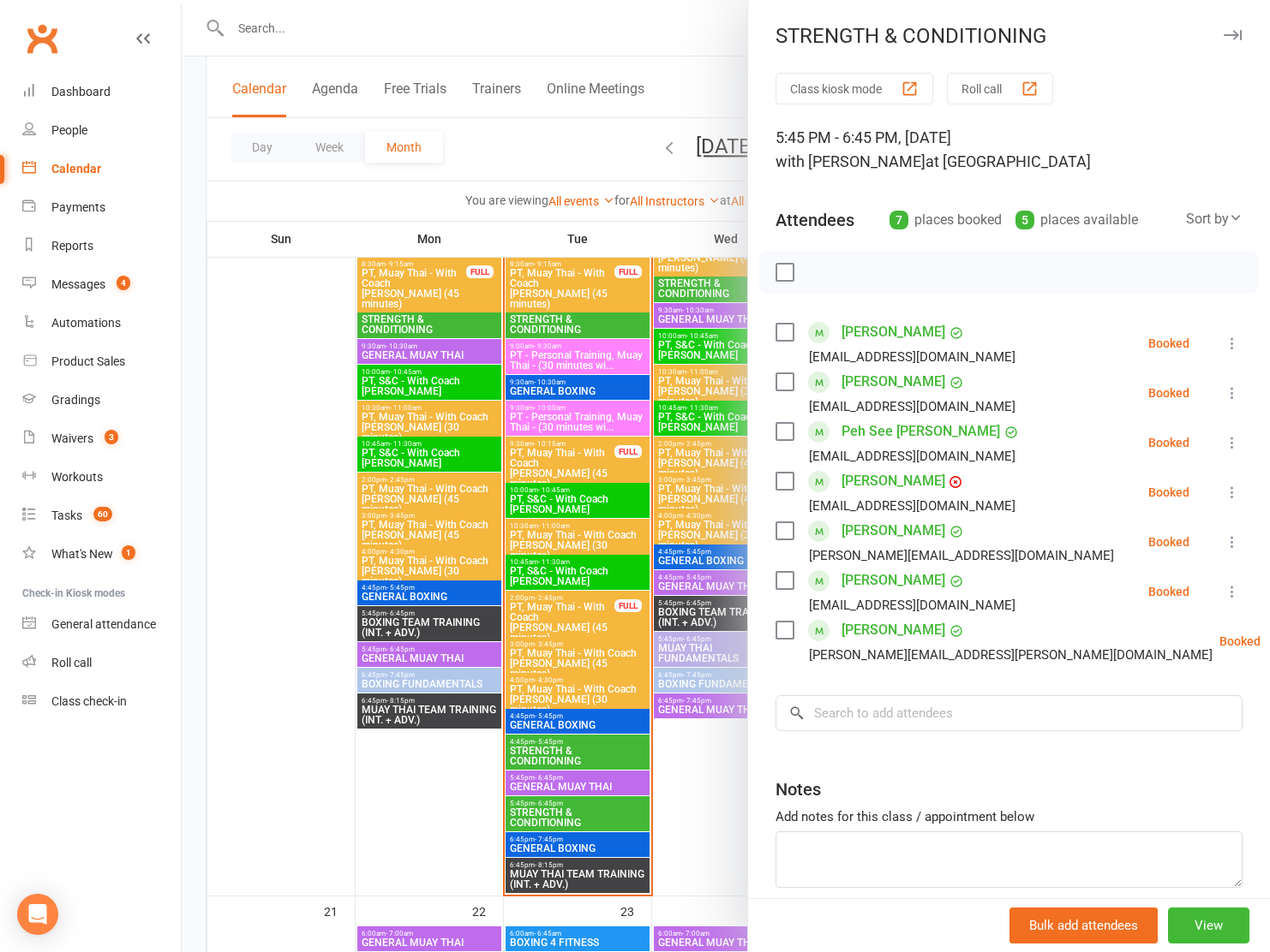
click at [563, 753] on div at bounding box center [726, 476] width 1088 height 952
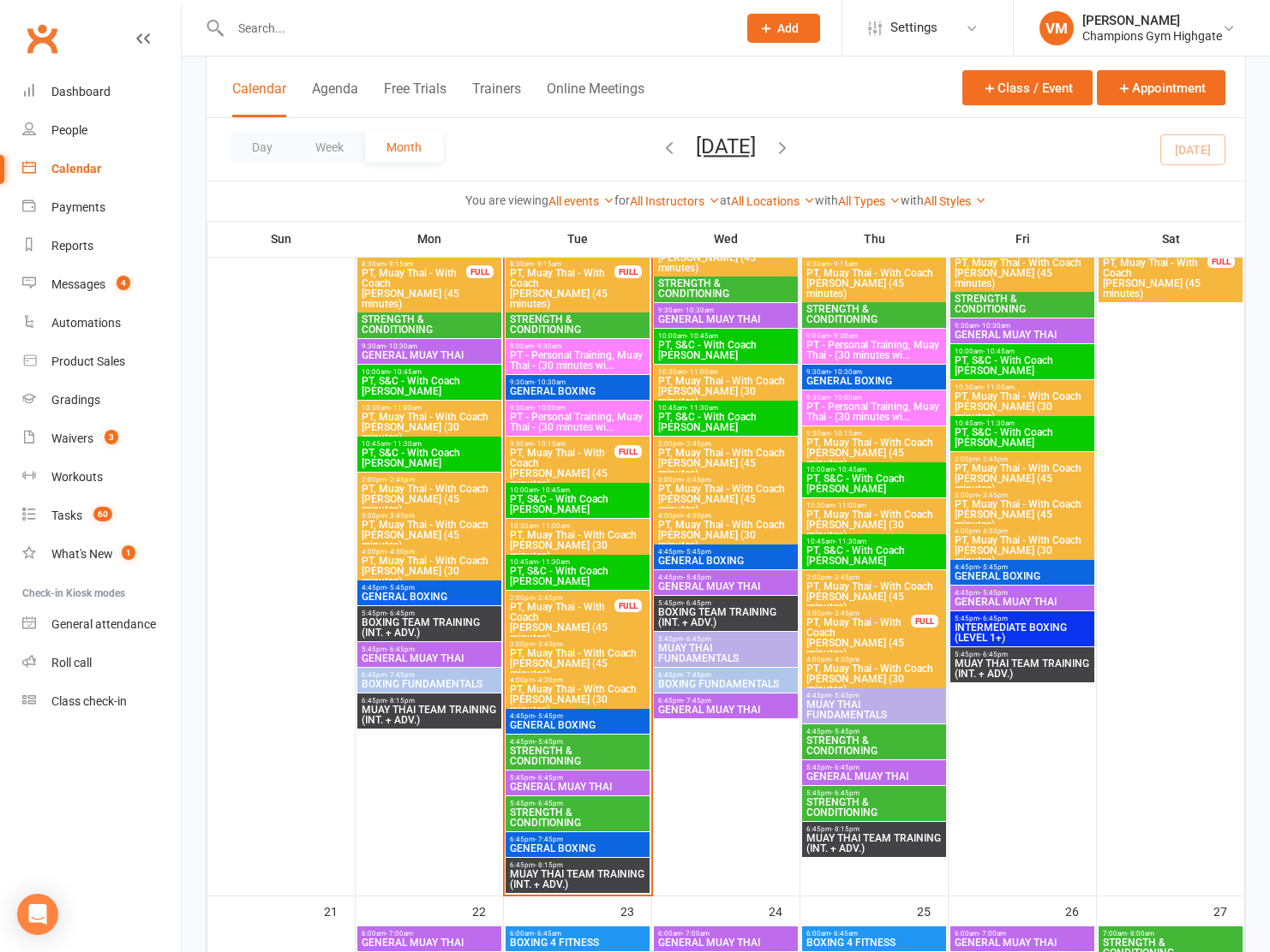
click at [563, 753] on span "STRENGTH & CONDITIONING" at bounding box center [577, 756] width 137 height 21
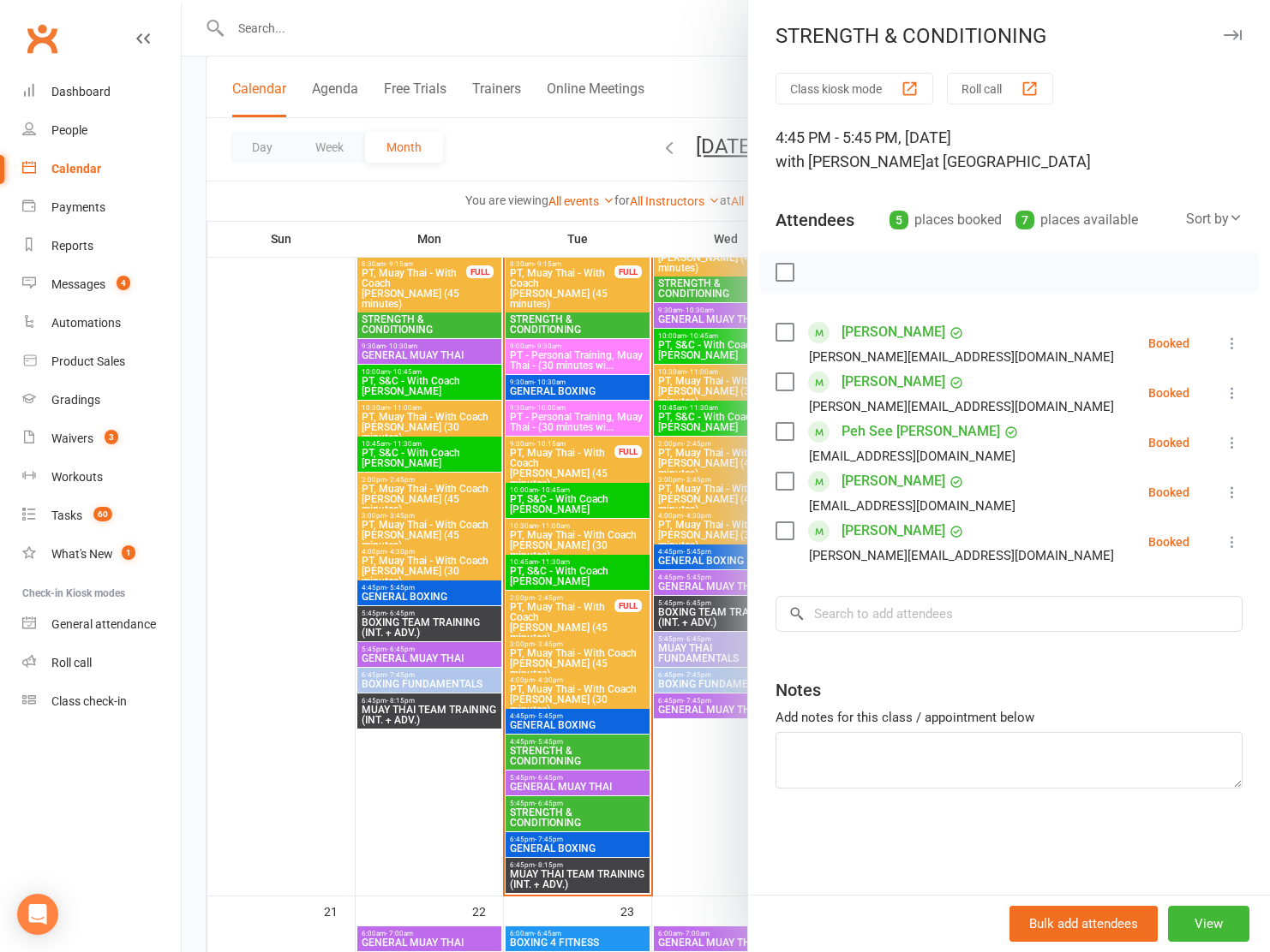
click at [563, 754] on div at bounding box center [726, 476] width 1088 height 952
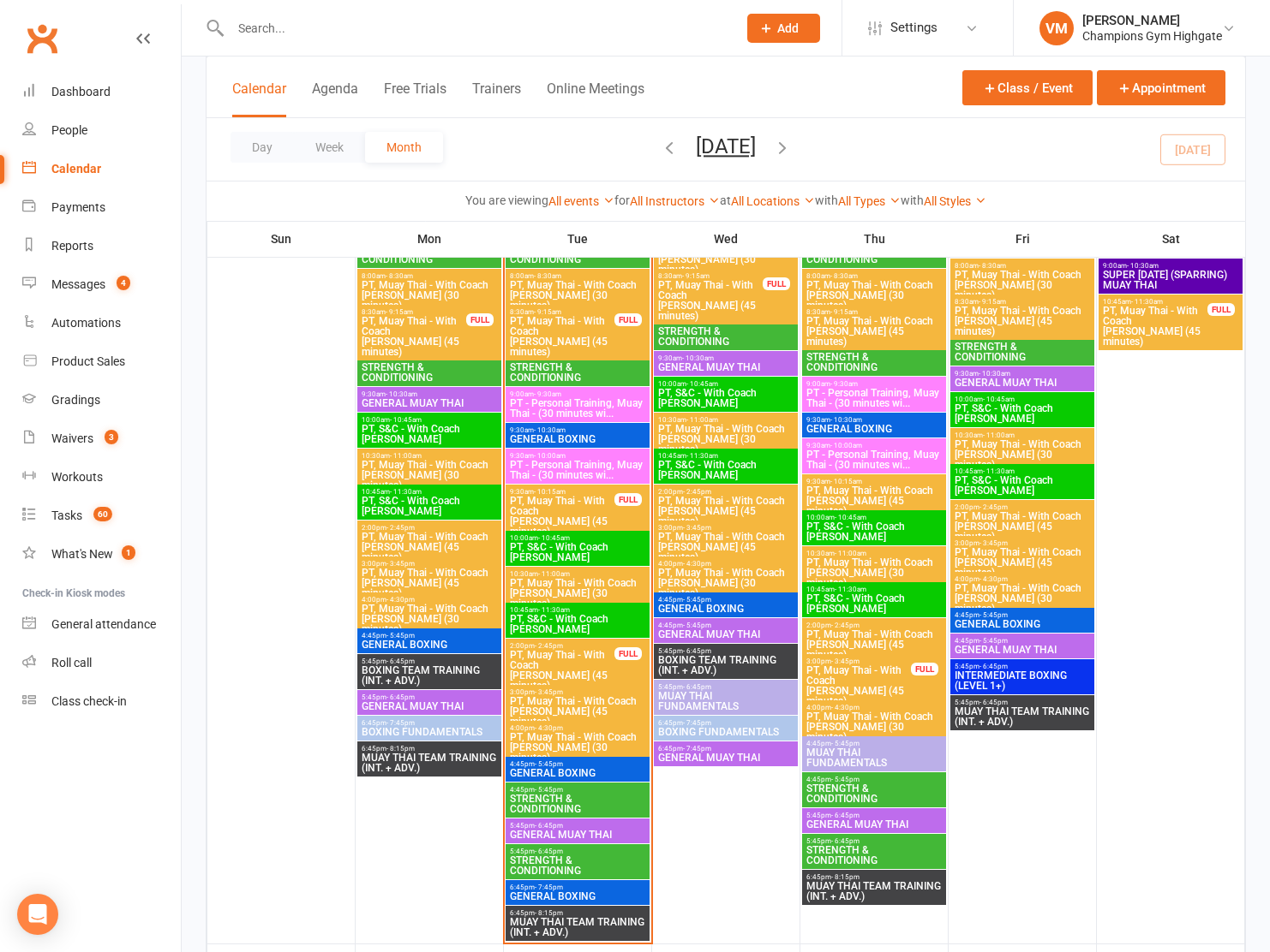
scroll to position [1879, 0]
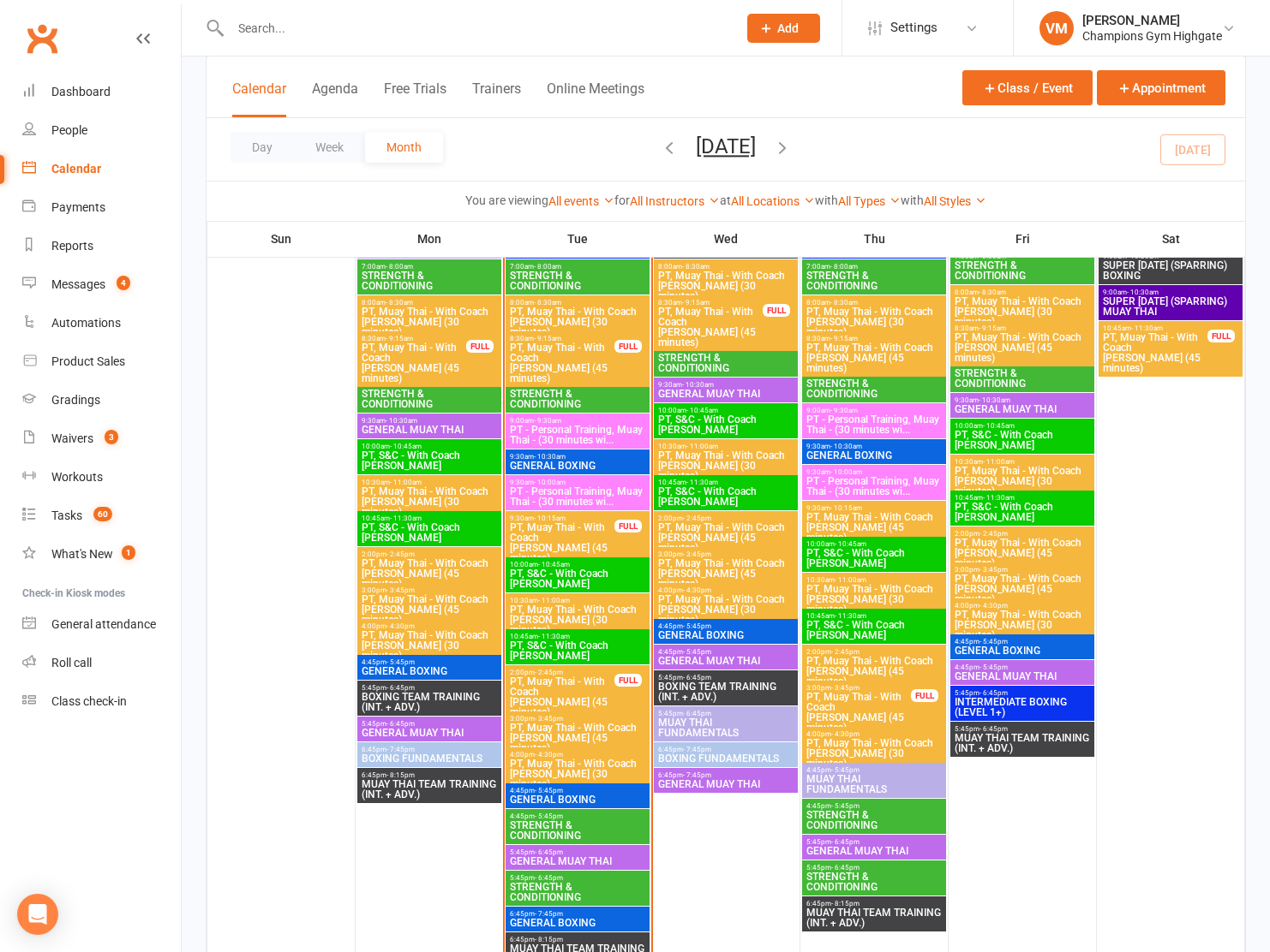
click at [711, 360] on span "STRENGTH & CONDITIONING" at bounding box center [725, 363] width 137 height 21
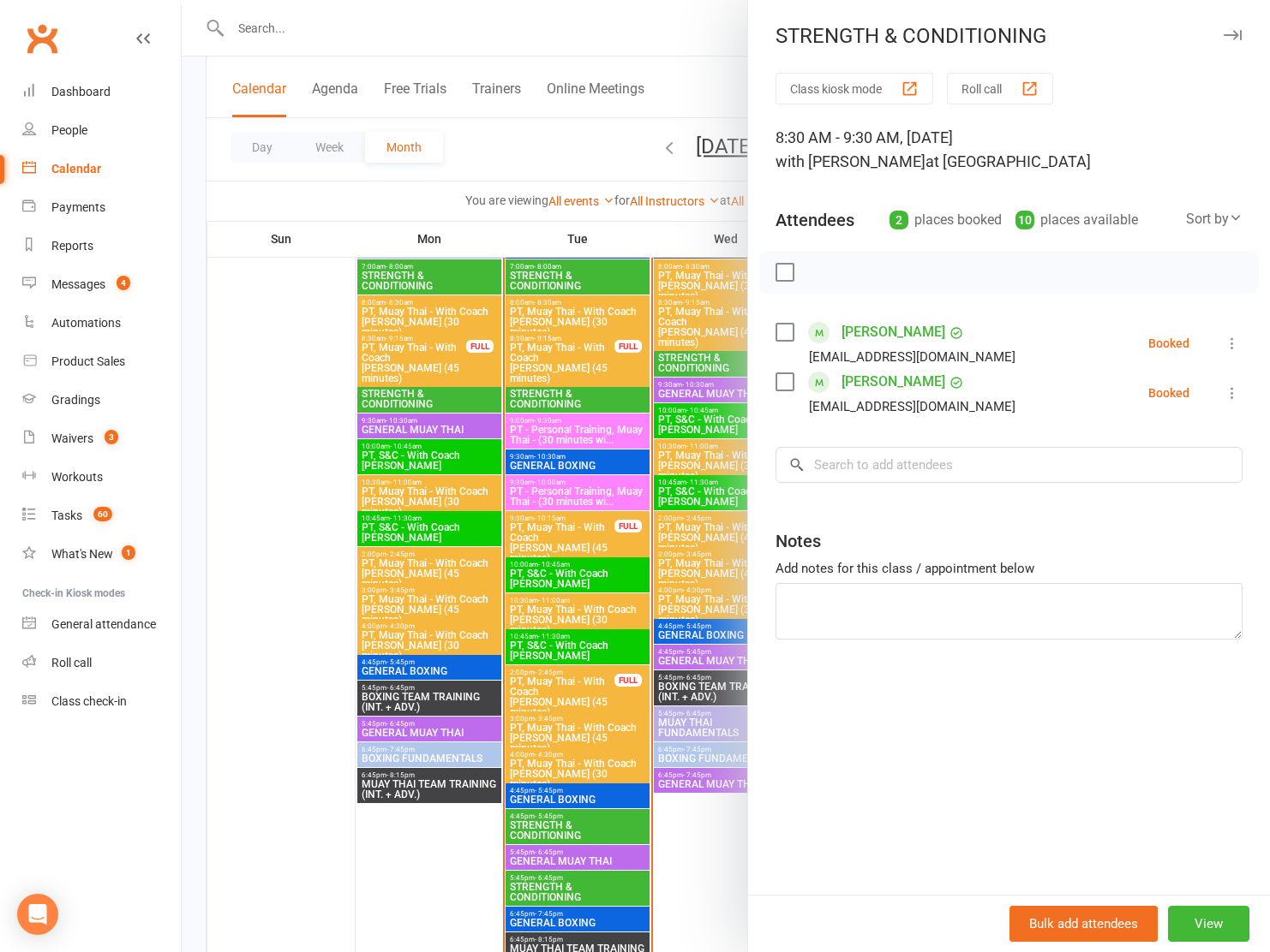
click at [694, 358] on div at bounding box center [726, 476] width 1088 height 952
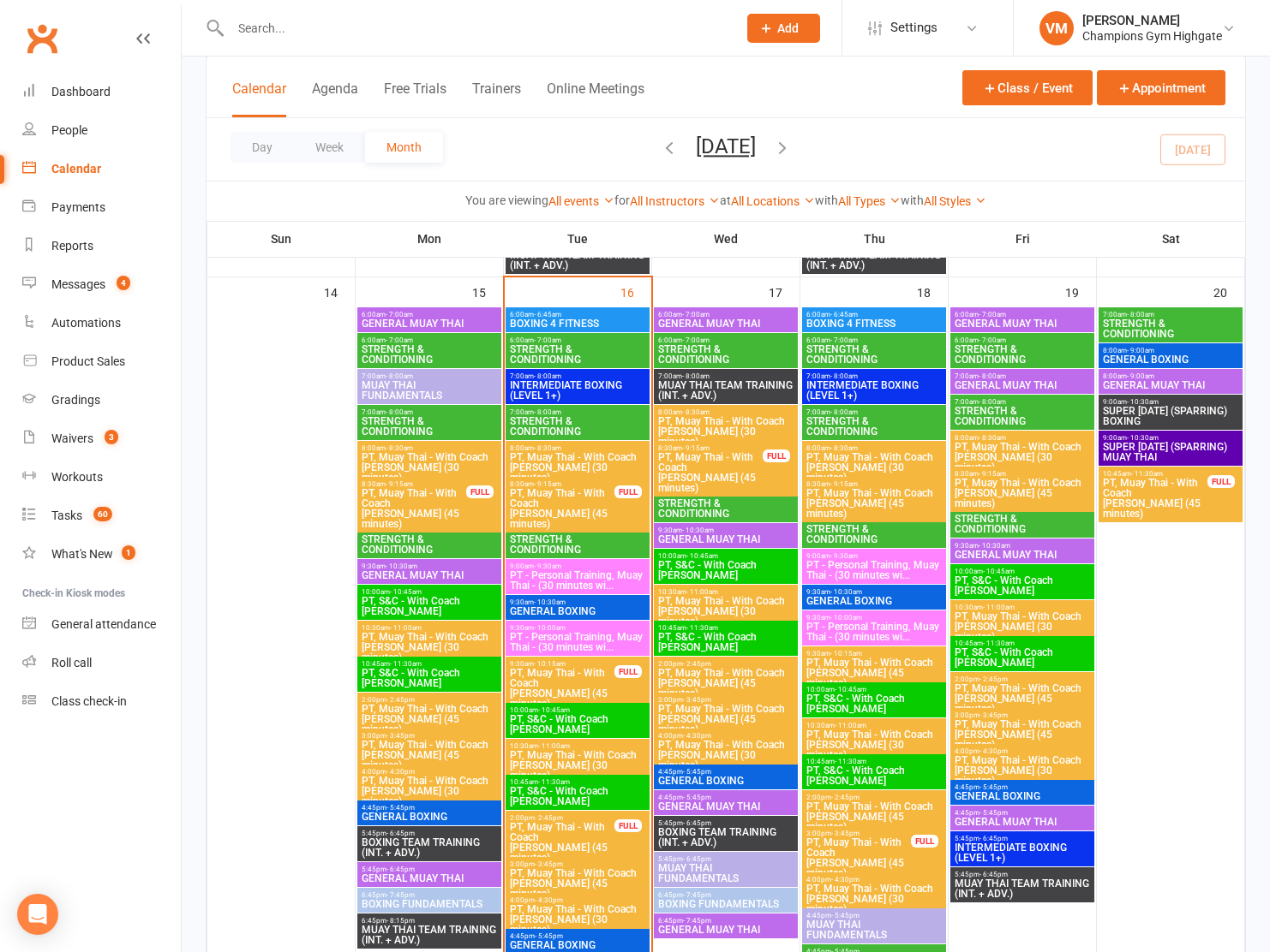
scroll to position [1723, 0]
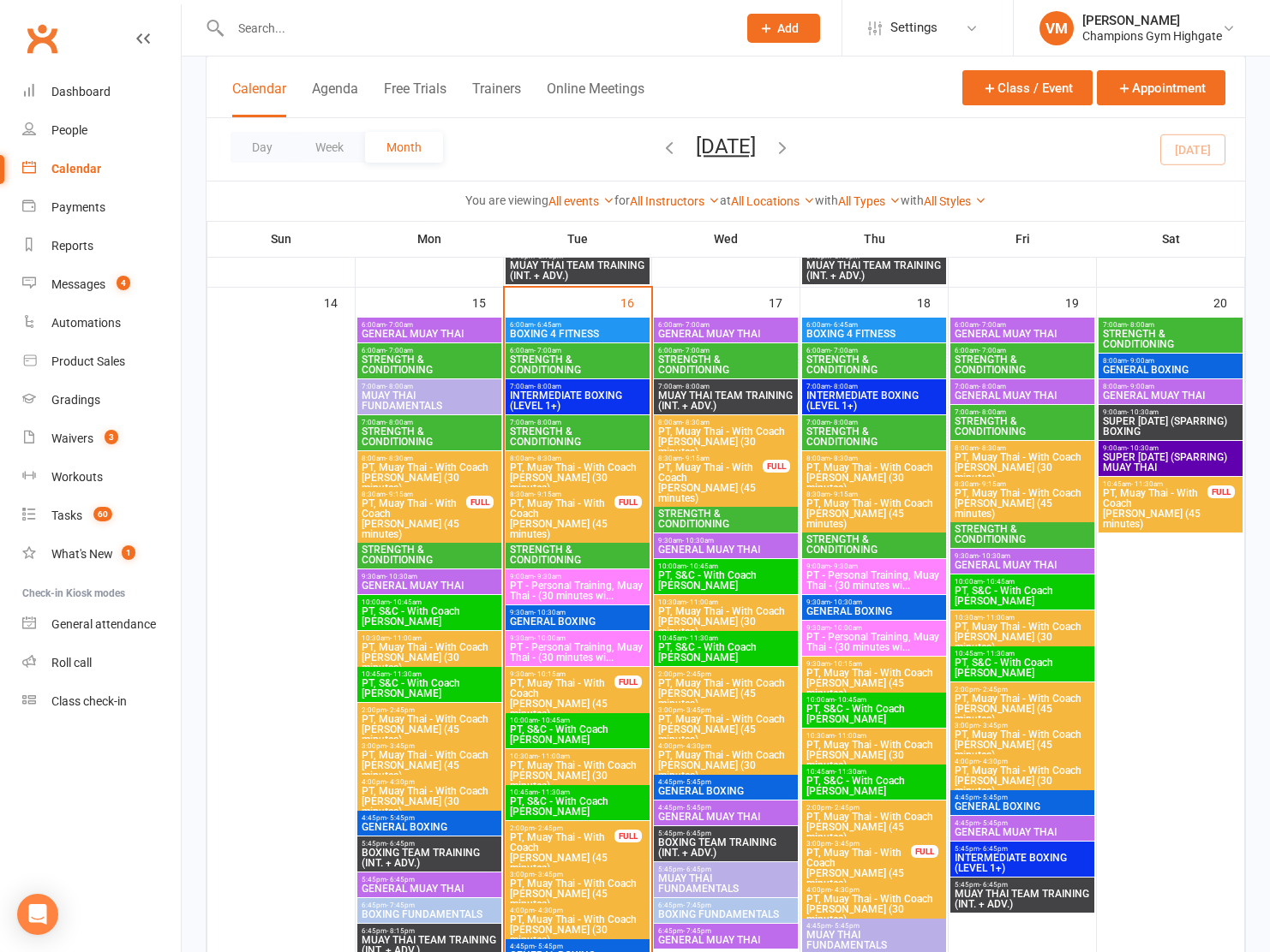
click at [585, 420] on span "7:00am - 8:00am" at bounding box center [577, 422] width 137 height 8
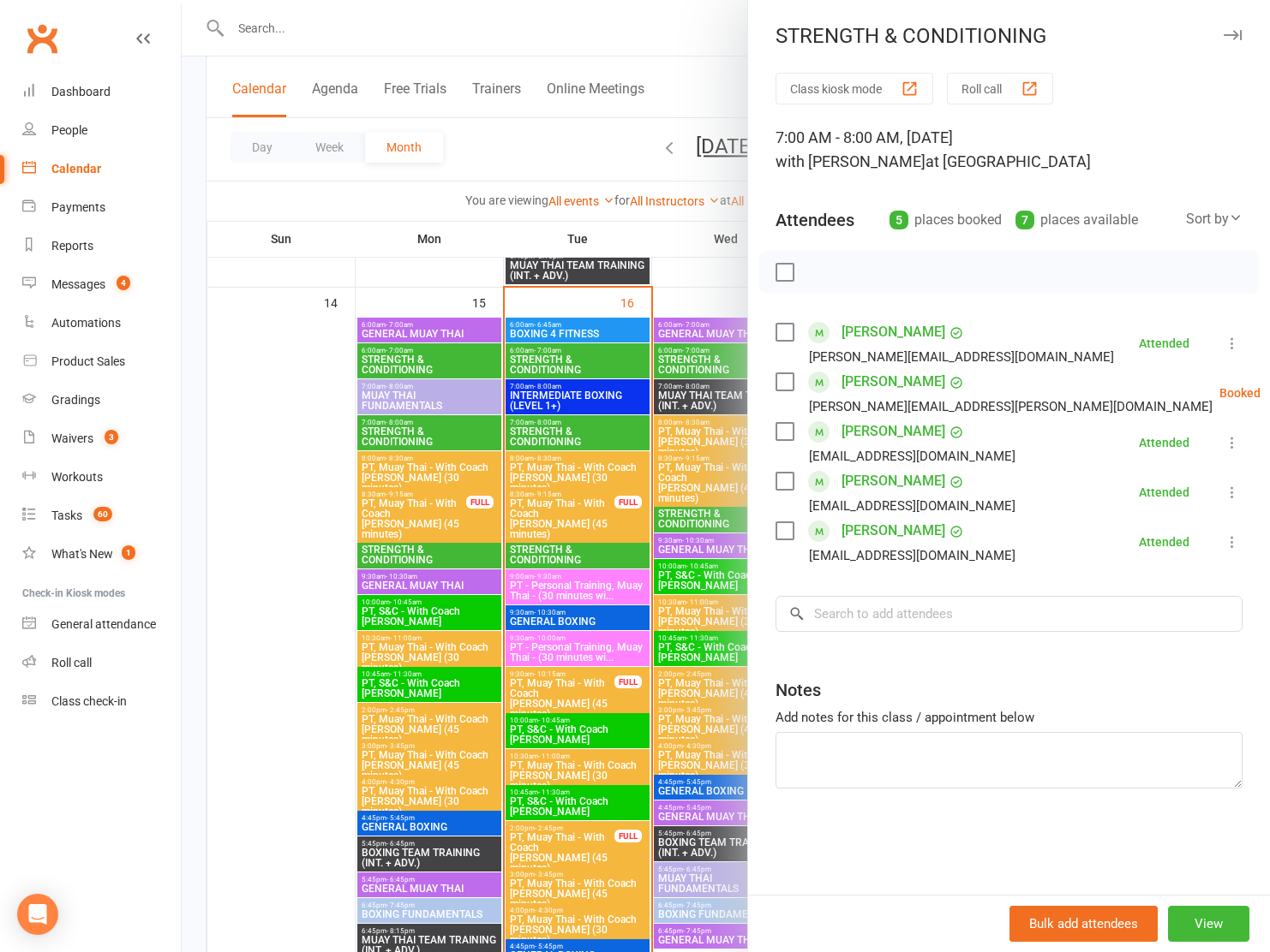
click at [559, 432] on div at bounding box center [726, 476] width 1088 height 952
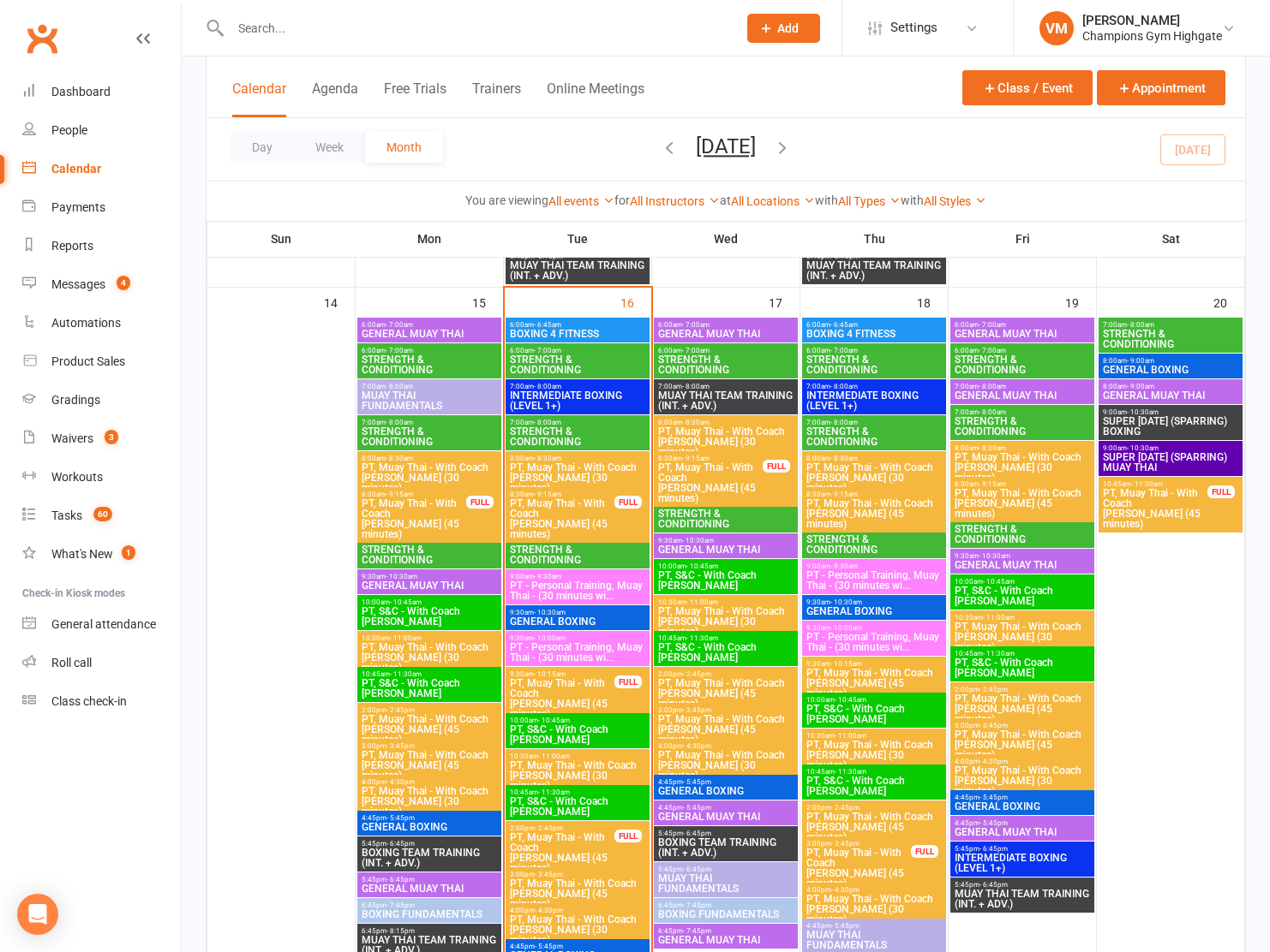
click at [556, 537] on span "- 9:30am" at bounding box center [547, 541] width 28 height 8
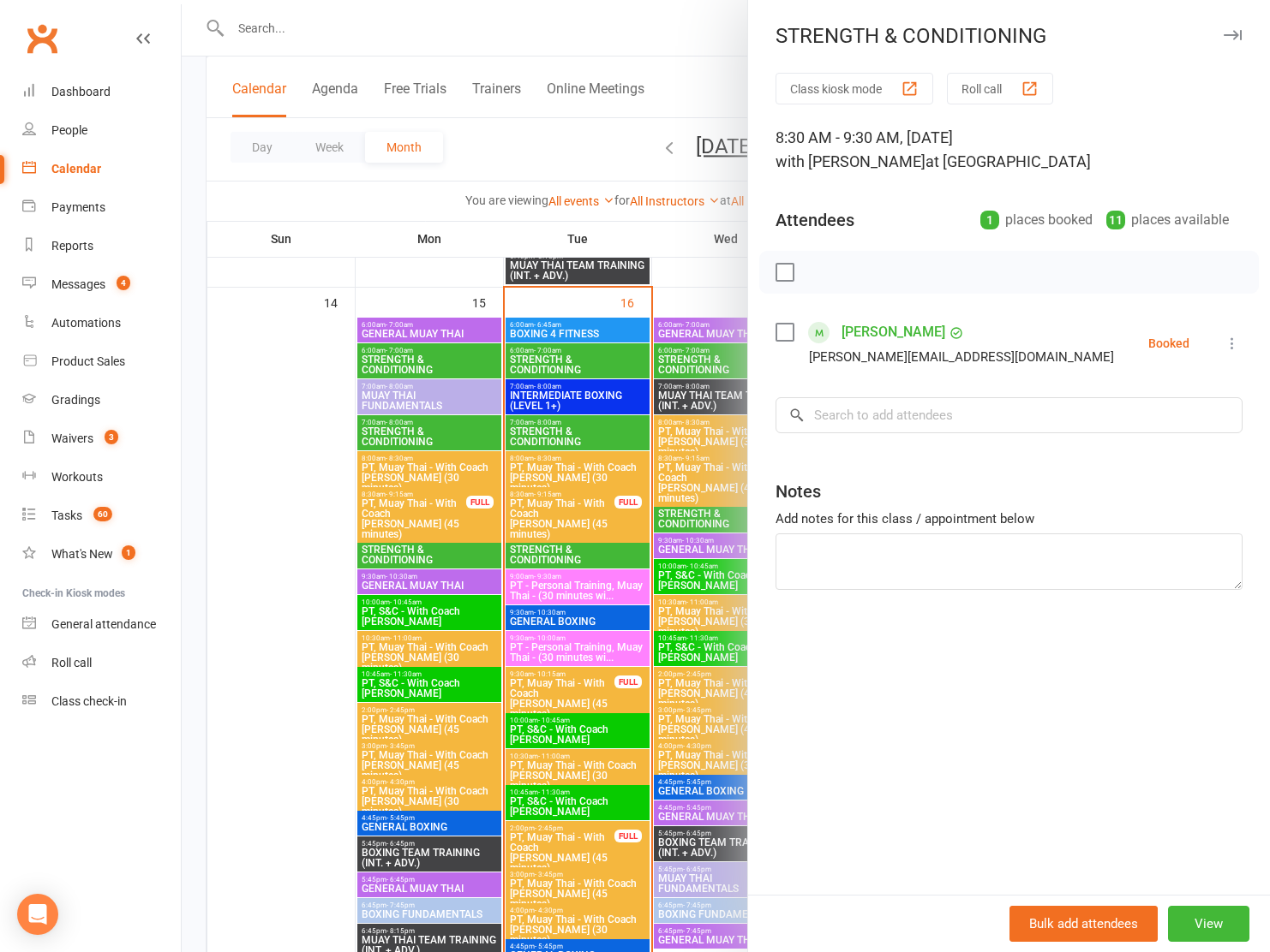
click at [545, 548] on div at bounding box center [726, 476] width 1088 height 952
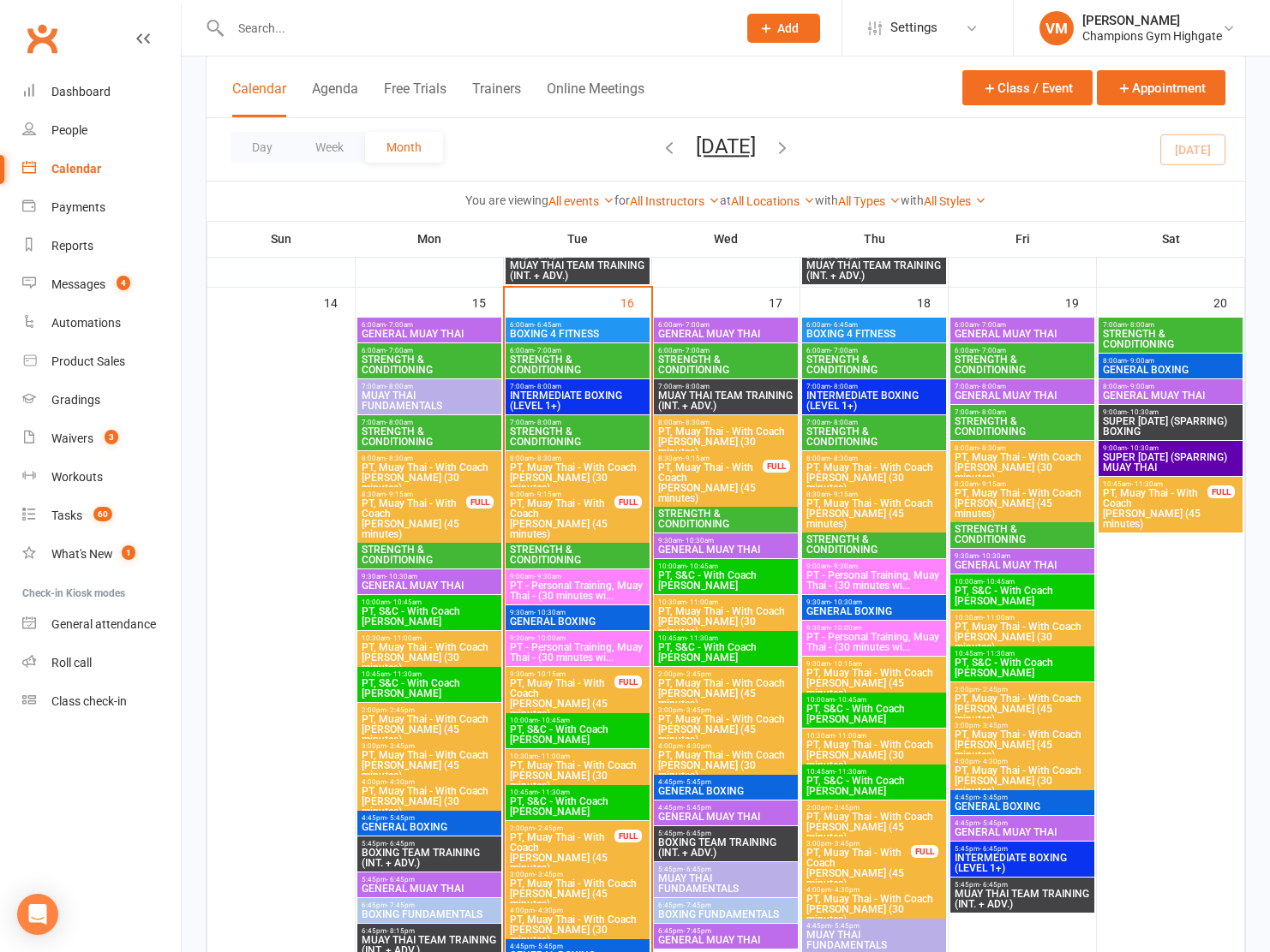
click at [577, 548] on span "STRENGTH & CONDITIONING" at bounding box center [577, 555] width 137 height 21
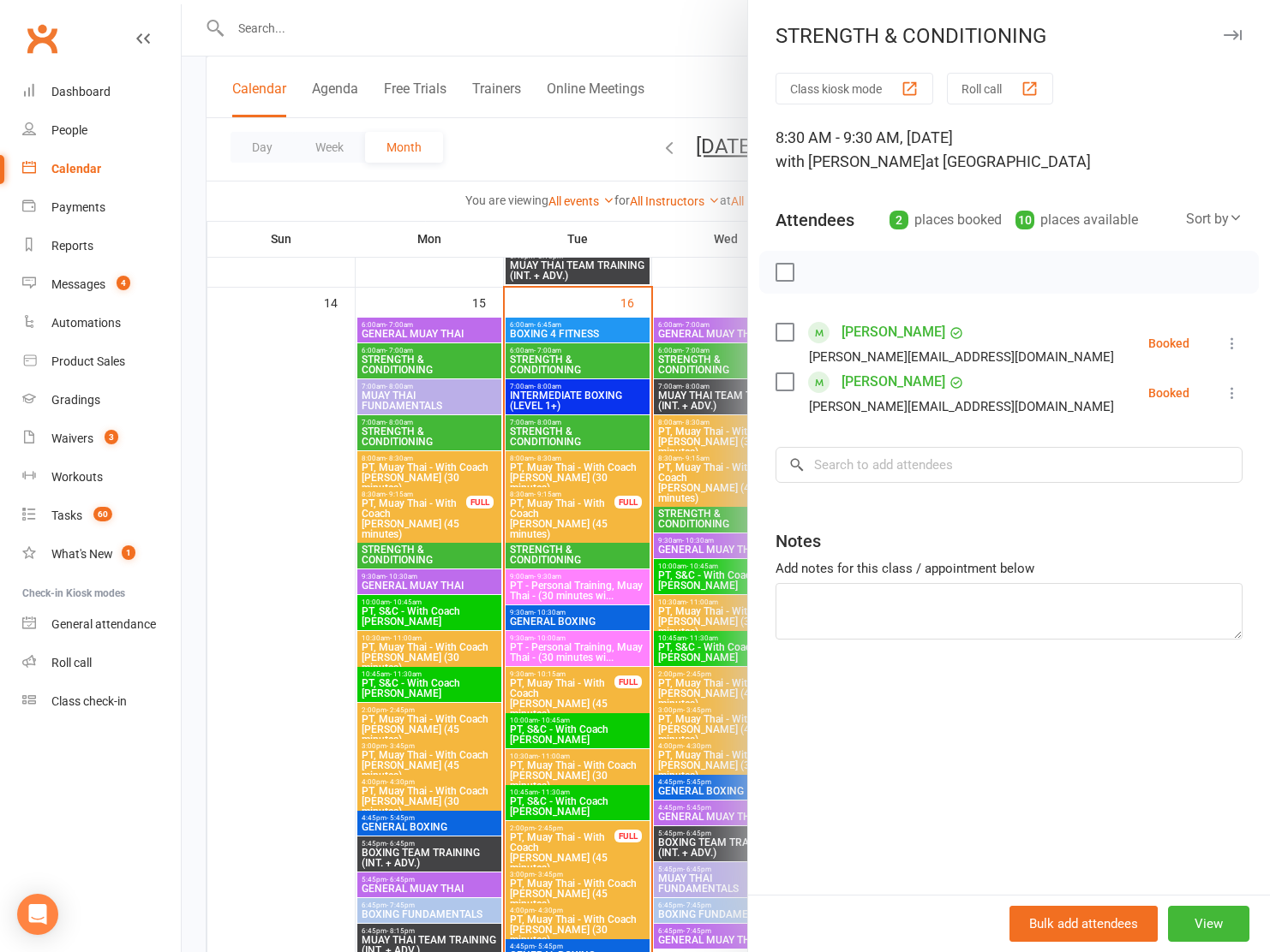
click at [909, 323] on link "Debby Aryunita" at bounding box center [893, 332] width 103 height 28
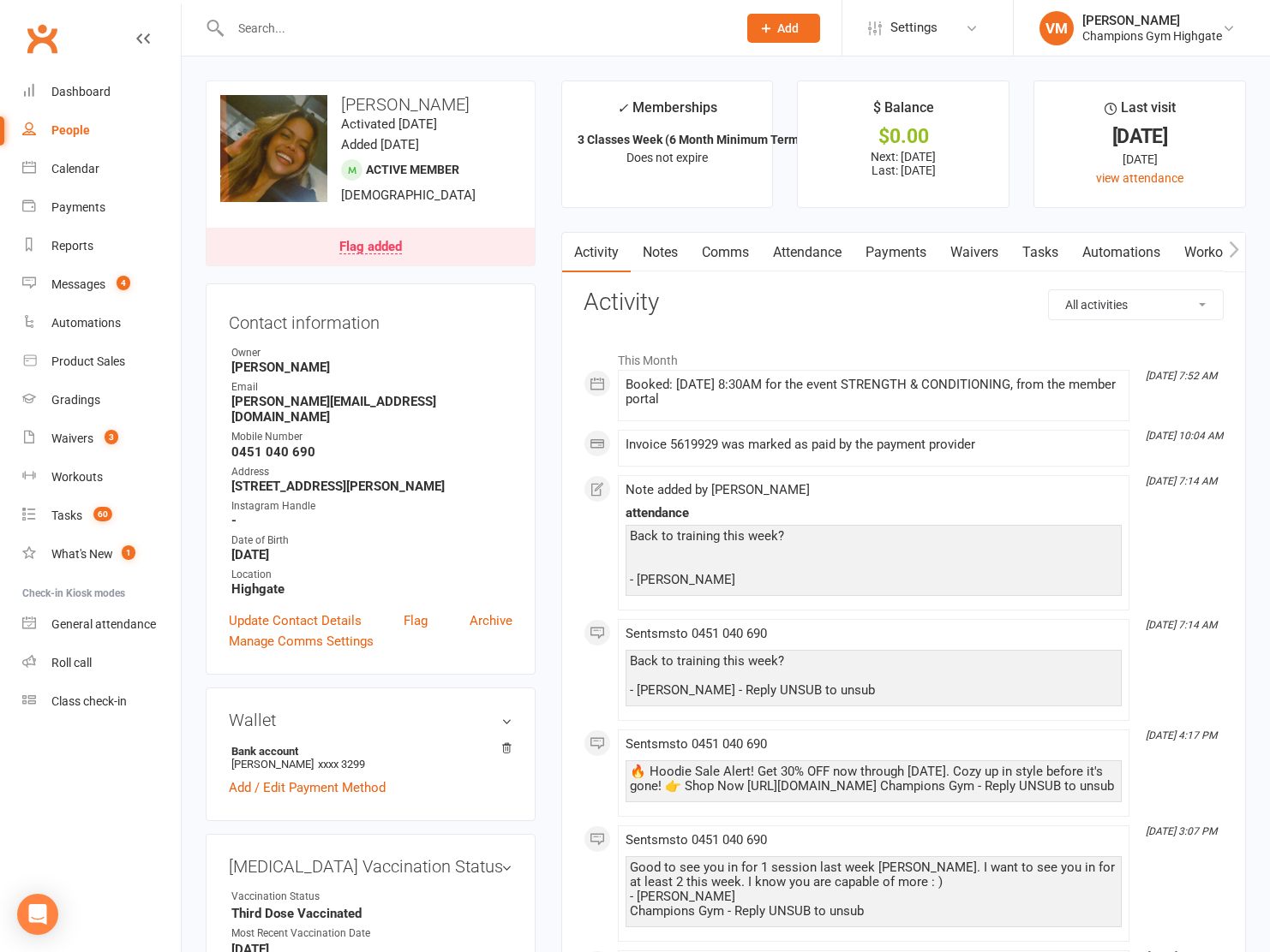
click at [660, 245] on link "Notes" at bounding box center [660, 252] width 59 height 39
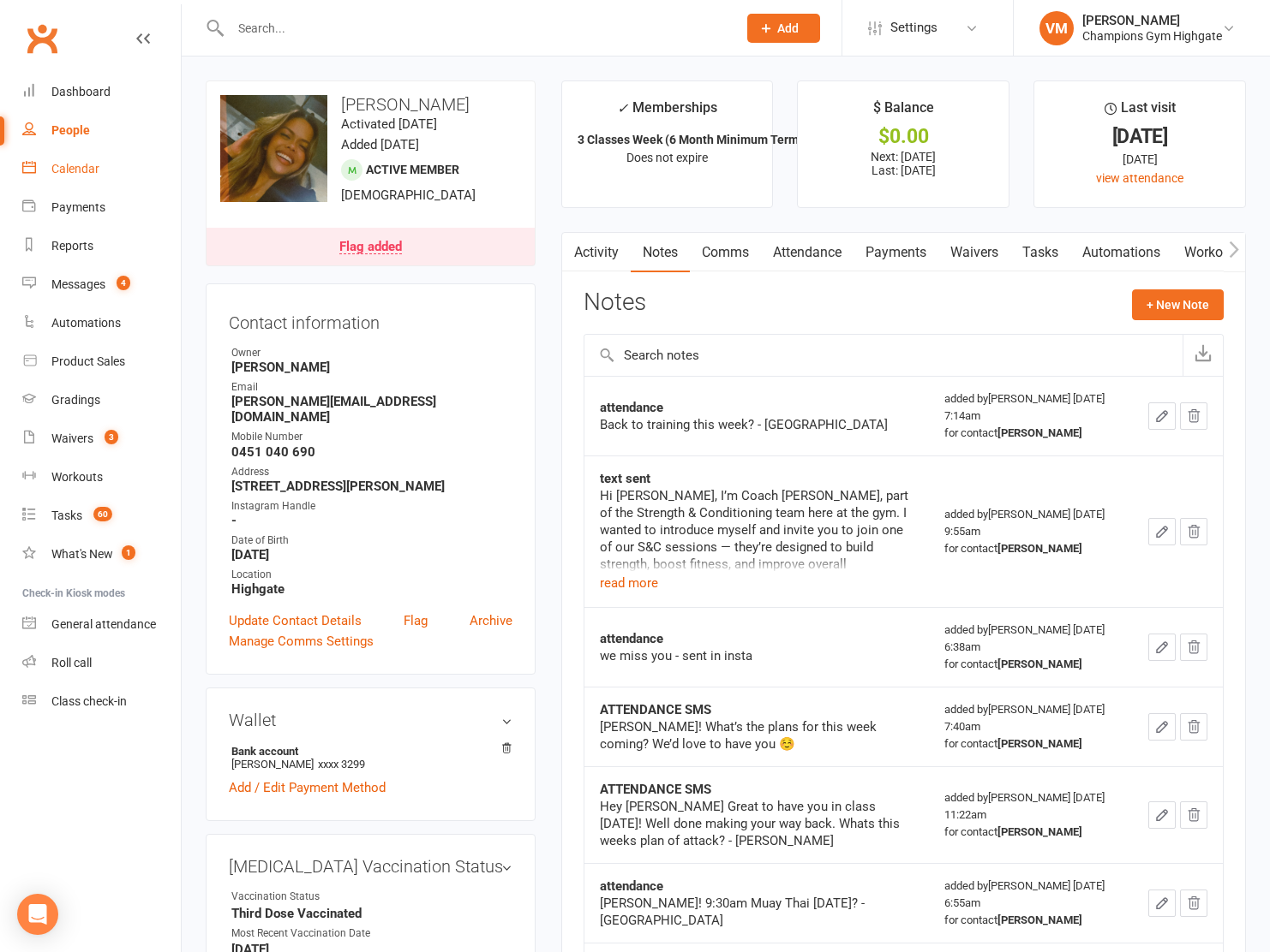
click at [82, 170] on div "Calendar" at bounding box center [76, 168] width 48 height 13
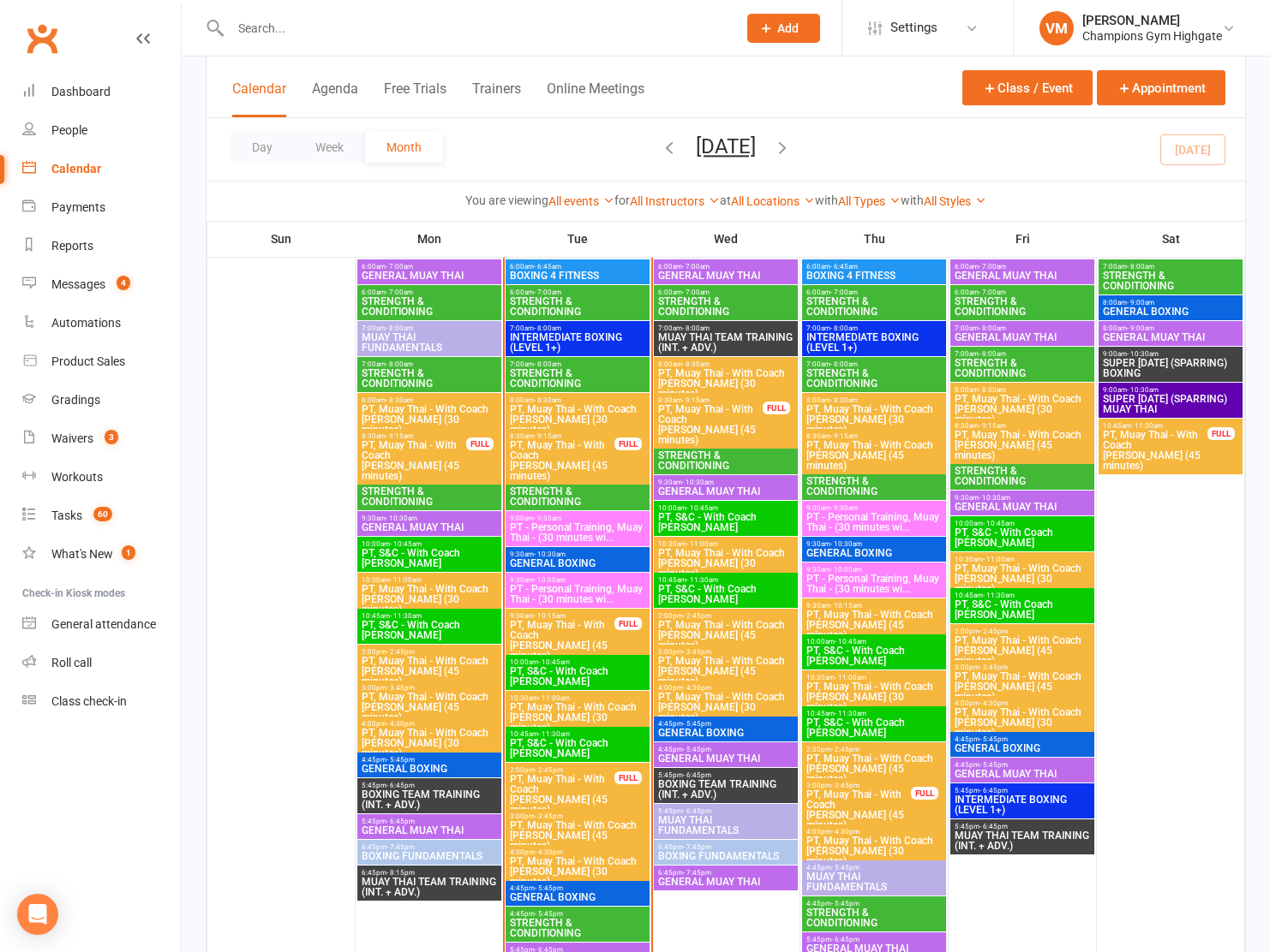
scroll to position [1828, 0]
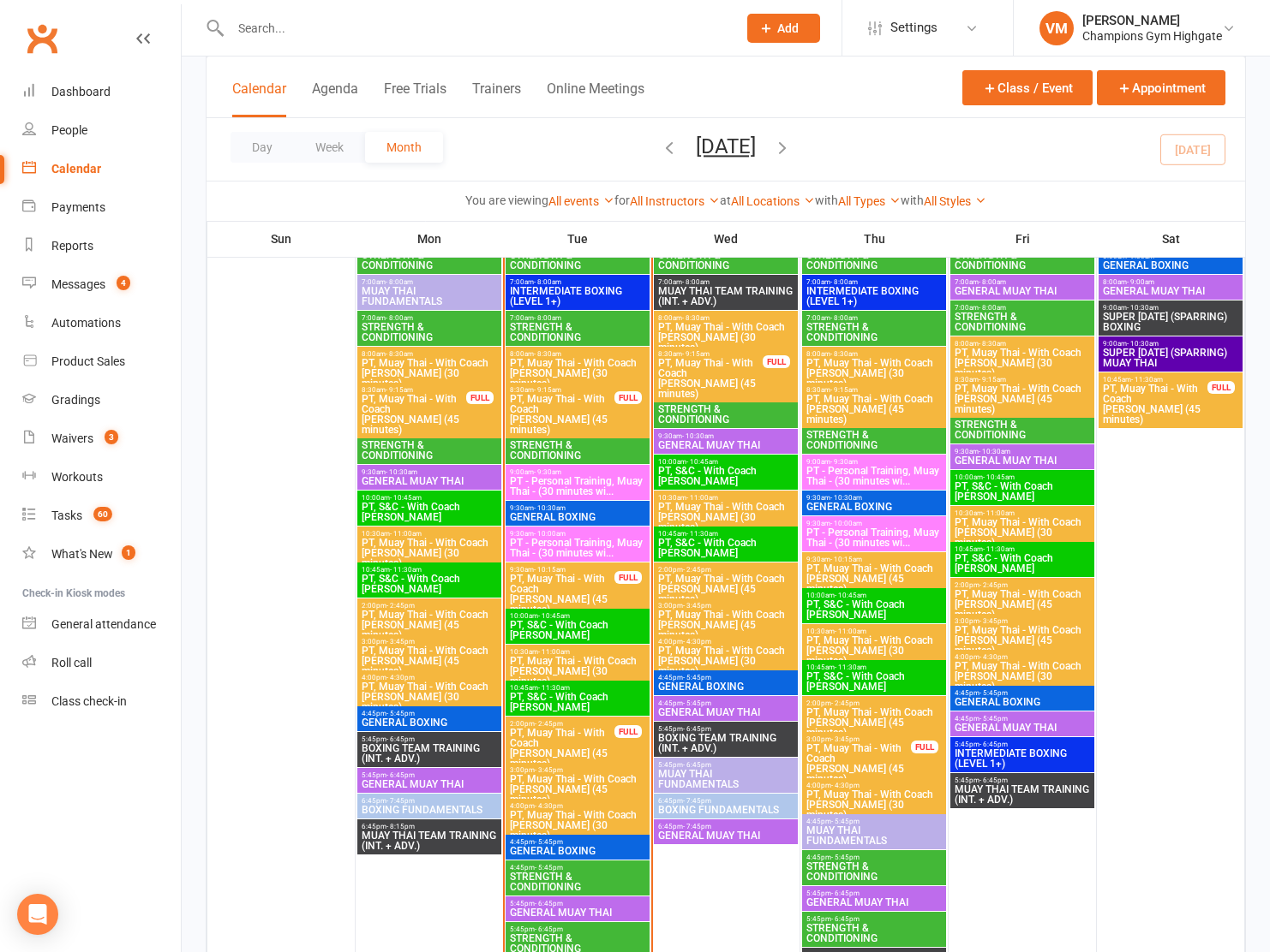
click at [555, 445] on span "STRENGTH & CONDITIONING" at bounding box center [577, 451] width 137 height 21
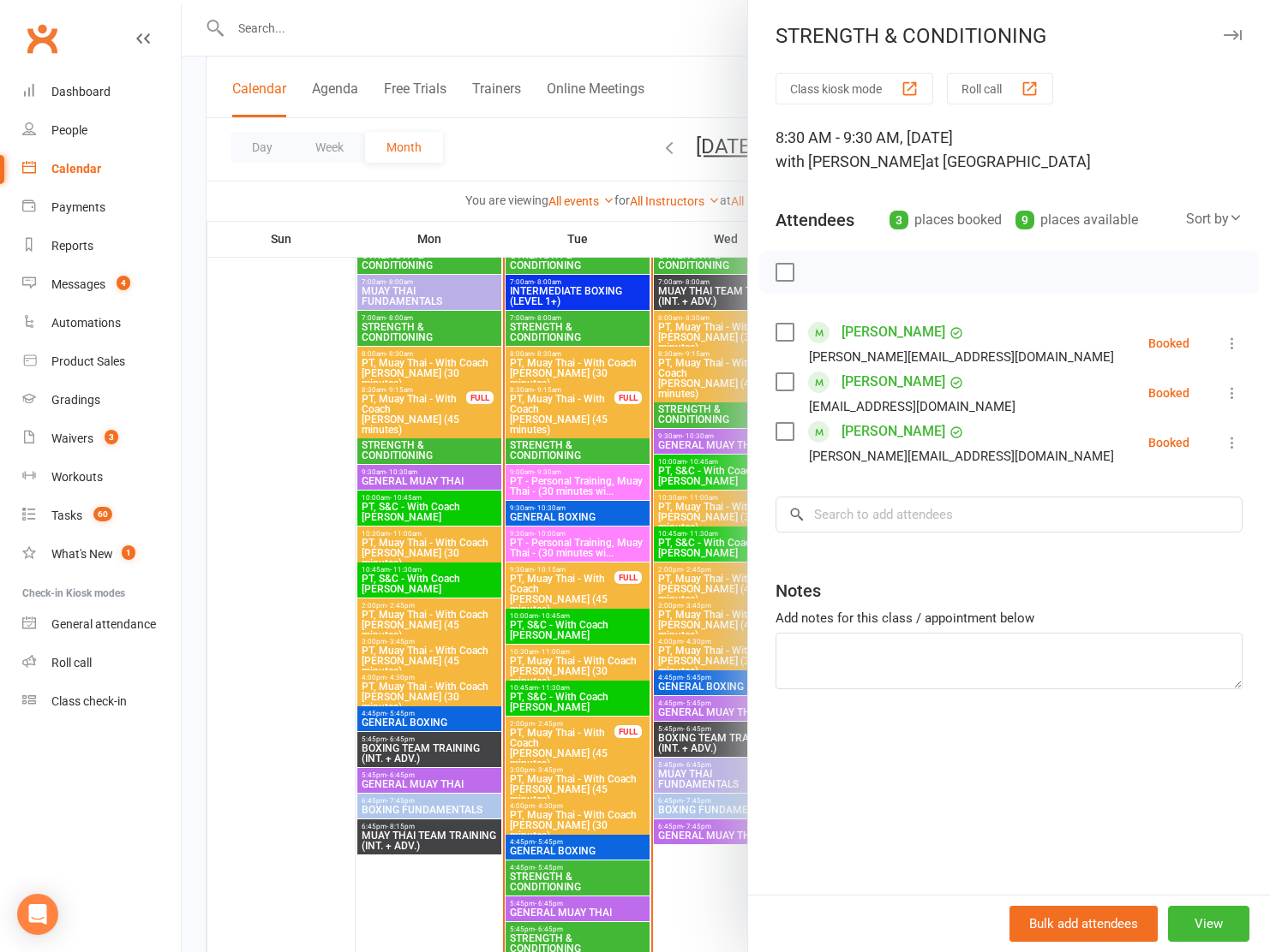
click at [789, 391] on div "Jack Edwards warjd8@gmail.com" at bounding box center [899, 393] width 247 height 50
click at [787, 382] on label at bounding box center [784, 382] width 17 height 17
click at [826, 272] on icon "button" at bounding box center [822, 272] width 19 height 19
click at [784, 383] on label at bounding box center [784, 382] width 17 height 17
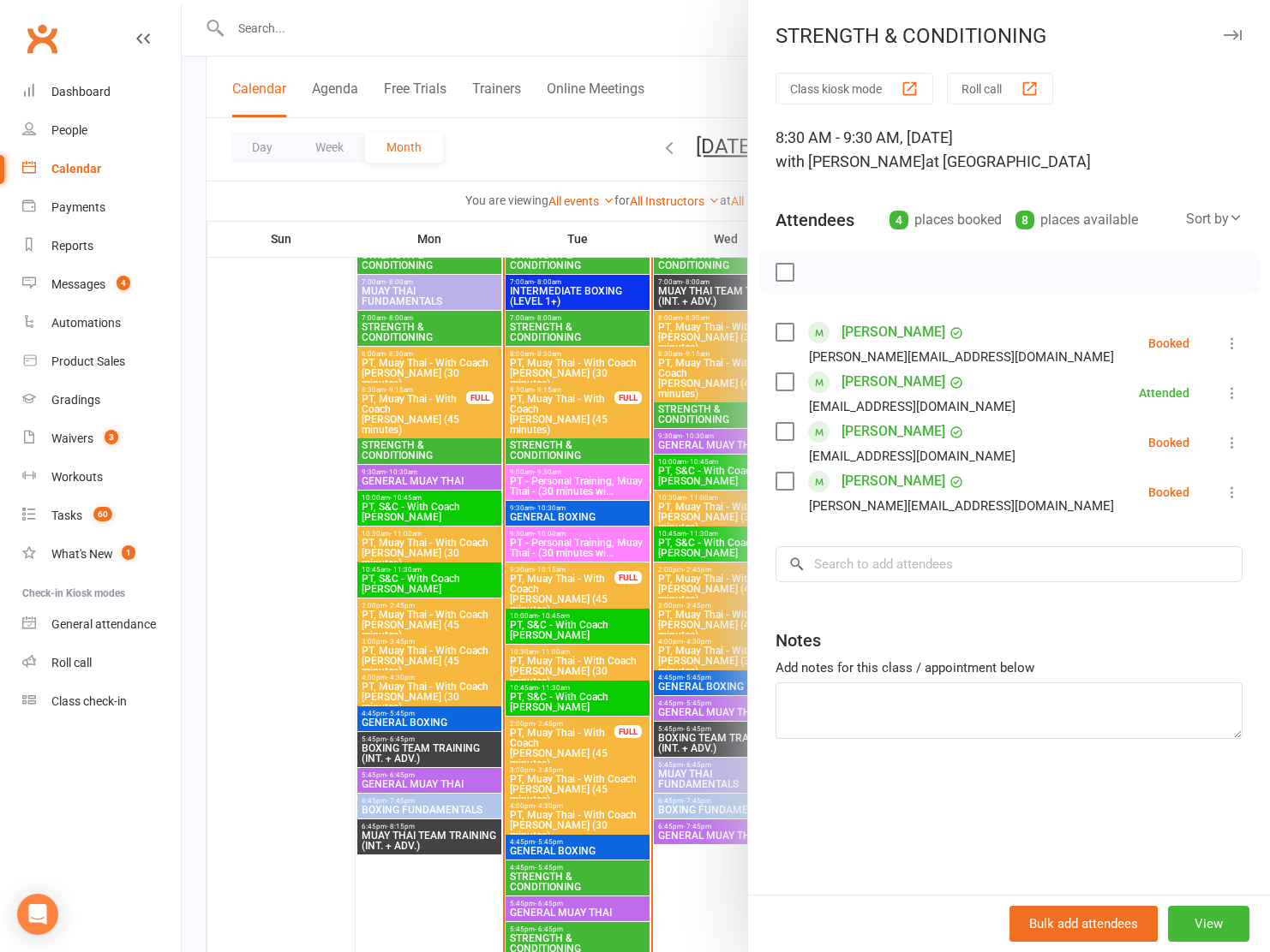
click at [786, 437] on label at bounding box center [784, 432] width 17 height 17
click at [788, 485] on label at bounding box center [784, 482] width 17 height 17
click at [820, 273] on icon "button" at bounding box center [822, 272] width 19 height 19
click at [781, 428] on label at bounding box center [784, 432] width 17 height 17
click at [785, 464] on div "ngynanthony@gmail.com" at bounding box center [899, 456] width 247 height 22
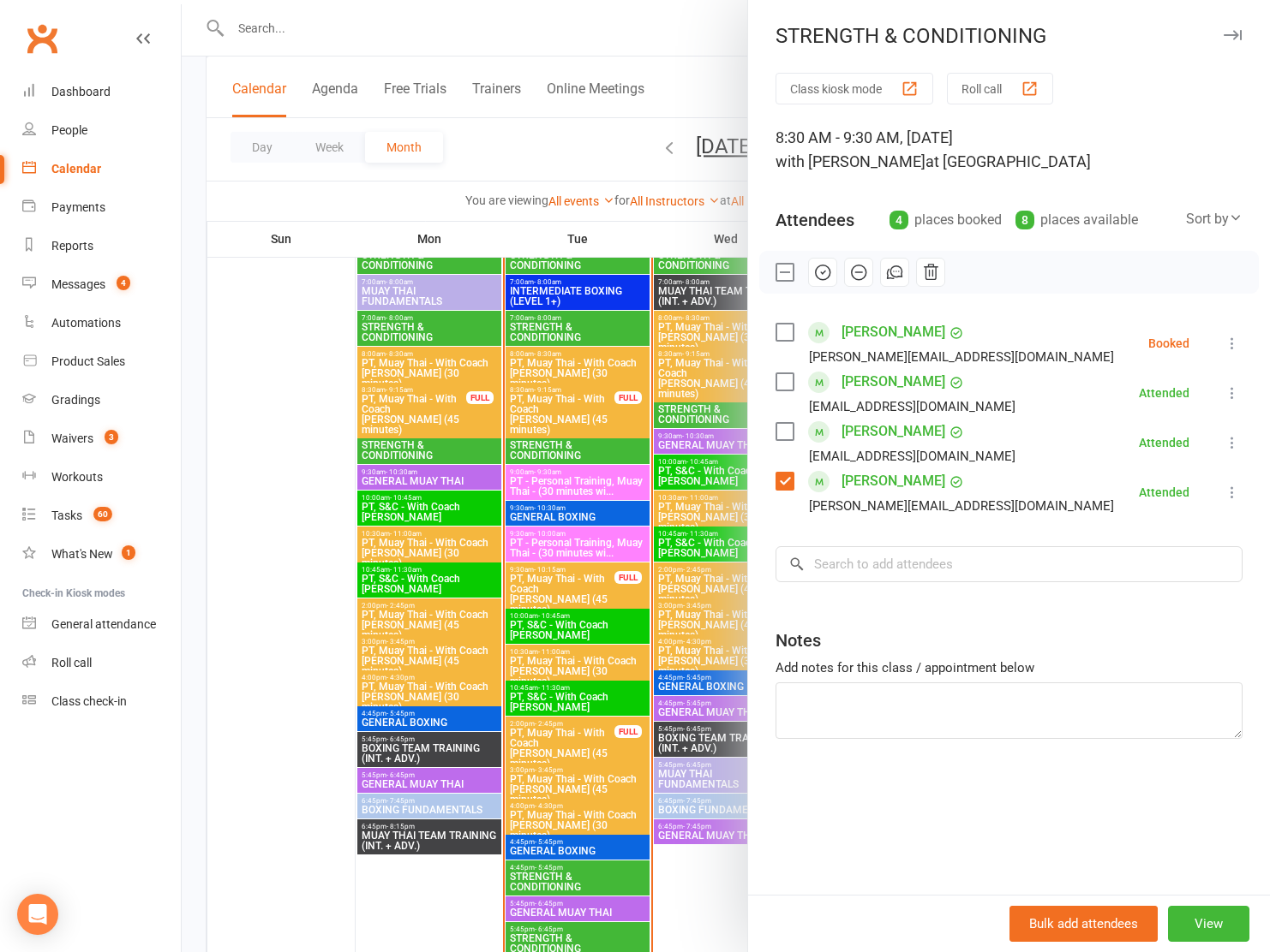
click at [784, 477] on label at bounding box center [784, 482] width 17 height 17
click at [611, 517] on div at bounding box center [726, 476] width 1088 height 952
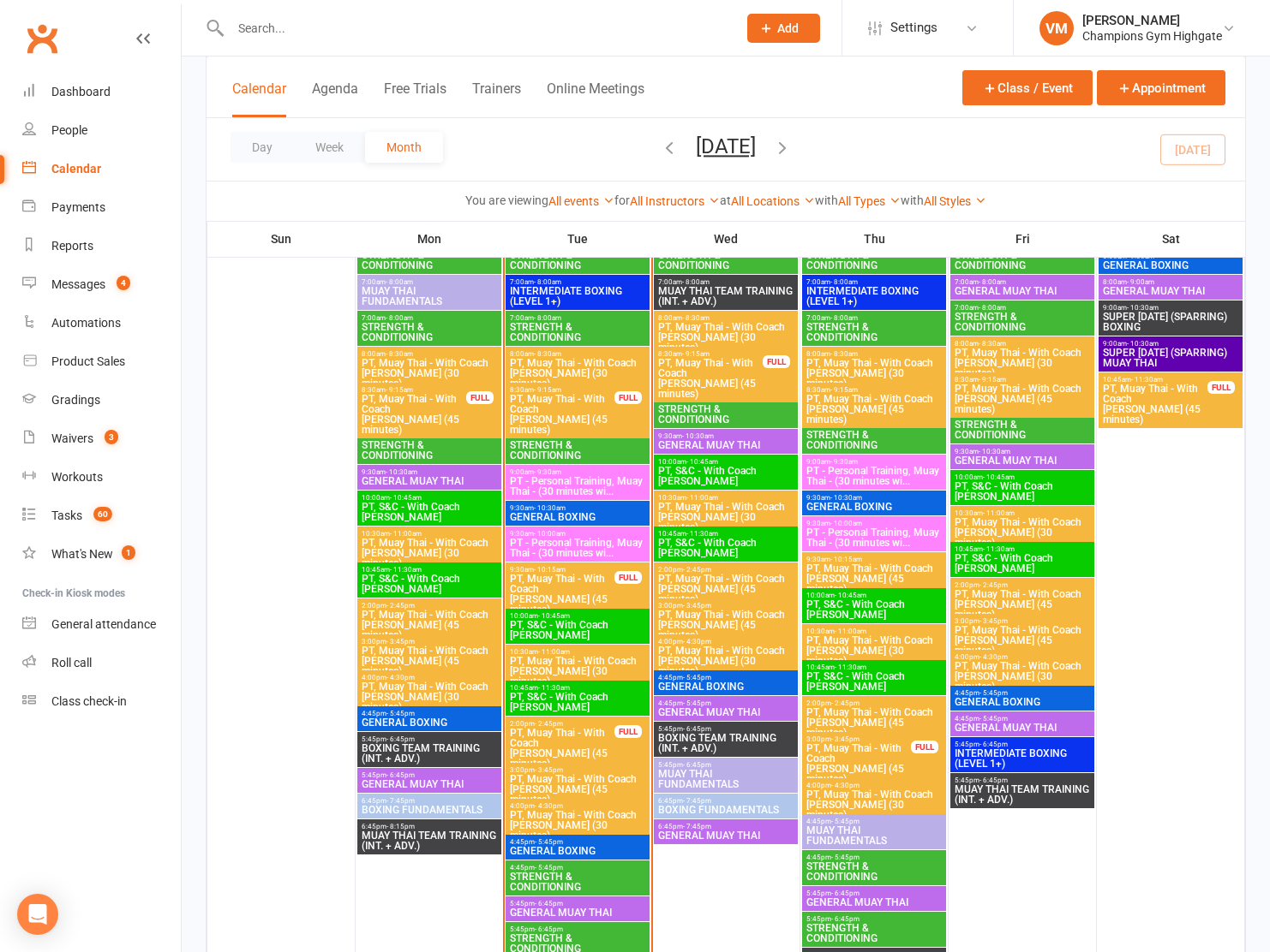
click at [547, 444] on span "STRENGTH & CONDITIONING" at bounding box center [577, 451] width 137 height 21
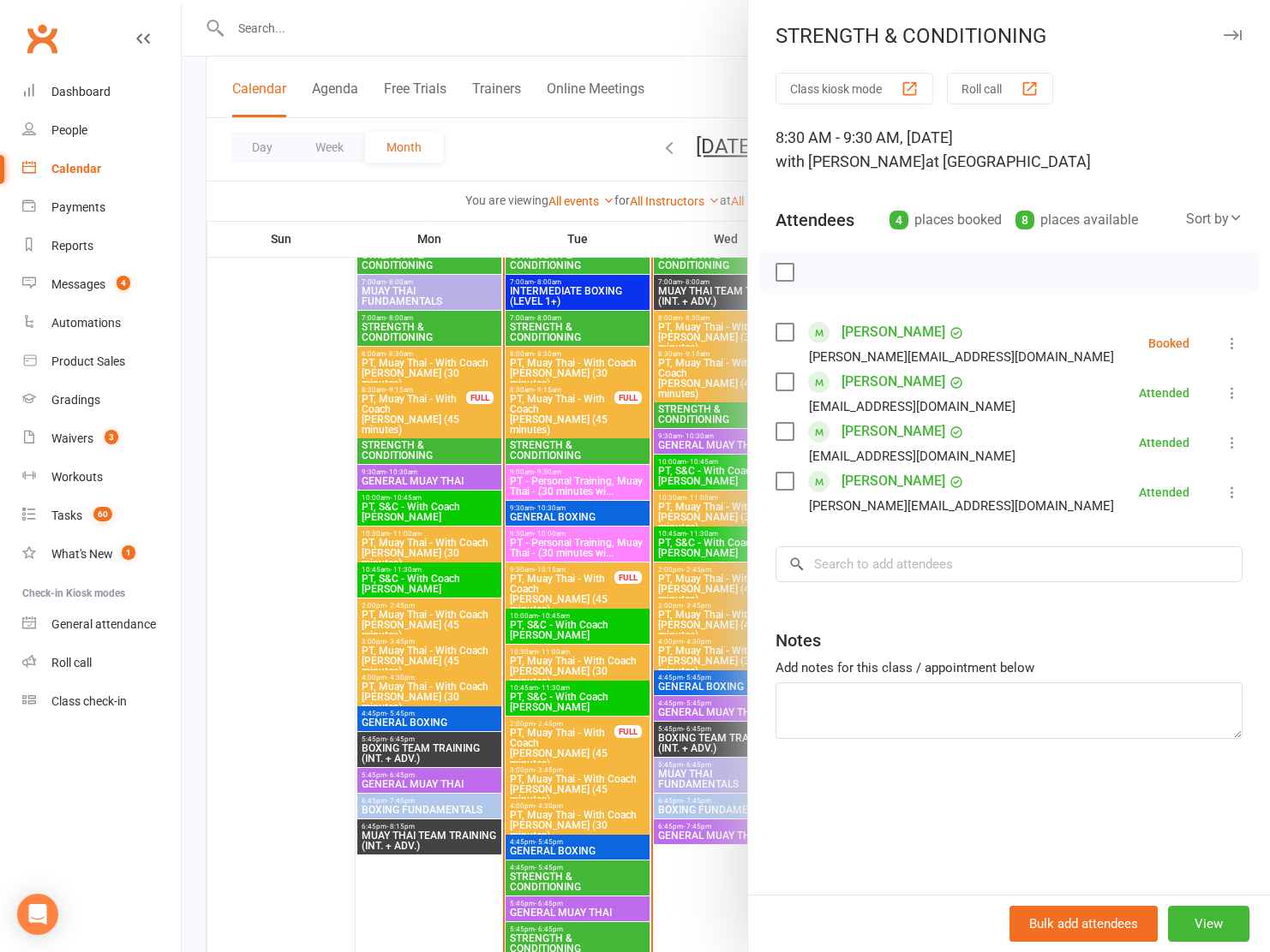
click at [586, 441] on div at bounding box center [726, 476] width 1088 height 952
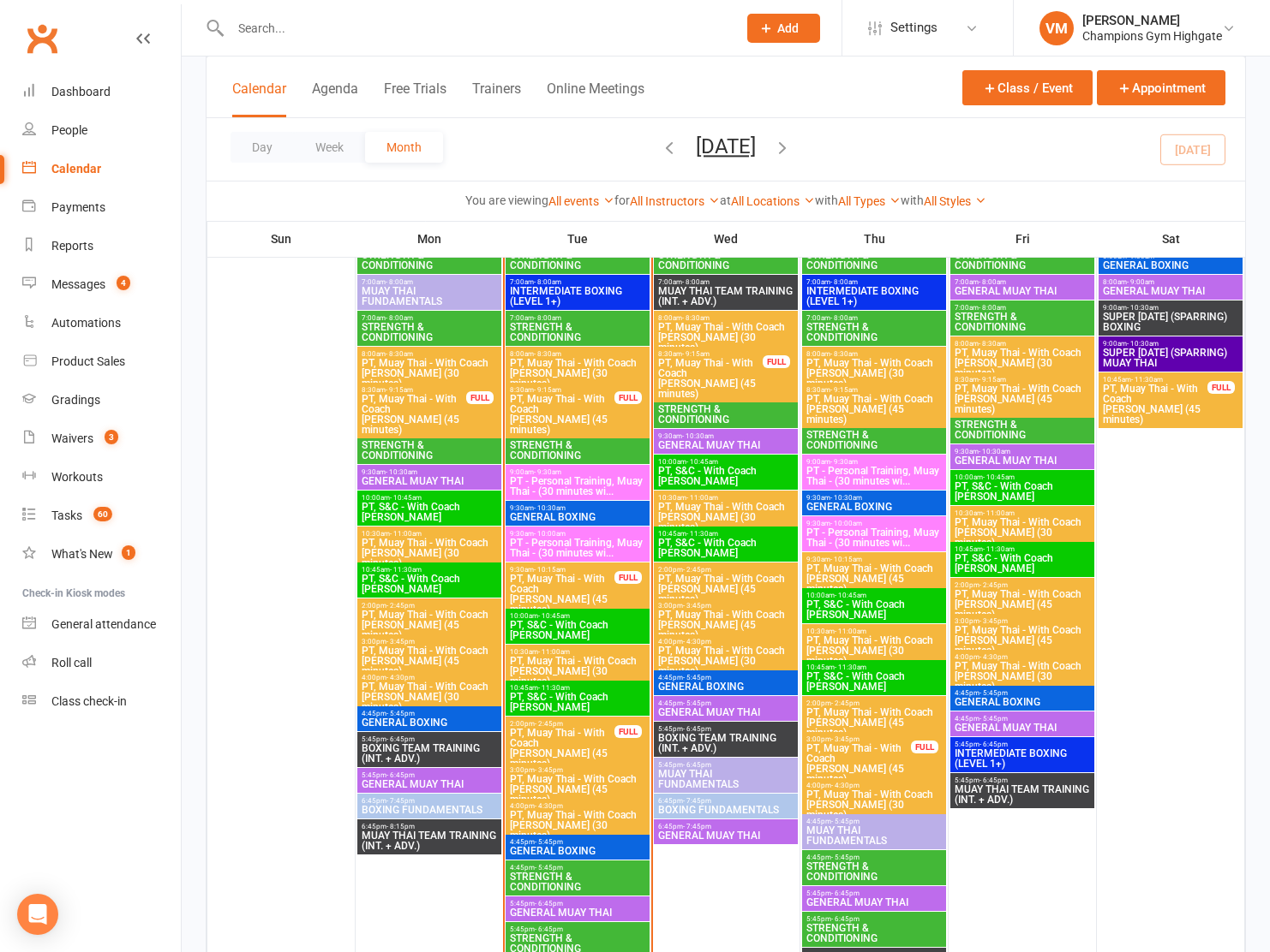
click at [586, 441] on span "STRENGTH & CONDITIONING" at bounding box center [577, 451] width 137 height 21
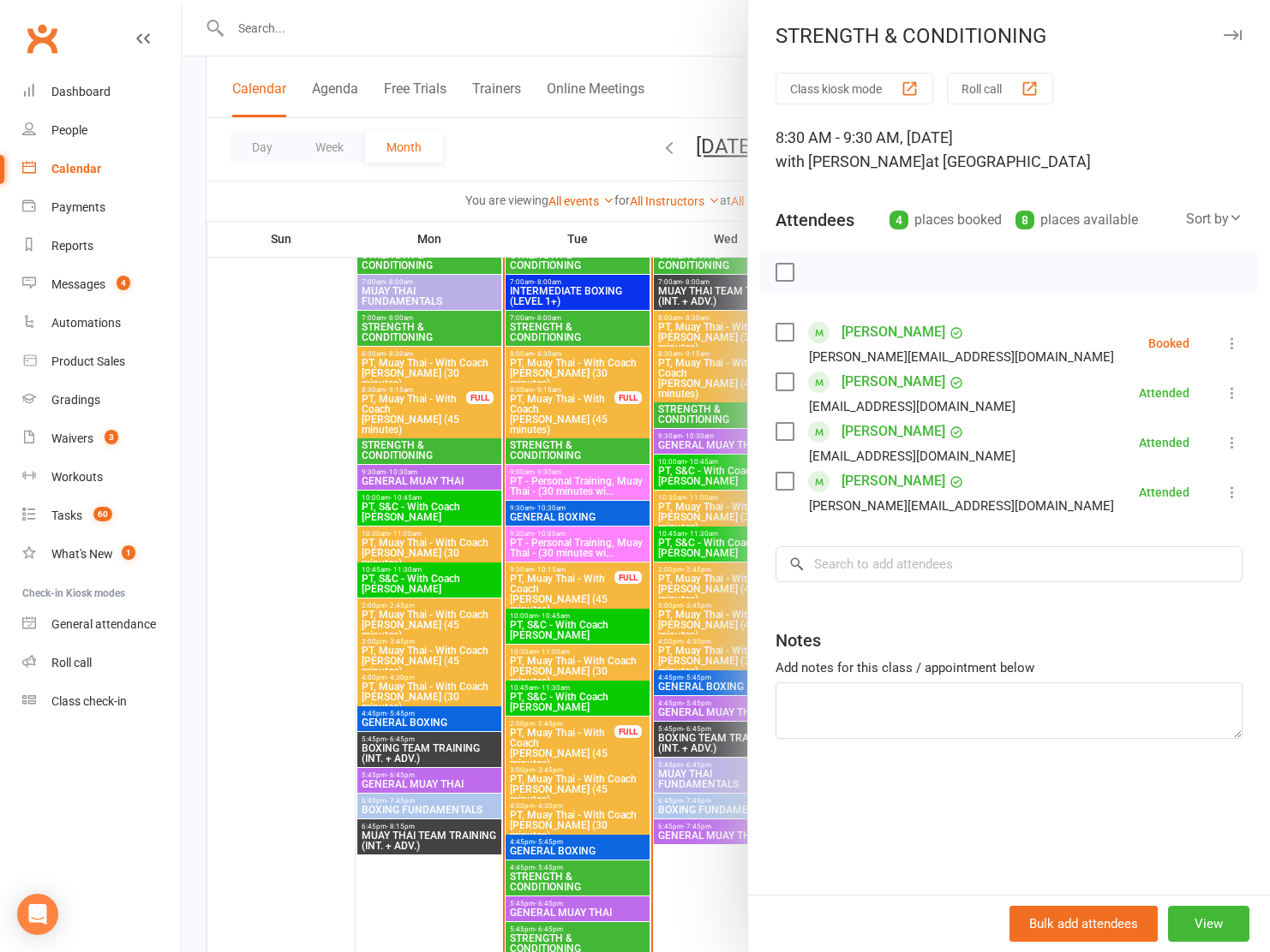
click at [586, 441] on div at bounding box center [726, 476] width 1088 height 952
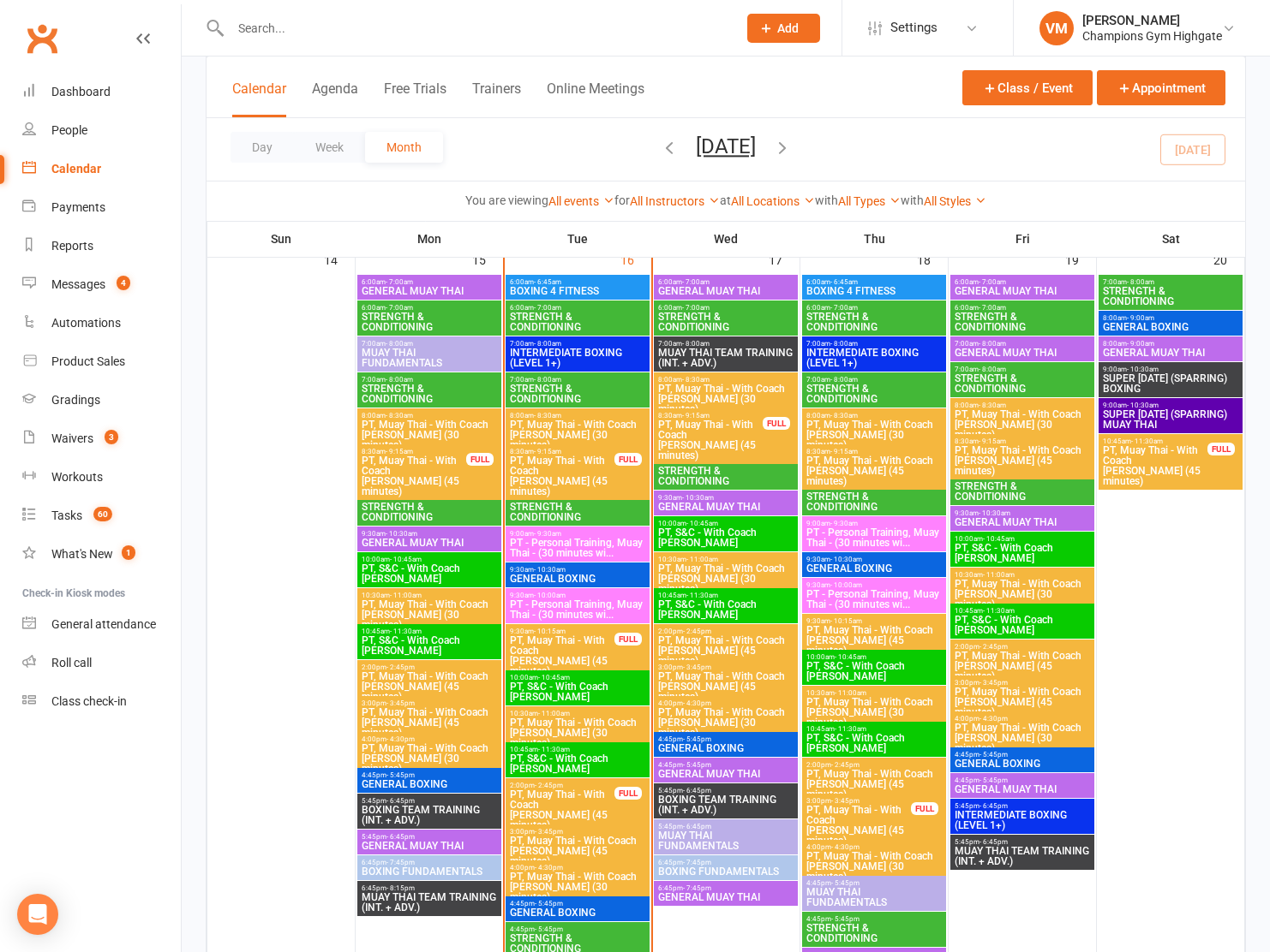
scroll to position [1721, 0]
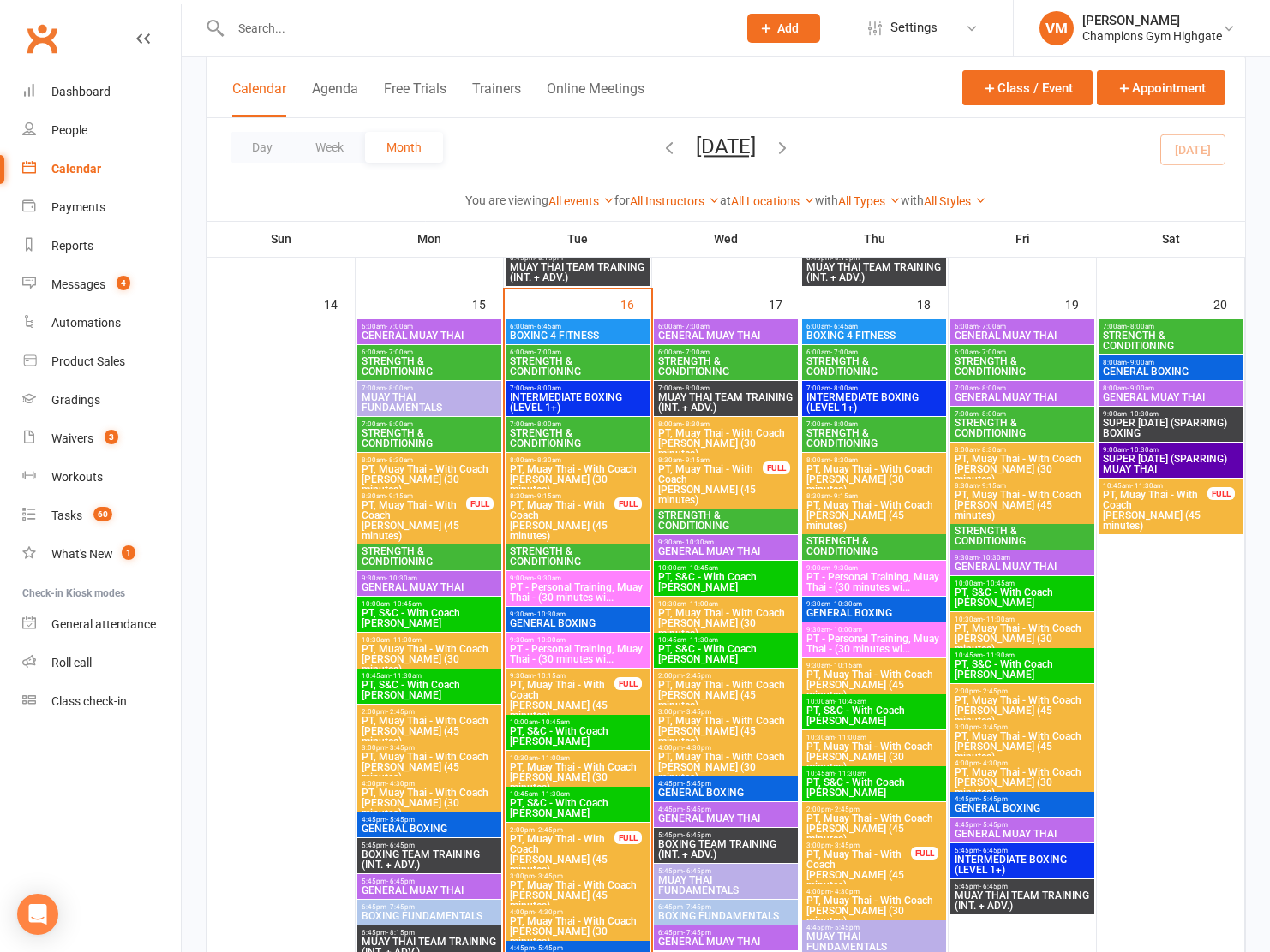
click at [570, 551] on span "STRENGTH & CONDITIONING" at bounding box center [577, 557] width 137 height 21
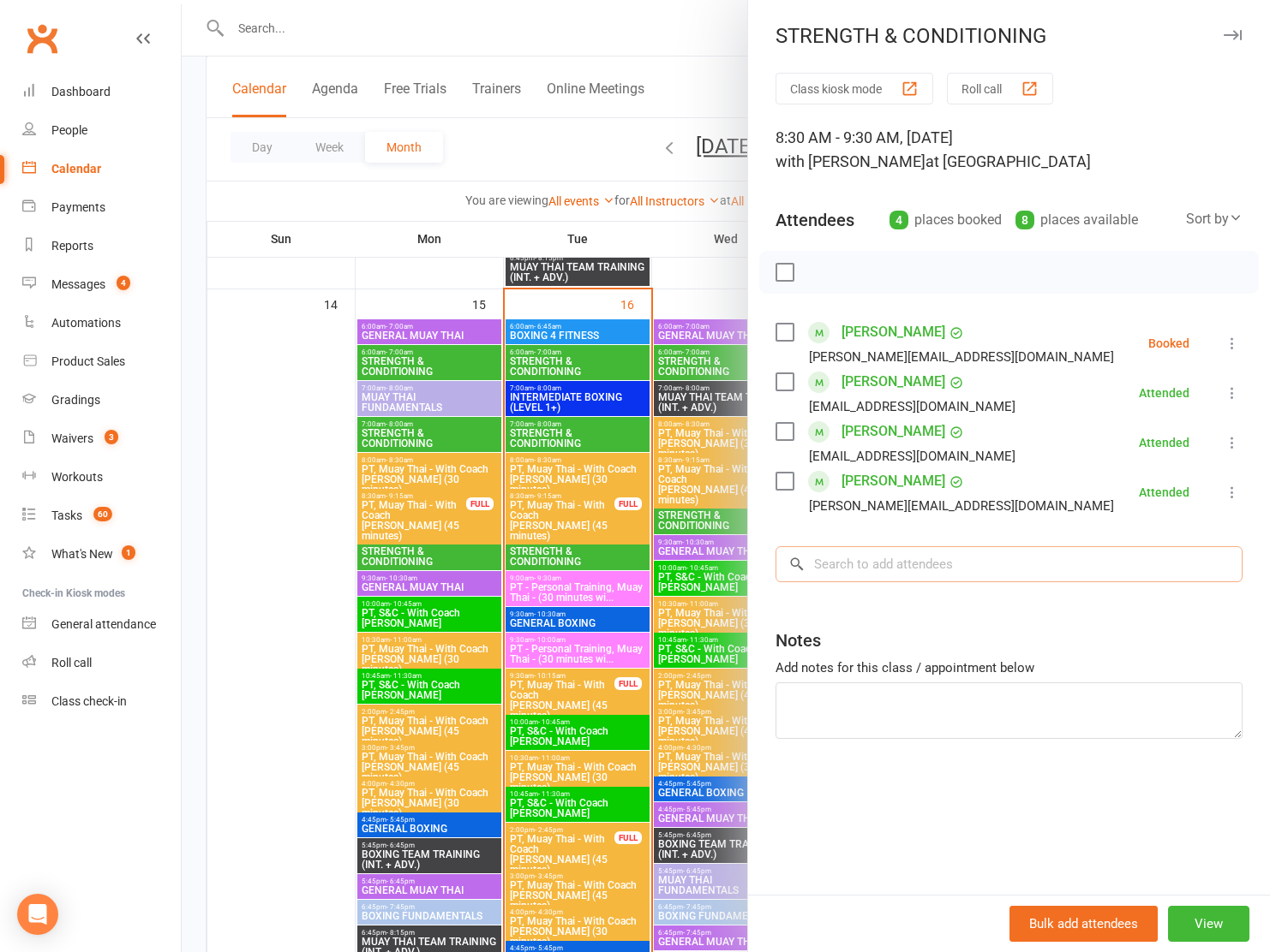
click at [830, 561] on input "search" at bounding box center [1009, 565] width 467 height 36
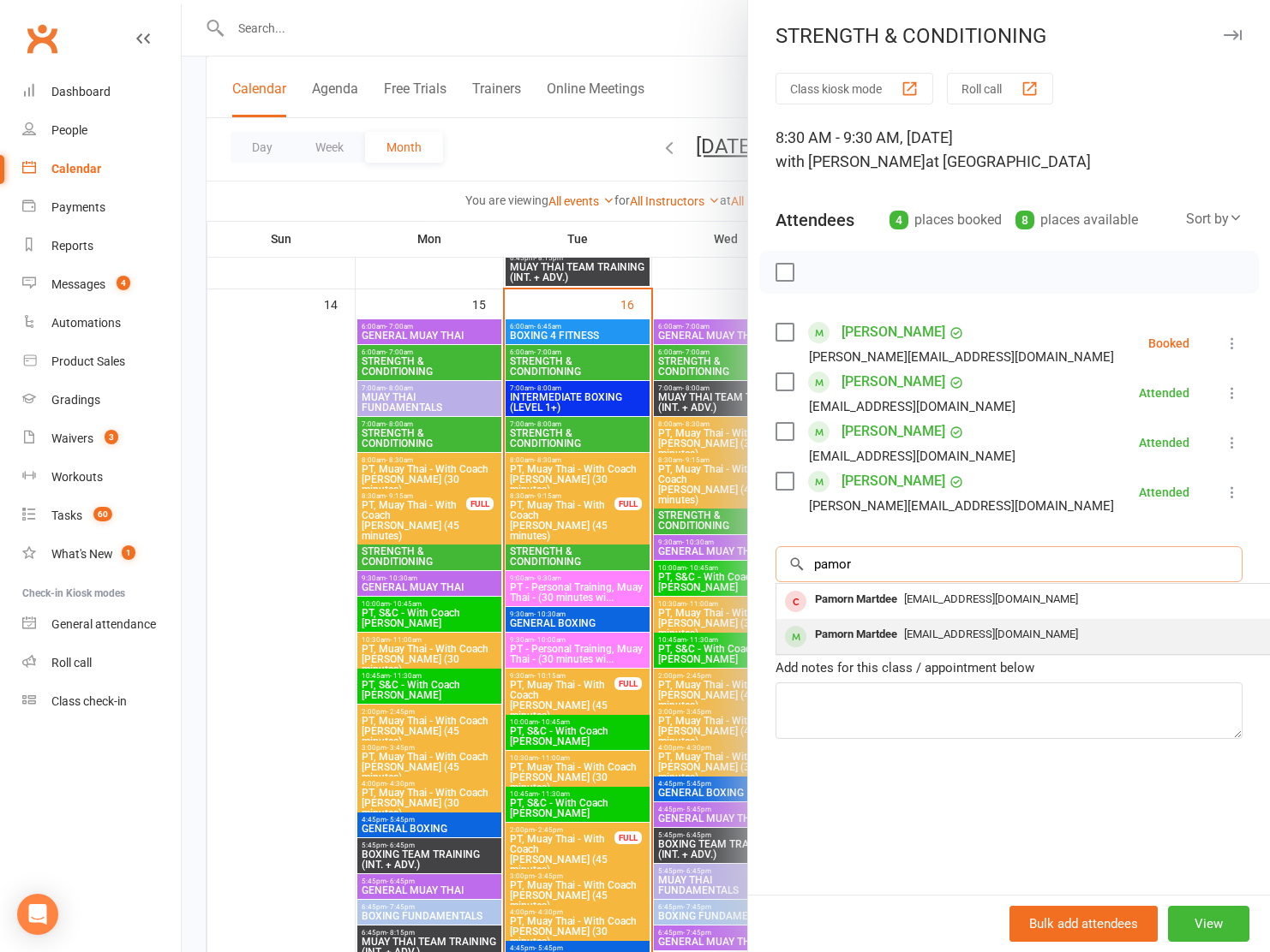
type input "pamor"
click at [859, 624] on div "Pamorn Martdee" at bounding box center [856, 635] width 96 height 25
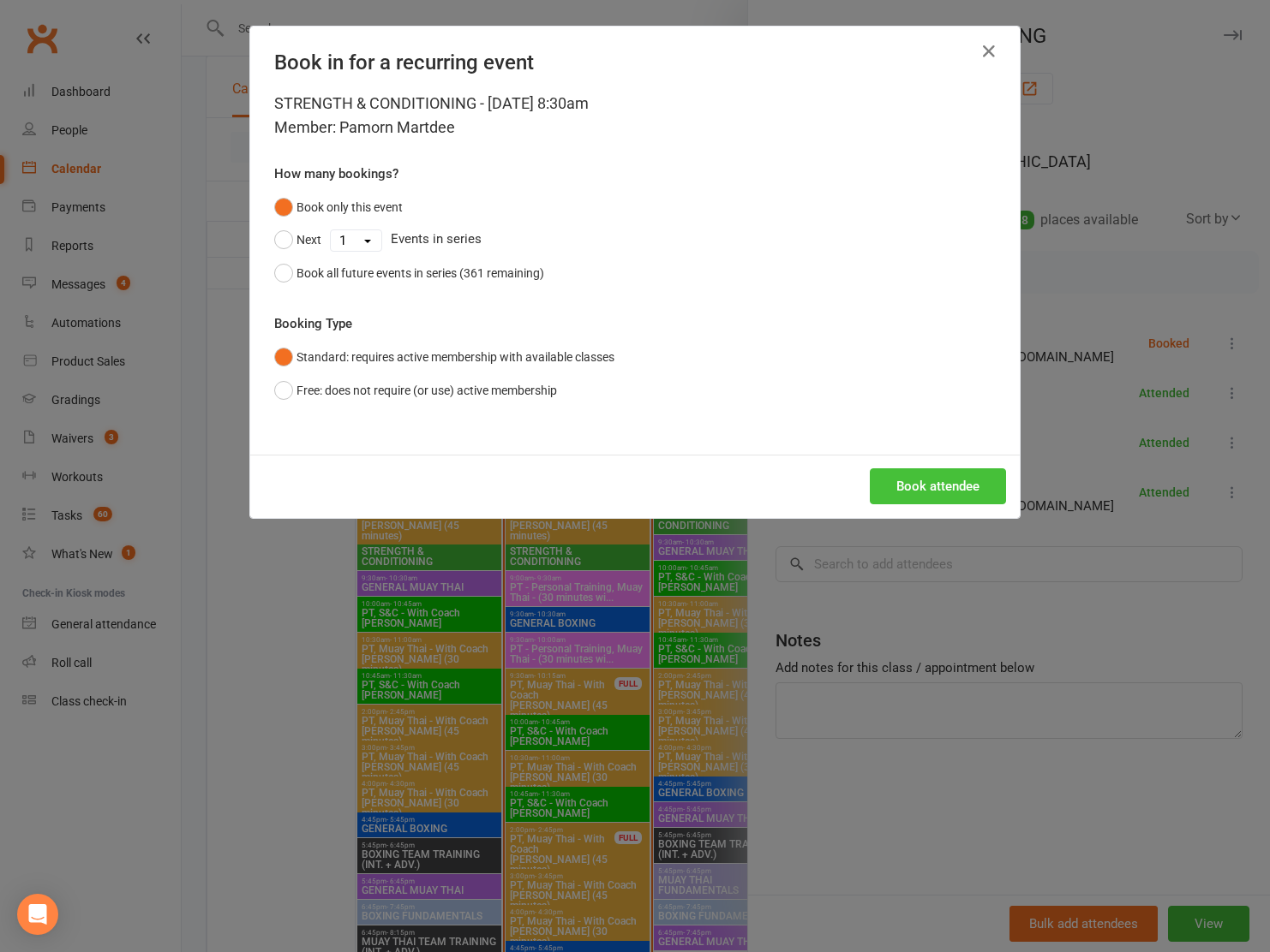
click at [939, 495] on button "Book attendee" at bounding box center [937, 487] width 136 height 36
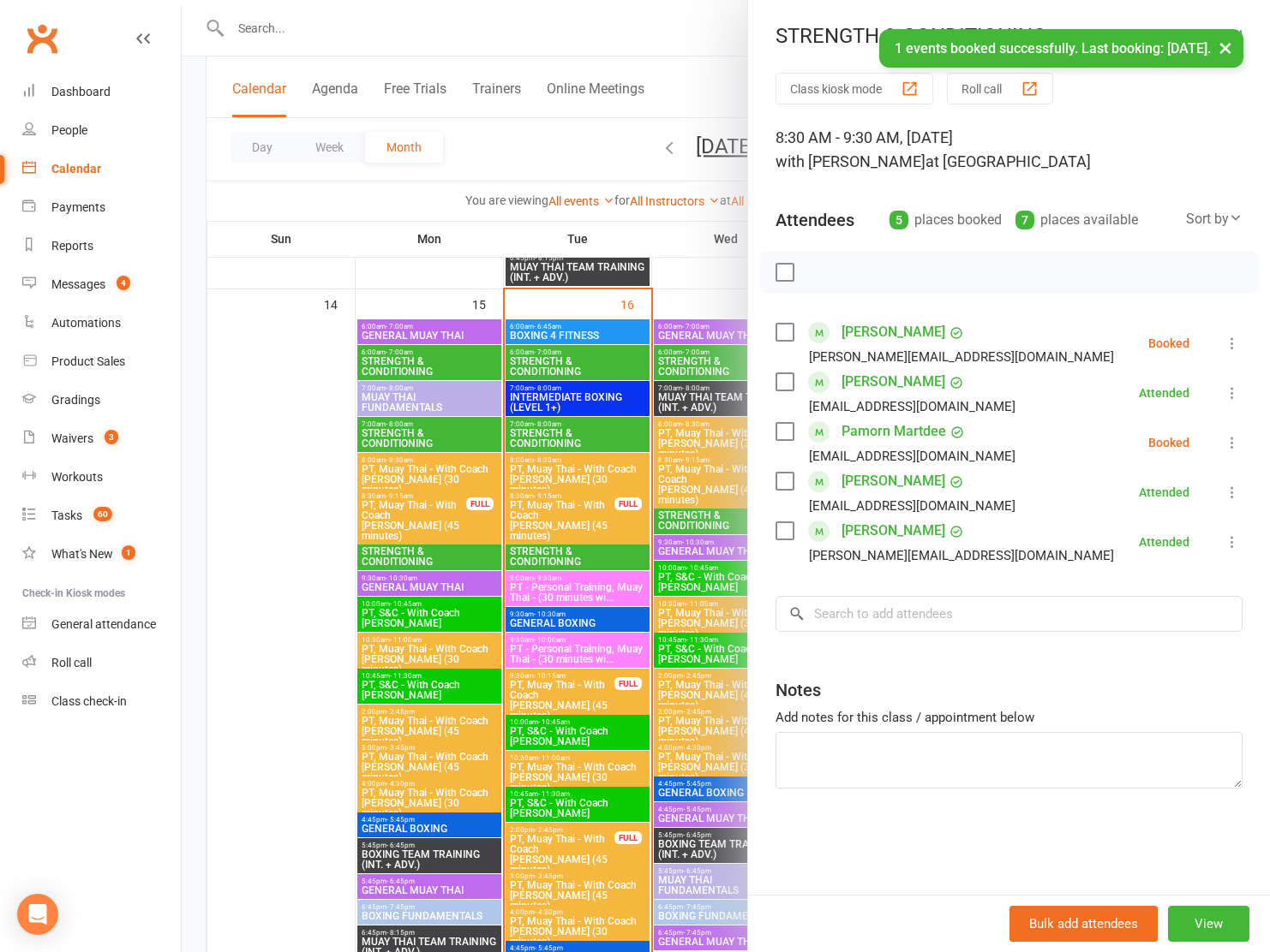
click at [795, 430] on div "Pamorn Martdee admin@championsgym.com.au" at bounding box center [899, 443] width 247 height 50
click at [785, 425] on label at bounding box center [784, 432] width 17 height 17
click at [830, 273] on icon "button" at bounding box center [822, 272] width 14 height 14
